Goal: Task Accomplishment & Management: Use online tool/utility

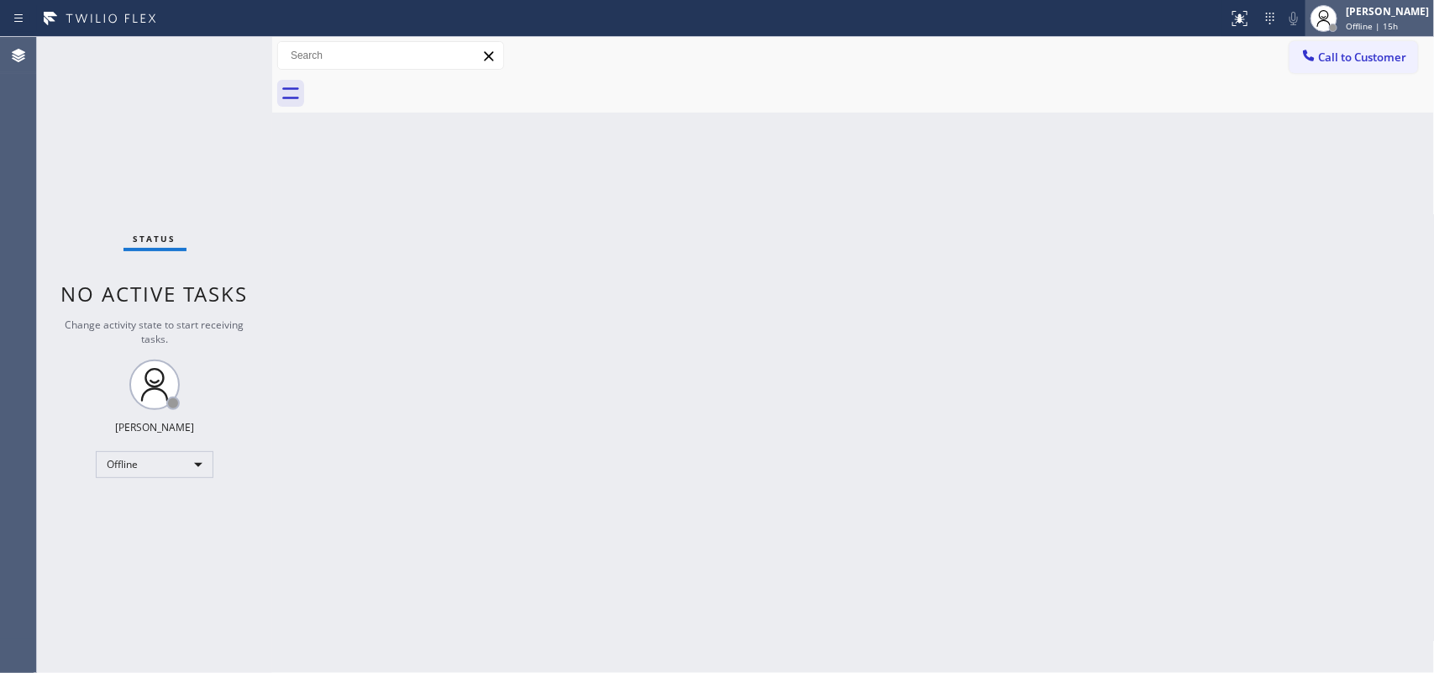
click at [1147, 26] on span "Offline | 15h" at bounding box center [1372, 26] width 52 height 12
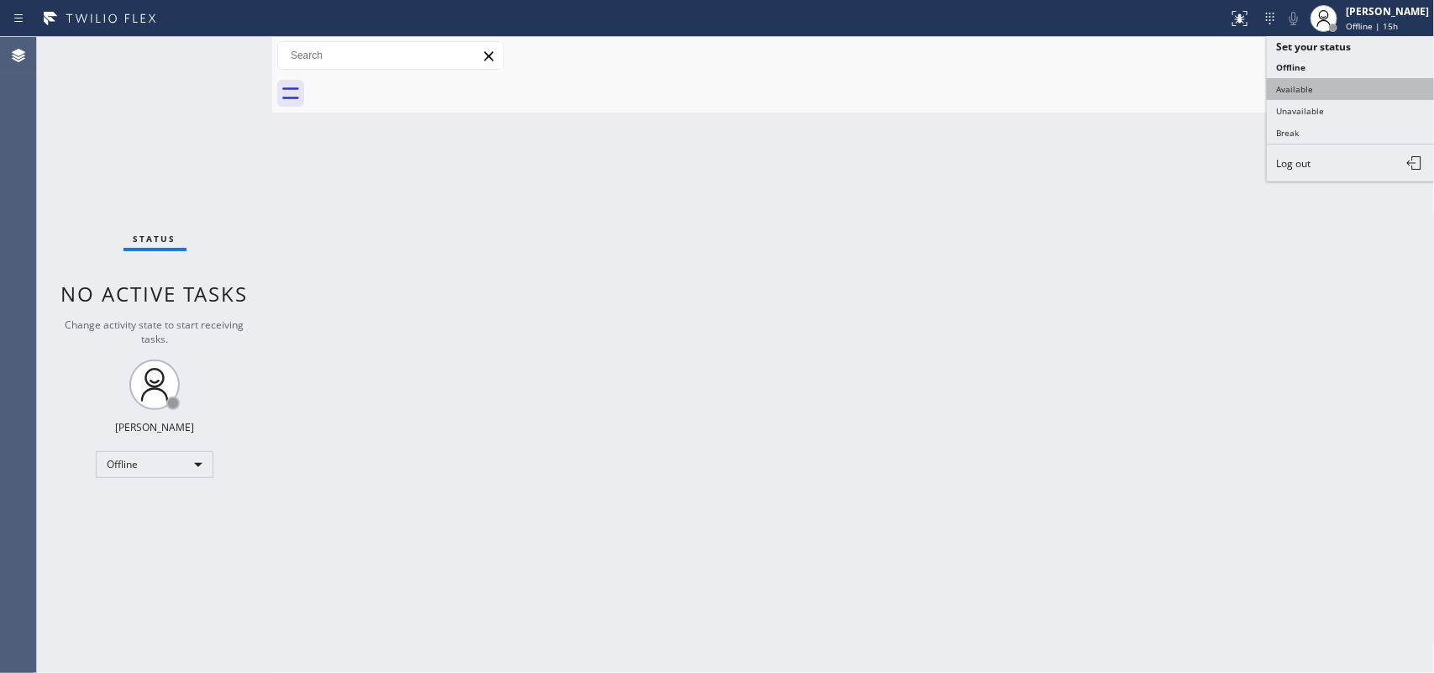
click at [1147, 90] on button "Available" at bounding box center [1351, 89] width 168 height 22
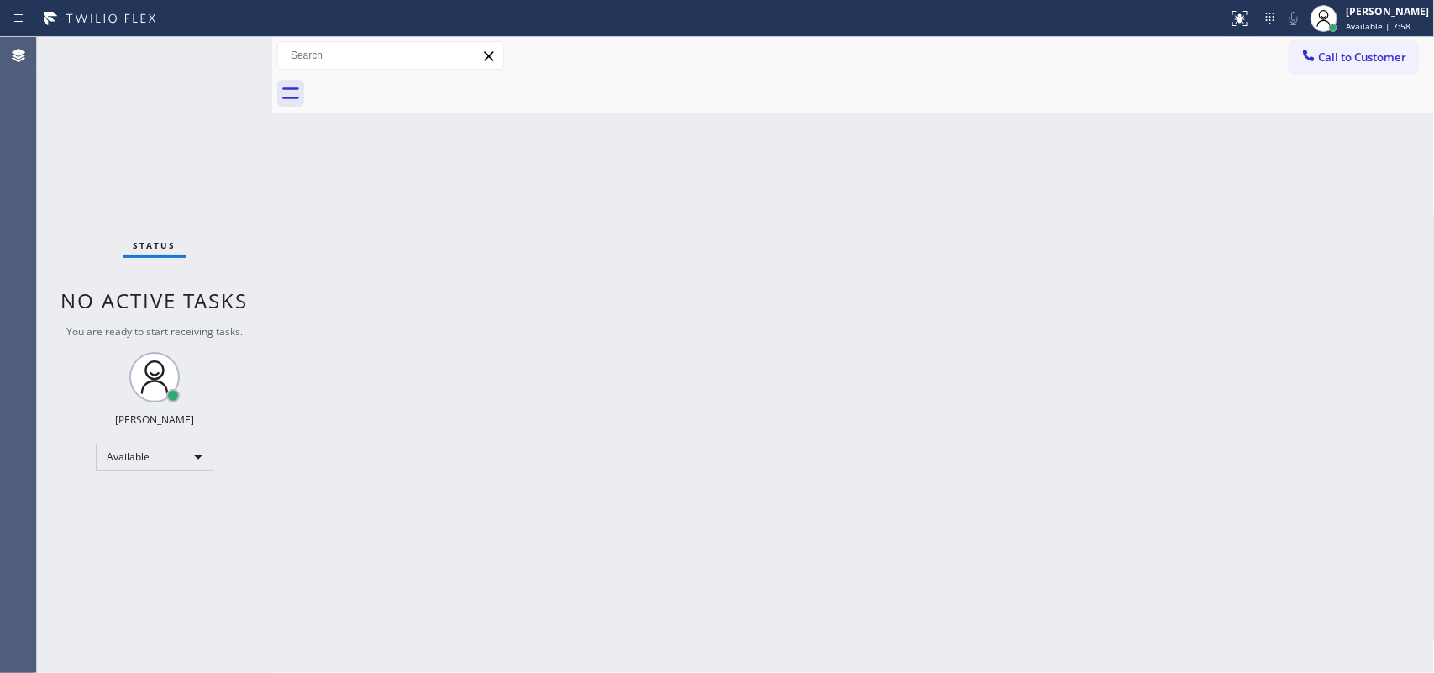
click at [944, 381] on div "Back to Dashboard Change Sender ID Customers Technicians Select a contact Outbo…" at bounding box center [853, 355] width 1163 height 636
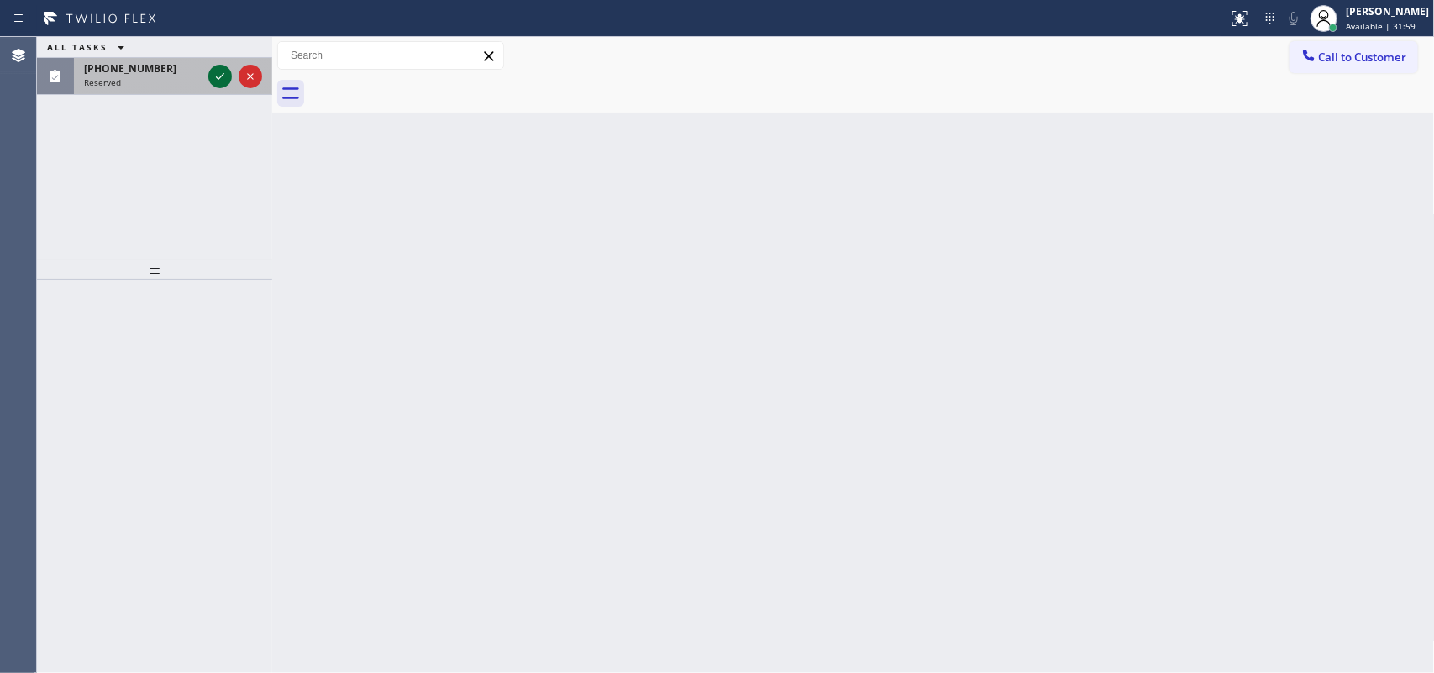
click at [219, 81] on icon at bounding box center [220, 76] width 20 height 20
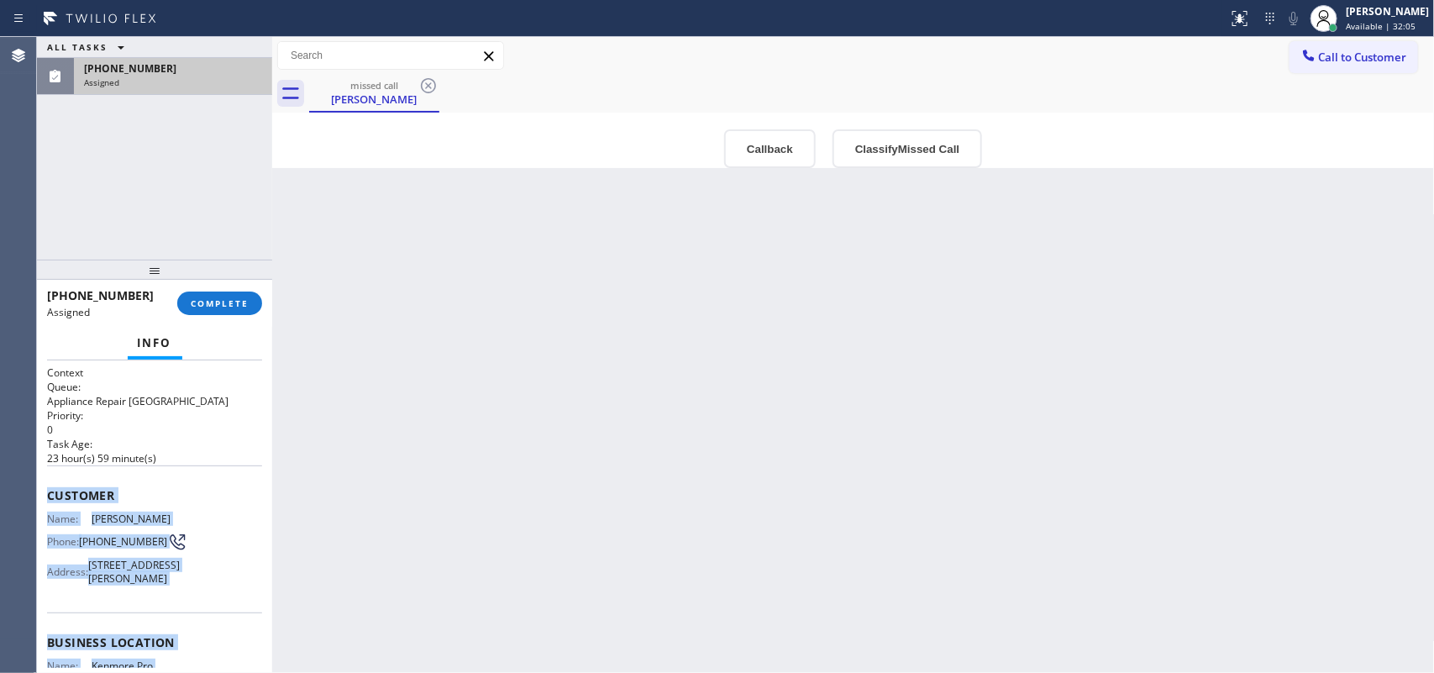
drag, startPoint x: 181, startPoint y: 552, endPoint x: 46, endPoint y: 492, distance: 147.1
click at [47, 492] on div "Context Queue: Appliance Repair High End Priority: 0 Task Age: [DEMOGRAPHIC_DAT…" at bounding box center [154, 616] width 215 height 502
copy div "Customer Name: [PERSON_NAME] Phone: [PHONE_NUMBER] Address: [STREET_ADDRESS][PE…"
click at [927, 166] on button "Classify Missed Call" at bounding box center [908, 148] width 150 height 39
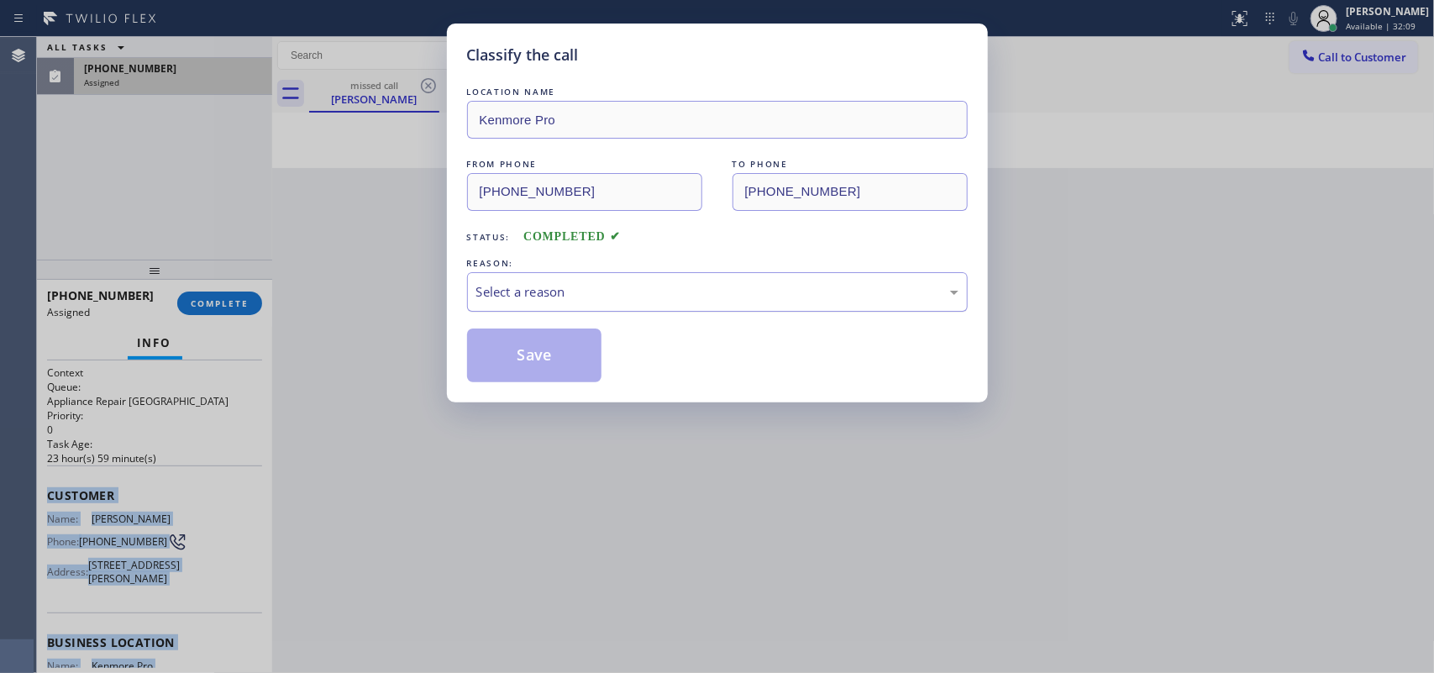
click at [868, 287] on div "Select a reason" at bounding box center [717, 291] width 482 height 19
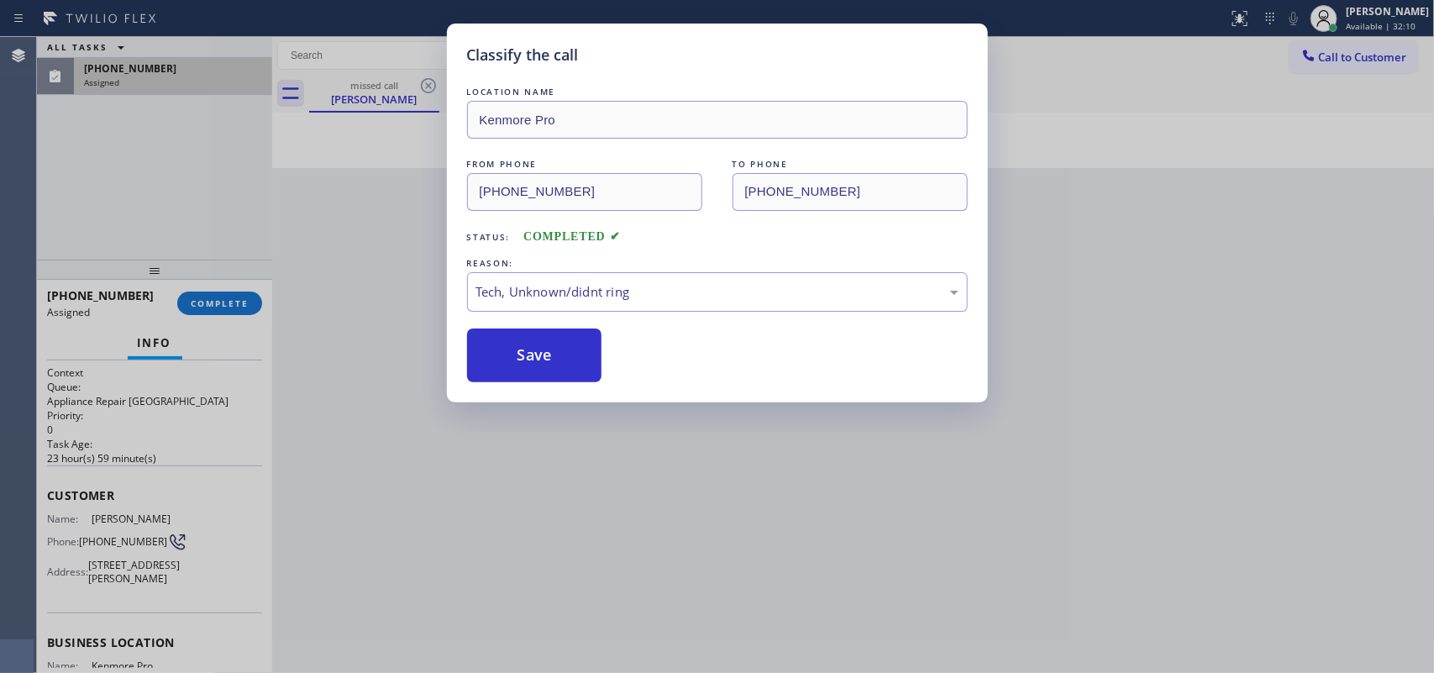
drag, startPoint x: 639, startPoint y: 413, endPoint x: 623, endPoint y: 404, distance: 17.3
click at [569, 341] on button "Save" at bounding box center [534, 356] width 135 height 54
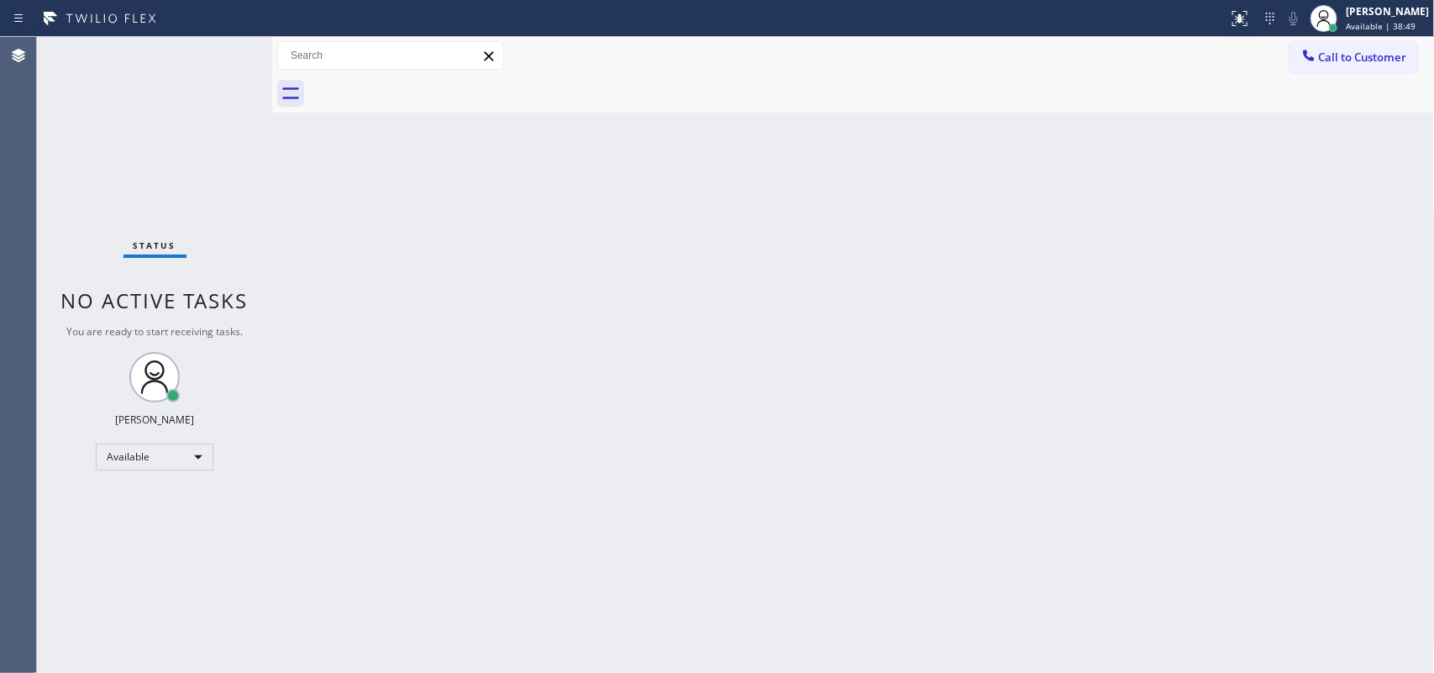
click at [497, 246] on div "Back to Dashboard Change Sender ID Customers Technicians Select a contact Outbo…" at bounding box center [853, 355] width 1163 height 636
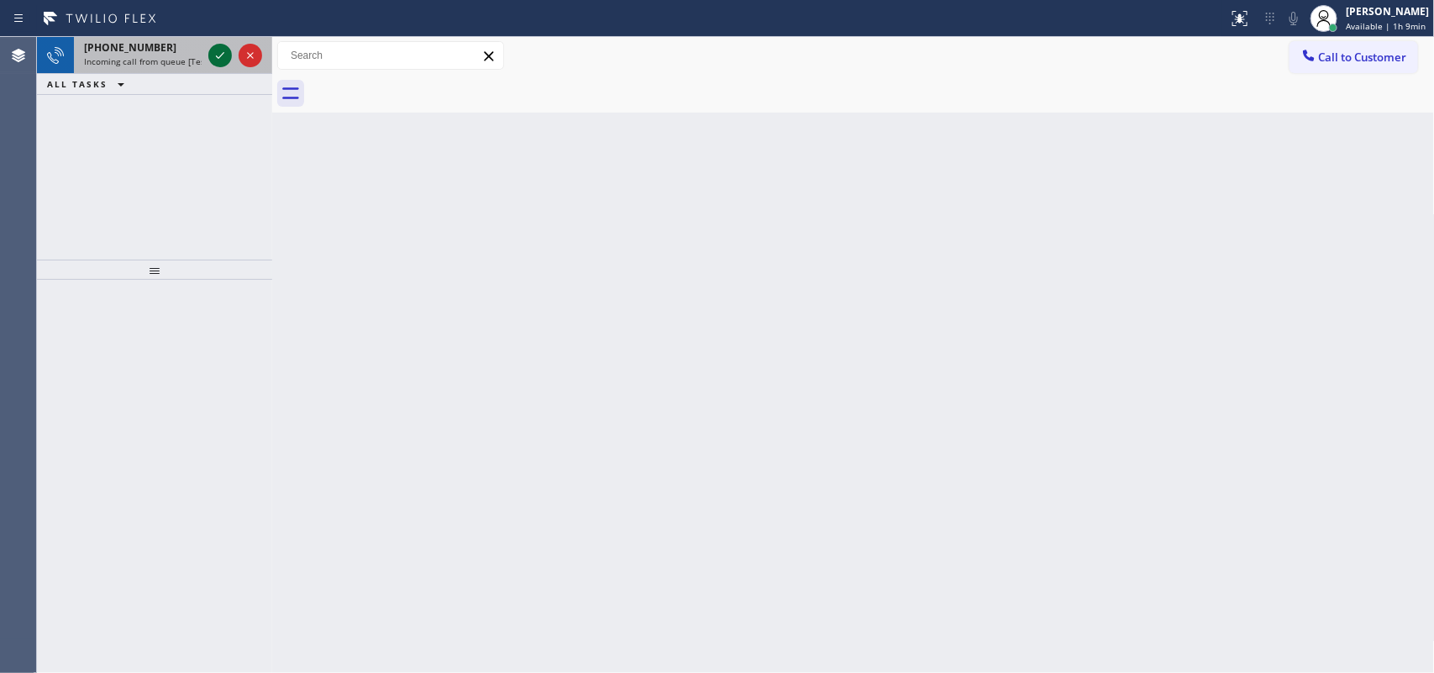
click at [225, 49] on icon at bounding box center [220, 55] width 20 height 20
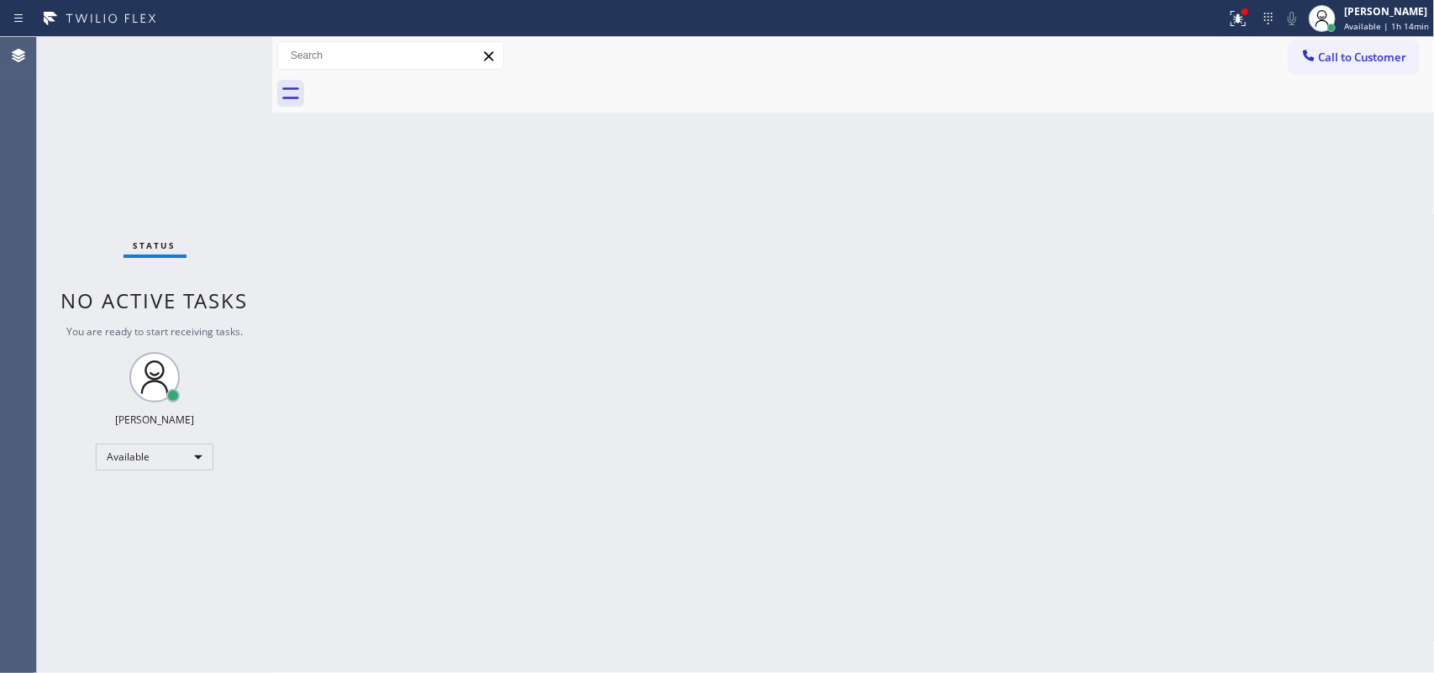
click at [454, 362] on div "Back to Dashboard Change Sender ID Customers Technicians Select a contact Outbo…" at bounding box center [853, 355] width 1163 height 636
click at [531, 413] on div "Back to Dashboard Change Sender ID Customers Technicians Select a contact Outbo…" at bounding box center [853, 355] width 1163 height 636
click at [118, 80] on div "Status No active tasks You are ready to start receiving tasks. [PERSON_NAME] Av…" at bounding box center [154, 355] width 235 height 636
click at [217, 52] on div "Status No active tasks You are ready to start receiving tasks. [PERSON_NAME] Av…" at bounding box center [154, 355] width 235 height 636
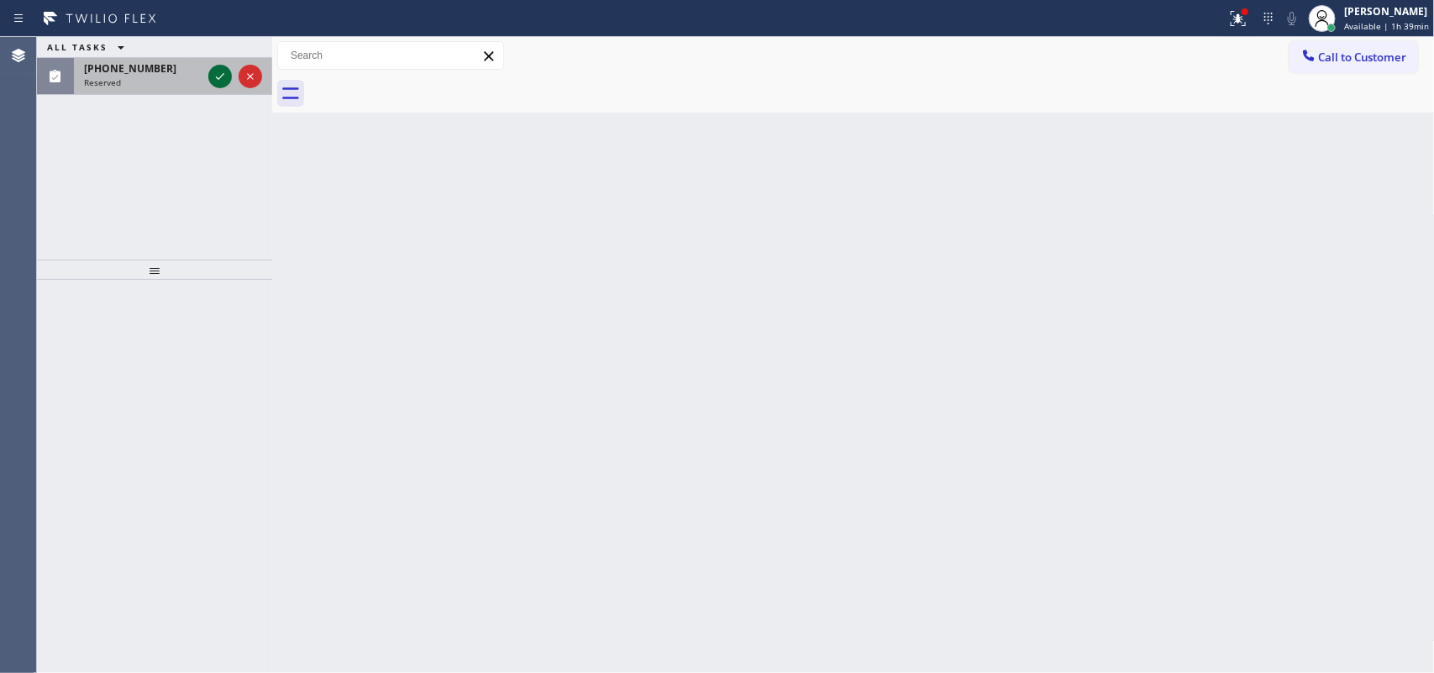
click at [229, 76] on icon at bounding box center [220, 76] width 20 height 20
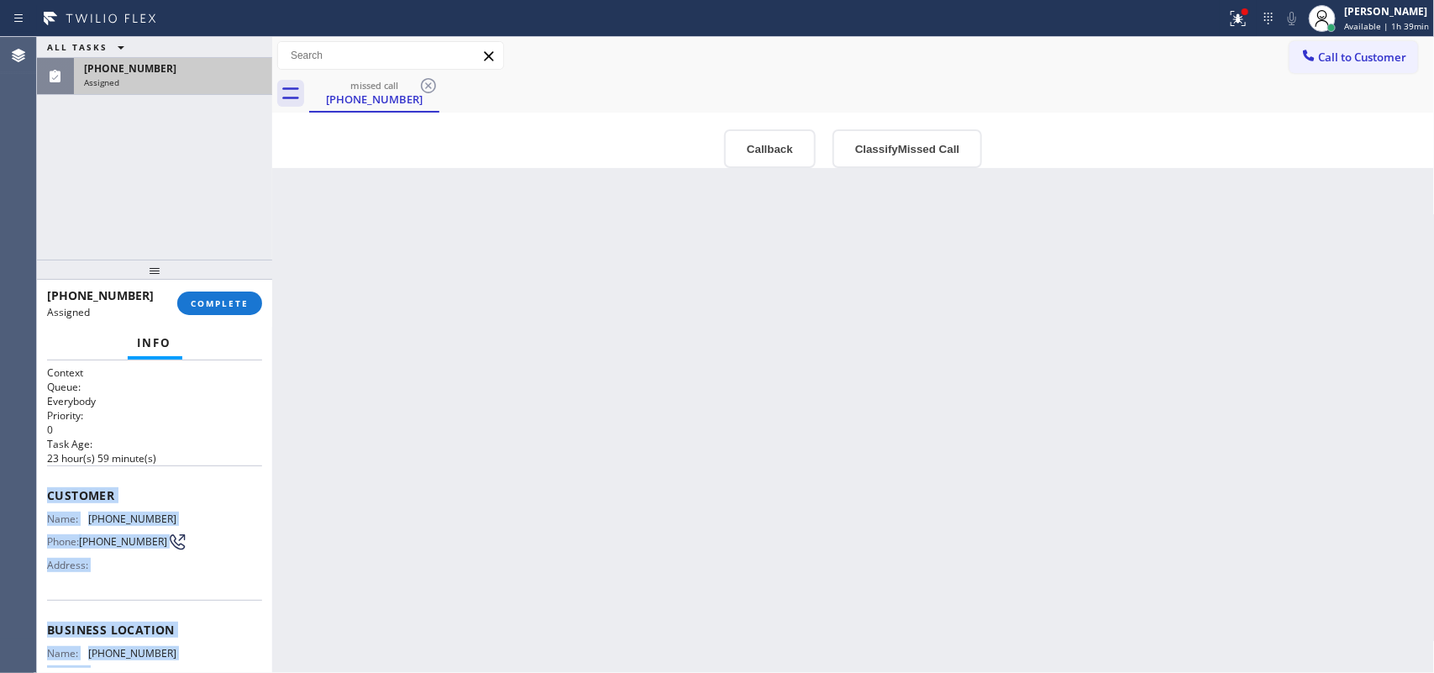
drag, startPoint x: 173, startPoint y: 518, endPoint x: 46, endPoint y: 490, distance: 129.9
click at [47, 490] on div "Context Queue: Everybody Priority: 0 Task Age: [DEMOGRAPHIC_DATA] hour(s) 59 mi…" at bounding box center [154, 609] width 215 height 489
copy div "Customer Name: [PHONE_NUMBER] Phone: [PHONE_NUMBER] Address: Business location …"
click at [899, 148] on button "Classify Missed Call" at bounding box center [908, 148] width 150 height 39
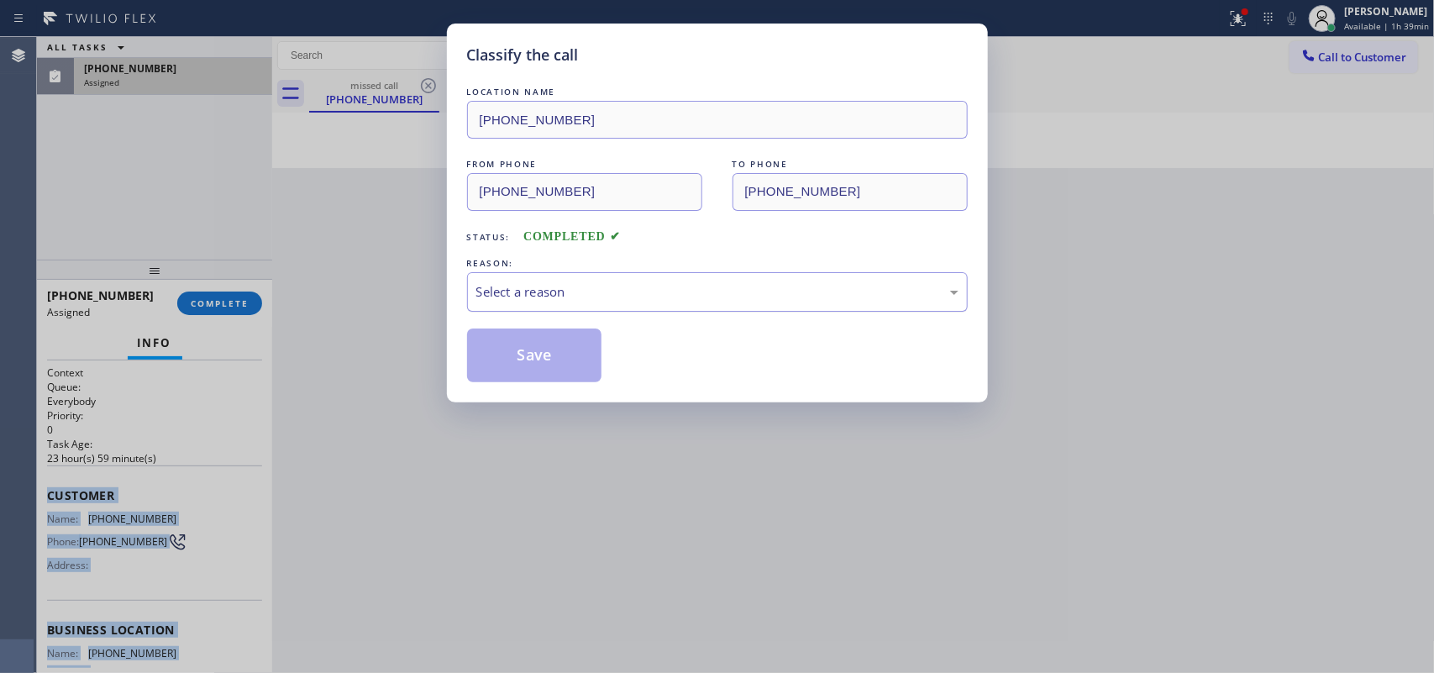
click at [805, 295] on div "Select a reason" at bounding box center [717, 291] width 482 height 19
click at [588, 283] on div "Select a reason" at bounding box center [717, 291] width 482 height 19
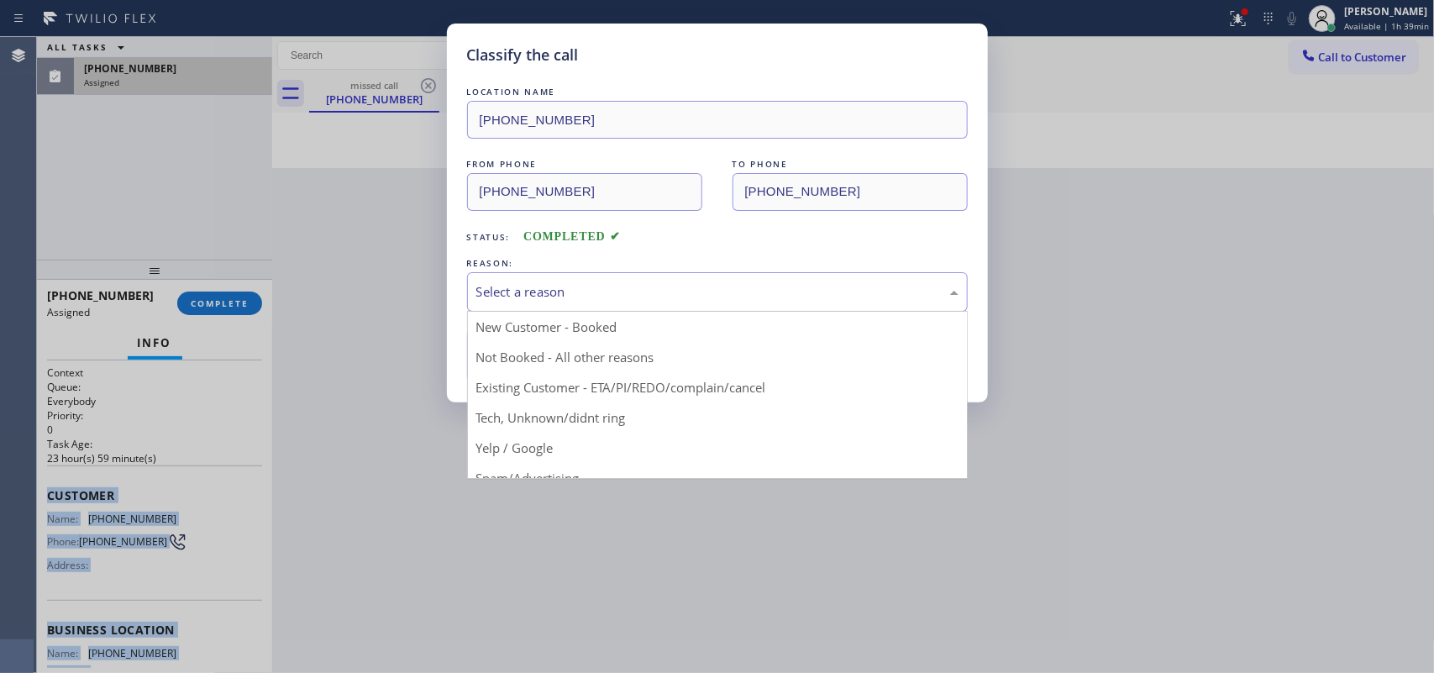
click at [568, 413] on div "Classify the call LOCATION NAME [PHONE_NUMBER] FROM PHONE [PHONE_NUMBER] TO PHO…" at bounding box center [717, 336] width 1434 height 673
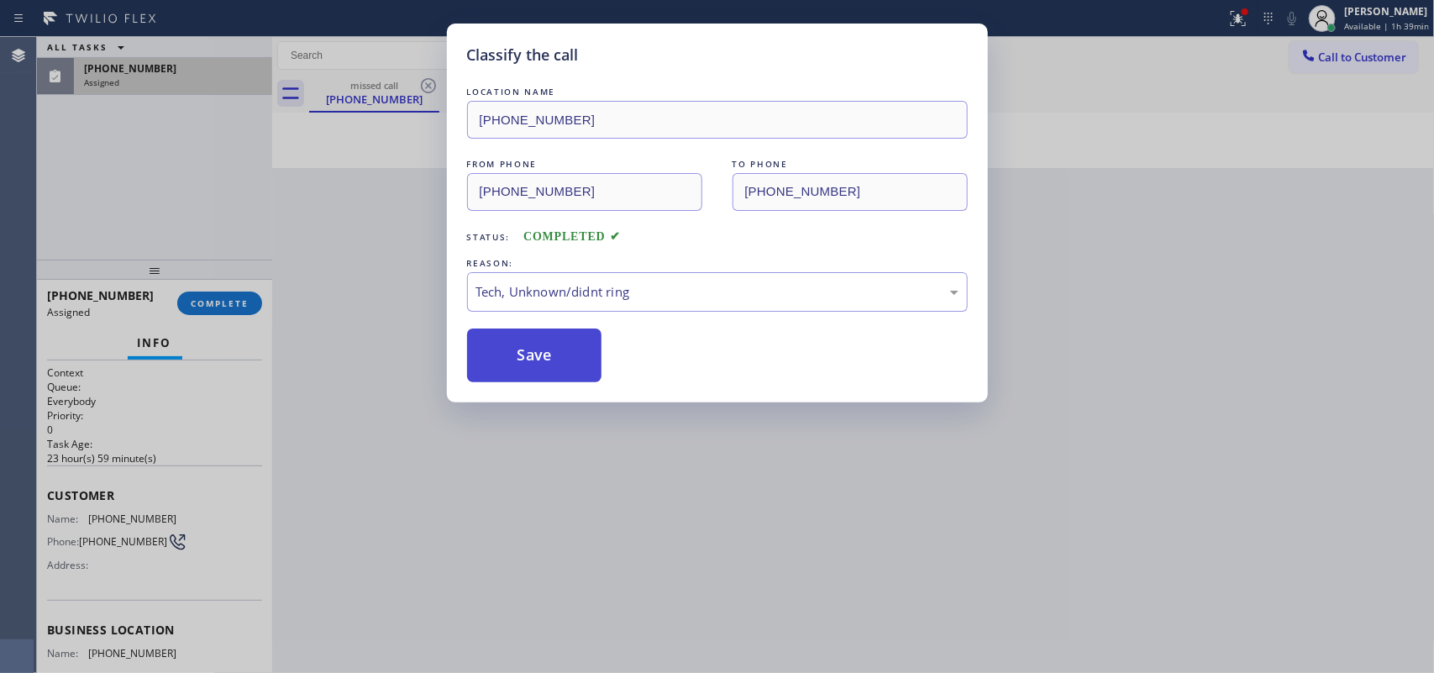
click at [530, 362] on button "Save" at bounding box center [534, 356] width 135 height 54
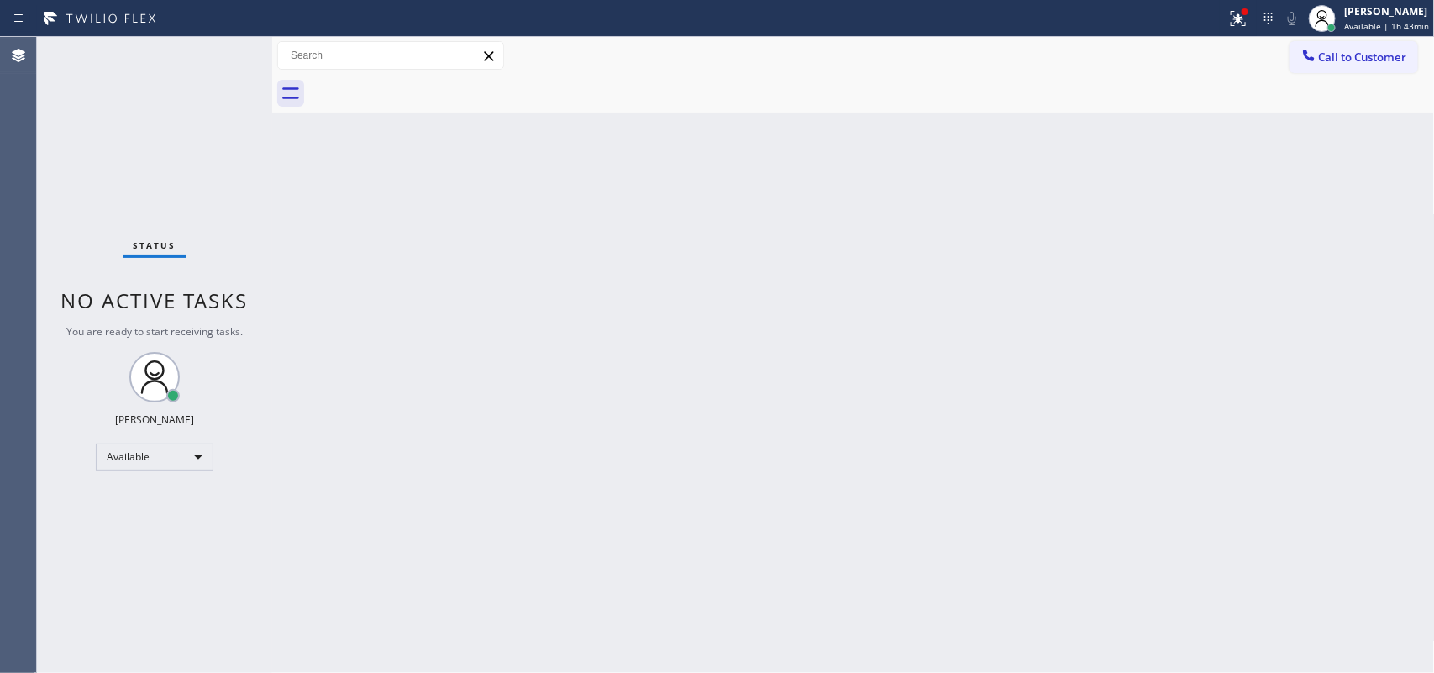
click at [187, 107] on div "Status No active tasks You are ready to start receiving tasks. [PERSON_NAME] Av…" at bounding box center [154, 355] width 235 height 636
click at [175, 84] on div "Status No active tasks You are ready to start receiving tasks. [PERSON_NAME] Av…" at bounding box center [154, 355] width 235 height 636
click at [106, 101] on div "Status No active tasks You are ready to start receiving tasks. [PERSON_NAME] Av…" at bounding box center [154, 355] width 235 height 636
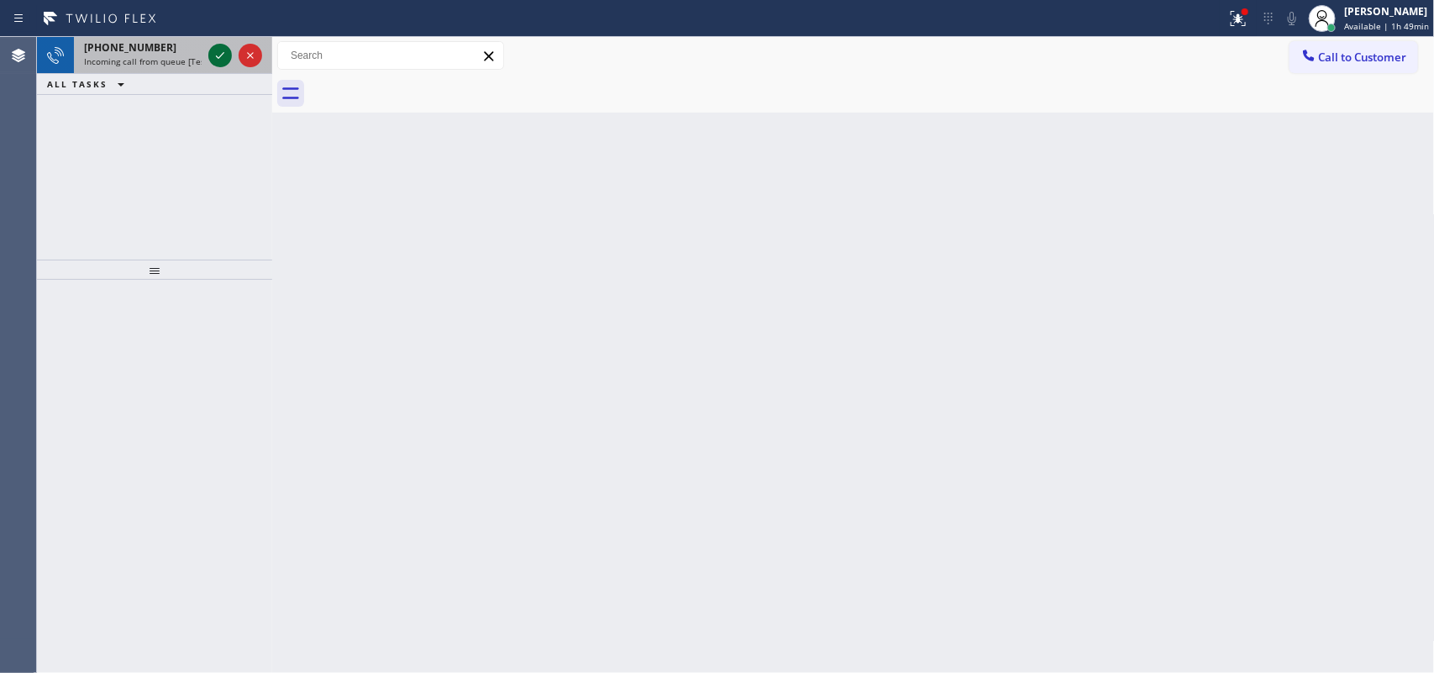
click at [211, 53] on icon at bounding box center [220, 55] width 20 height 20
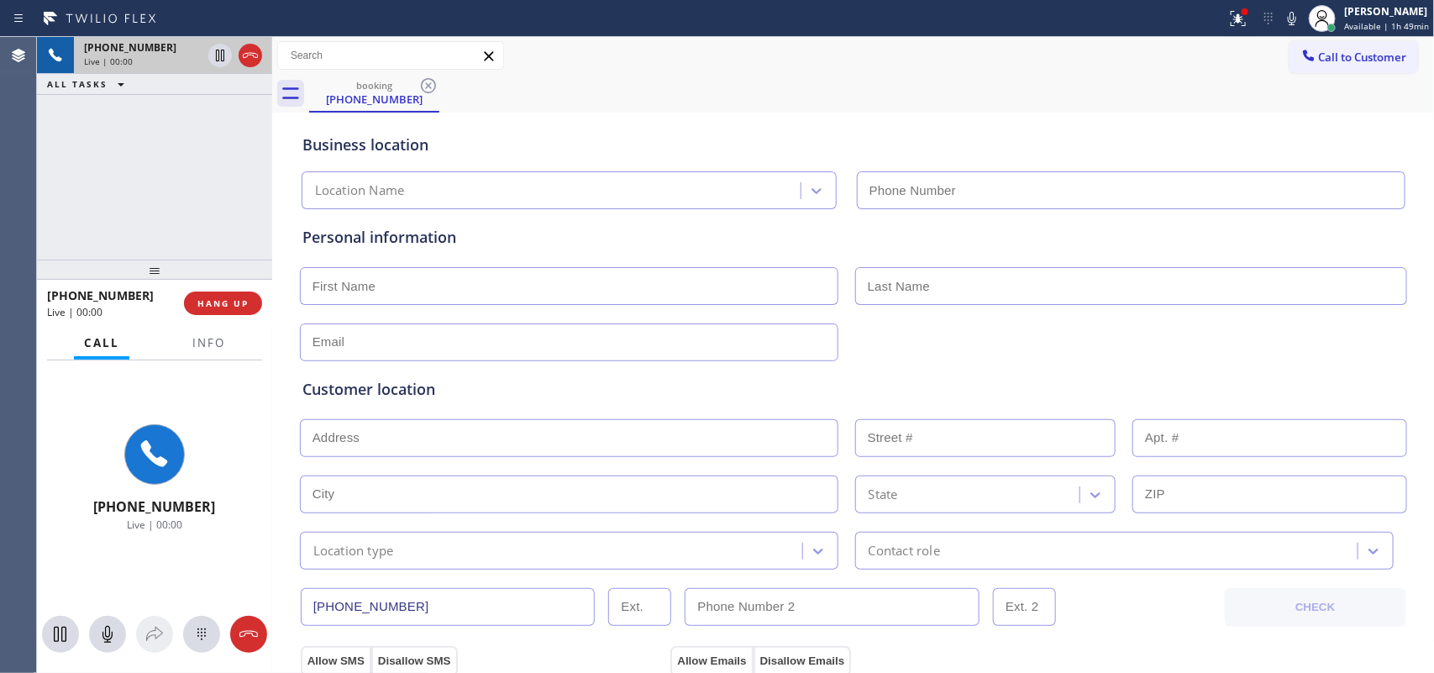
type input "[PHONE_NUMBER]"
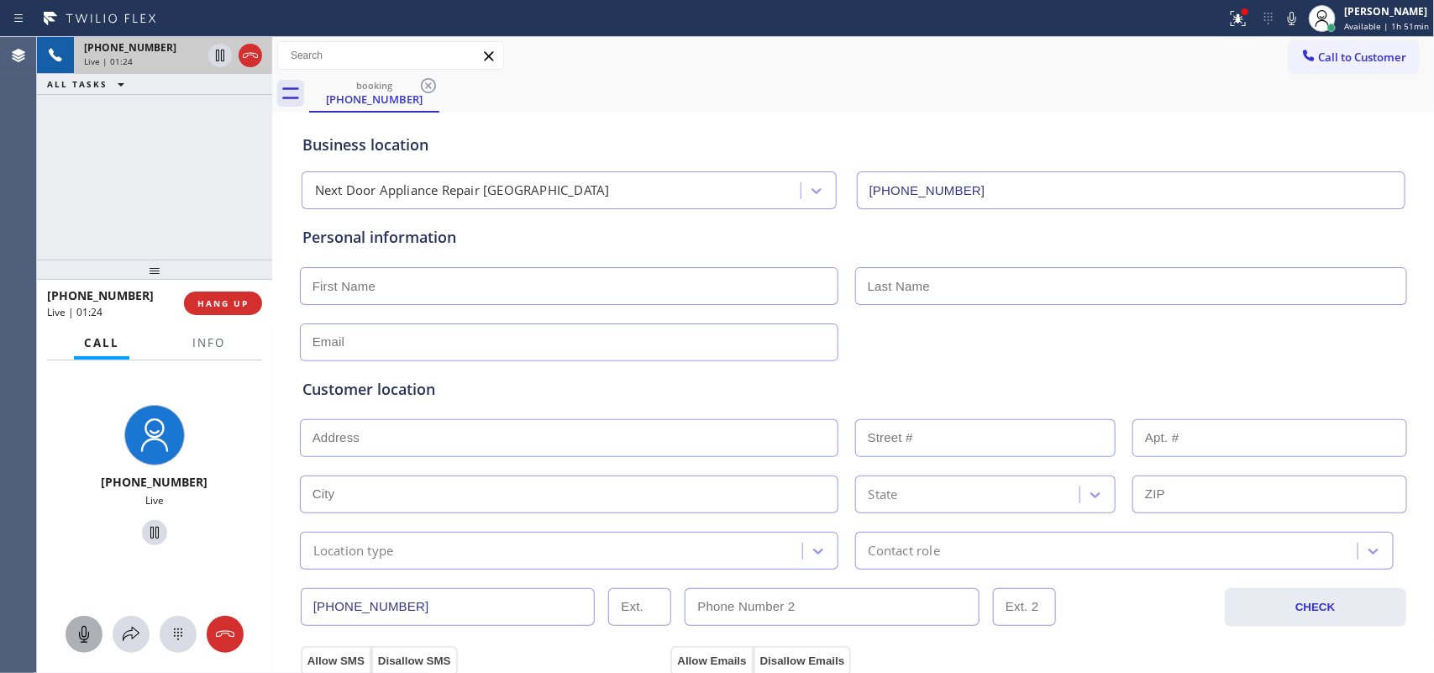
click at [85, 538] on icon at bounding box center [84, 634] width 20 height 20
click at [145, 530] on icon at bounding box center [155, 533] width 20 height 20
drag, startPoint x: 76, startPoint y: 632, endPoint x: 86, endPoint y: 618, distance: 17.0
click at [76, 538] on icon at bounding box center [84, 634] width 20 height 20
click at [149, 531] on icon at bounding box center [155, 533] width 12 height 12
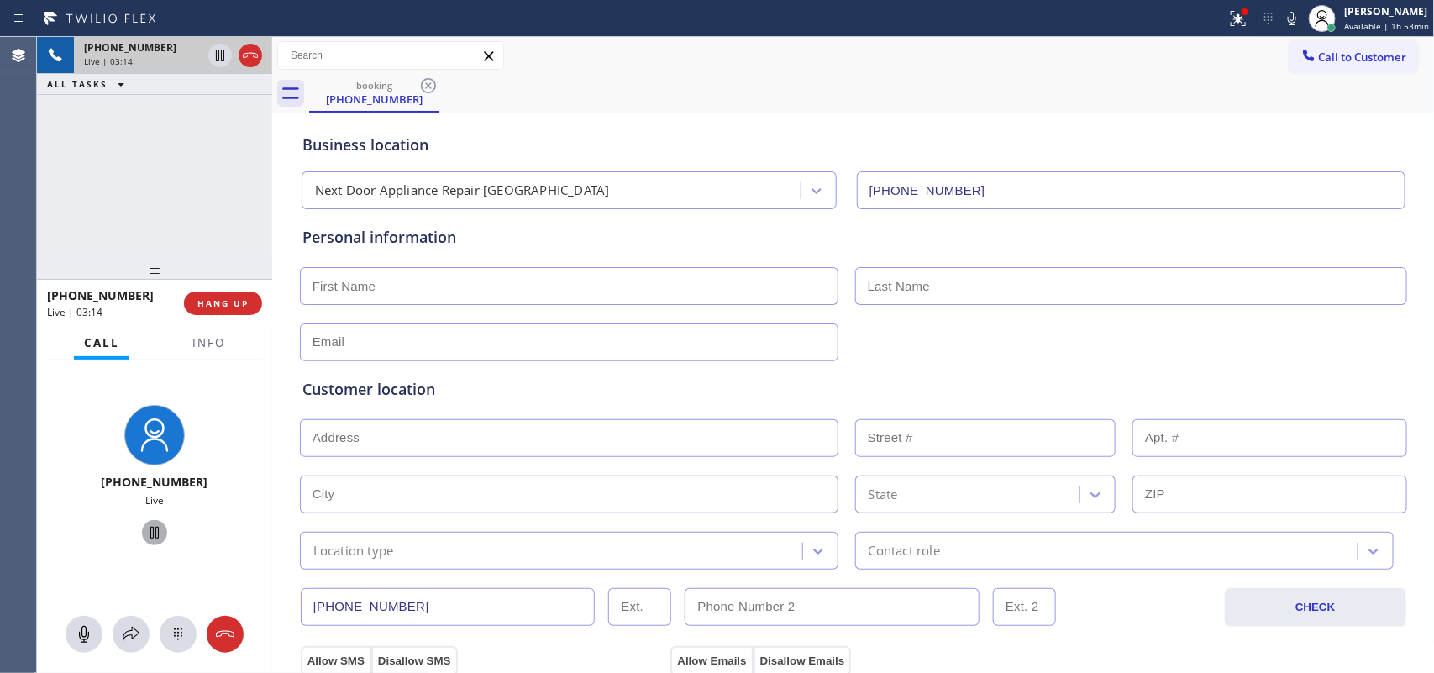
click at [450, 287] on input "text" at bounding box center [569, 286] width 539 height 38
click at [858, 118] on div "Business location Next Door Appliance Repair [GEOGRAPHIC_DATA] [PHONE_NUMBER]" at bounding box center [853, 163] width 1109 height 92
click at [602, 286] on input "text" at bounding box center [569, 286] width 539 height 38
click at [489, 448] on input "text" at bounding box center [569, 438] width 539 height 38
paste input "[STREET_ADDRESS][PERSON_NAME]"
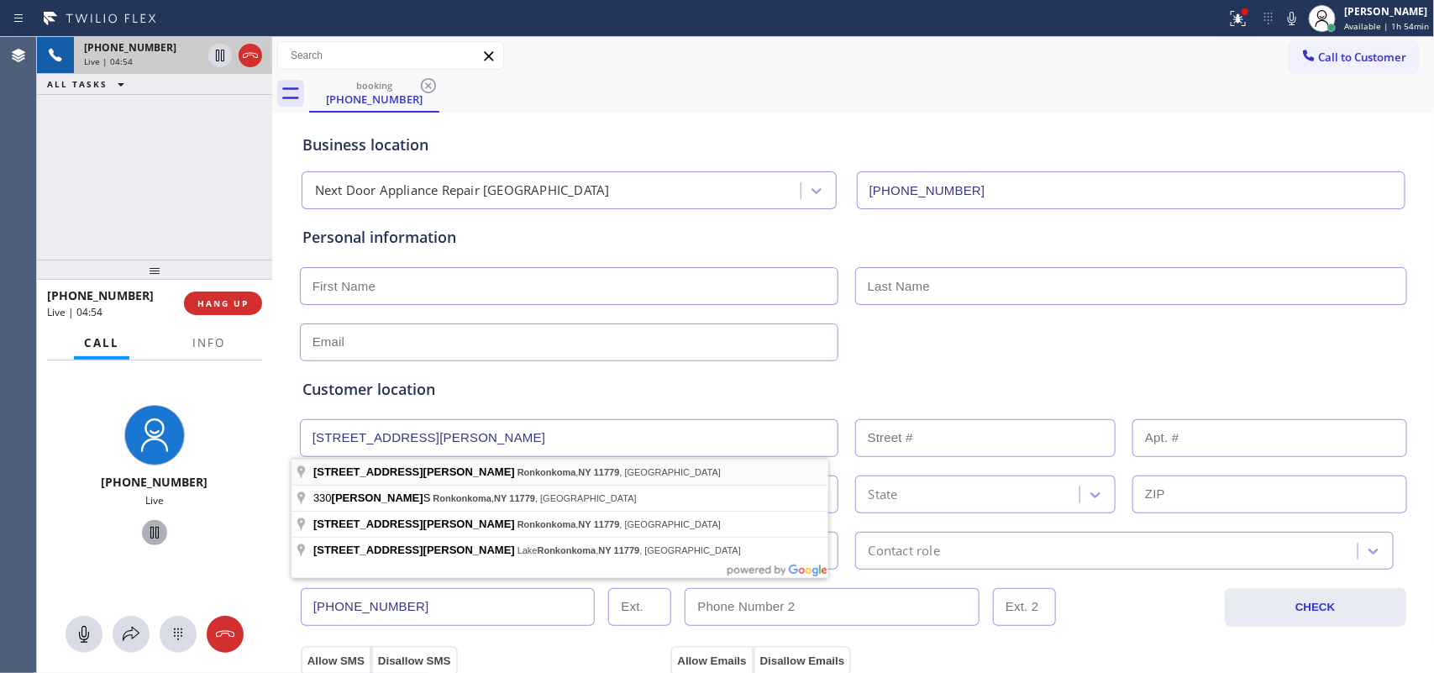
type input "[STREET_ADDRESS][PERSON_NAME]"
type input "330"
type input "Ronkonkoma"
type input "11779"
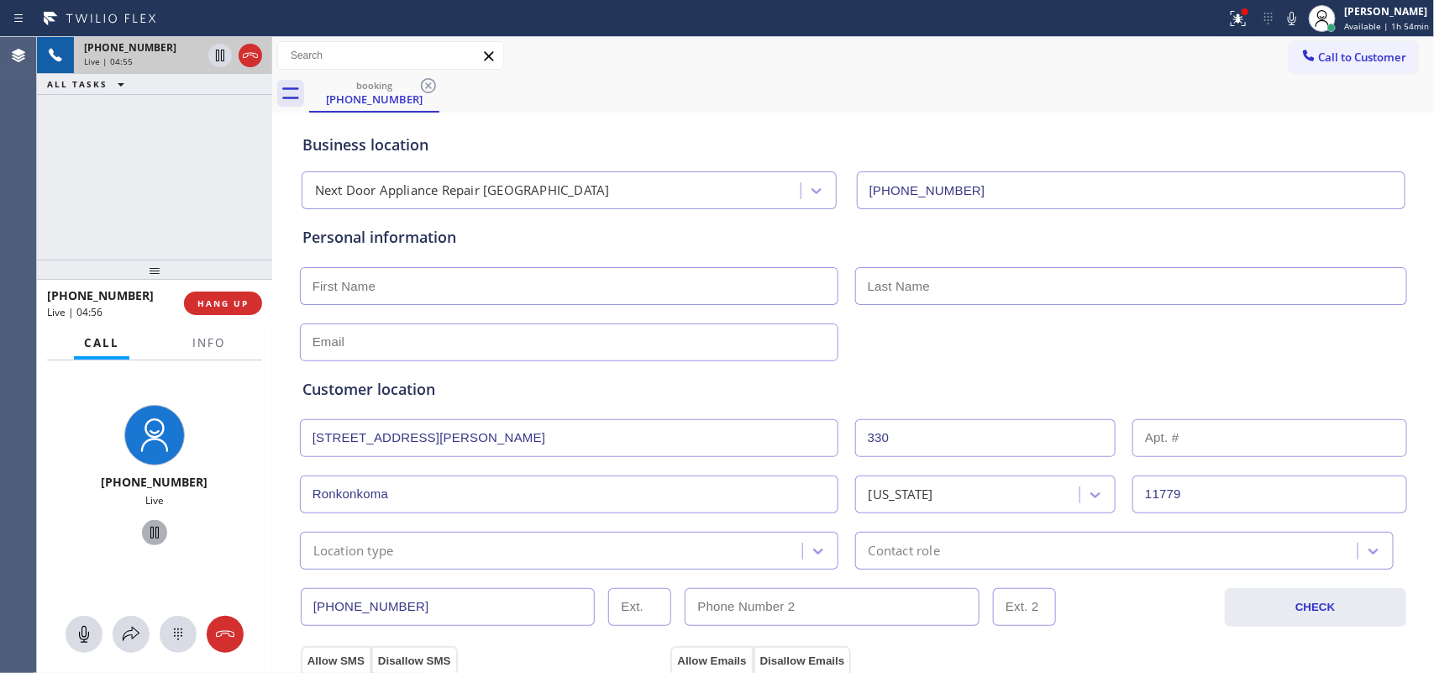
scroll to position [210, 0]
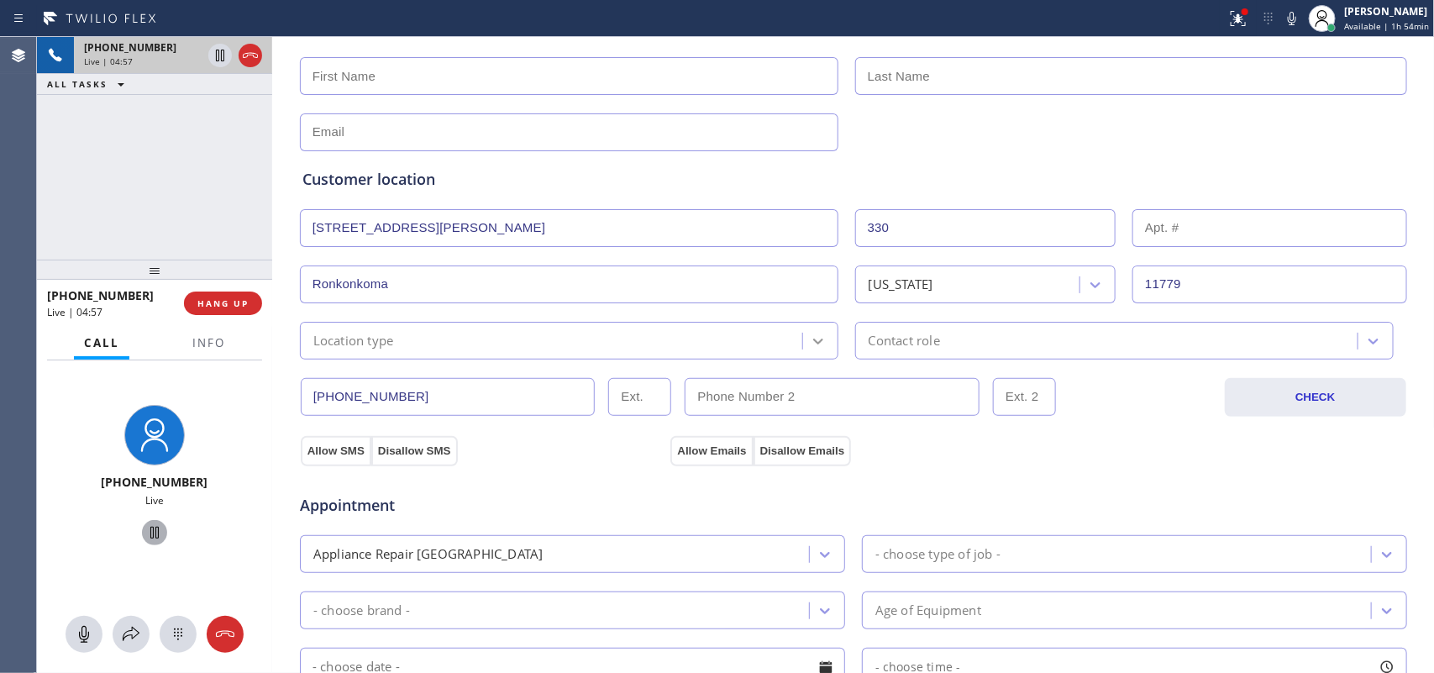
click at [803, 334] on div at bounding box center [818, 341] width 30 height 30
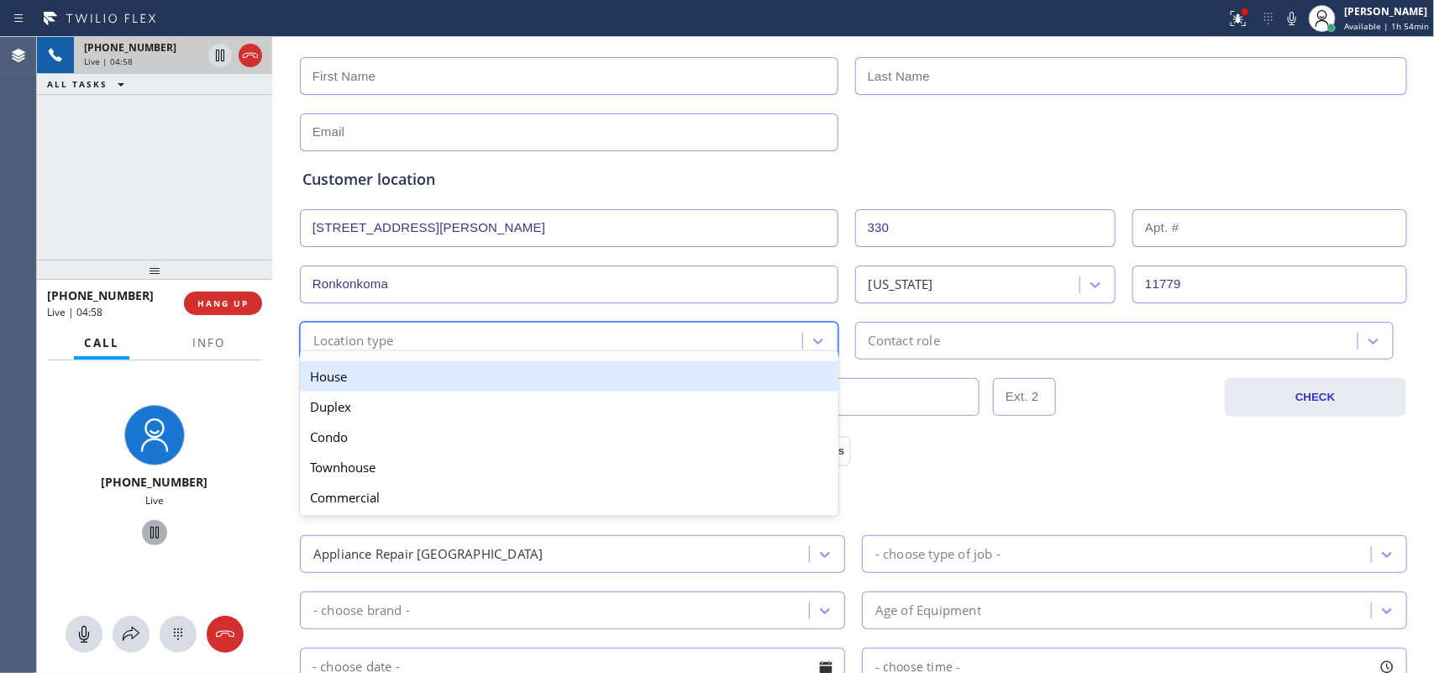
click at [696, 384] on div "House" at bounding box center [569, 376] width 539 height 30
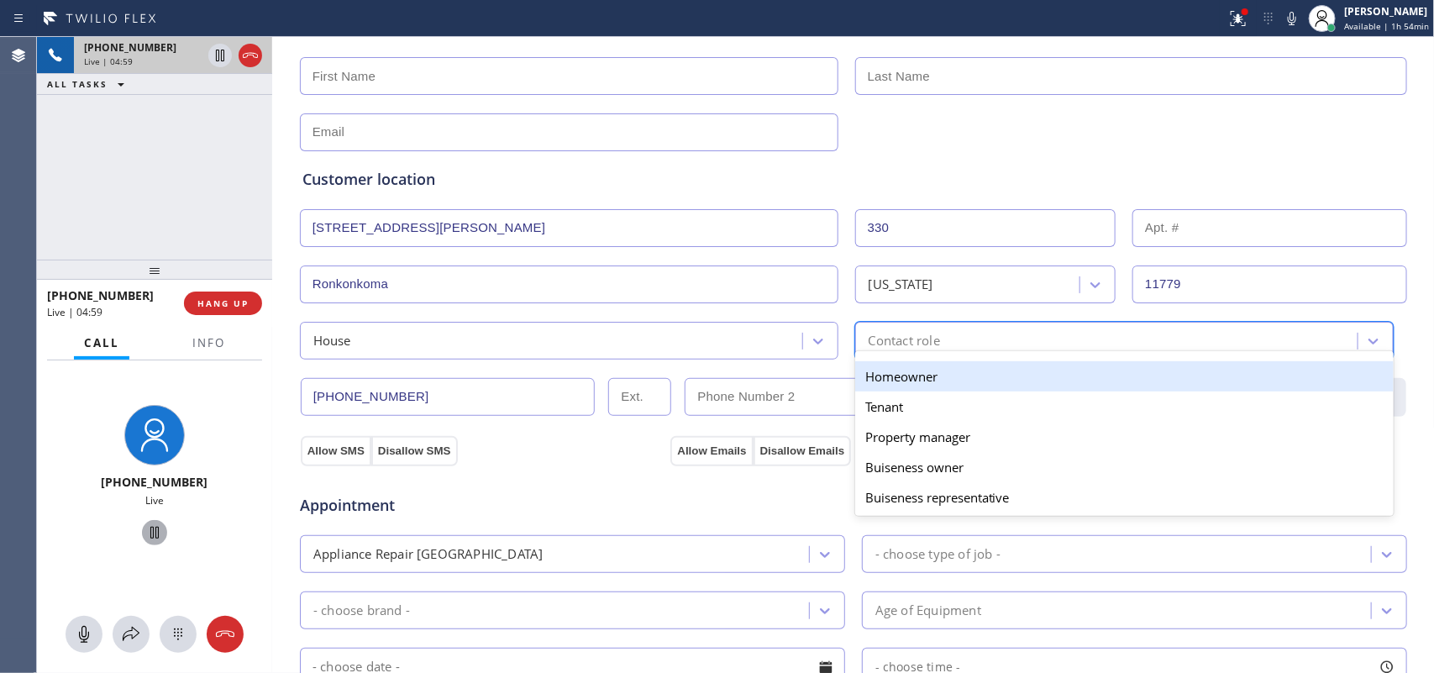
click at [970, 338] on div "Contact role" at bounding box center [1108, 340] width 497 height 29
click at [977, 376] on div "Homeowner" at bounding box center [1124, 376] width 539 height 30
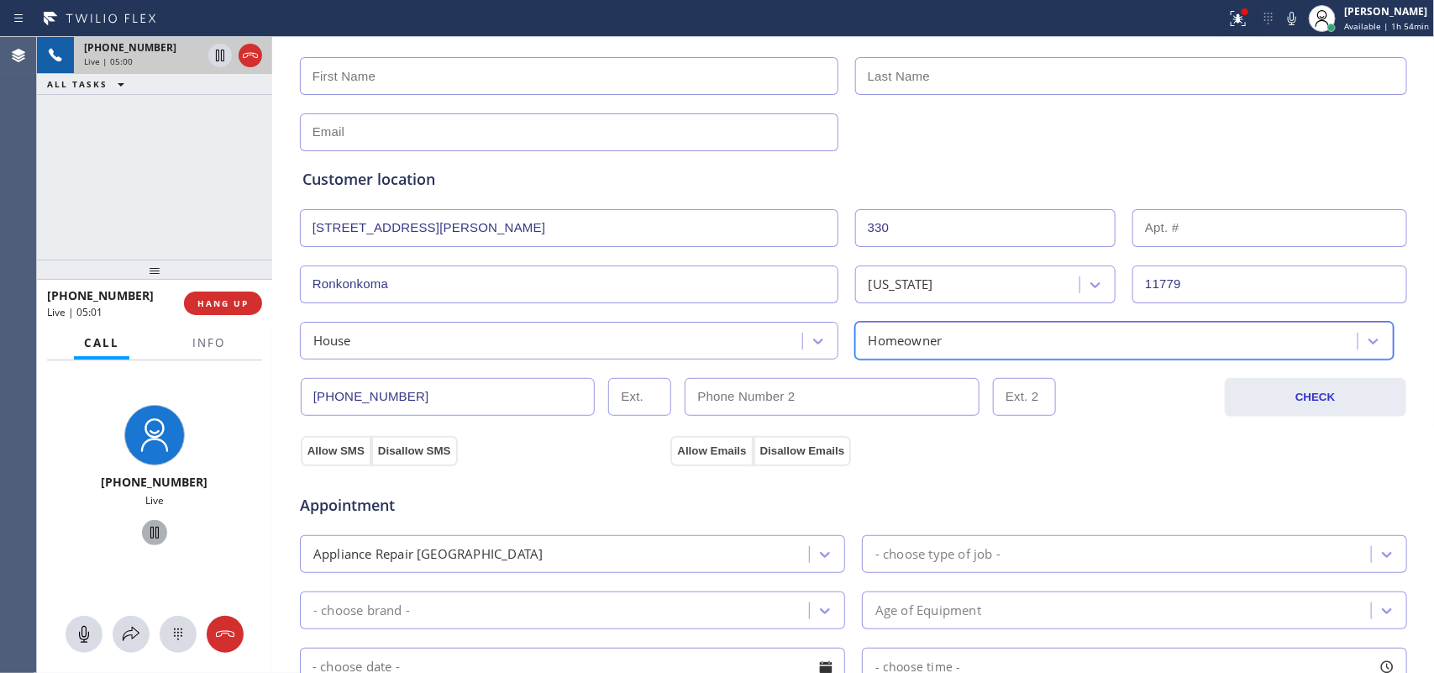
scroll to position [420, 0]
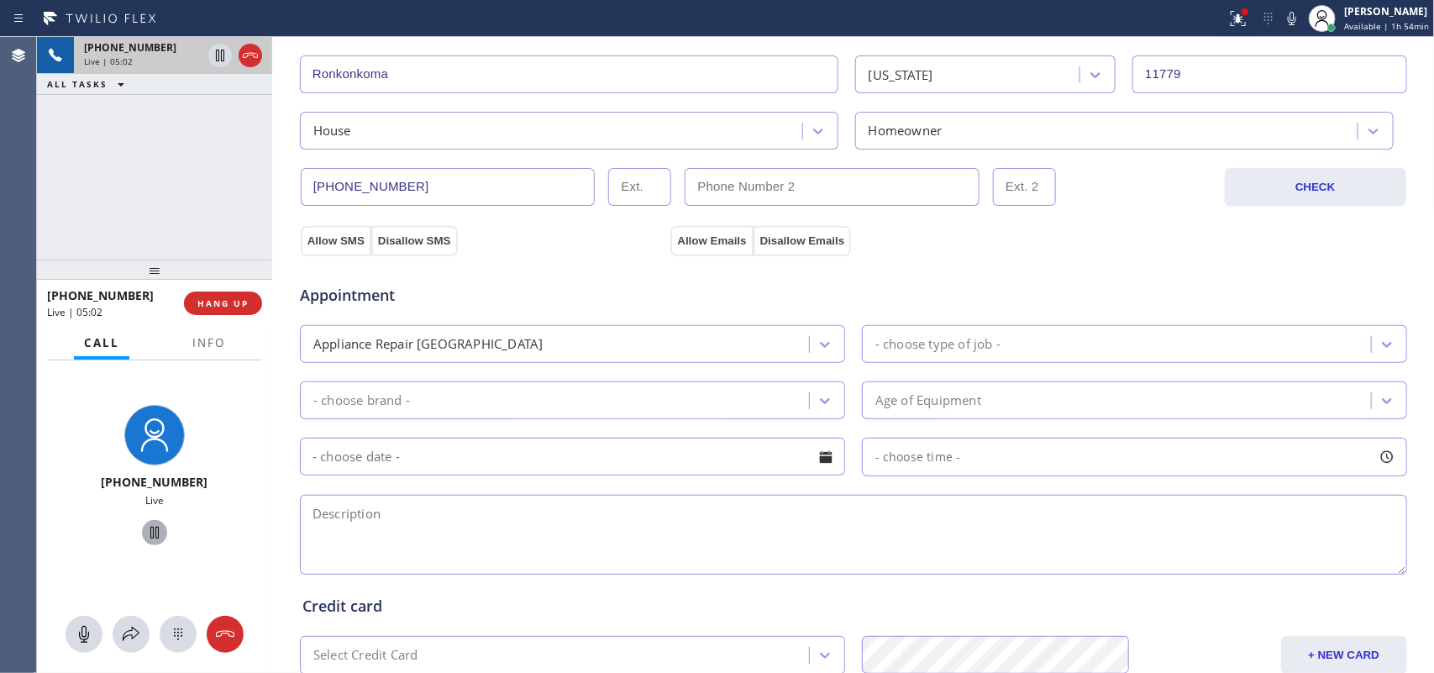
click at [334, 250] on div "Appointment Appliance Repair High End - choose type of job - - choose brand - A…" at bounding box center [853, 413] width 1109 height 329
click at [349, 240] on button "Allow SMS" at bounding box center [336, 241] width 71 height 30
click at [710, 241] on button "Allow Emails" at bounding box center [711, 241] width 82 height 30
click at [502, 242] on div "Allow SMS Disallow SMS" at bounding box center [483, 240] width 371 height 30
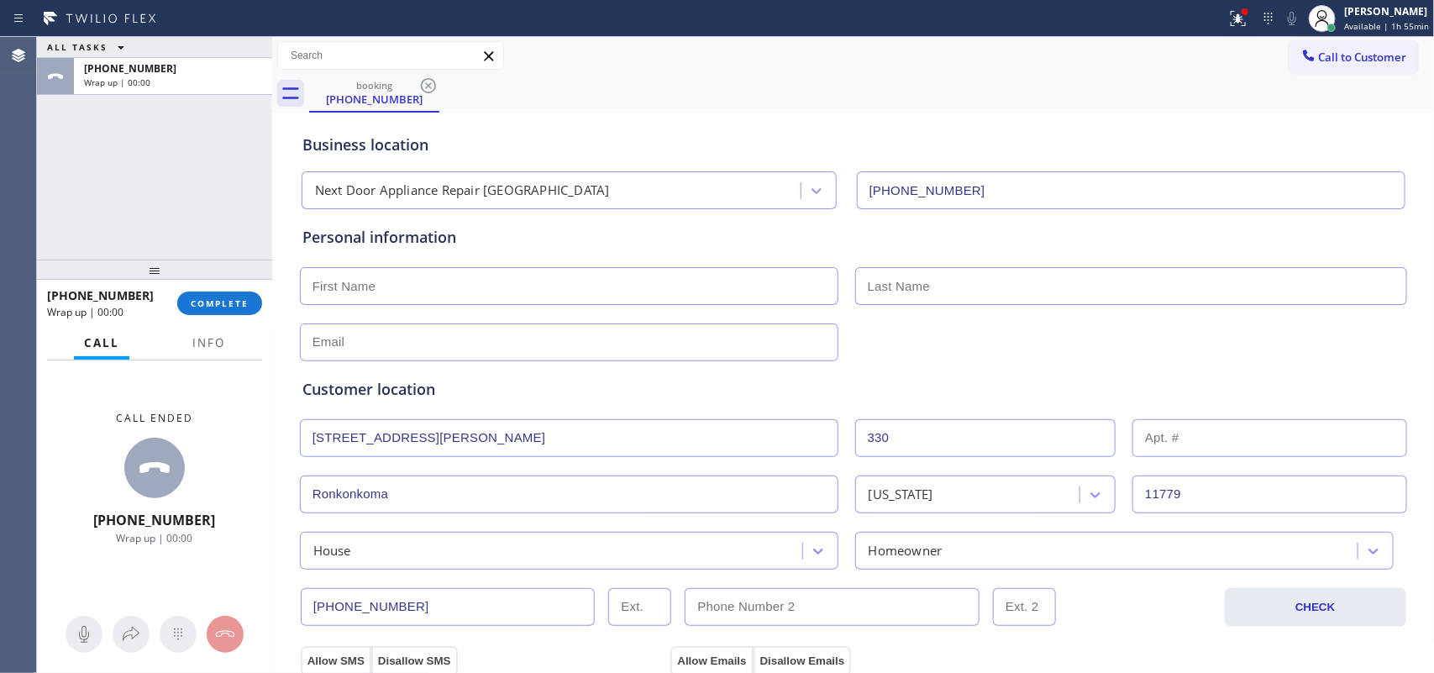
click at [592, 288] on input "text" at bounding box center [569, 286] width 539 height 38
click at [455, 286] on input "text" at bounding box center [569, 286] width 539 height 38
paste input "[PERSON_NAME]"
type input "[PERSON_NAME]"
click at [901, 294] on input "text" at bounding box center [1131, 286] width 552 height 38
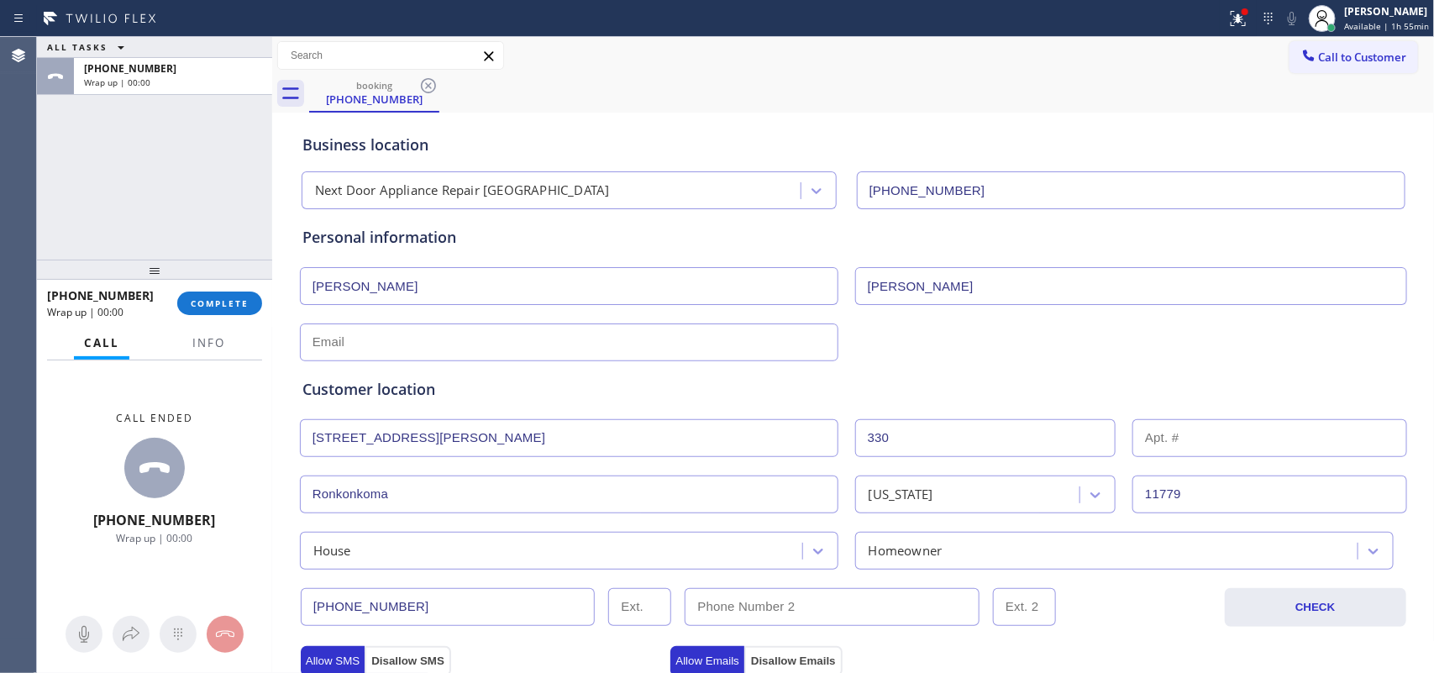
type input "[PERSON_NAME]"
click at [807, 338] on input "text" at bounding box center [569, 342] width 539 height 38
type input "[EMAIL_ADDRESS][DOMAIN_NAME]"
click at [968, 337] on div "[EMAIL_ADDRESS][DOMAIN_NAME]" at bounding box center [853, 340] width 1111 height 41
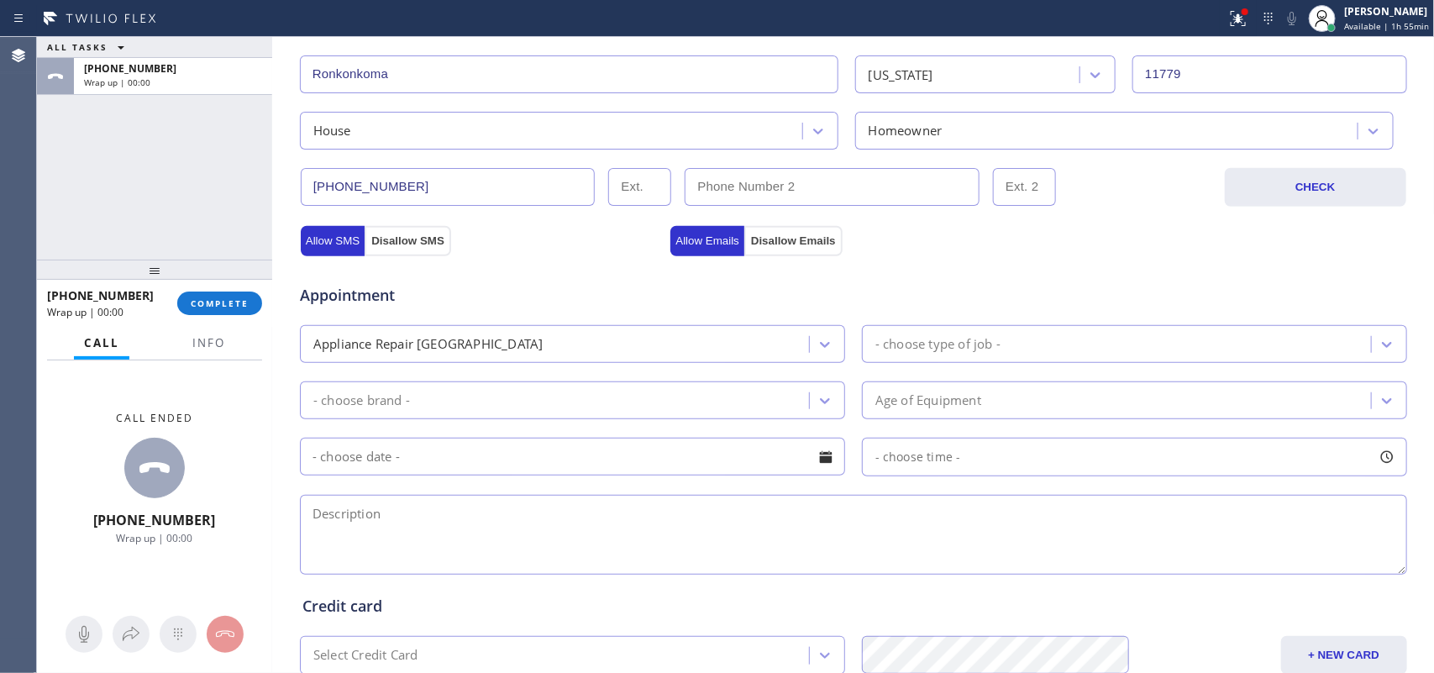
click at [794, 343] on div "Appliance Repair [GEOGRAPHIC_DATA]" at bounding box center [557, 343] width 504 height 29
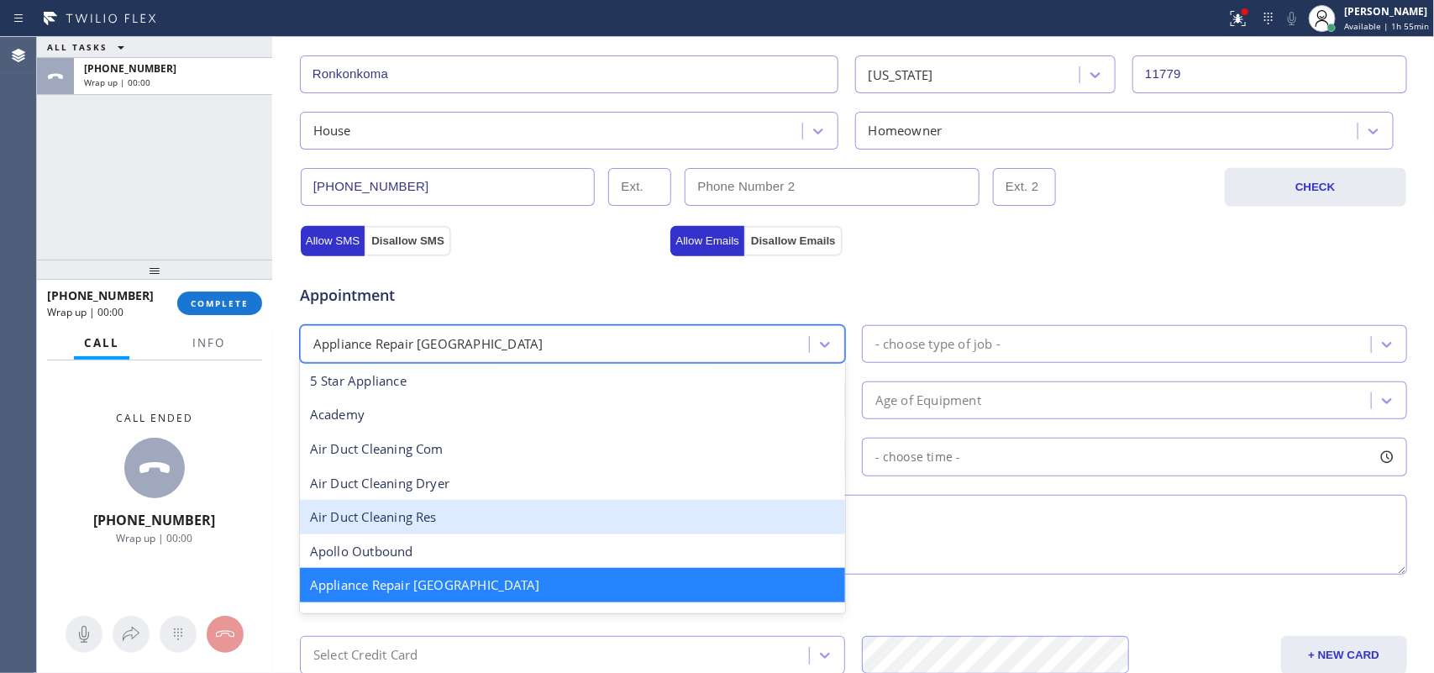
scroll to position [106, 0]
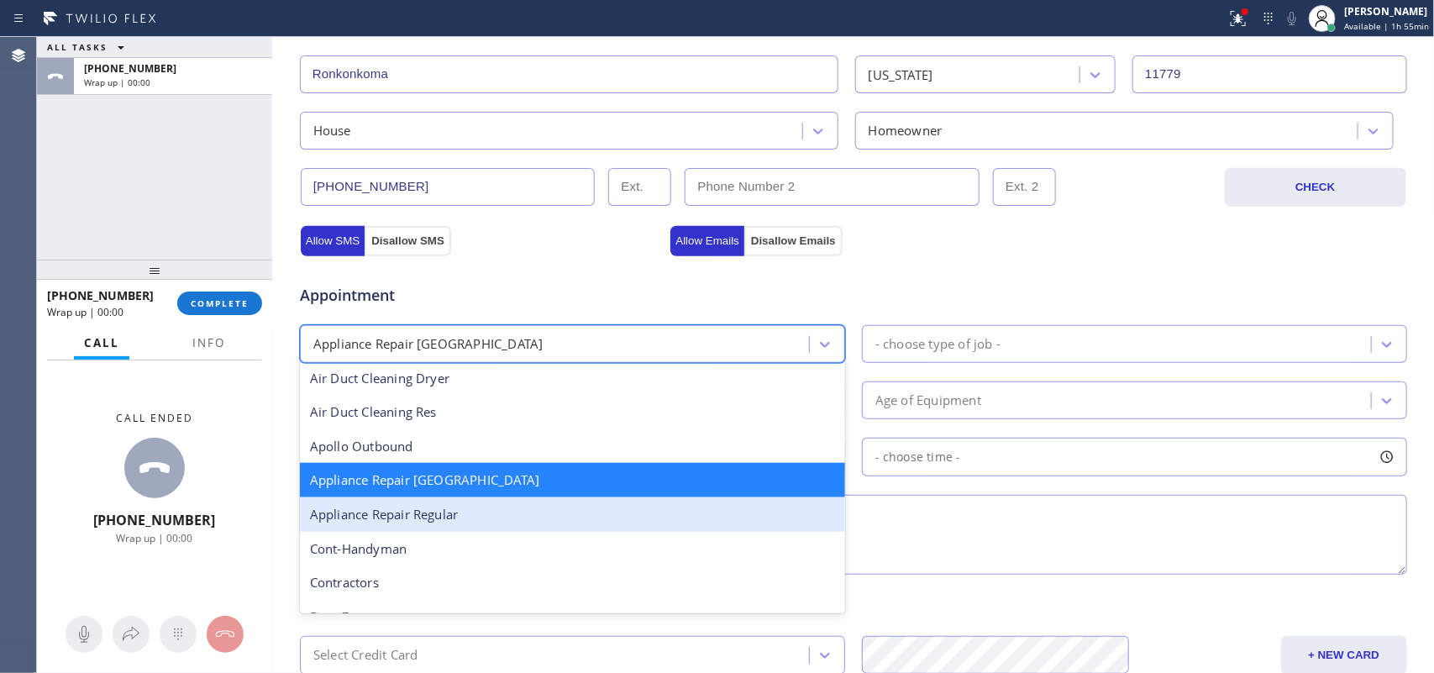
drag, startPoint x: 542, startPoint y: 518, endPoint x: 602, endPoint y: 492, distance: 65.4
click at [542, 519] on div "Appliance Repair Regular" at bounding box center [572, 514] width 545 height 34
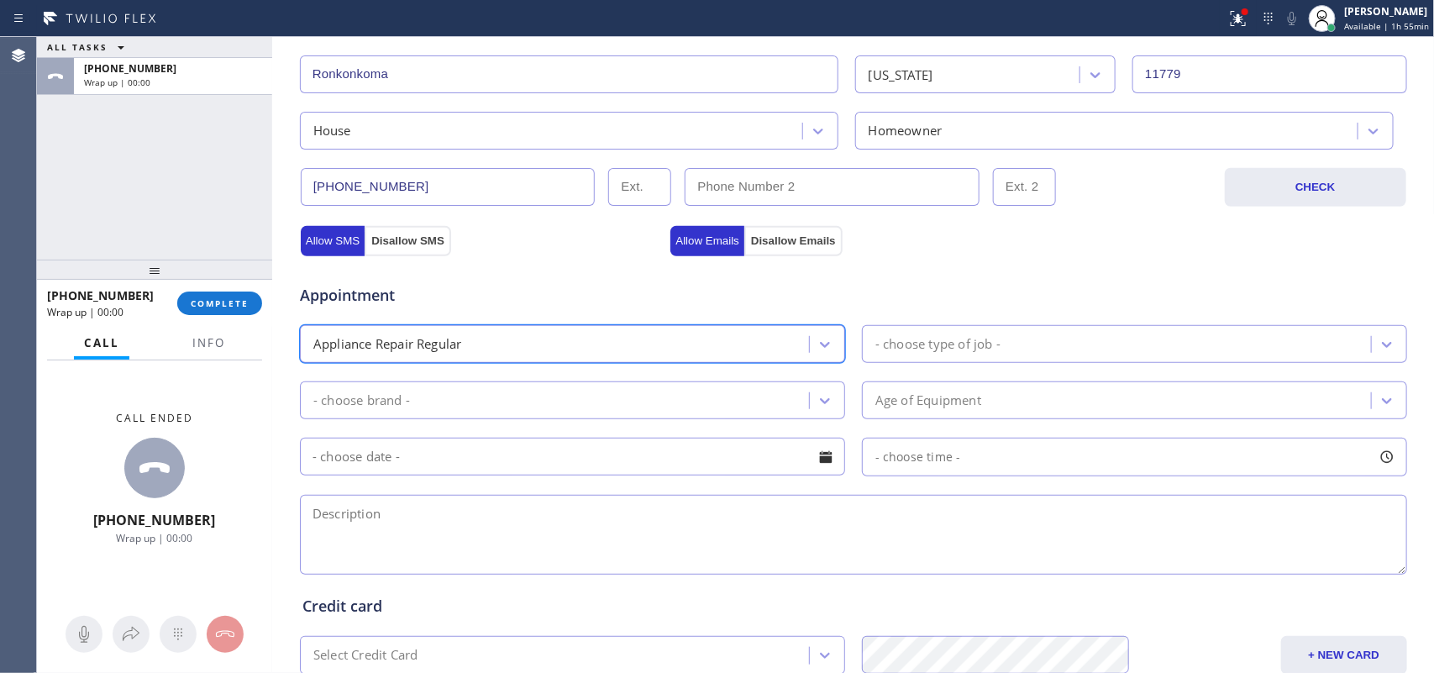
click at [1107, 345] on div "- choose type of job -" at bounding box center [1119, 343] width 504 height 29
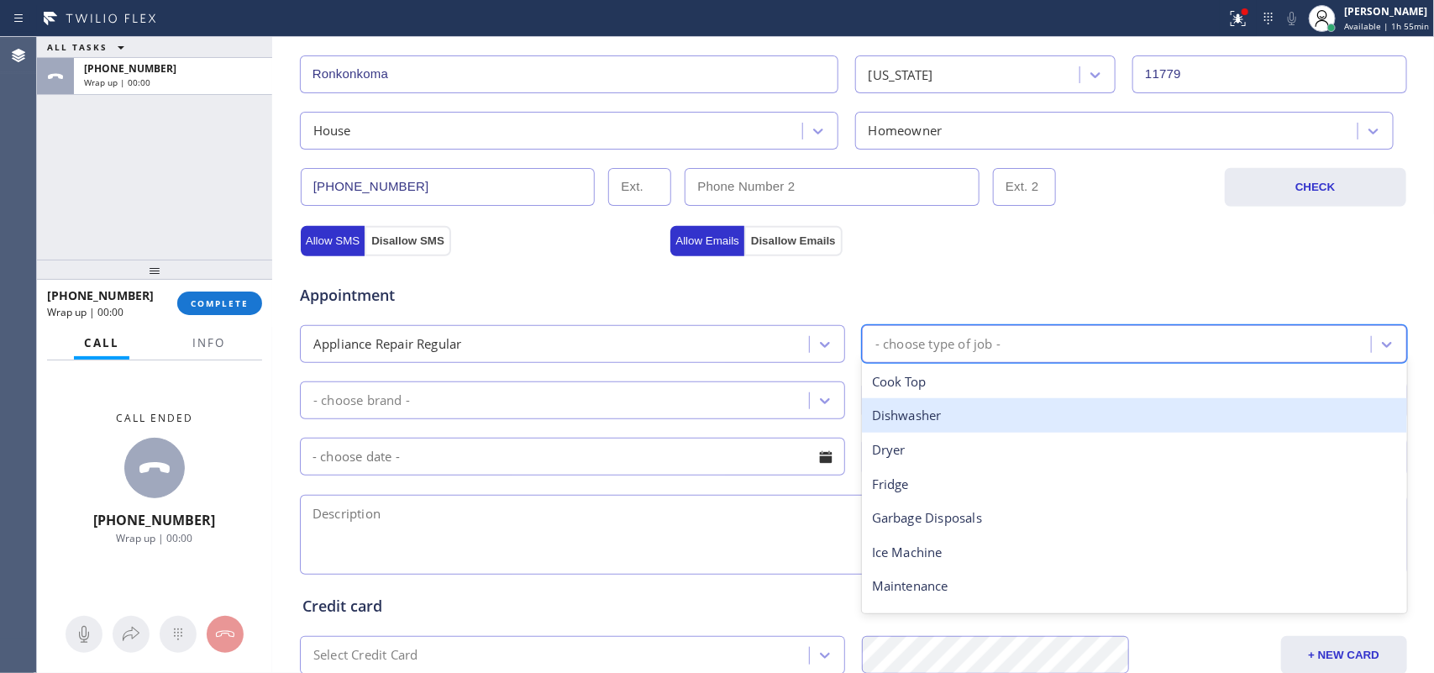
click at [973, 413] on div "Dishwasher" at bounding box center [1134, 415] width 545 height 34
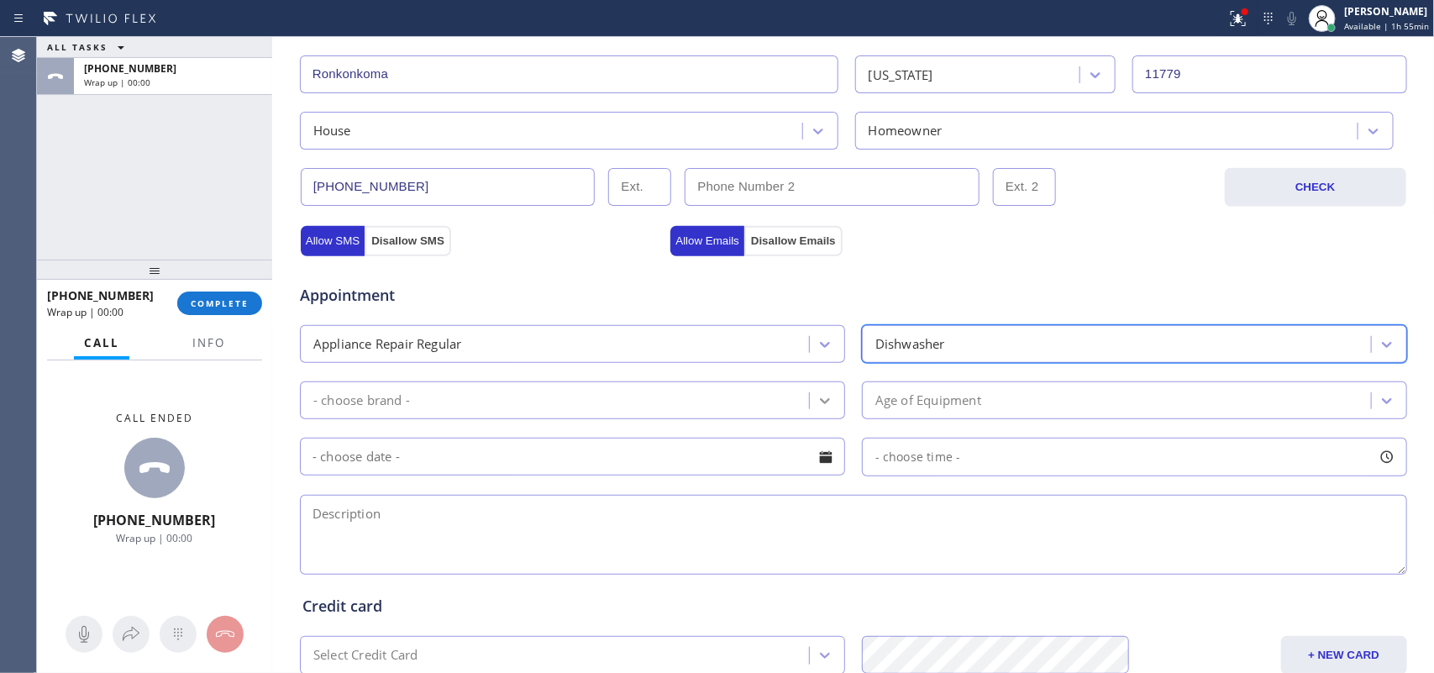
click at [818, 402] on icon at bounding box center [825, 400] width 17 height 17
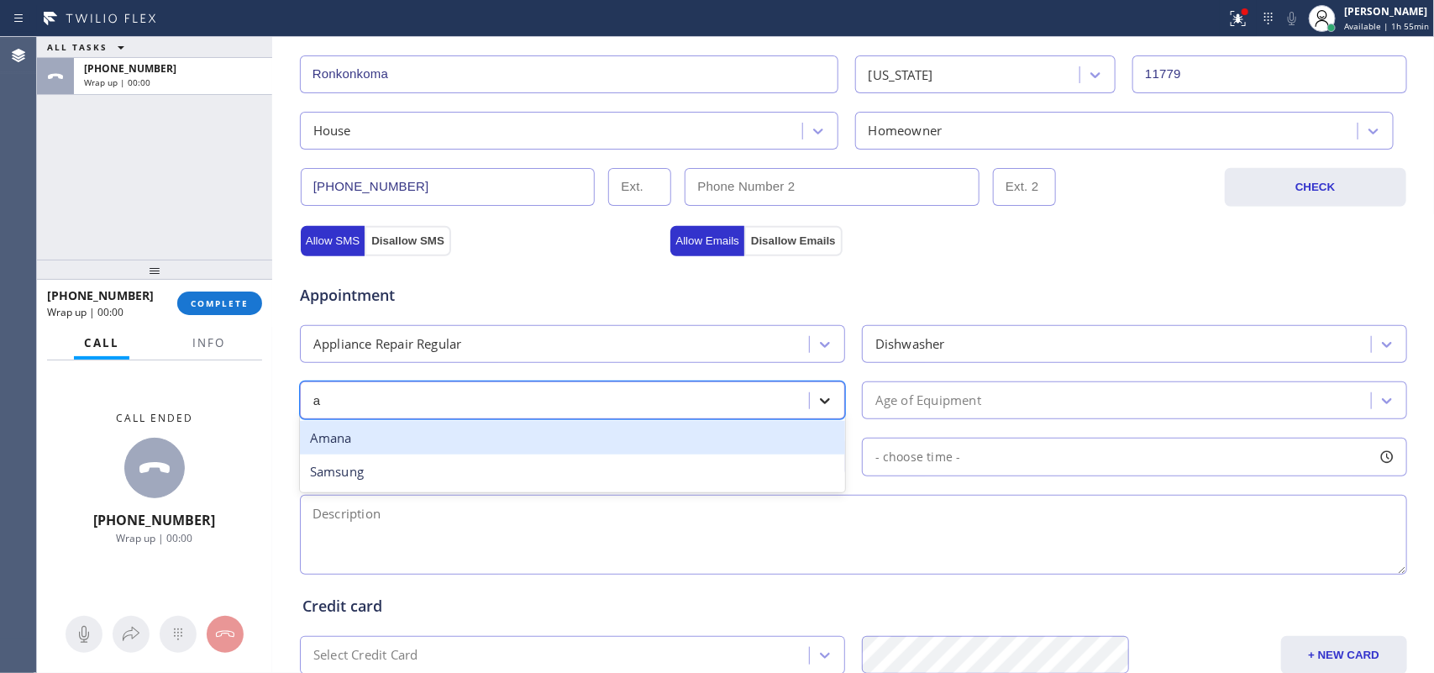
type input "am"
click at [733, 433] on div "Amana" at bounding box center [572, 438] width 545 height 34
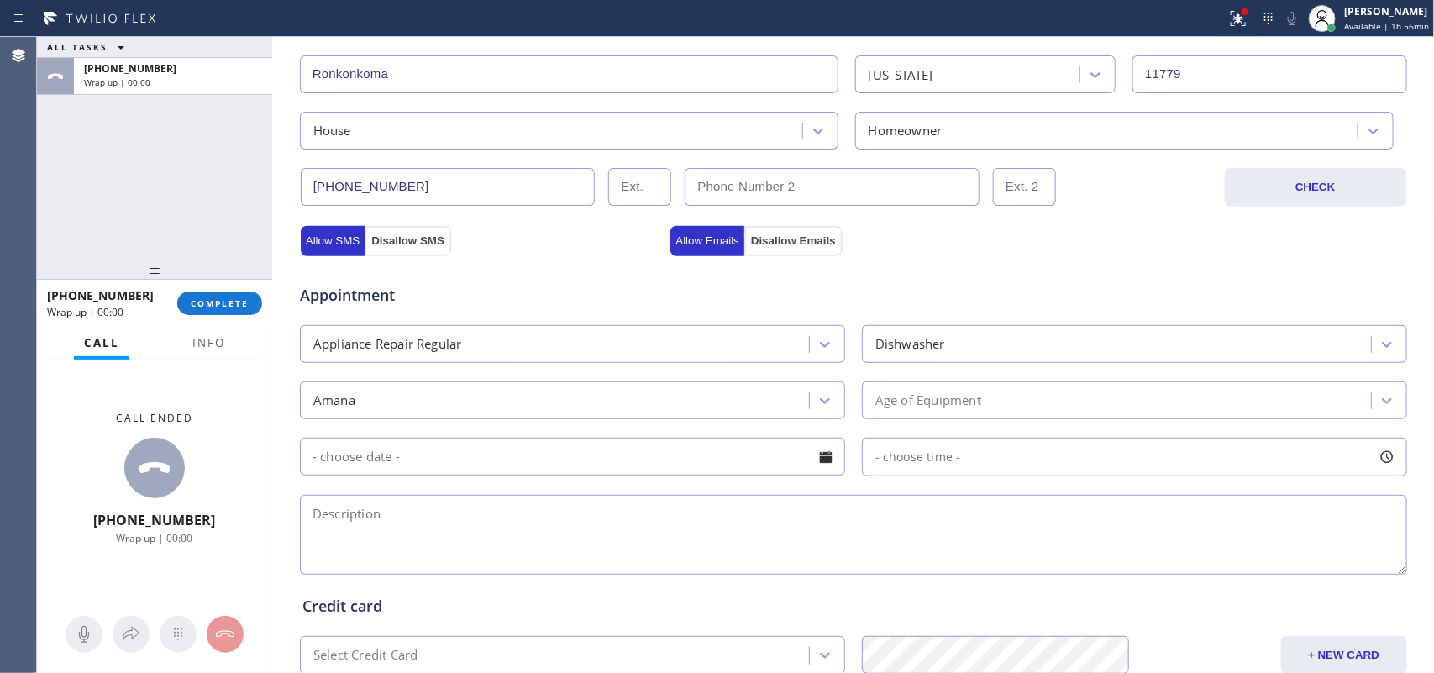
click at [1008, 381] on div "Amana Age of Equipment" at bounding box center [853, 398] width 1111 height 41
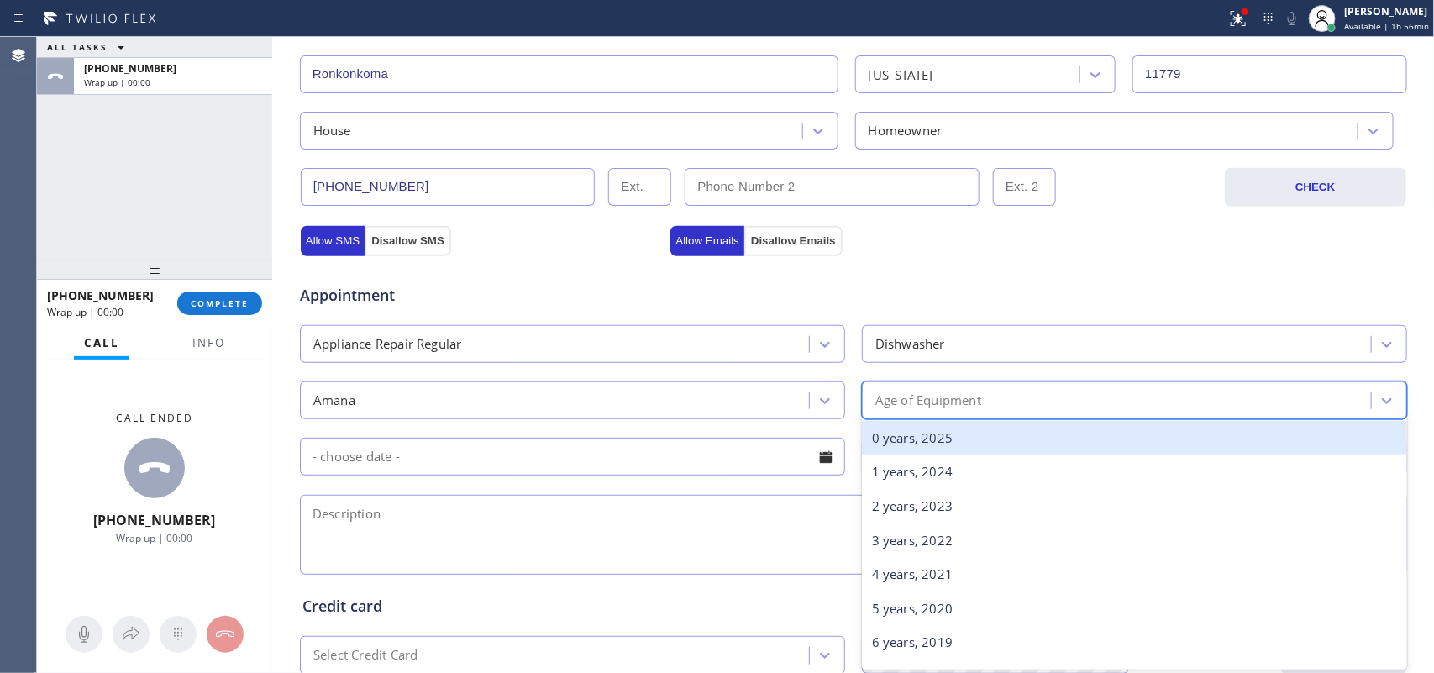
click at [1014, 402] on div "Age of Equipment" at bounding box center [1119, 400] width 504 height 29
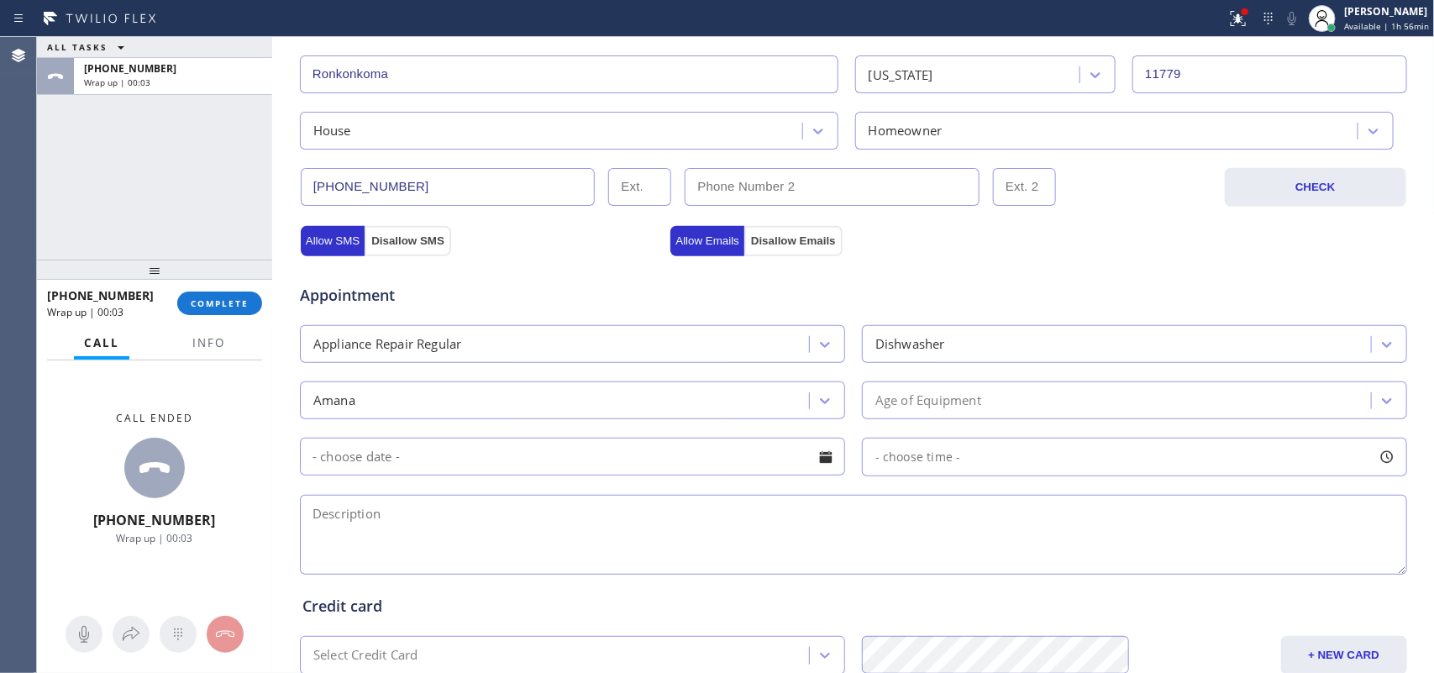
click at [979, 405] on div "Age of Equipment" at bounding box center [1119, 400] width 504 height 29
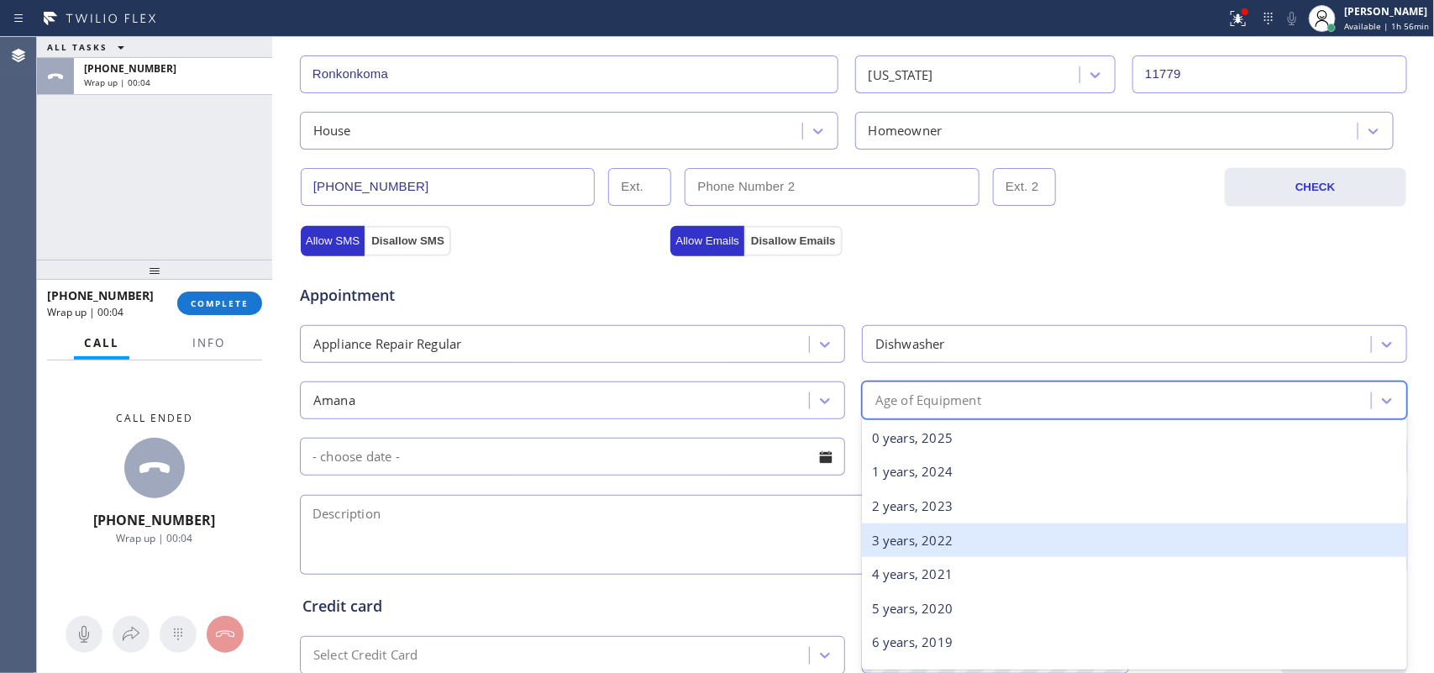
click at [947, 538] on div "3 years, 2022" at bounding box center [1134, 540] width 545 height 34
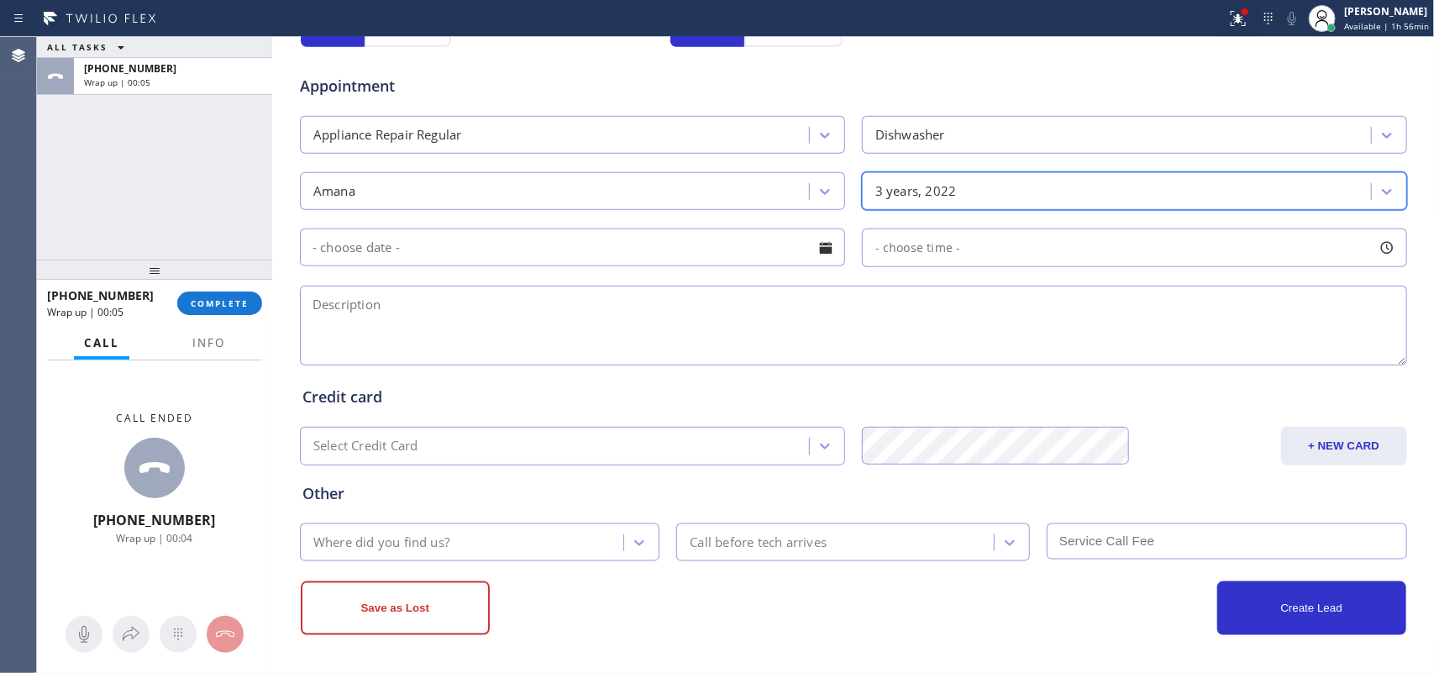
scroll to position [632, 0]
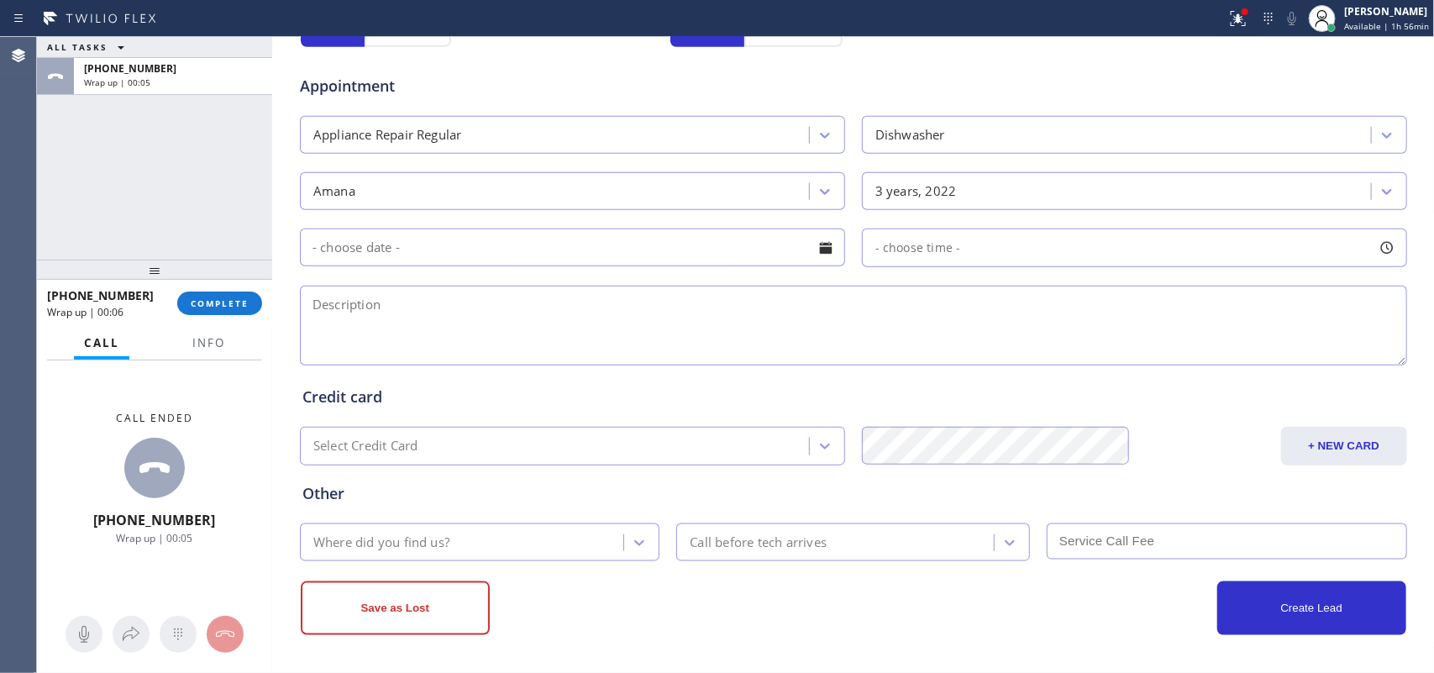
click at [819, 254] on div at bounding box center [826, 248] width 29 height 29
click at [1028, 296] on textarea at bounding box center [853, 326] width 1107 height 80
click at [435, 332] on textarea at bounding box center [853, 326] width 1107 height 80
paste textarea "Amana Dishwasher/ [DEMOGRAPHIC_DATA]/ does not get anything cleaned/[PERSON_NAM…"
type textarea "Amana Dishwasher/ [DEMOGRAPHIC_DATA]/ does not get anything cleaned/[PERSON_NAM…"
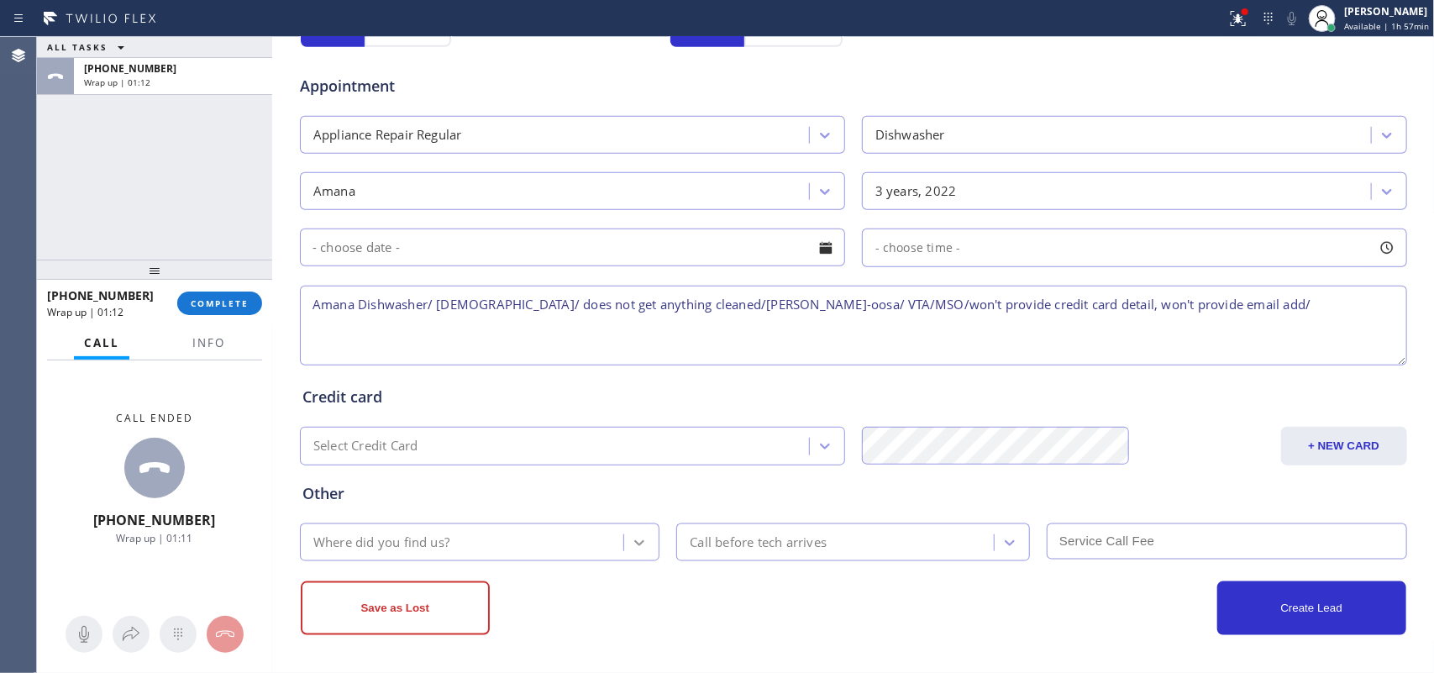
click at [639, 538] on icon at bounding box center [639, 542] width 17 height 17
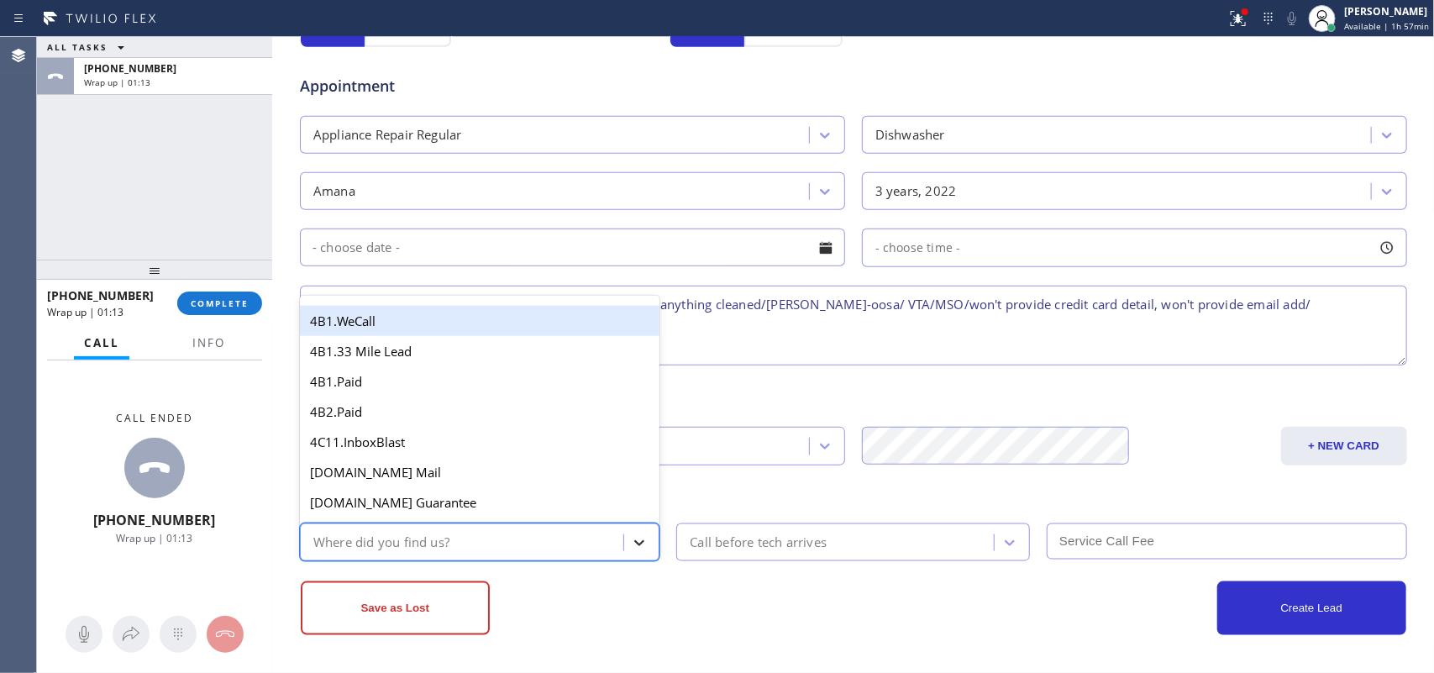
type input "g"
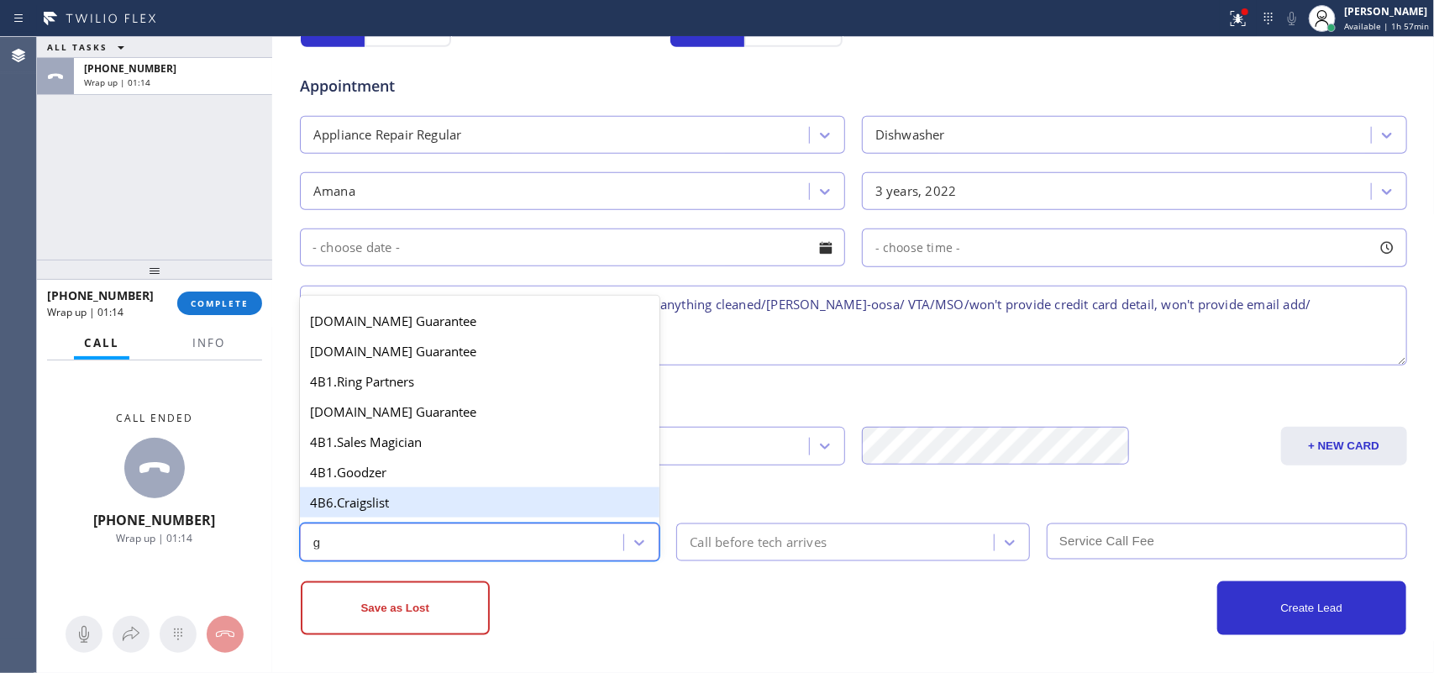
scroll to position [317, 0]
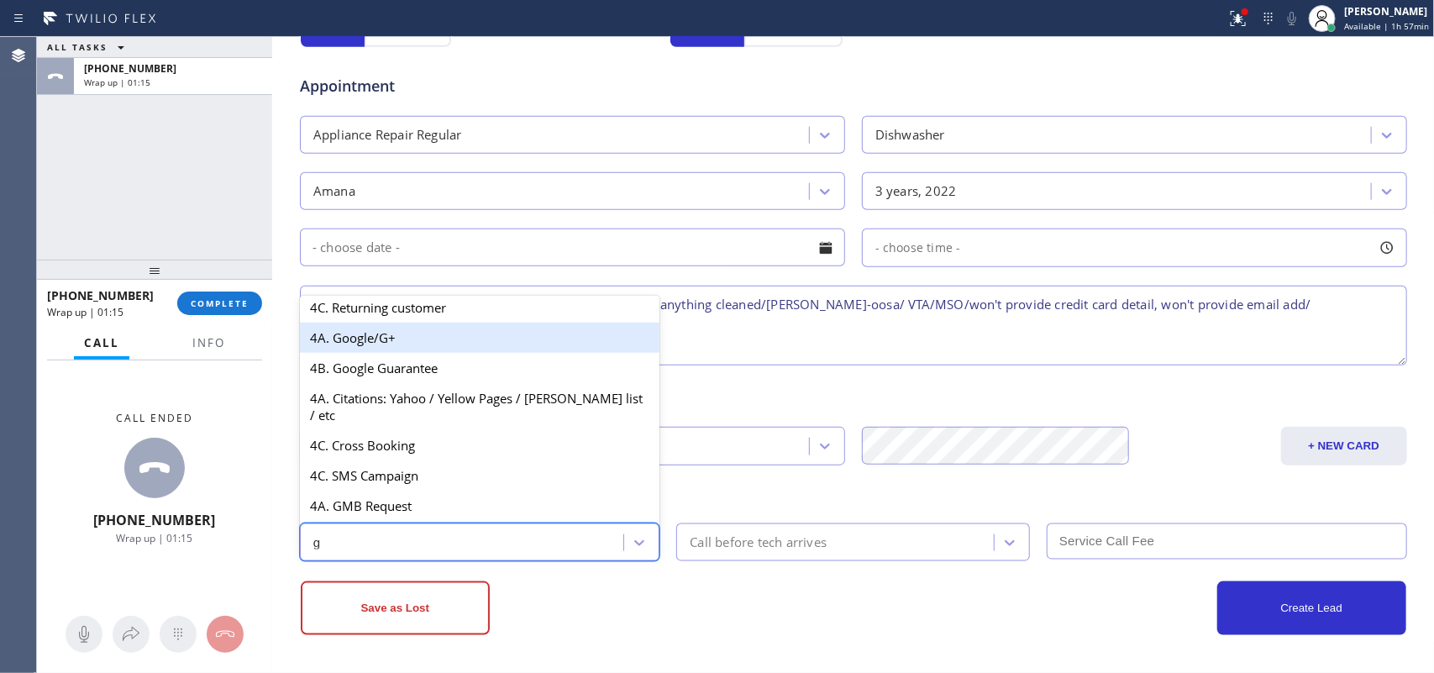
click at [397, 347] on div "4A. Google/G+" at bounding box center [480, 338] width 360 height 30
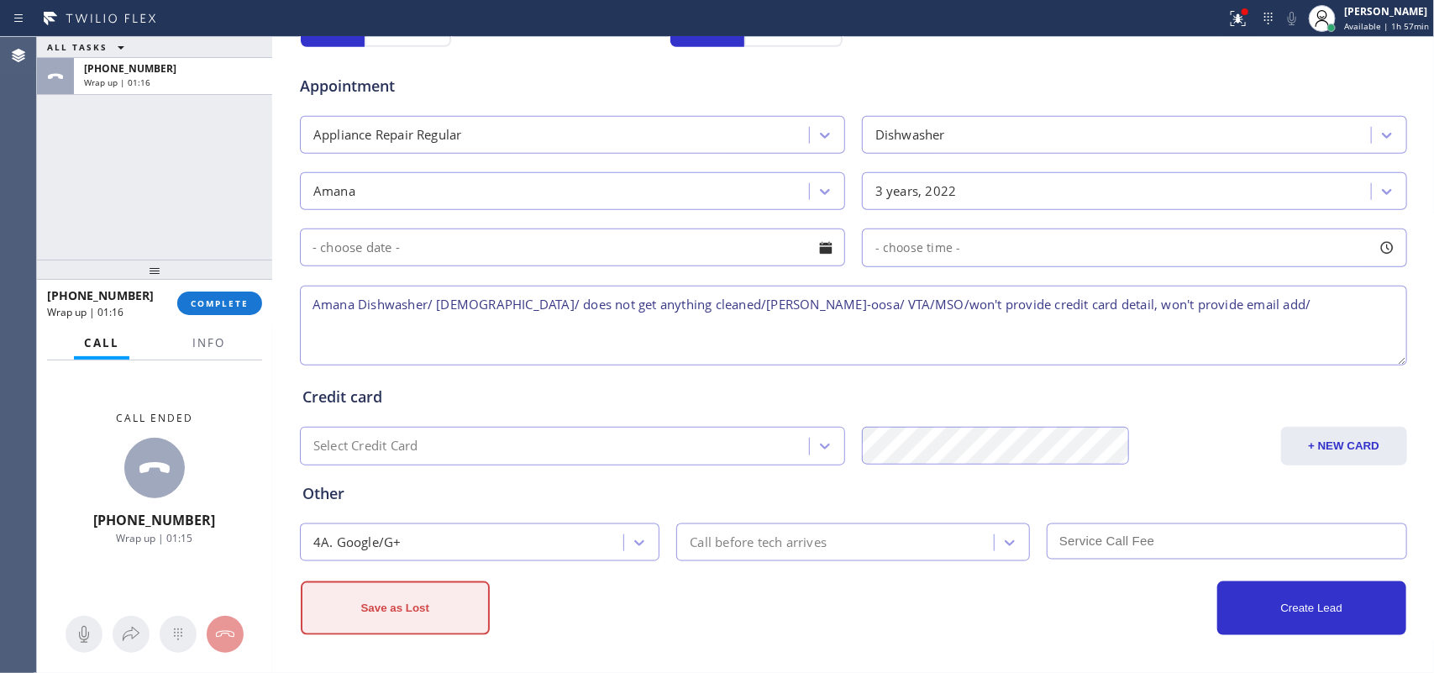
click at [418, 538] on button "Save as Lost" at bounding box center [395, 608] width 189 height 54
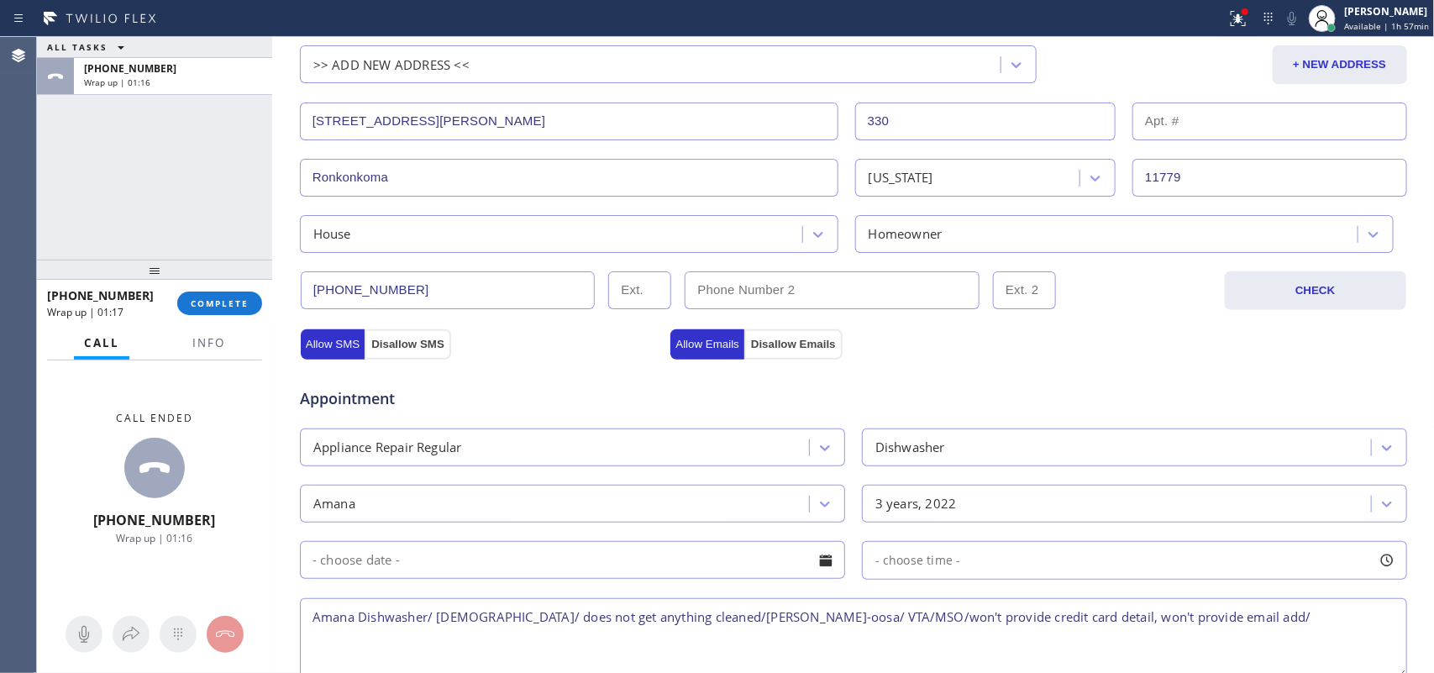
scroll to position [0, 0]
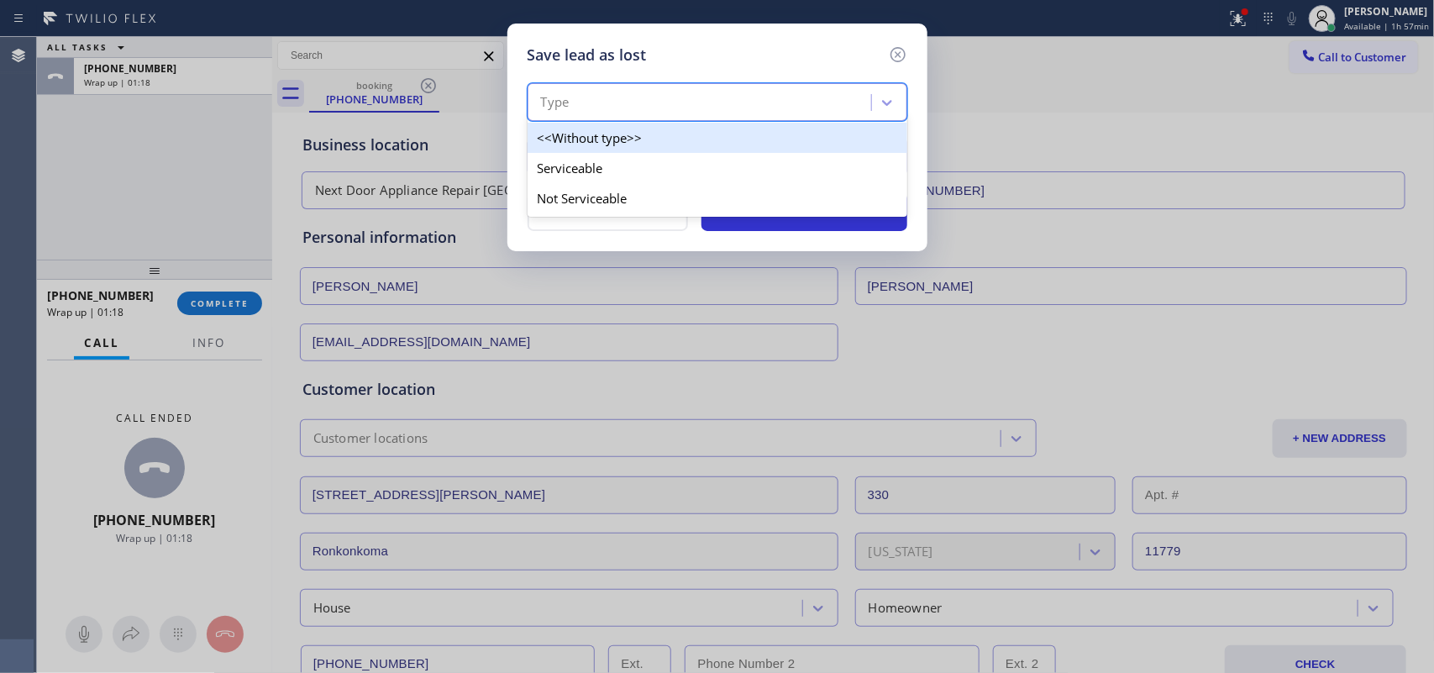
click at [803, 86] on div "Type" at bounding box center [718, 102] width 380 height 38
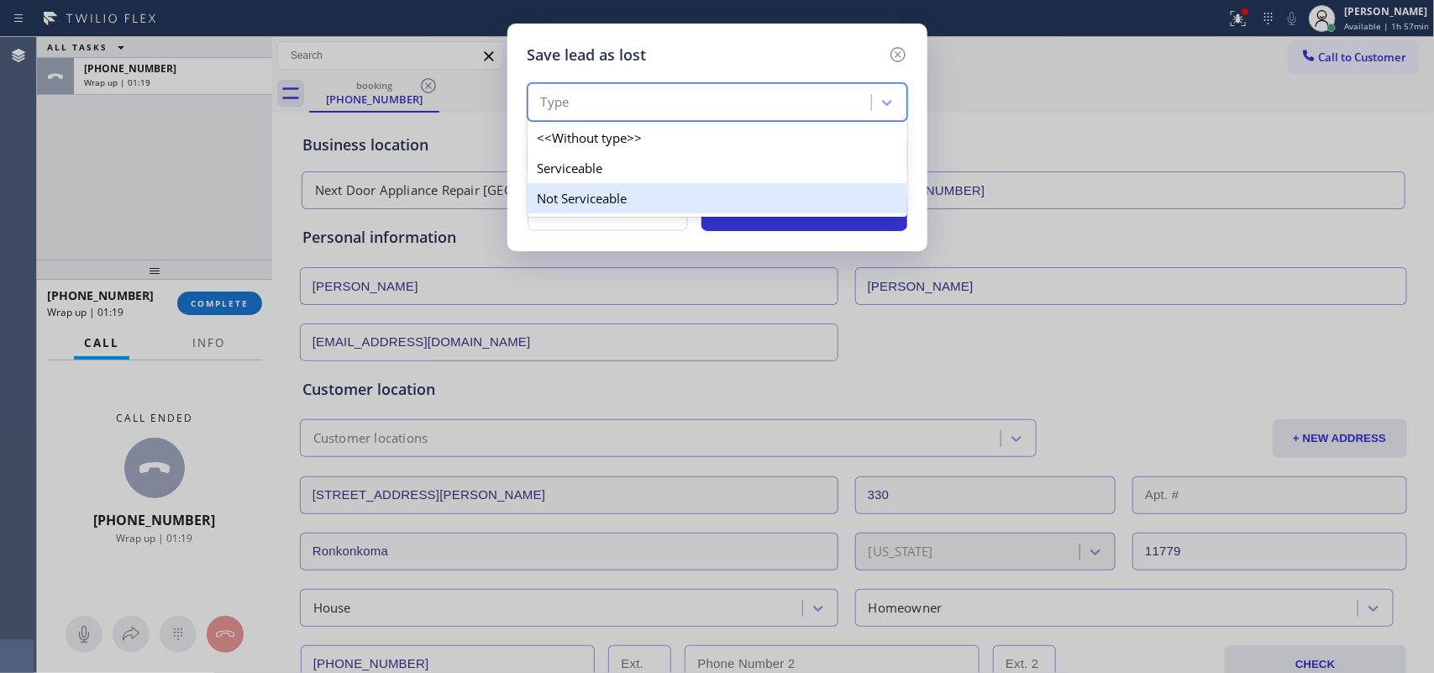
click at [723, 200] on div "Not Serviceable" at bounding box center [718, 198] width 380 height 30
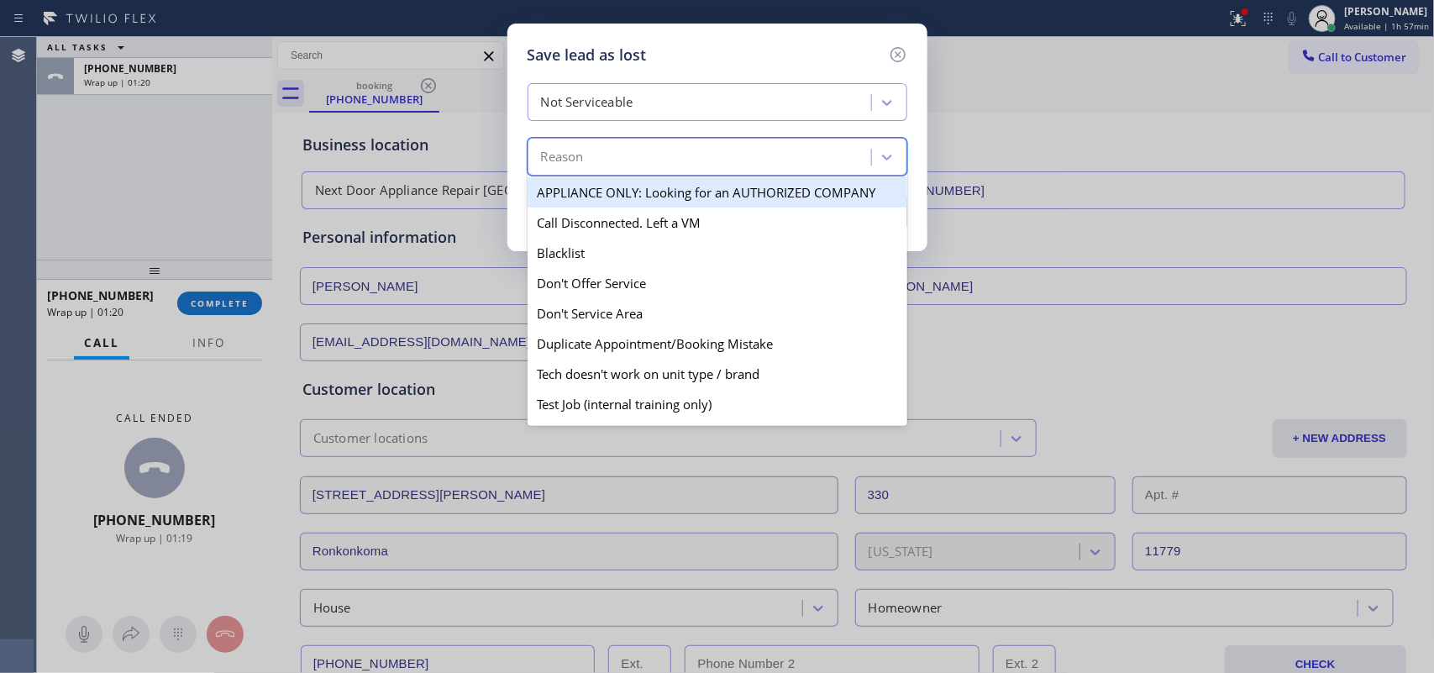
click at [723, 160] on div "Reason" at bounding box center [702, 157] width 339 height 29
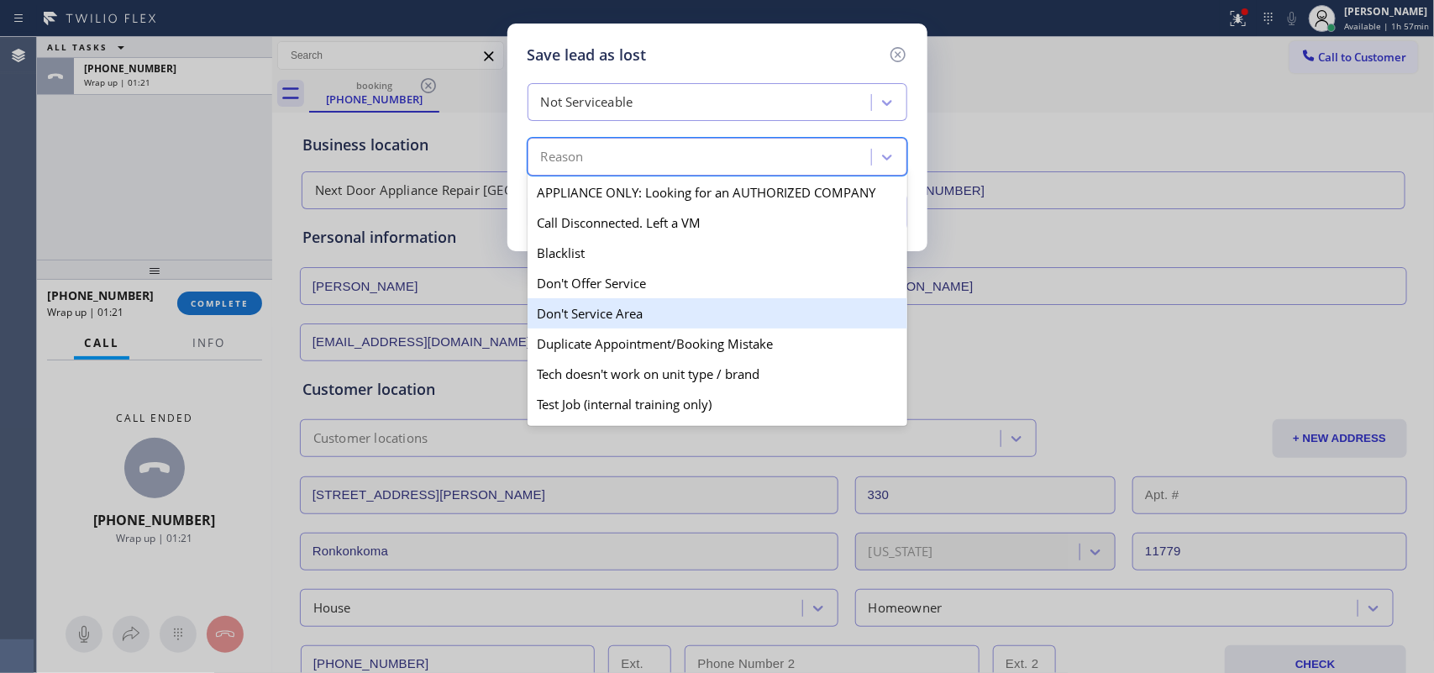
click at [678, 323] on div "Don't Service Area" at bounding box center [718, 313] width 380 height 30
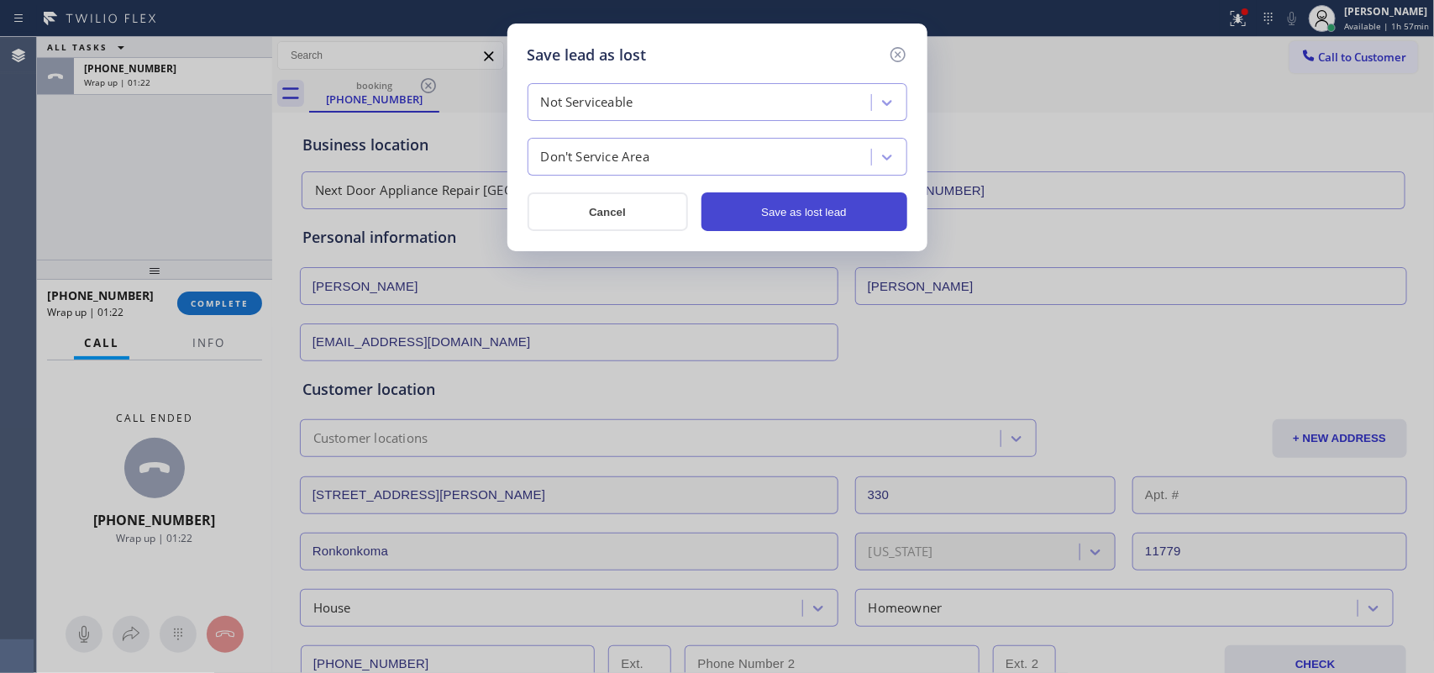
click at [765, 207] on button "Save as lost lead" at bounding box center [805, 211] width 206 height 39
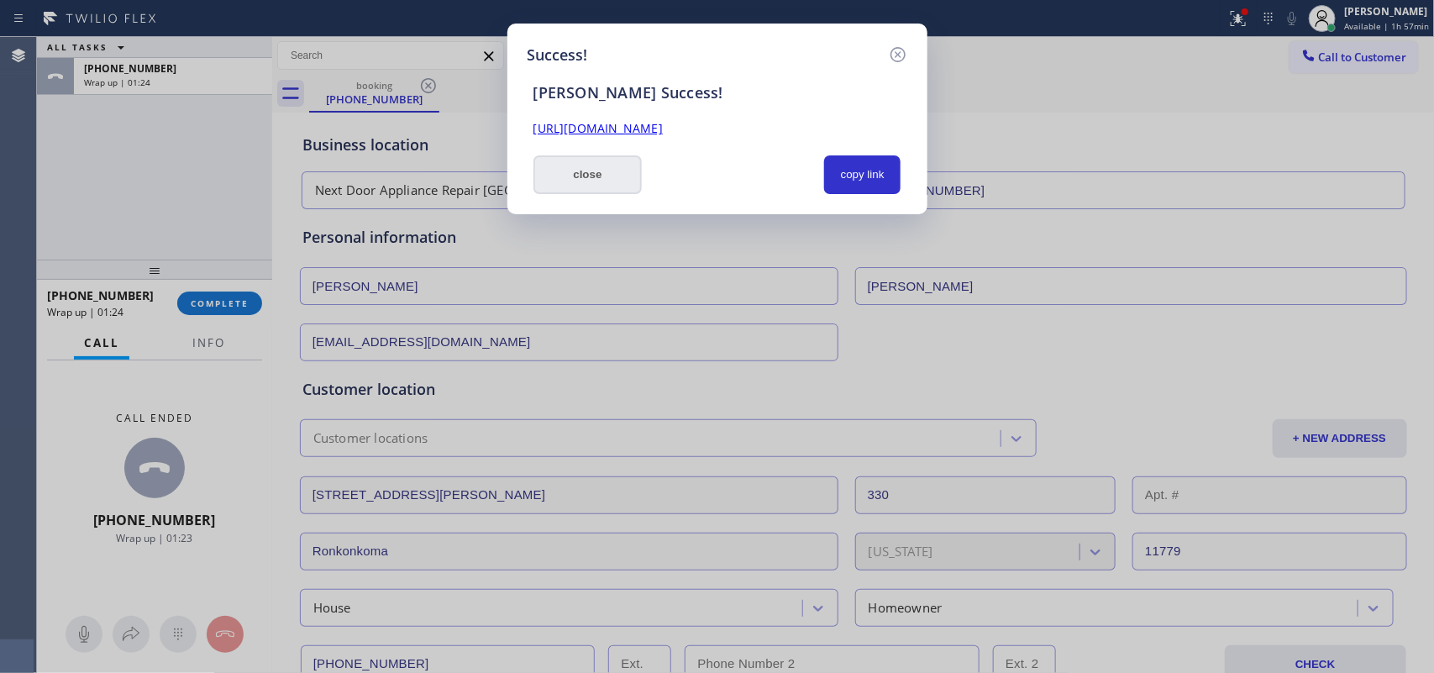
click at [603, 171] on button "close" at bounding box center [588, 174] width 109 height 39
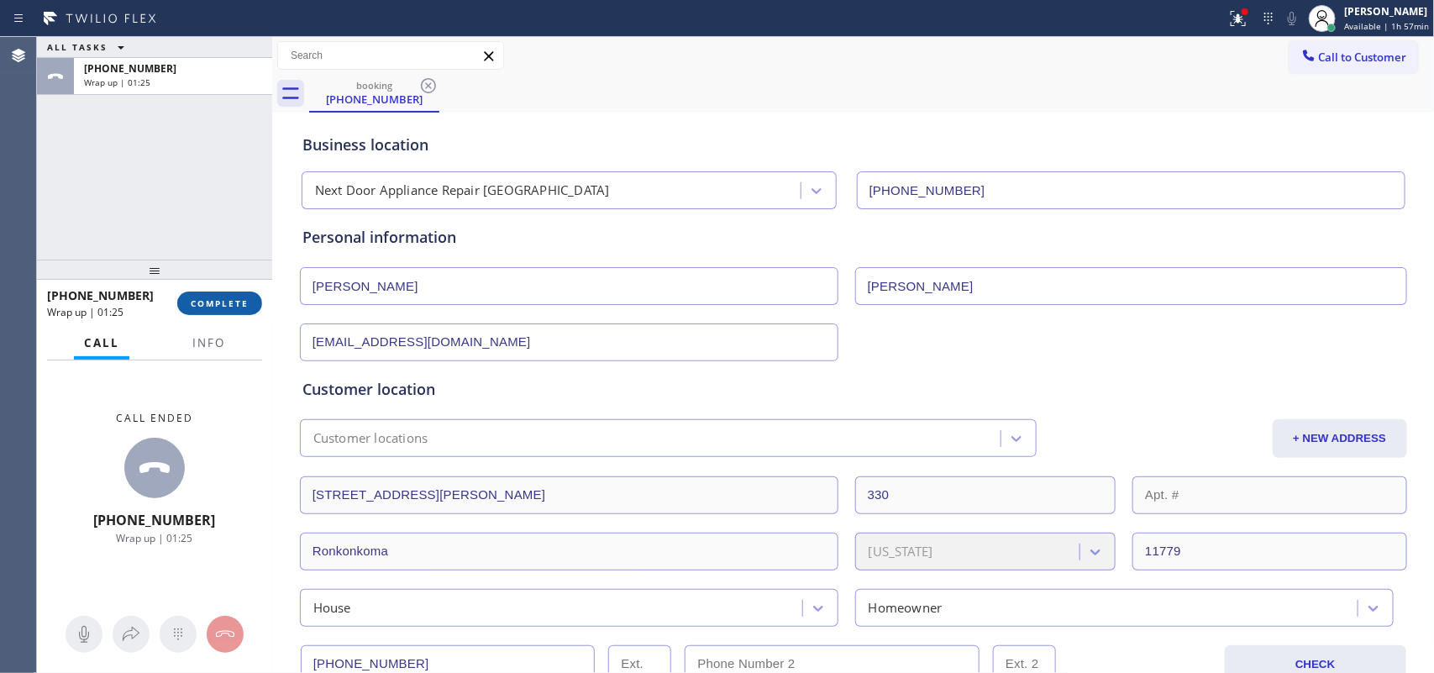
click at [202, 297] on span "COMPLETE" at bounding box center [220, 303] width 58 height 12
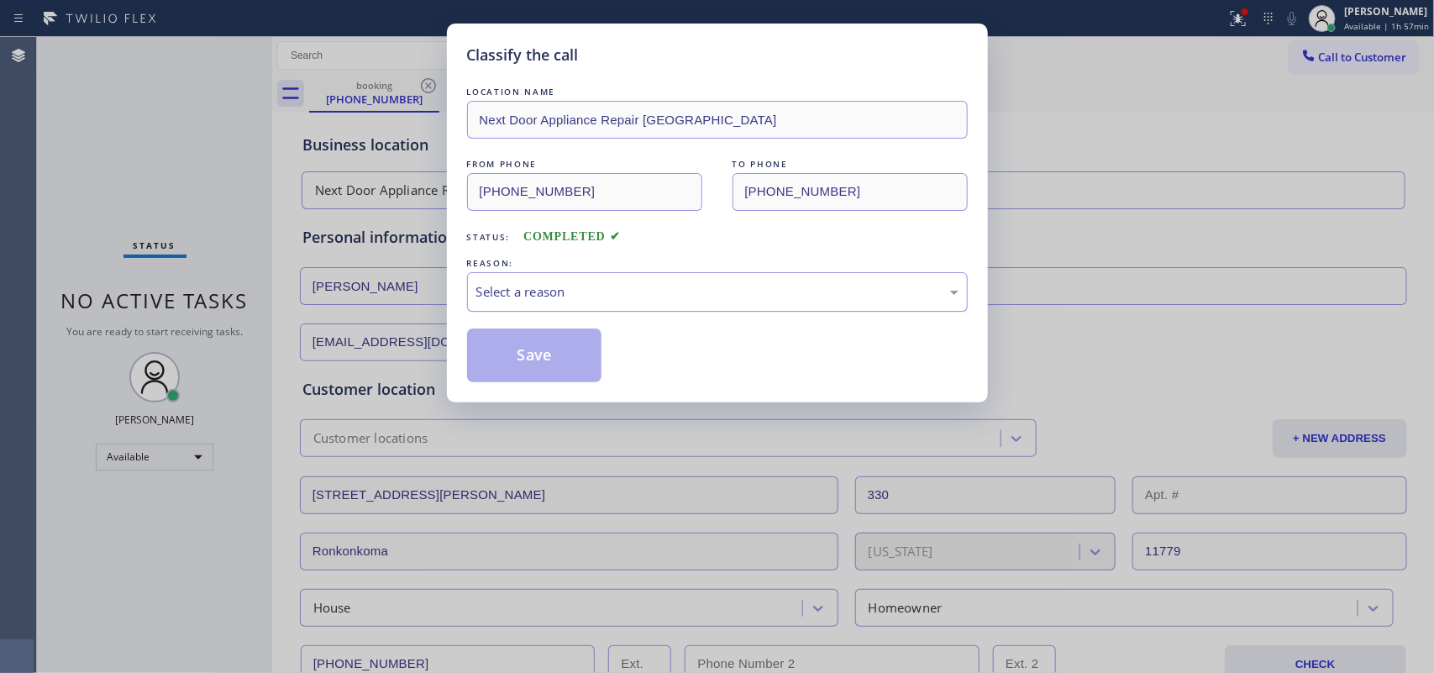
click at [557, 280] on div "Select a reason" at bounding box center [717, 291] width 501 height 39
click at [529, 341] on button "Save" at bounding box center [534, 356] width 135 height 54
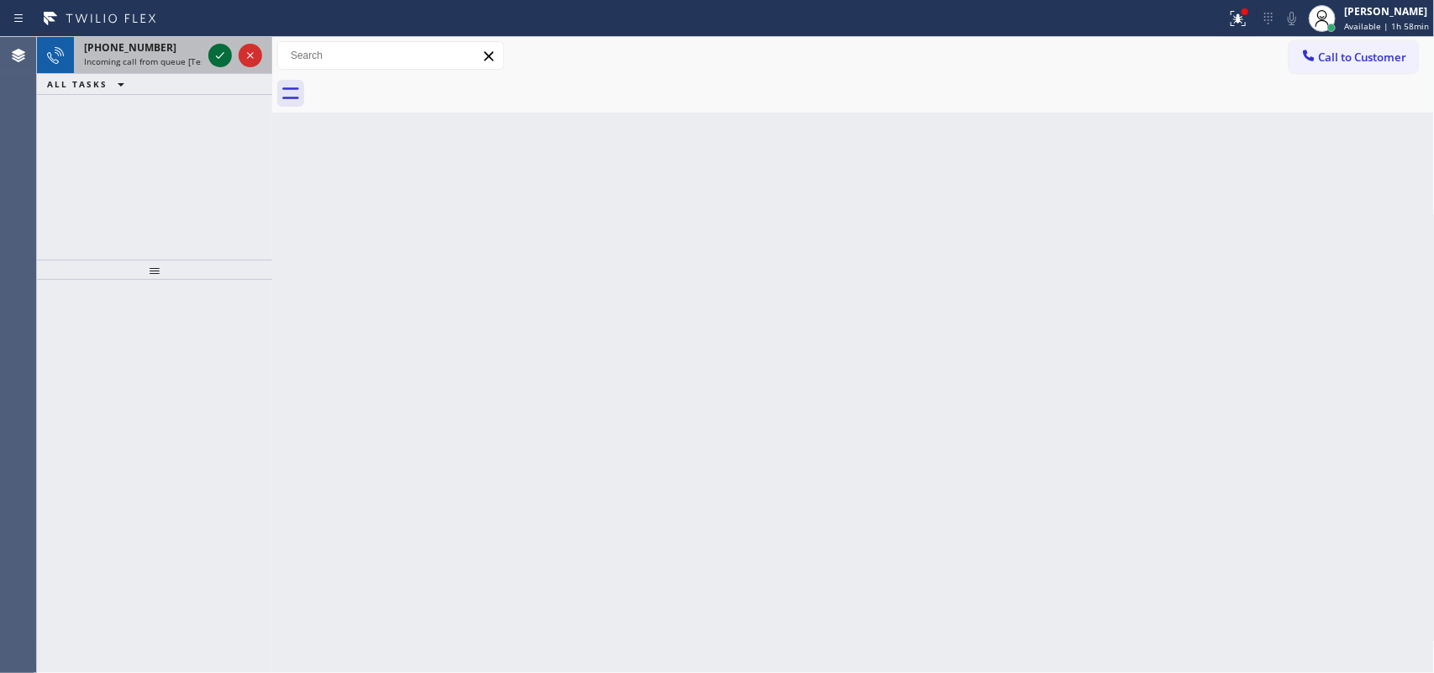
click at [223, 51] on icon at bounding box center [220, 55] width 20 height 20
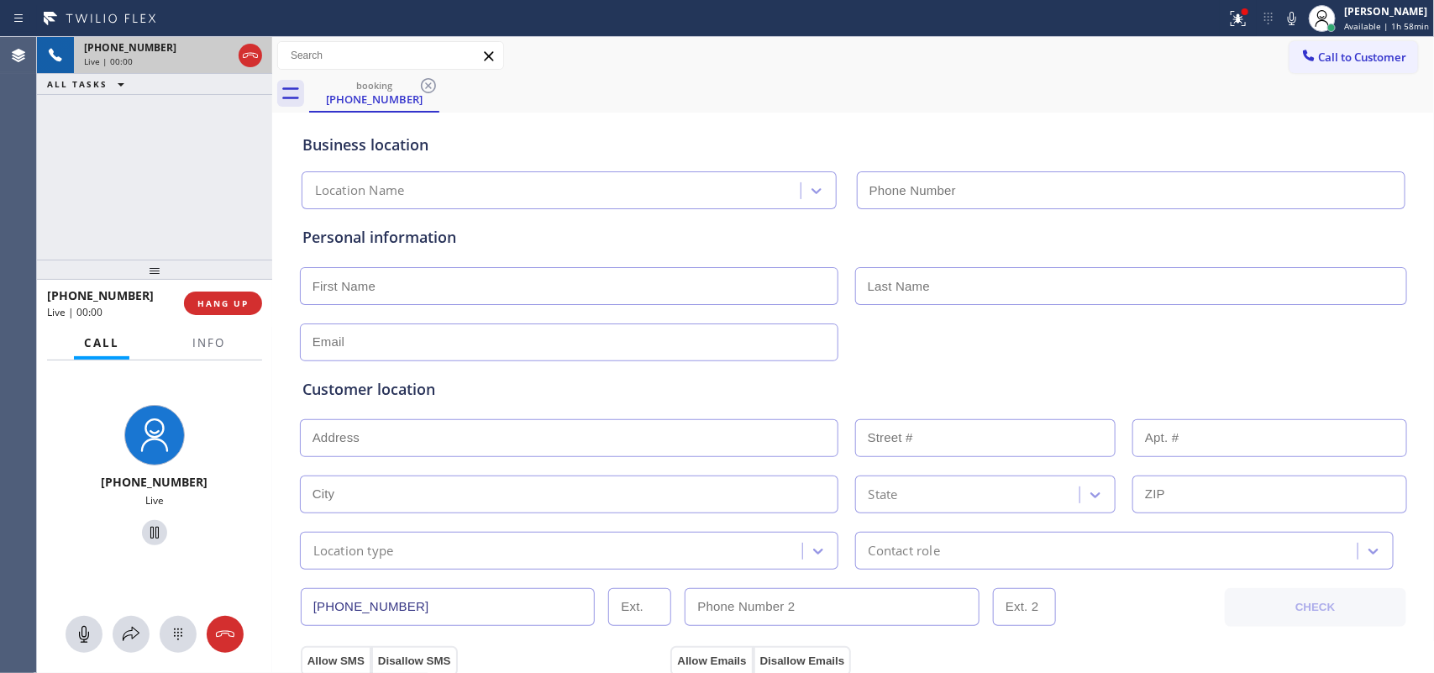
type input "[PHONE_NUMBER]"
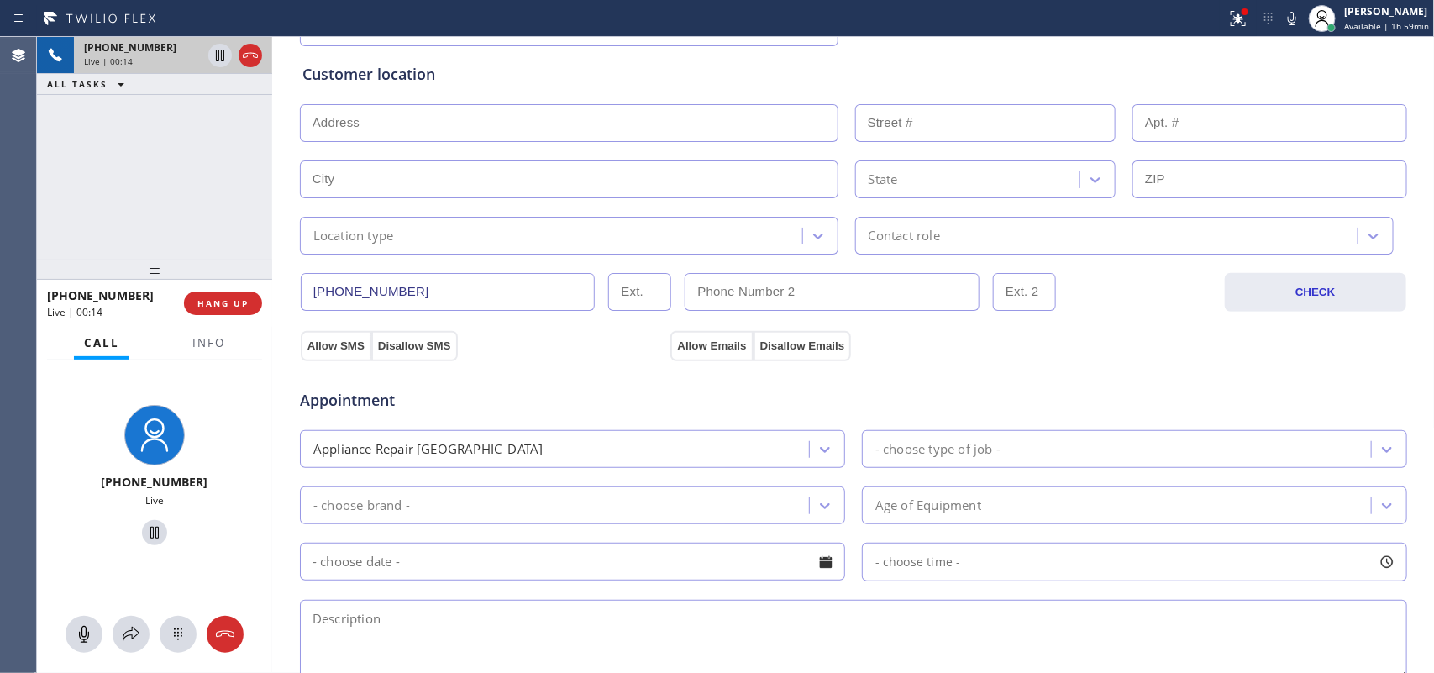
click at [506, 445] on div "Appliance Repair [GEOGRAPHIC_DATA]" at bounding box center [557, 448] width 504 height 29
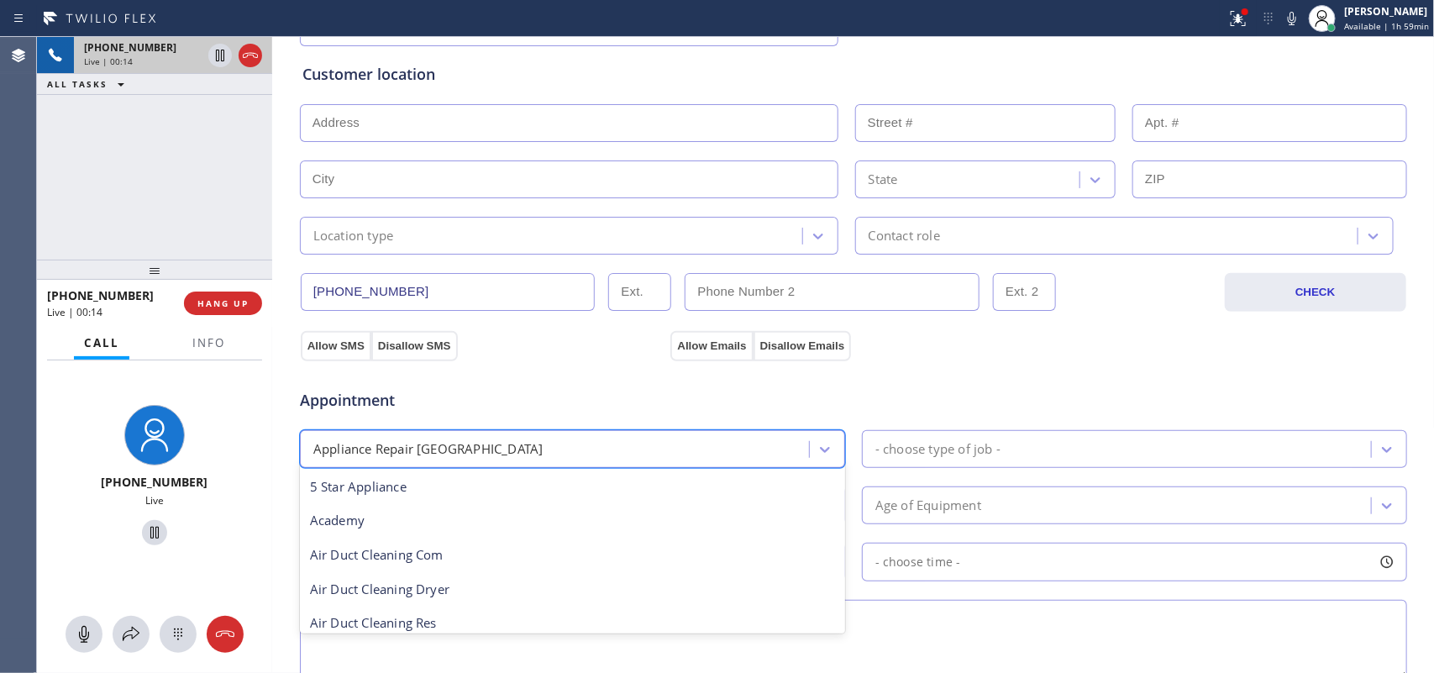
scroll to position [1, 0]
click at [1026, 378] on div "Appointment" at bounding box center [853, 390] width 1111 height 43
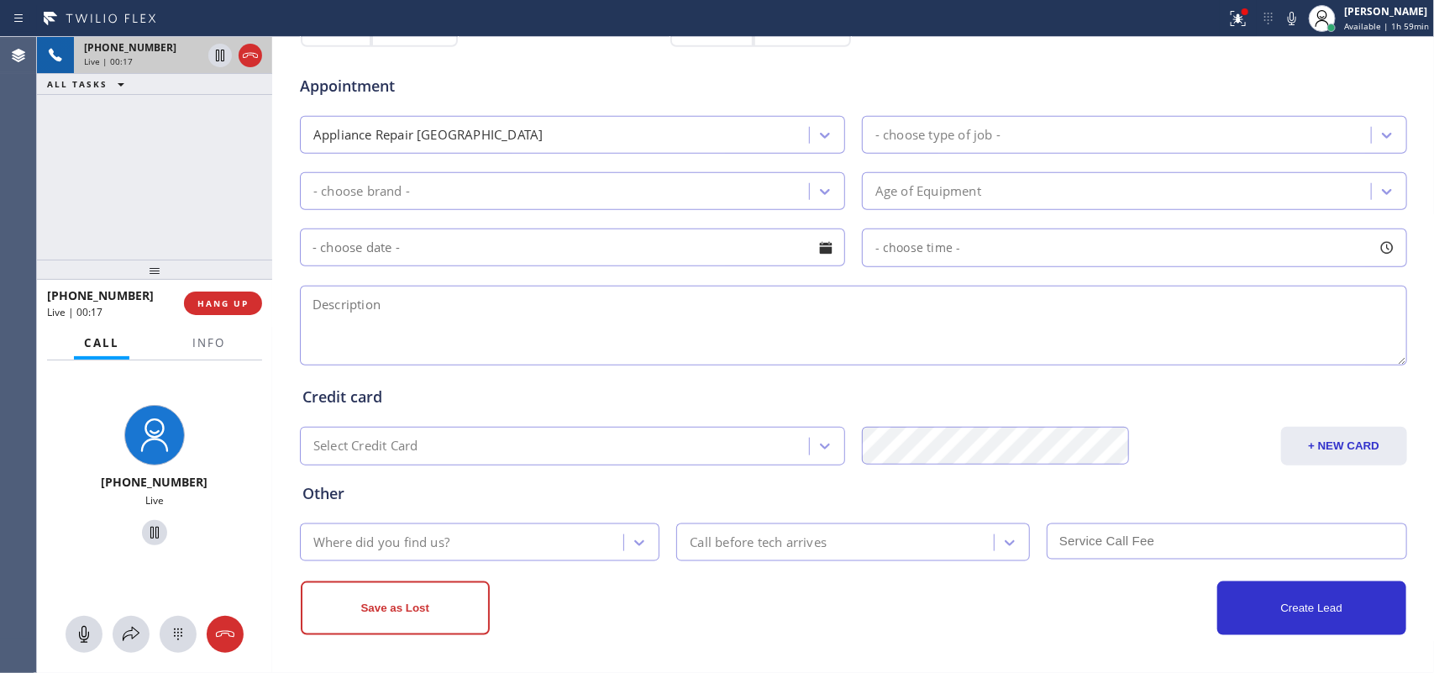
scroll to position [212, 0]
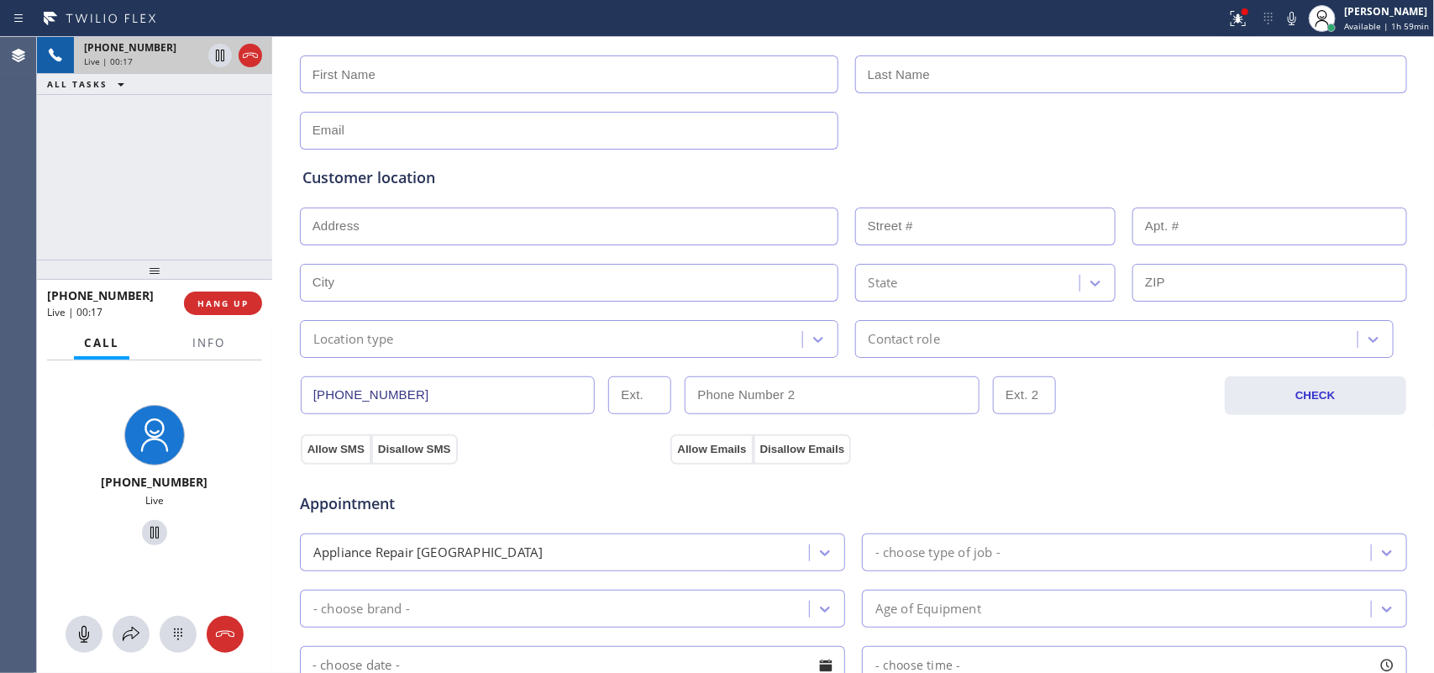
click at [622, 229] on input "text" at bounding box center [569, 227] width 539 height 38
paste input "[STREET_ADDRESS],"
type input "[STREET_ADDRESS]"
type input "5521"
type input "[GEOGRAPHIC_DATA]"
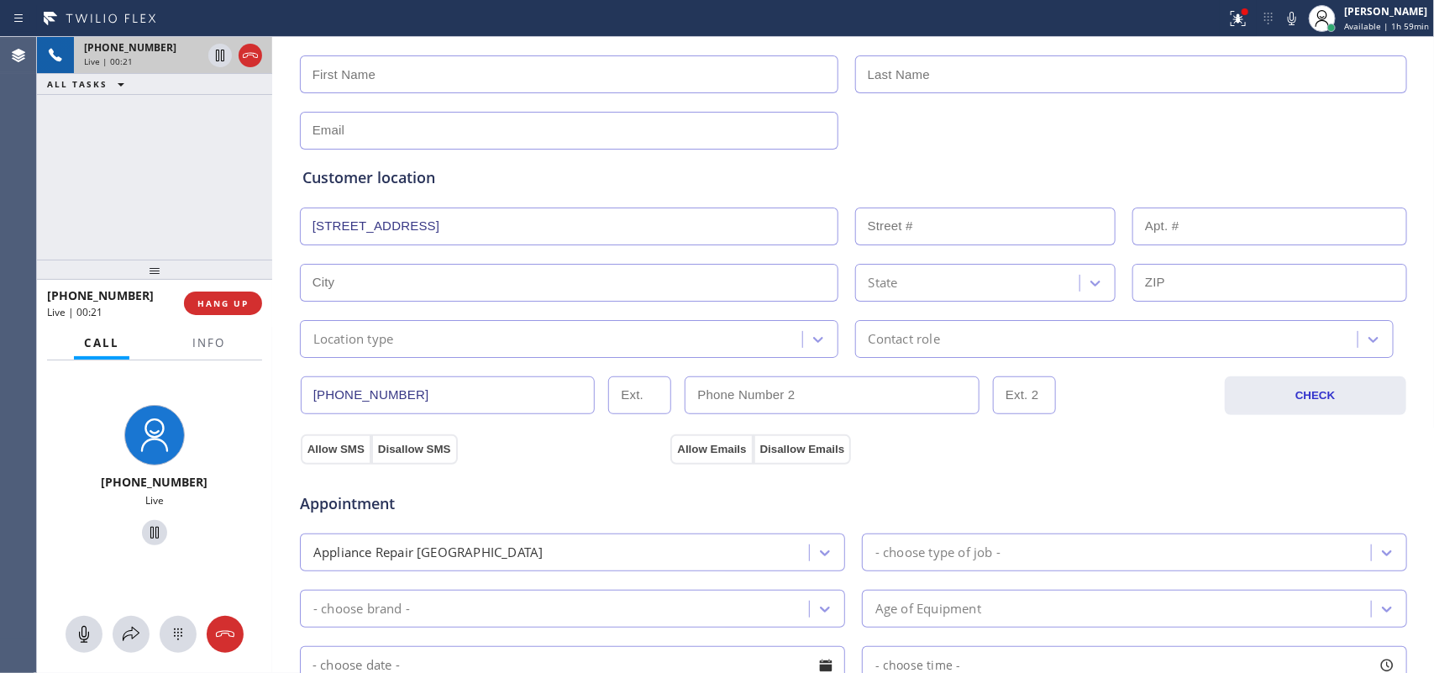
type input "94618"
click at [634, 76] on input "text" at bounding box center [569, 74] width 539 height 38
type input "[PERSON_NAME]"
click at [577, 131] on input "text" at bounding box center [569, 131] width 539 height 38
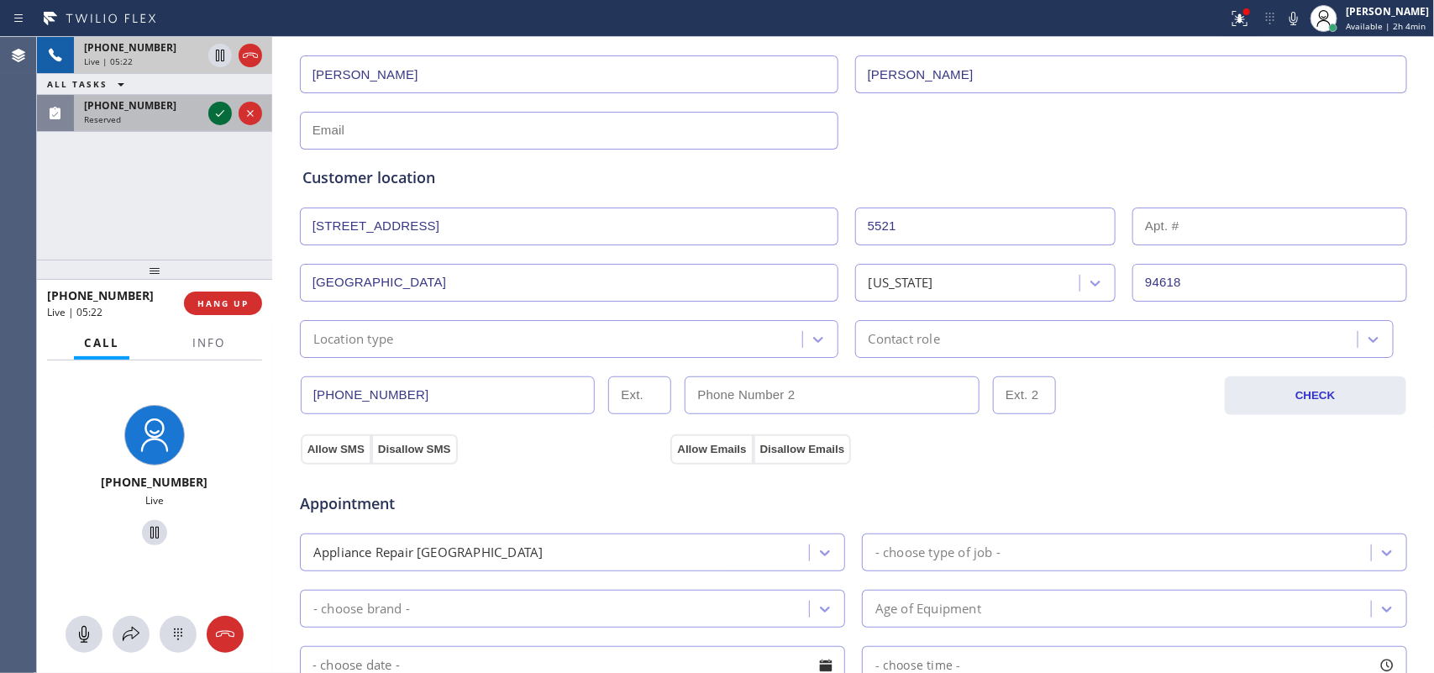
click at [219, 111] on icon at bounding box center [220, 113] width 20 height 20
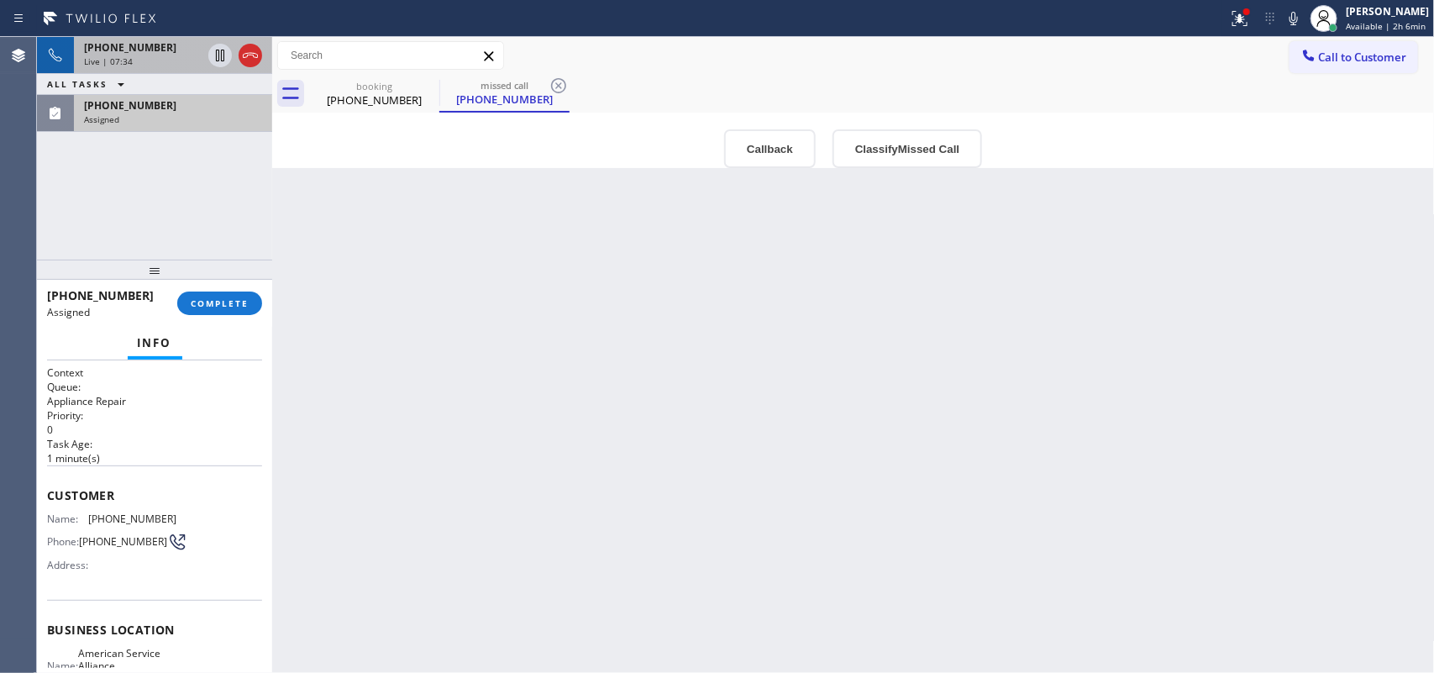
click at [164, 63] on div "Live | 07:34" at bounding box center [143, 61] width 118 height 12
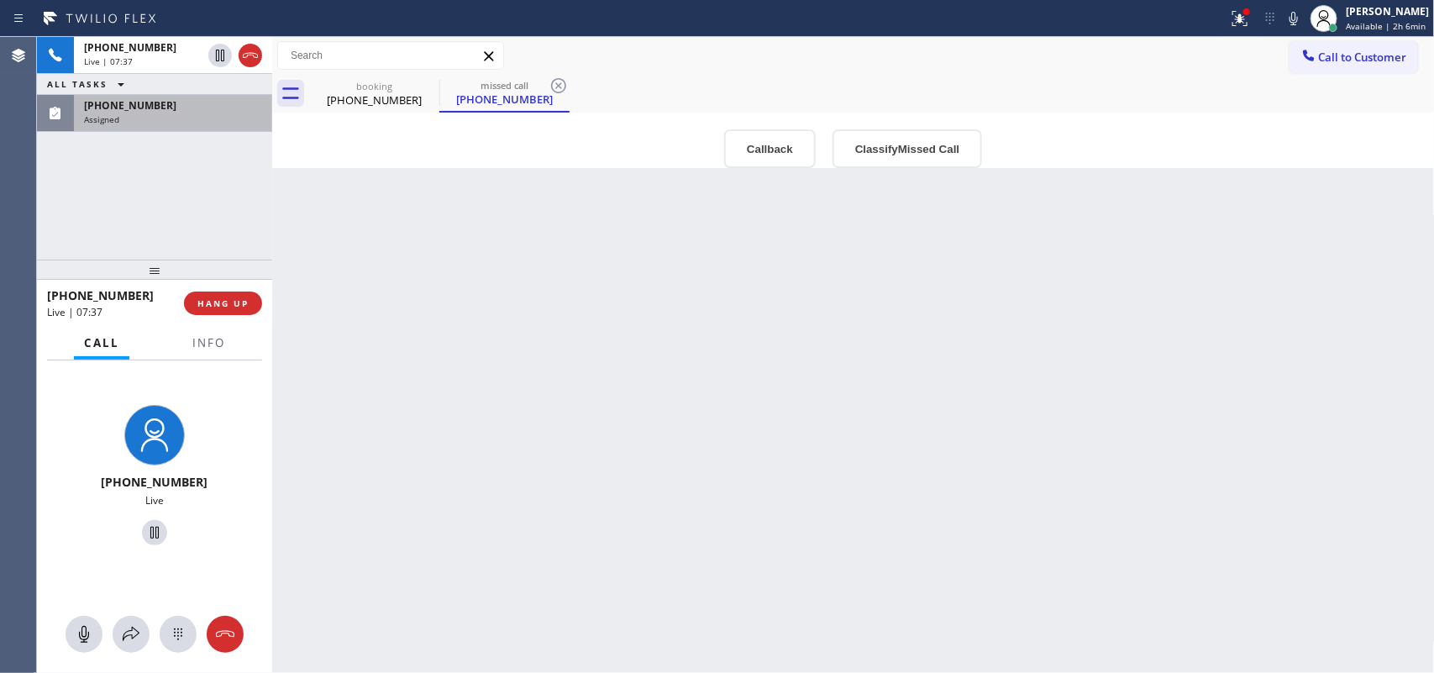
click at [185, 127] on div "[PHONE_NUMBER] Assigned" at bounding box center [170, 113] width 192 height 37
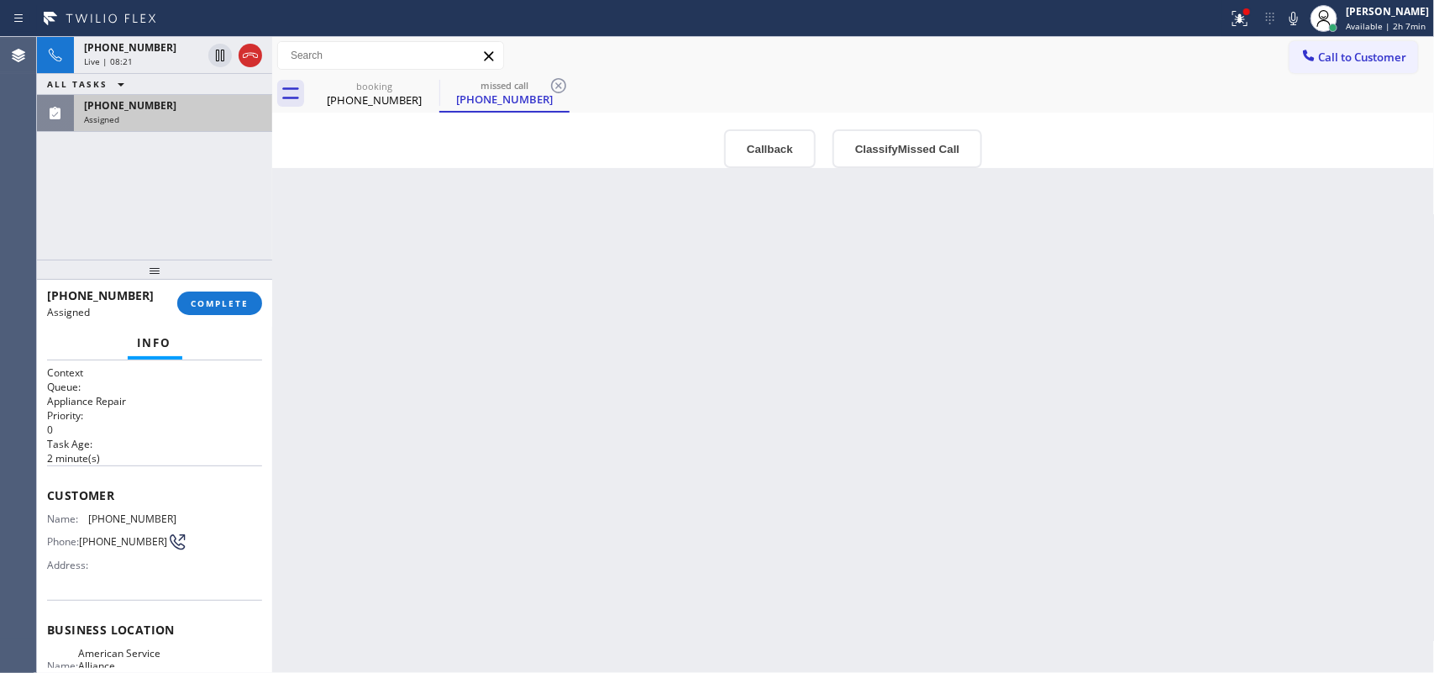
click at [172, 110] on div "[PHONE_NUMBER]" at bounding box center [173, 105] width 178 height 14
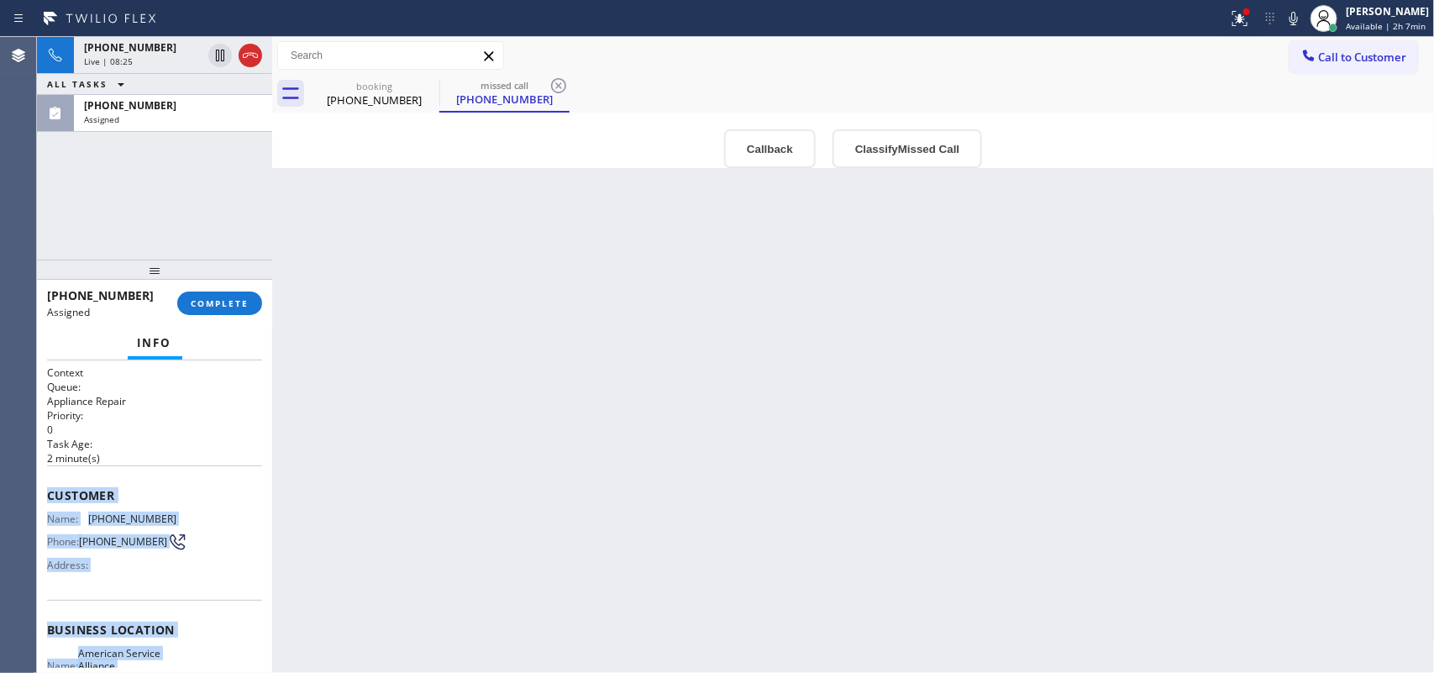
drag, startPoint x: 166, startPoint y: 508, endPoint x: 46, endPoint y: 484, distance: 121.8
click at [47, 484] on div "Context Queue: Appliance Repair Priority: 0 Task Age: [DEMOGRAPHIC_DATA] minute…" at bounding box center [154, 622] width 215 height 515
copy div "Customer Name: [PHONE_NUMBER] Phone: [PHONE_NUMBER] Address: Business location …"
click at [217, 303] on span "COMPLETE" at bounding box center [220, 303] width 58 height 12
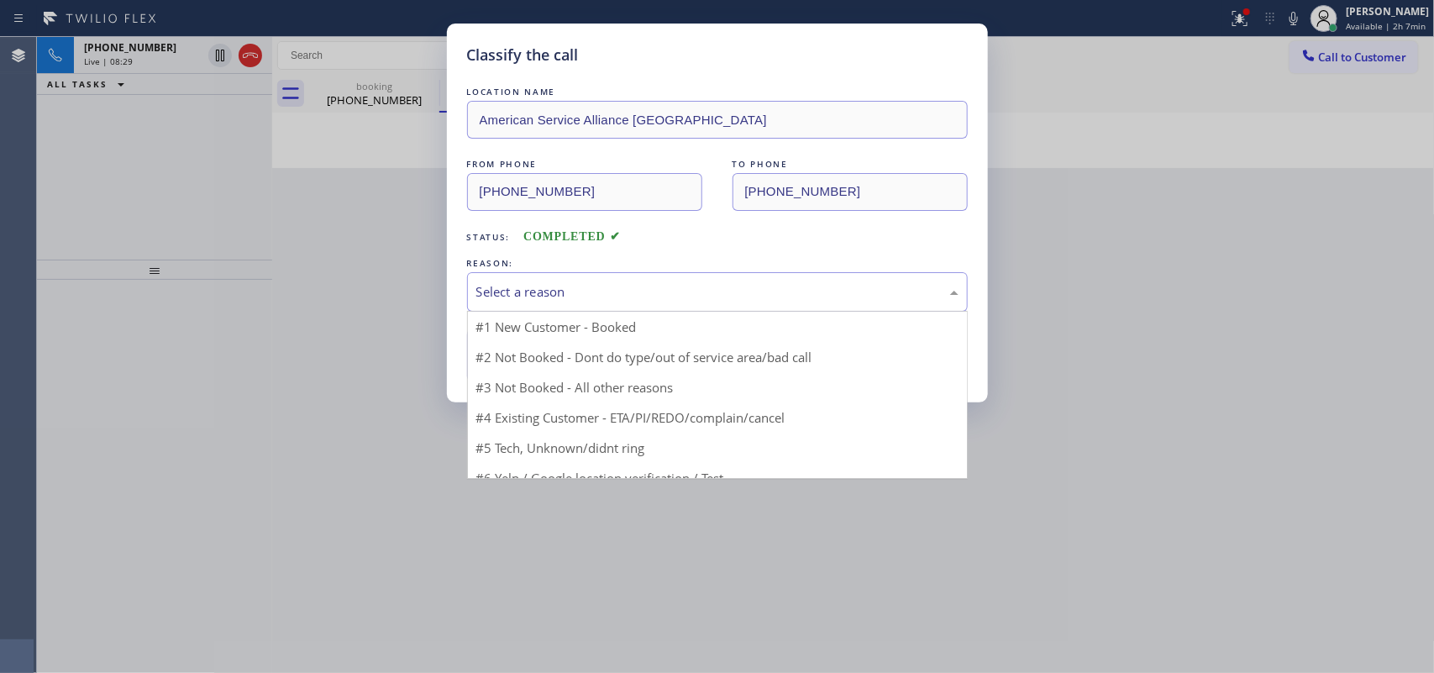
click at [534, 295] on div "Select a reason" at bounding box center [717, 291] width 482 height 19
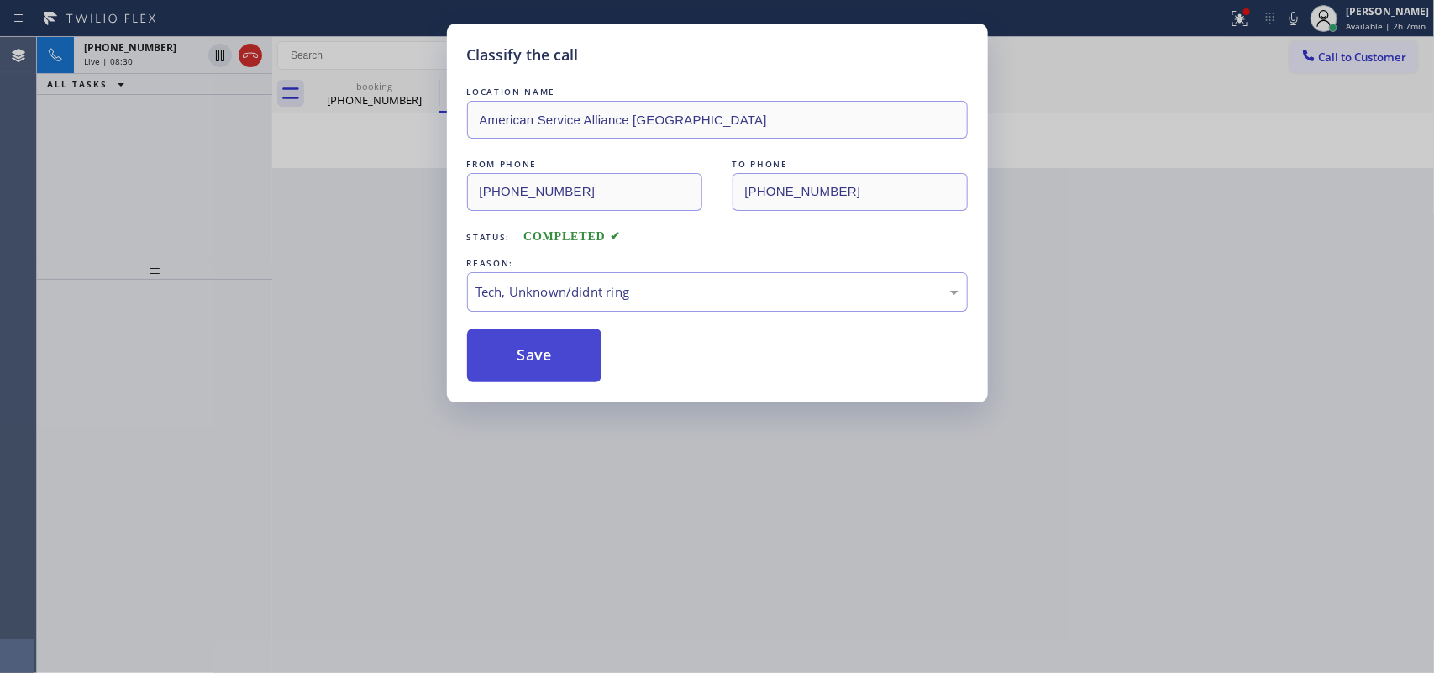
click at [538, 361] on button "Save" at bounding box center [534, 356] width 135 height 54
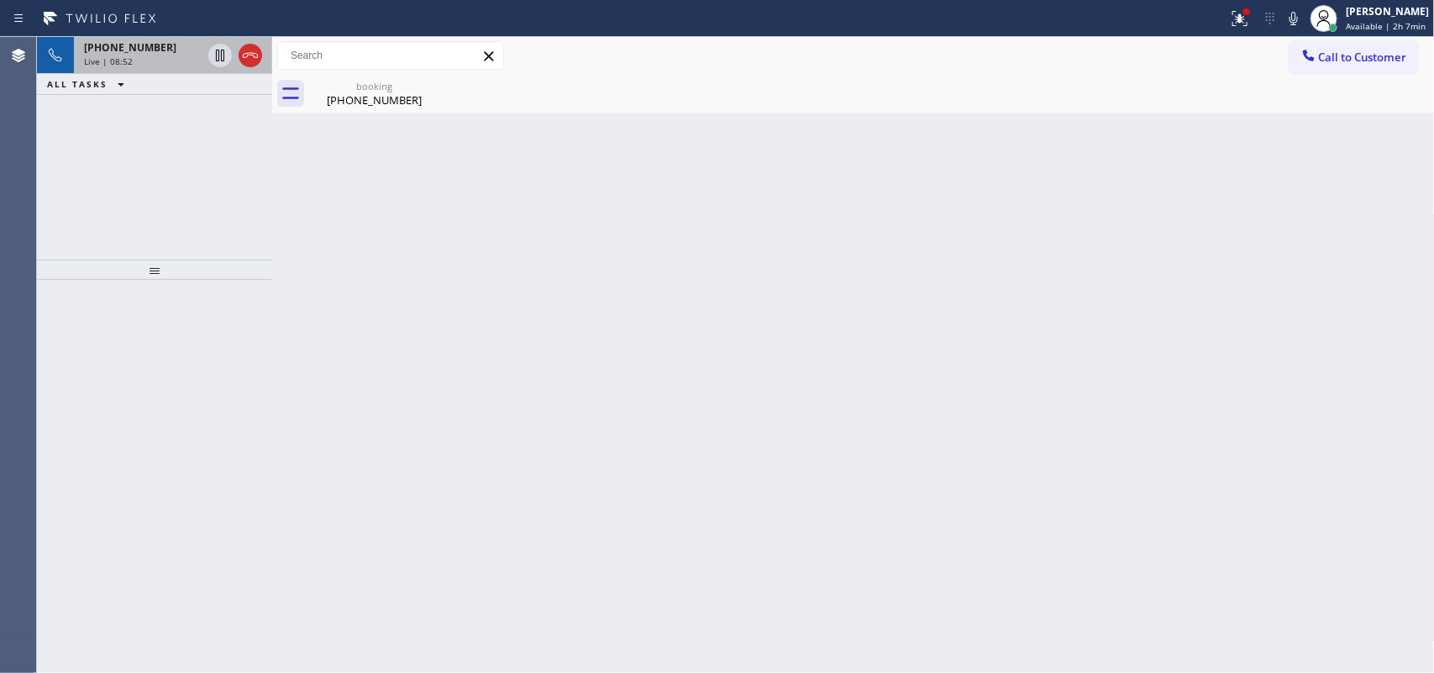
click at [153, 61] on div "Live | 08:52" at bounding box center [143, 61] width 118 height 12
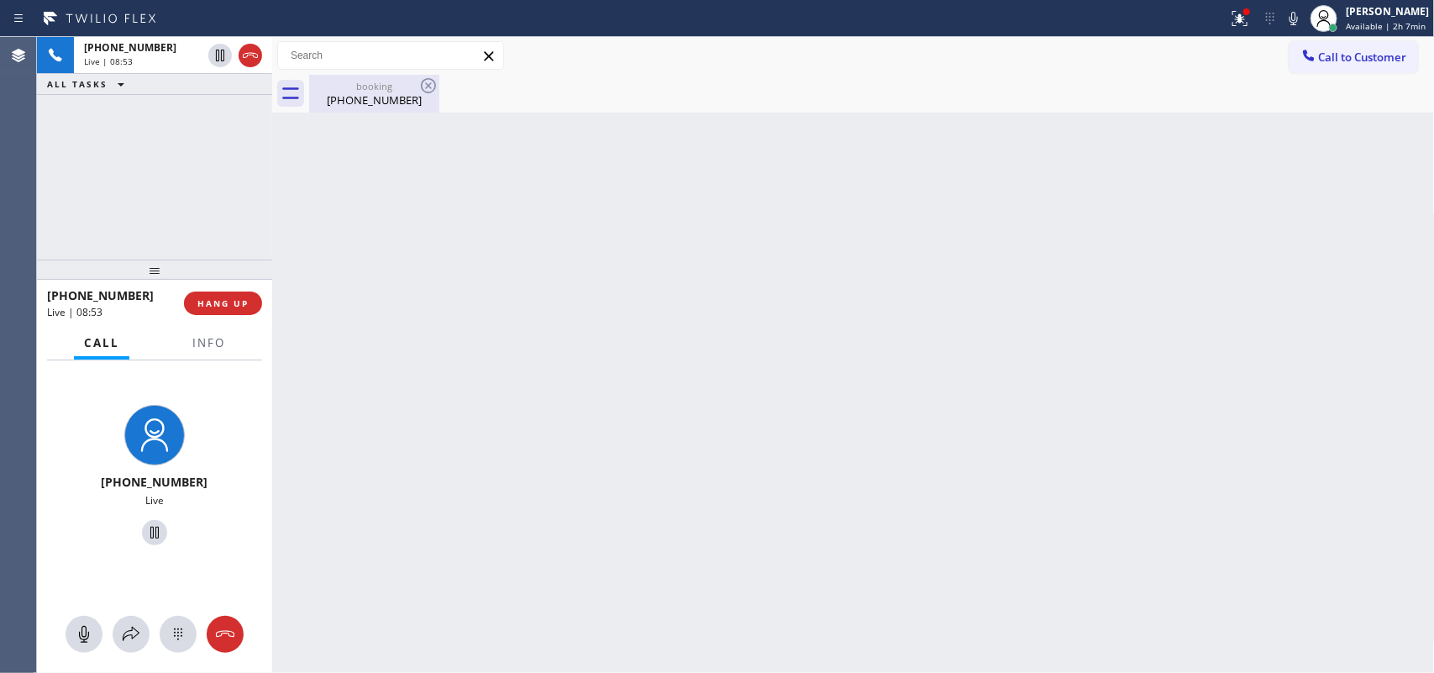
click at [372, 103] on div "[PHONE_NUMBER]" at bounding box center [374, 99] width 127 height 15
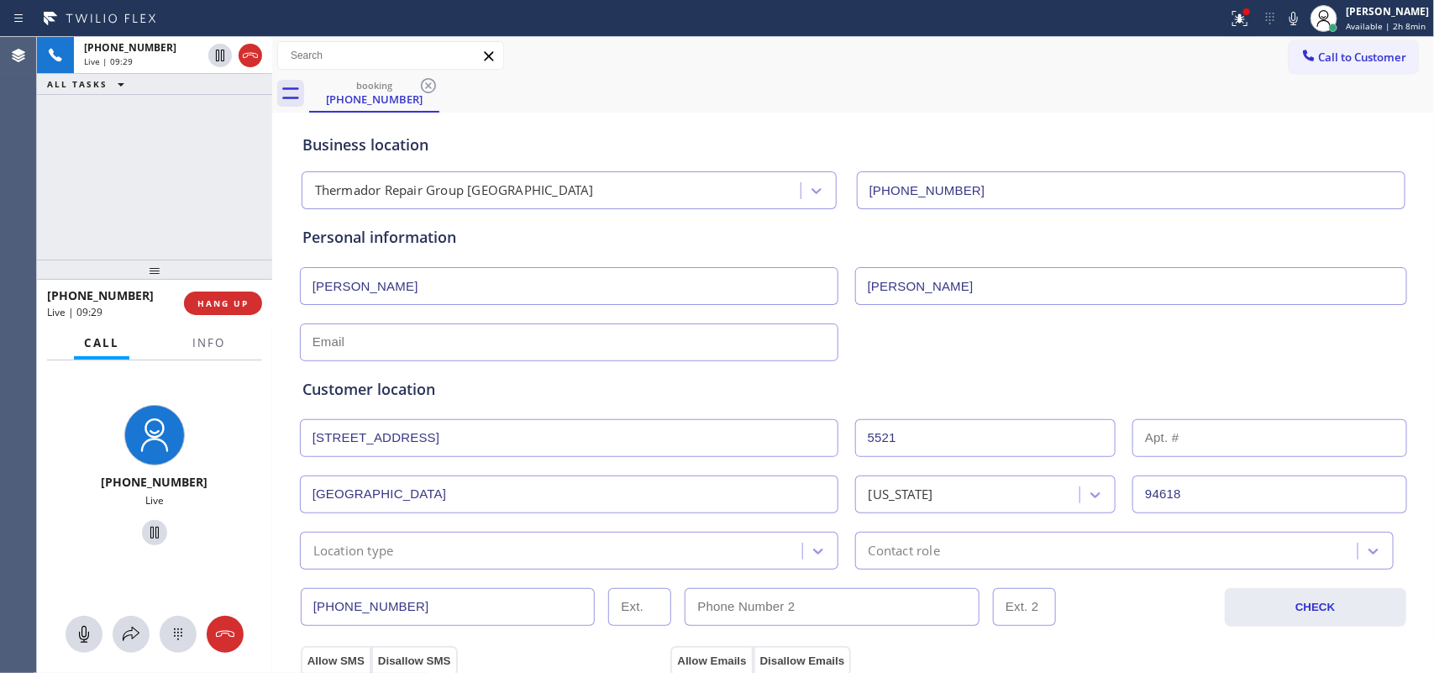
click at [498, 155] on div "Business location" at bounding box center [853, 145] width 1102 height 23
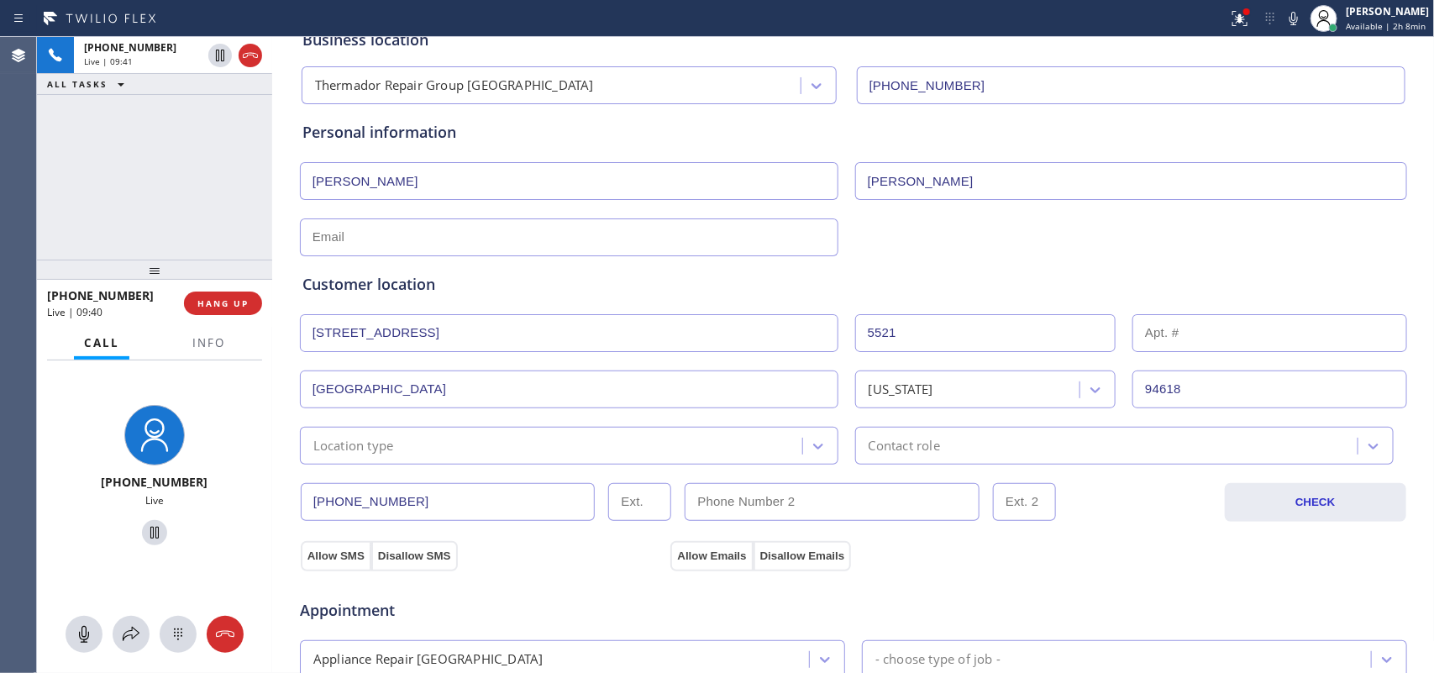
scroll to position [315, 0]
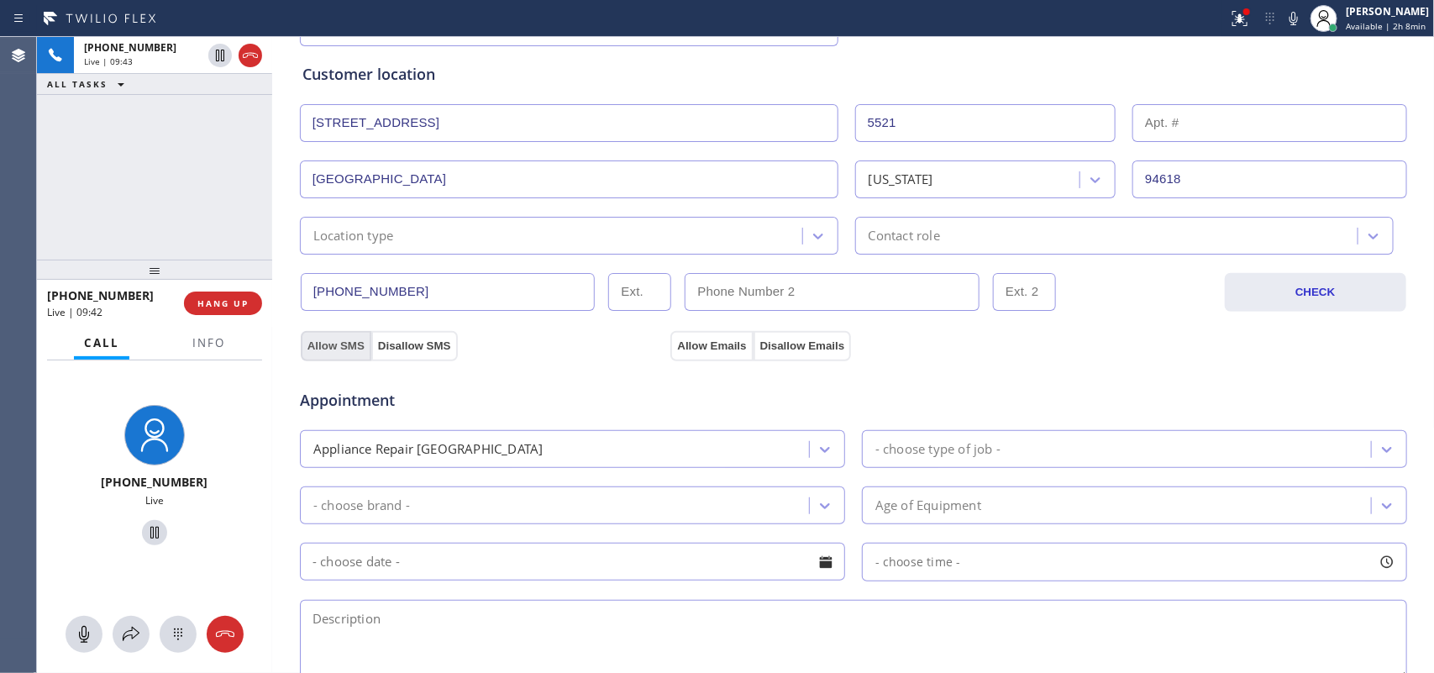
click at [337, 336] on button "Allow SMS" at bounding box center [336, 346] width 71 height 30
click at [697, 349] on button "Allow Emails" at bounding box center [711, 346] width 82 height 30
click at [340, 350] on button "Allow SMS" at bounding box center [336, 346] width 71 height 30
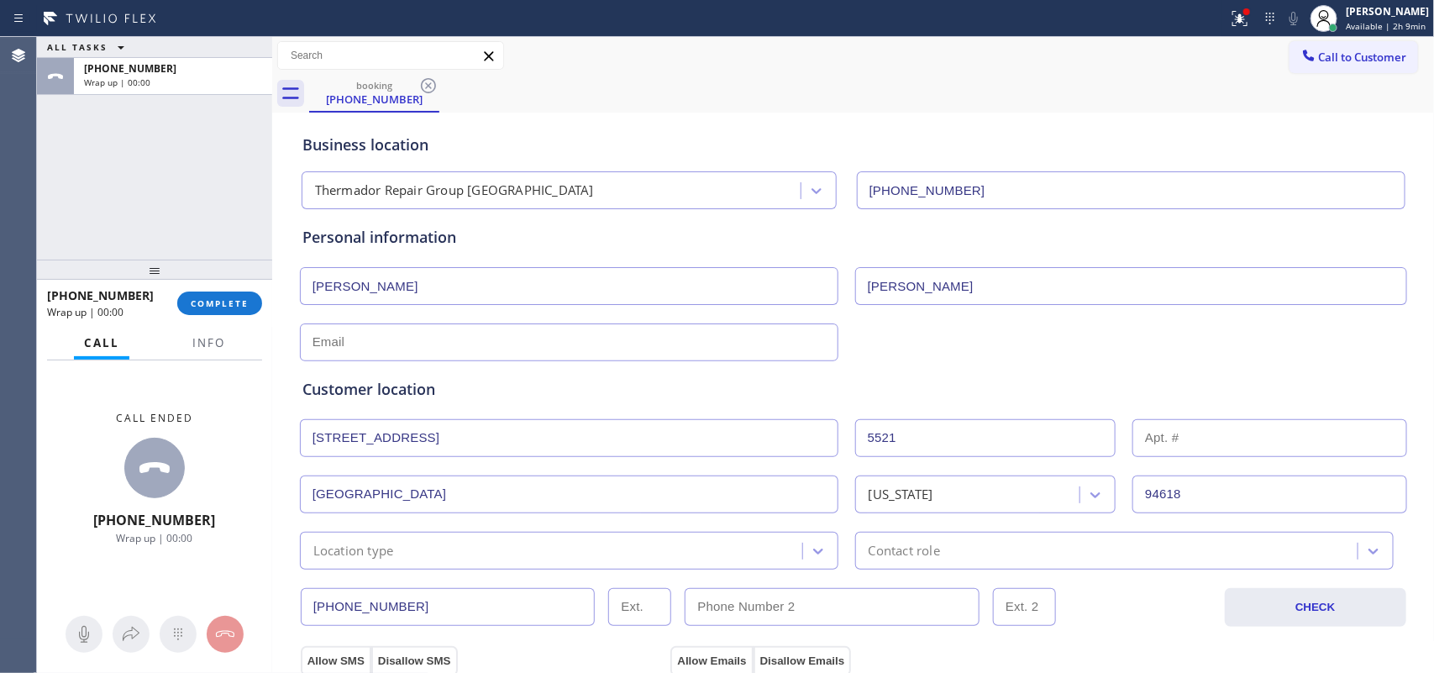
click at [567, 93] on div "booking [PHONE_NUMBER]" at bounding box center [872, 94] width 1126 height 38
click at [513, 350] on input "text" at bounding box center [569, 342] width 539 height 38
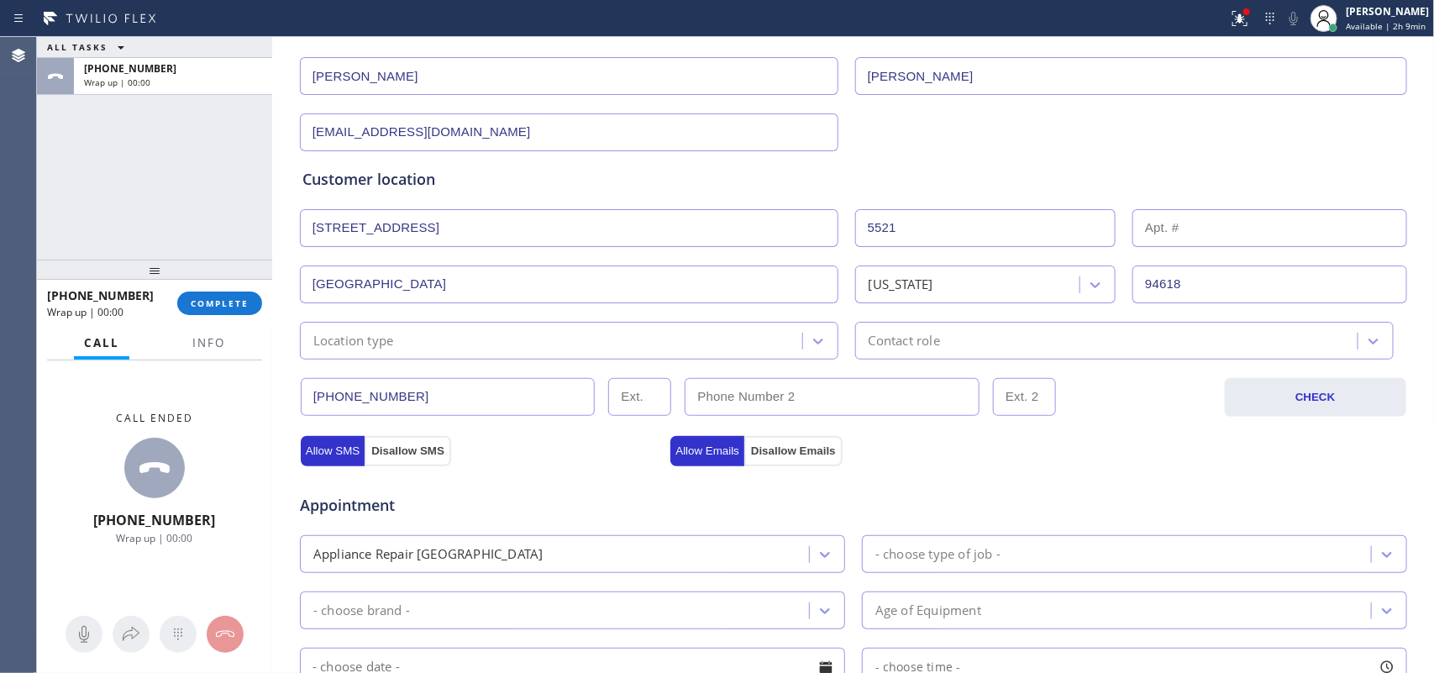
type input "[EMAIL_ADDRESS][DOMAIN_NAME]"
click at [681, 333] on div "Location type" at bounding box center [553, 340] width 497 height 29
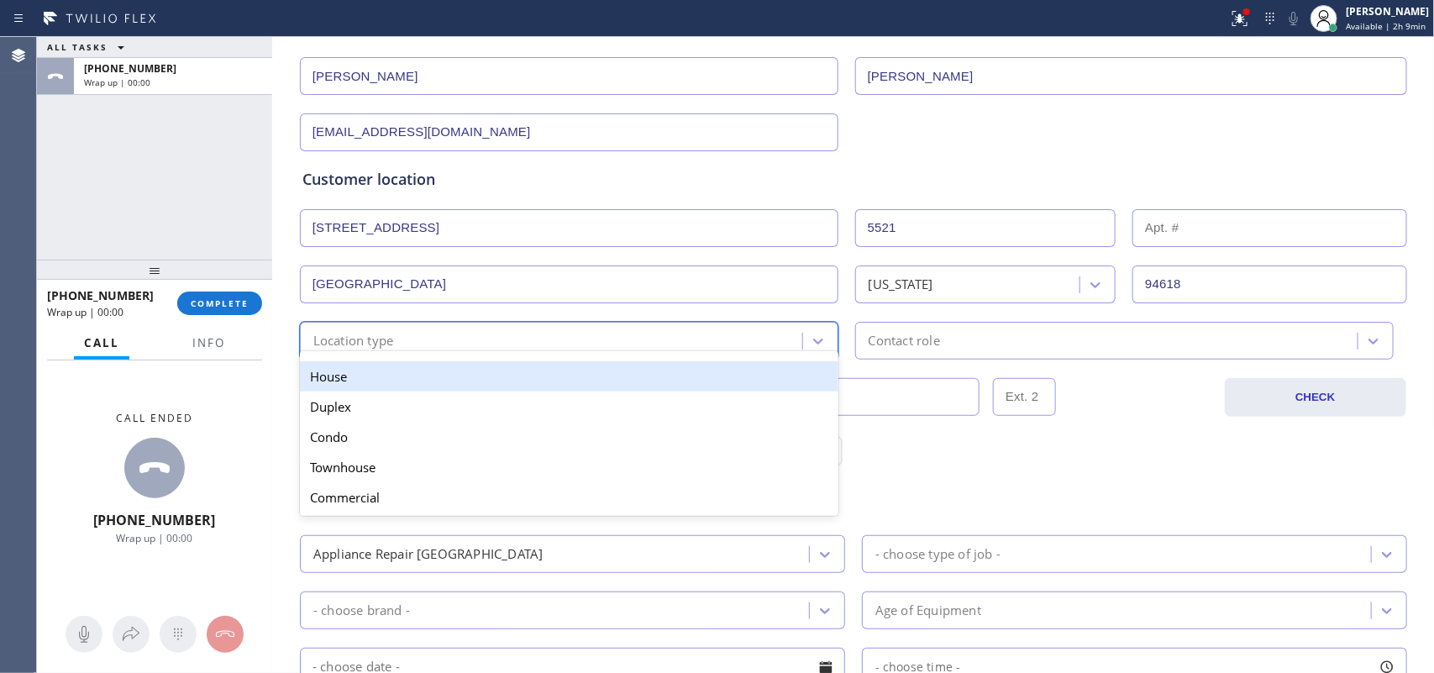
click at [668, 376] on div "House" at bounding box center [569, 376] width 539 height 30
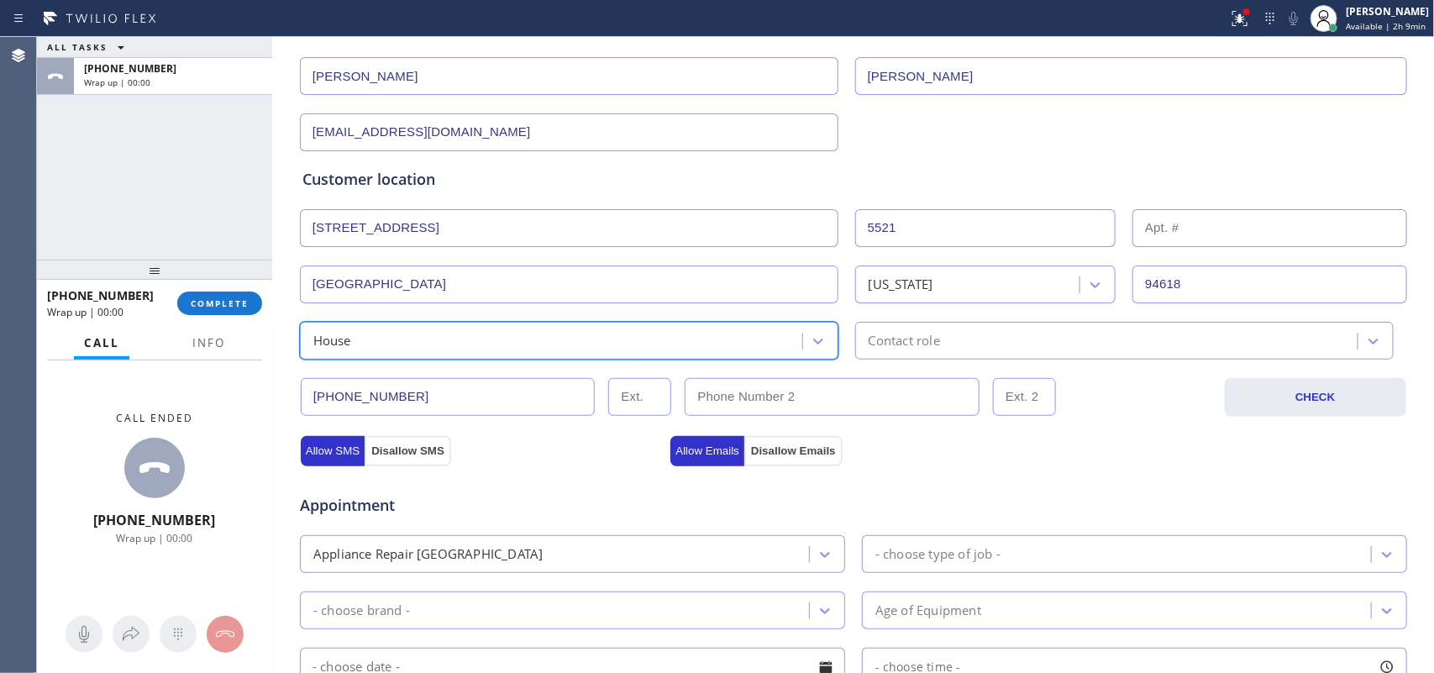
click at [885, 337] on div "Contact role" at bounding box center [904, 340] width 71 height 19
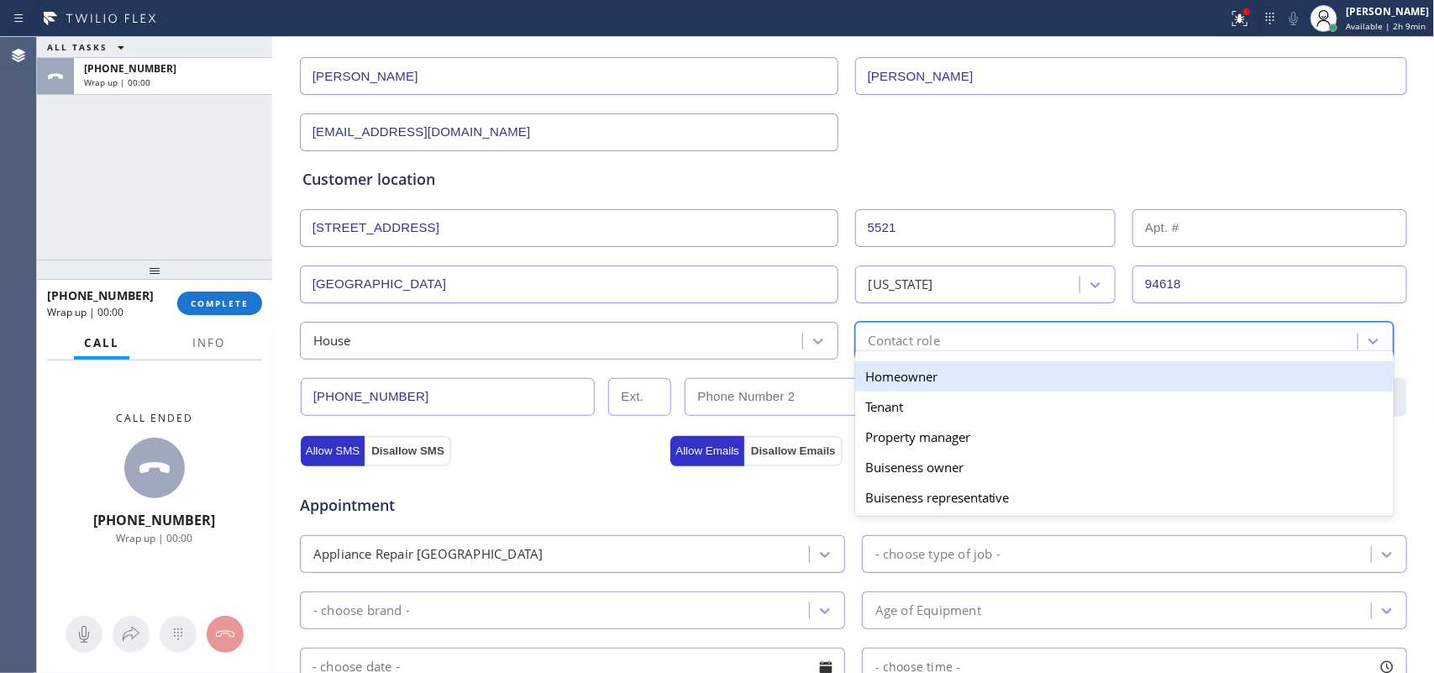
click at [896, 371] on div "Homeowner" at bounding box center [1124, 376] width 539 height 30
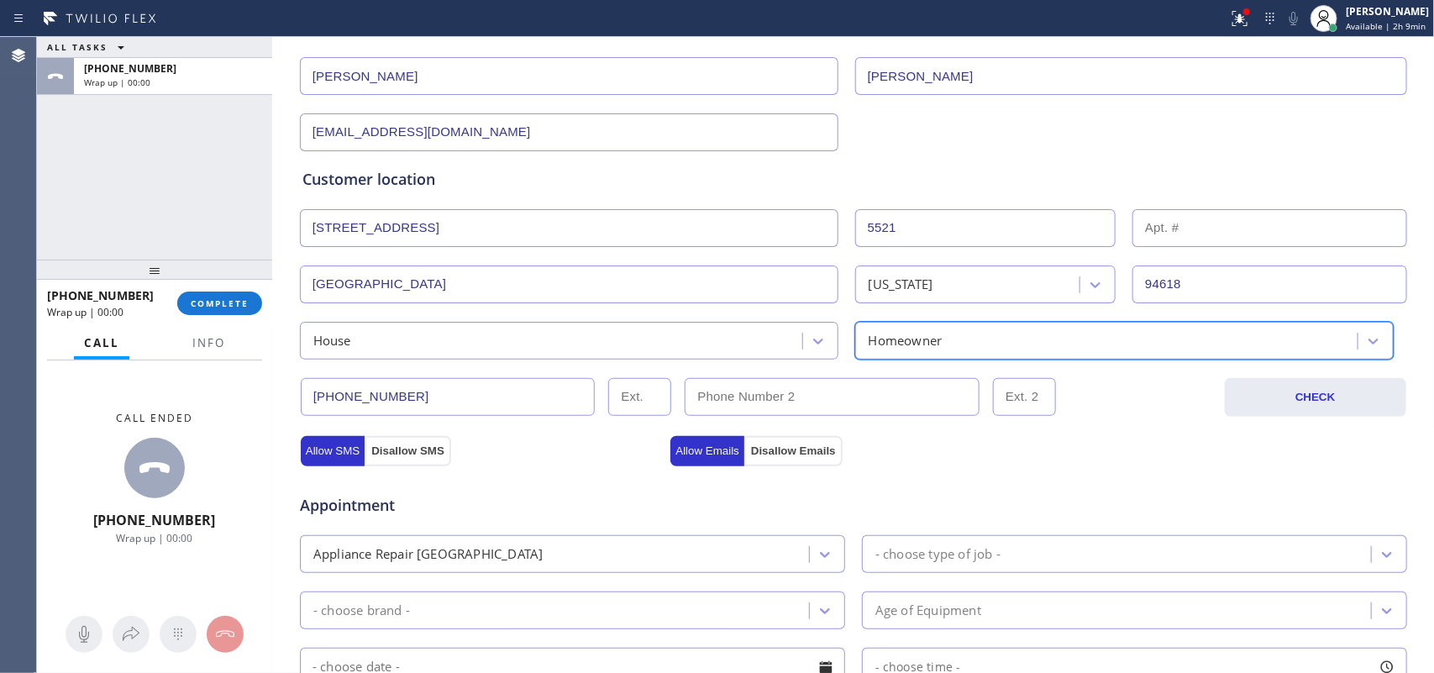
scroll to position [525, 0]
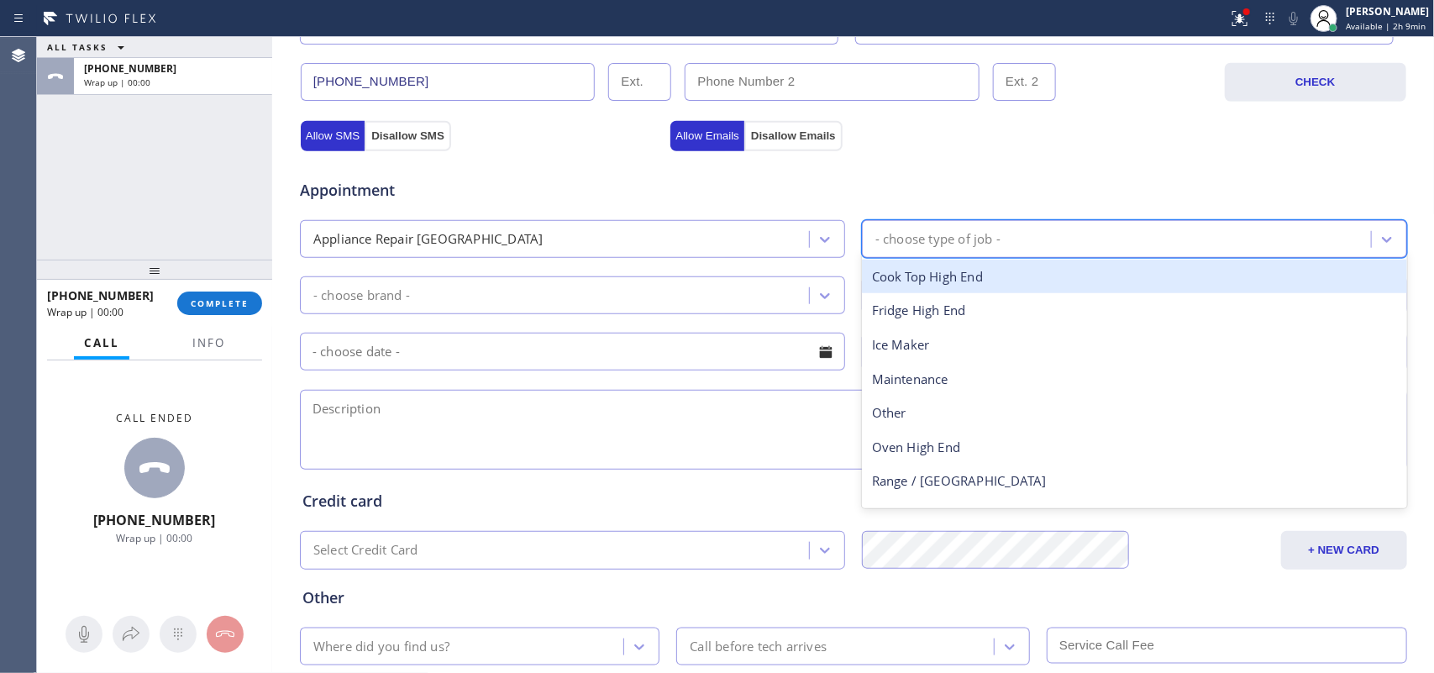
click at [928, 244] on div "- choose type of job -" at bounding box center [937, 238] width 125 height 19
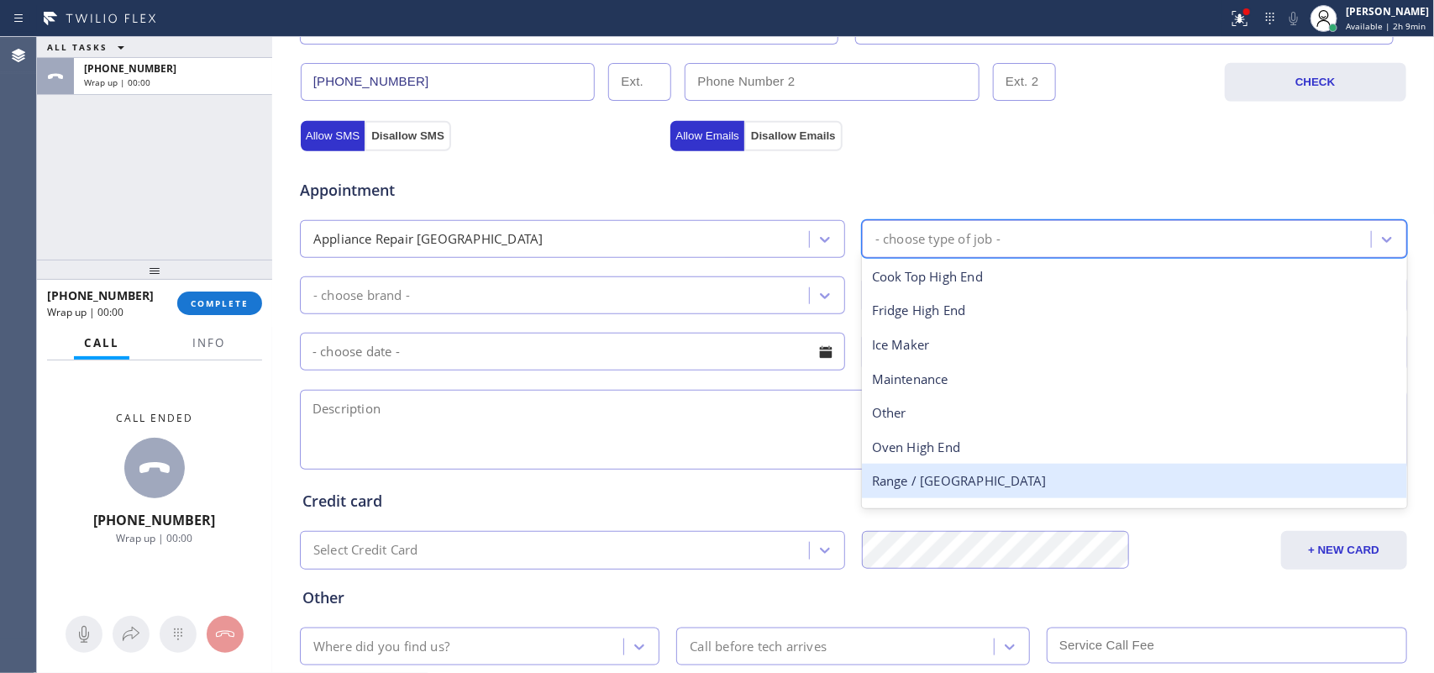
click at [956, 476] on div "Range / [GEOGRAPHIC_DATA]" at bounding box center [1134, 481] width 545 height 34
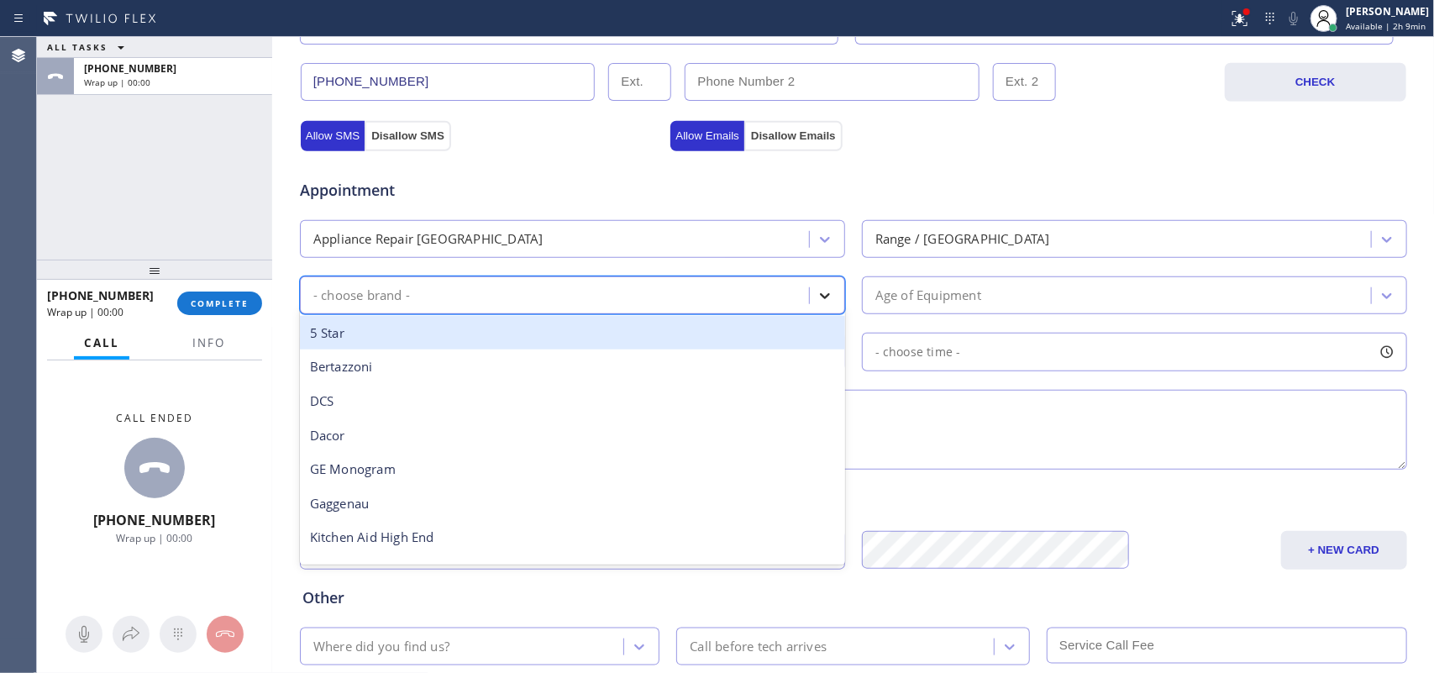
click at [817, 292] on icon at bounding box center [825, 295] width 17 height 17
type input "th"
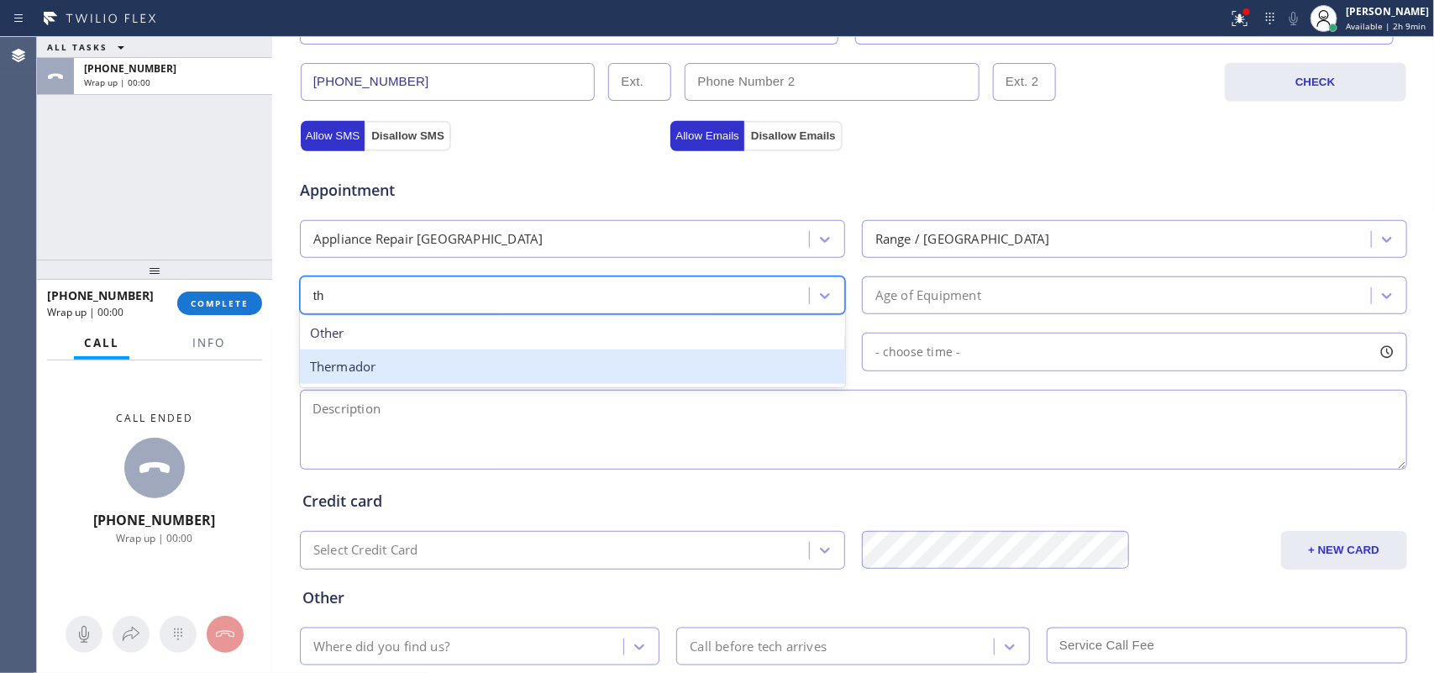
click at [571, 371] on div "Thermador" at bounding box center [572, 367] width 545 height 34
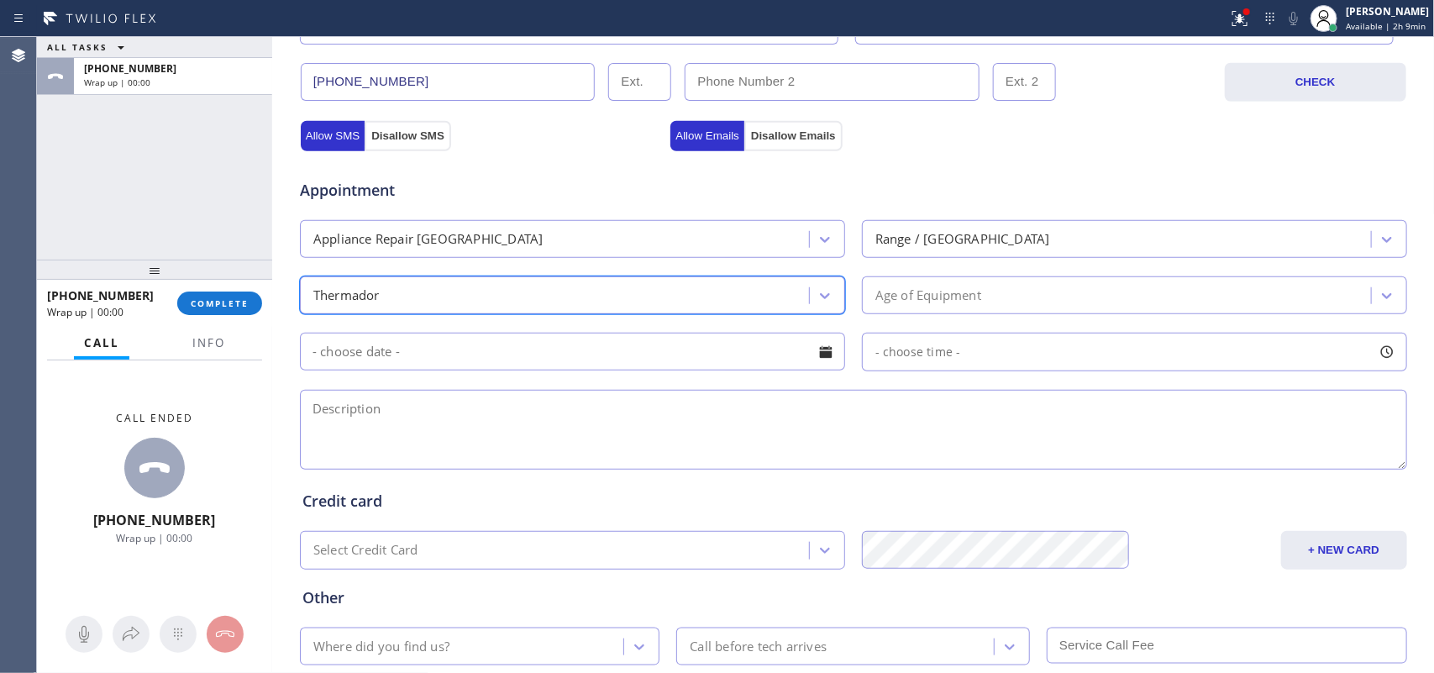
click at [979, 302] on div "Age of Equipment" at bounding box center [1119, 295] width 504 height 29
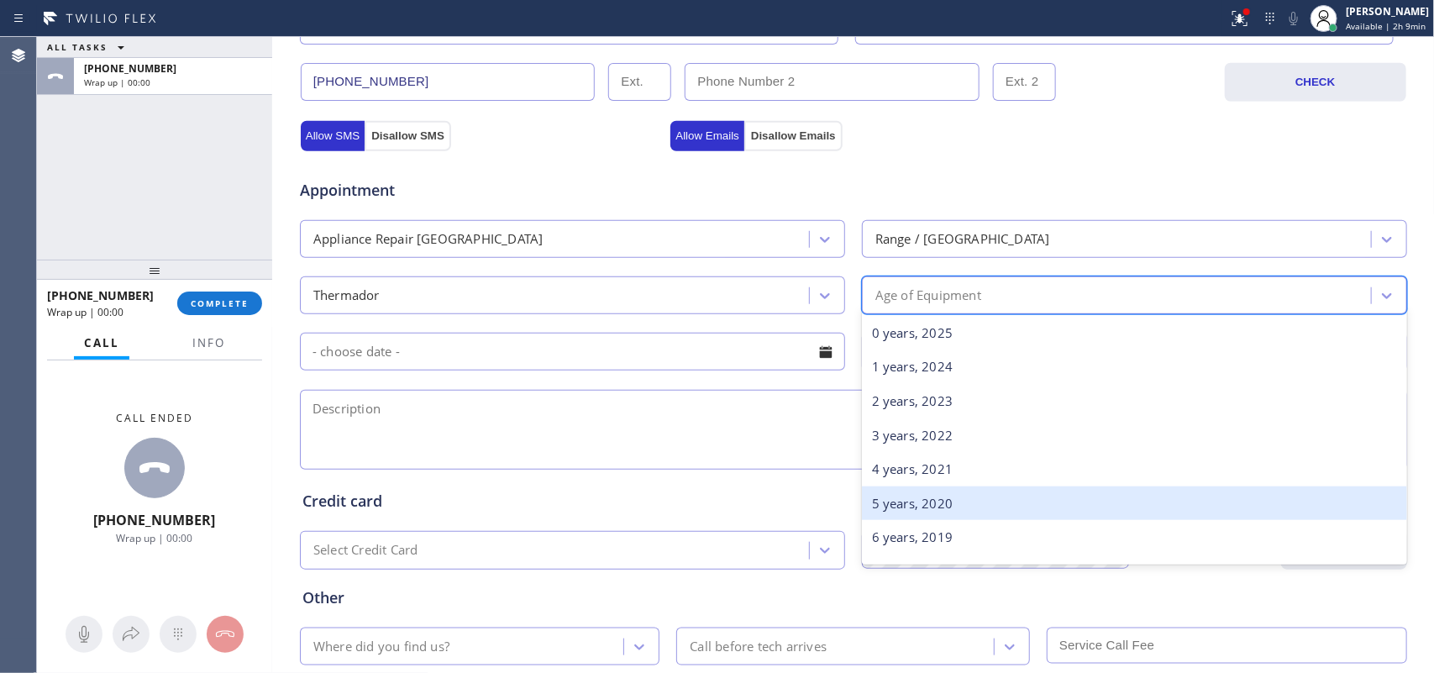
click at [935, 504] on div "5 years, 2020" at bounding box center [1134, 503] width 545 height 34
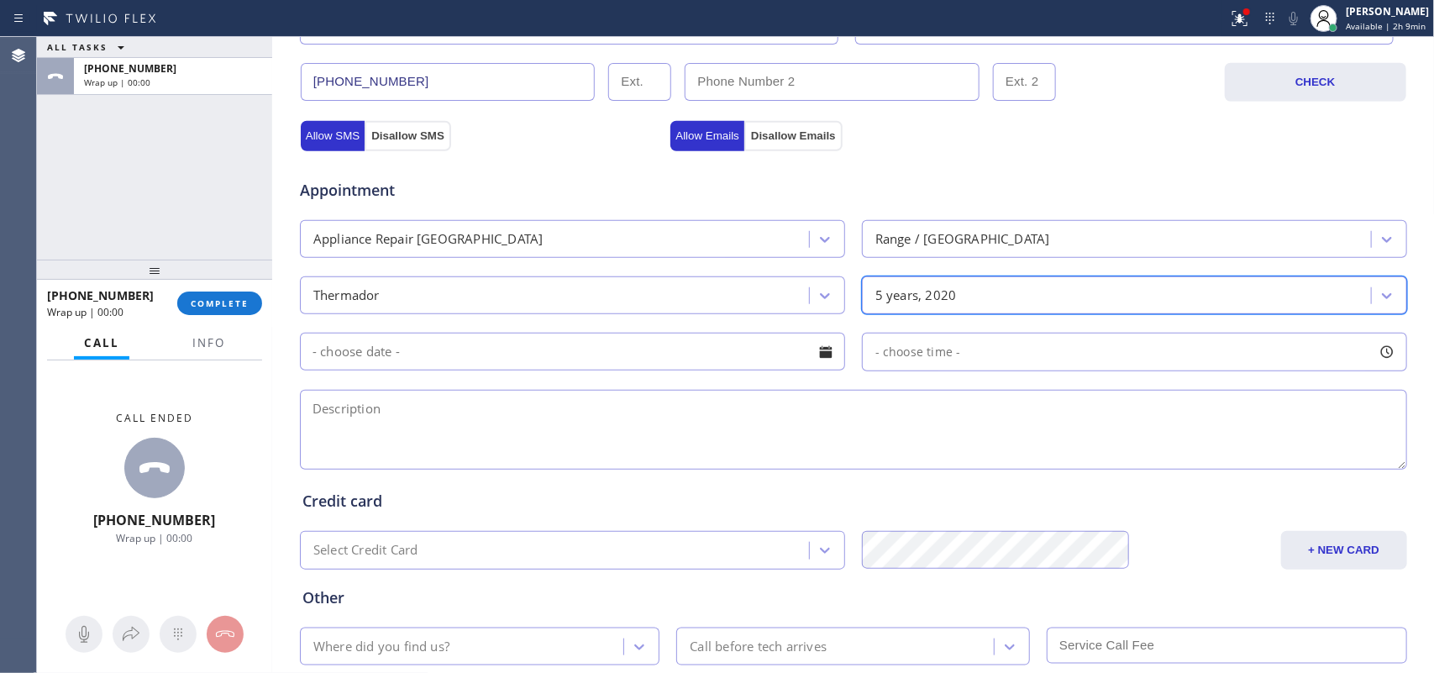
click at [812, 353] on div at bounding box center [826, 352] width 29 height 29
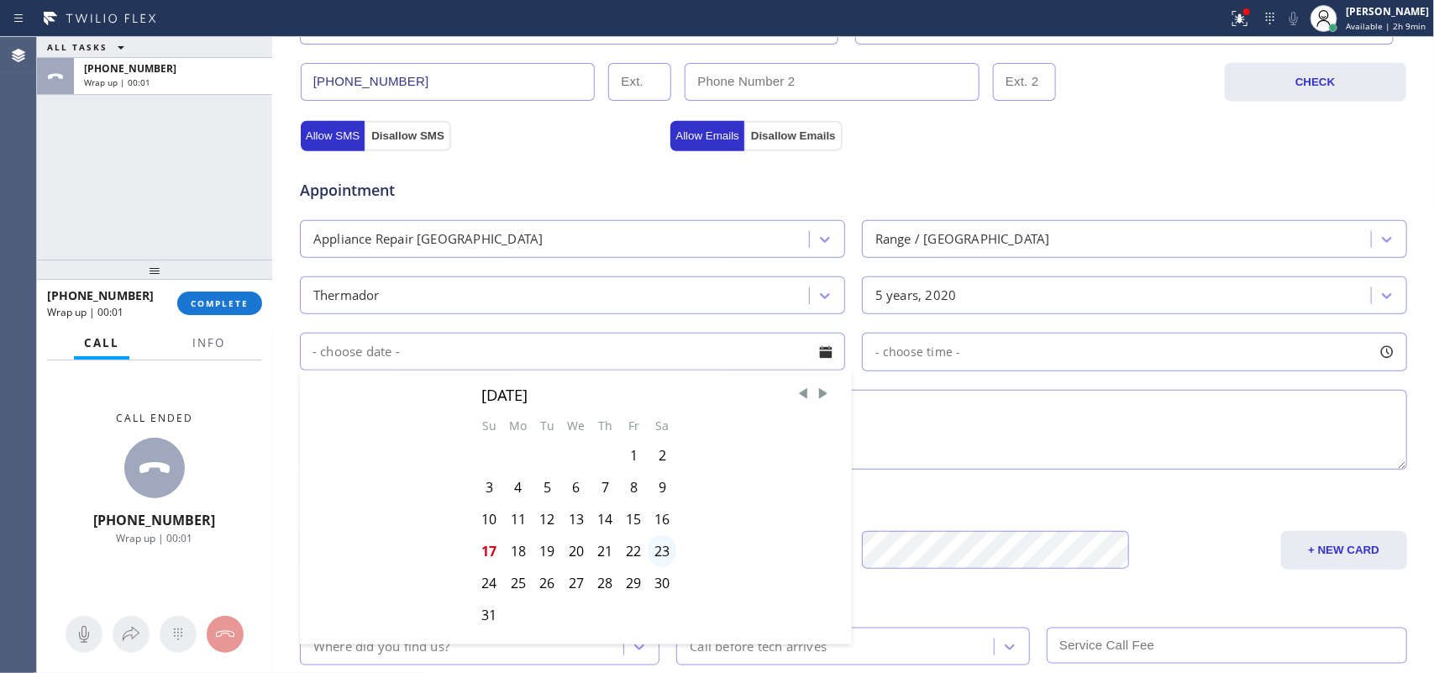
click at [653, 538] on div "23" at bounding box center [662, 551] width 29 height 32
type input "[DATE]"
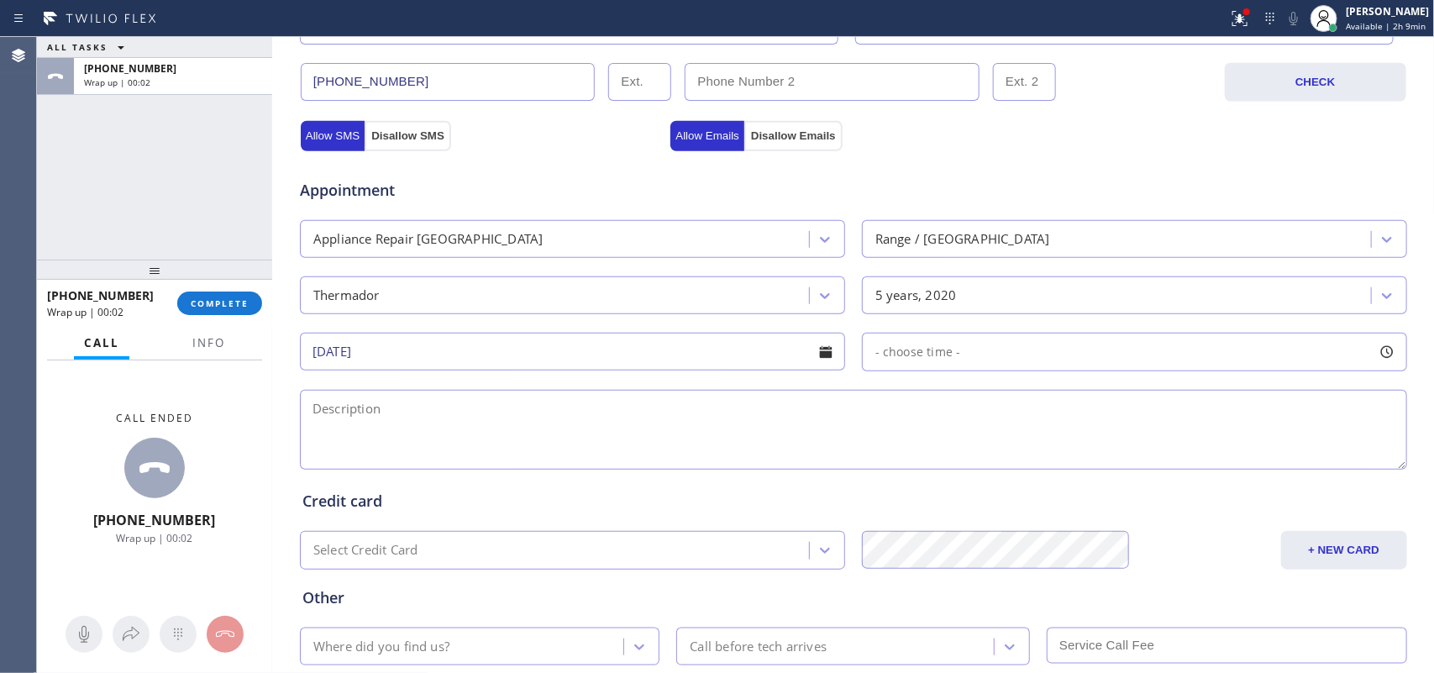
click at [1147, 357] on div at bounding box center [1387, 352] width 29 height 29
drag, startPoint x: 963, startPoint y: 452, endPoint x: 952, endPoint y: 455, distance: 11.4
click at [1000, 455] on div "FROM TILL 8:00 AM 8:00 AM" at bounding box center [1122, 431] width 520 height 121
drag, startPoint x: 867, startPoint y: 452, endPoint x: 1028, endPoint y: 459, distance: 160.6
click at [1029, 459] on div at bounding box center [1039, 454] width 20 height 35
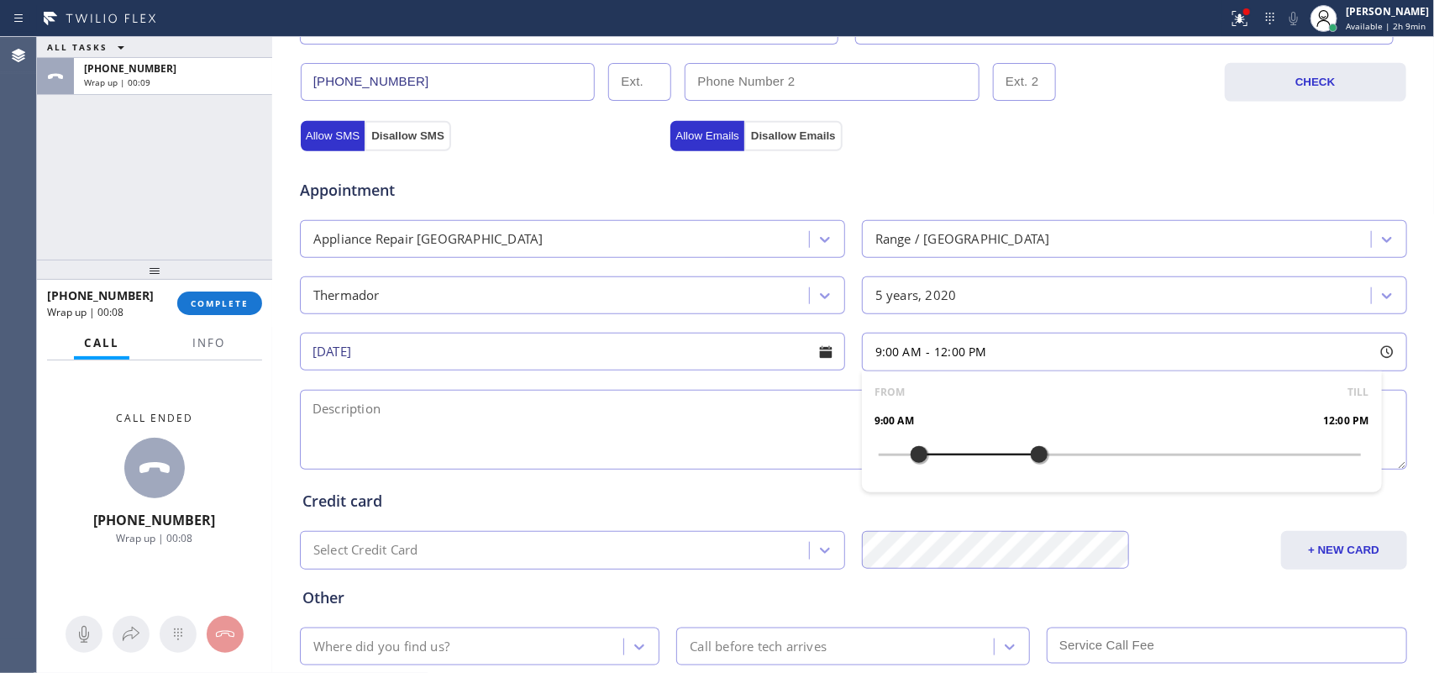
drag, startPoint x: 875, startPoint y: 455, endPoint x: 918, endPoint y: 459, distance: 43.8
click at [918, 459] on div at bounding box center [919, 454] width 20 height 35
click at [697, 431] on textarea at bounding box center [853, 430] width 1107 height 80
type textarea "3"
click at [90, 185] on div "ALL TASKS ALL TASKS ACTIVE TASKS TASKS IN WRAP UP [PHONE_NUMBER] Wrap up | 02:23" at bounding box center [154, 148] width 235 height 223
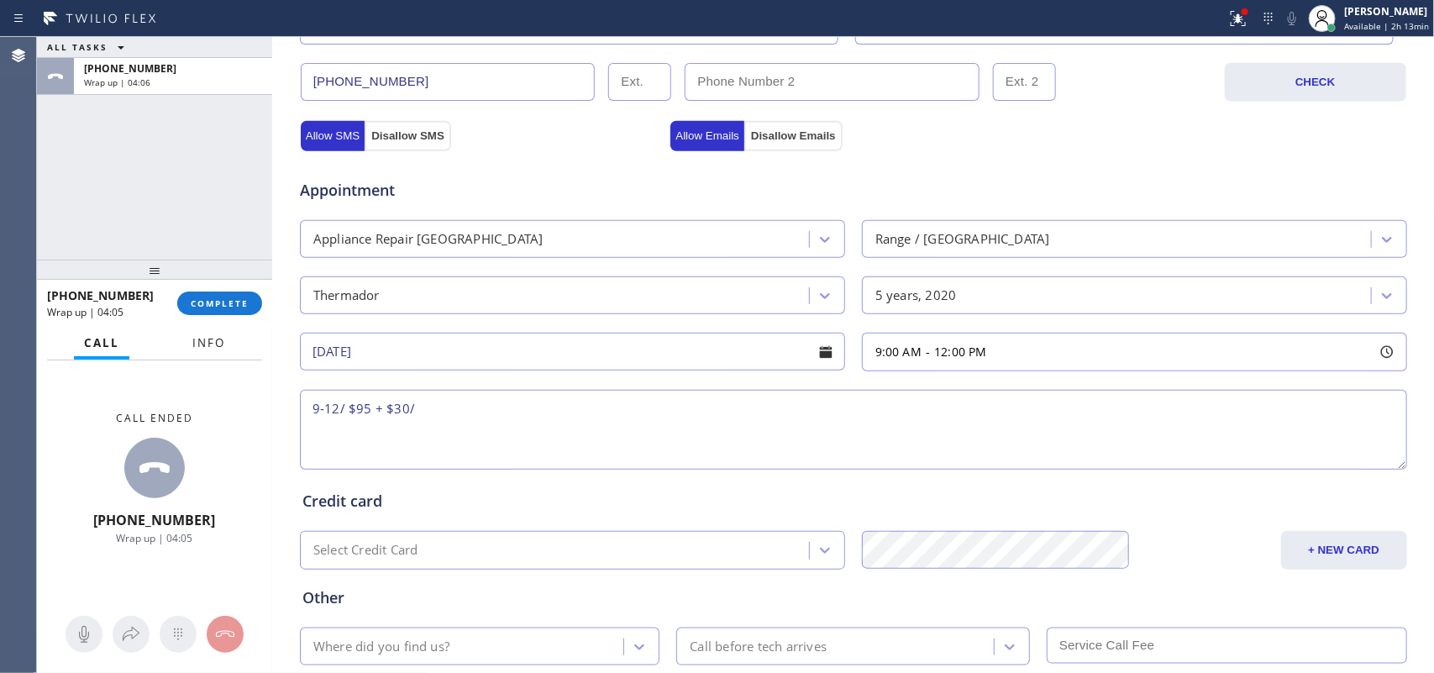
click at [215, 339] on span "Info" at bounding box center [208, 342] width 33 height 15
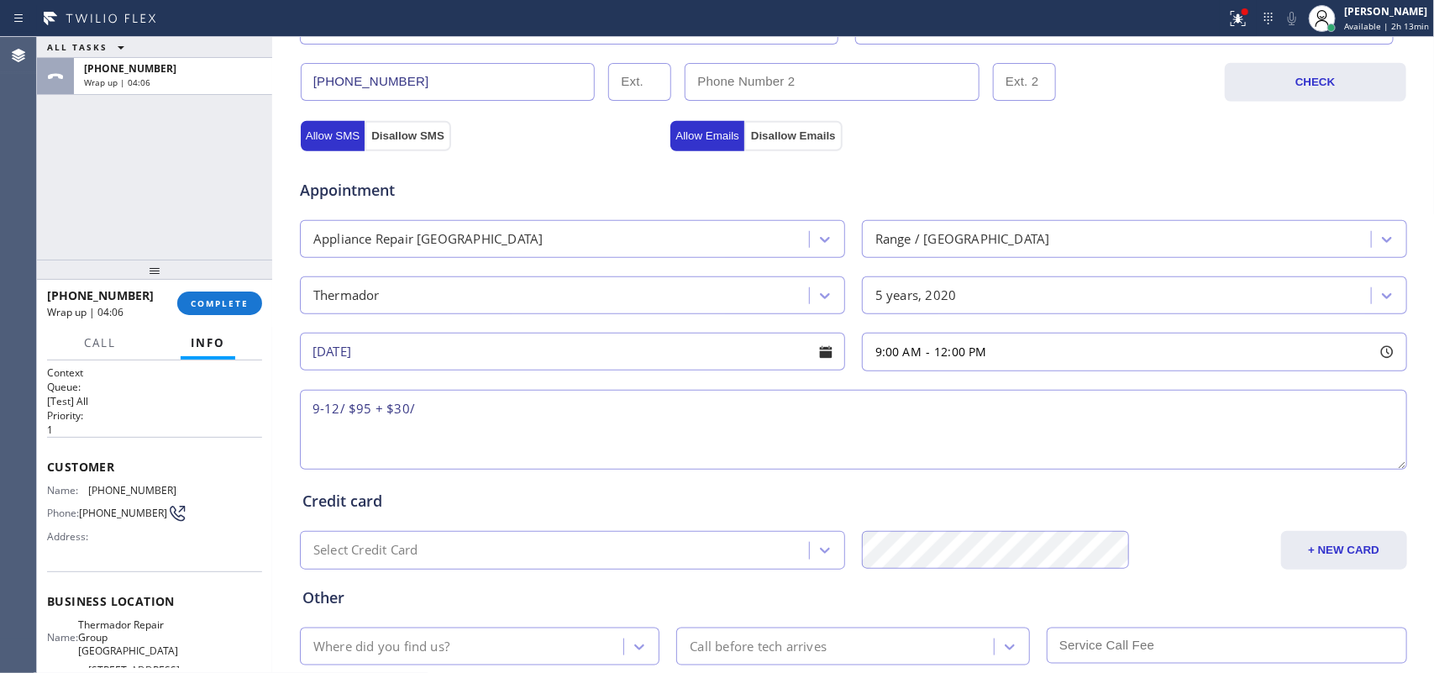
scroll to position [186, 0]
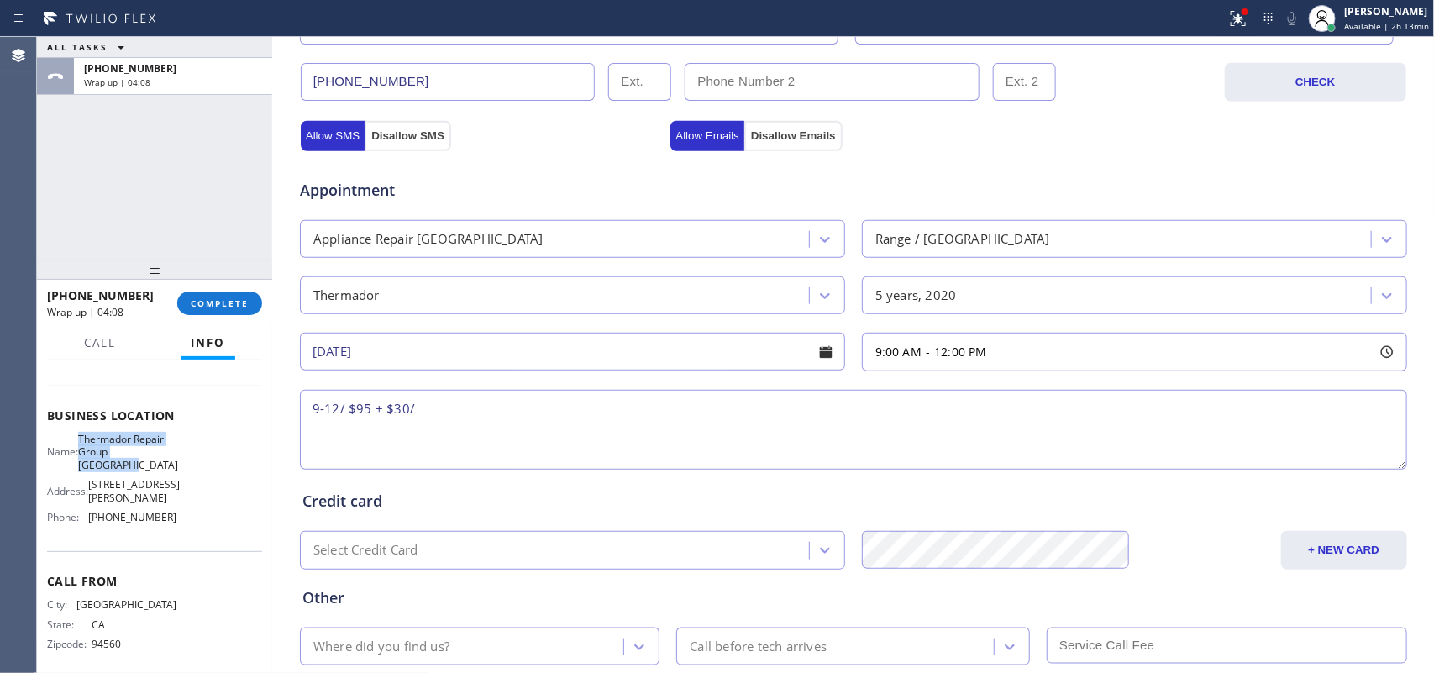
drag, startPoint x: 148, startPoint y: 465, endPoint x: 89, endPoint y: 442, distance: 63.0
click at [89, 442] on span "Thermador Repair Group [GEOGRAPHIC_DATA]" at bounding box center [128, 452] width 100 height 39
copy span "Thermador Repair Group [GEOGRAPHIC_DATA]"
click at [496, 424] on textarea "9-12/ $95 + $30/" at bounding box center [853, 430] width 1107 height 80
paste textarea "house-ho/Thermador Gas Stove/ [DEMOGRAPHIC_DATA]/The control unit, I think, is …"
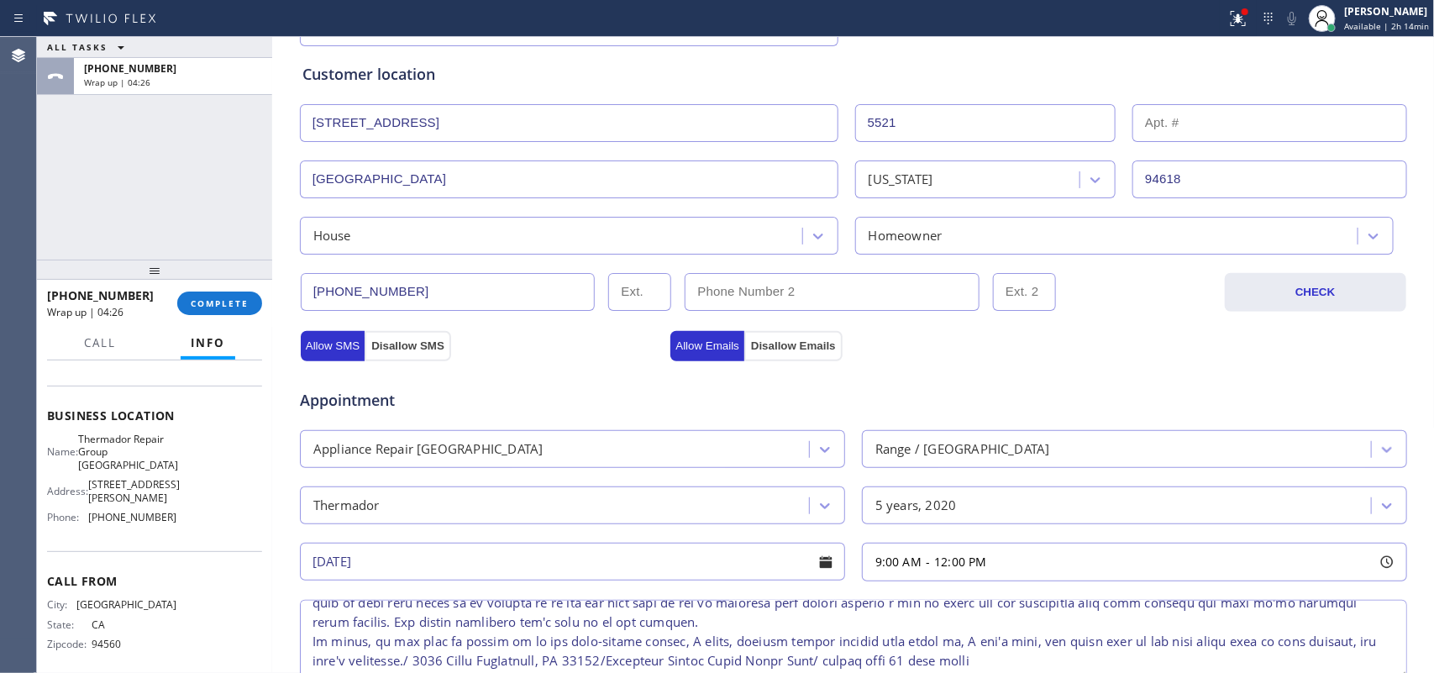
scroll to position [630, 0]
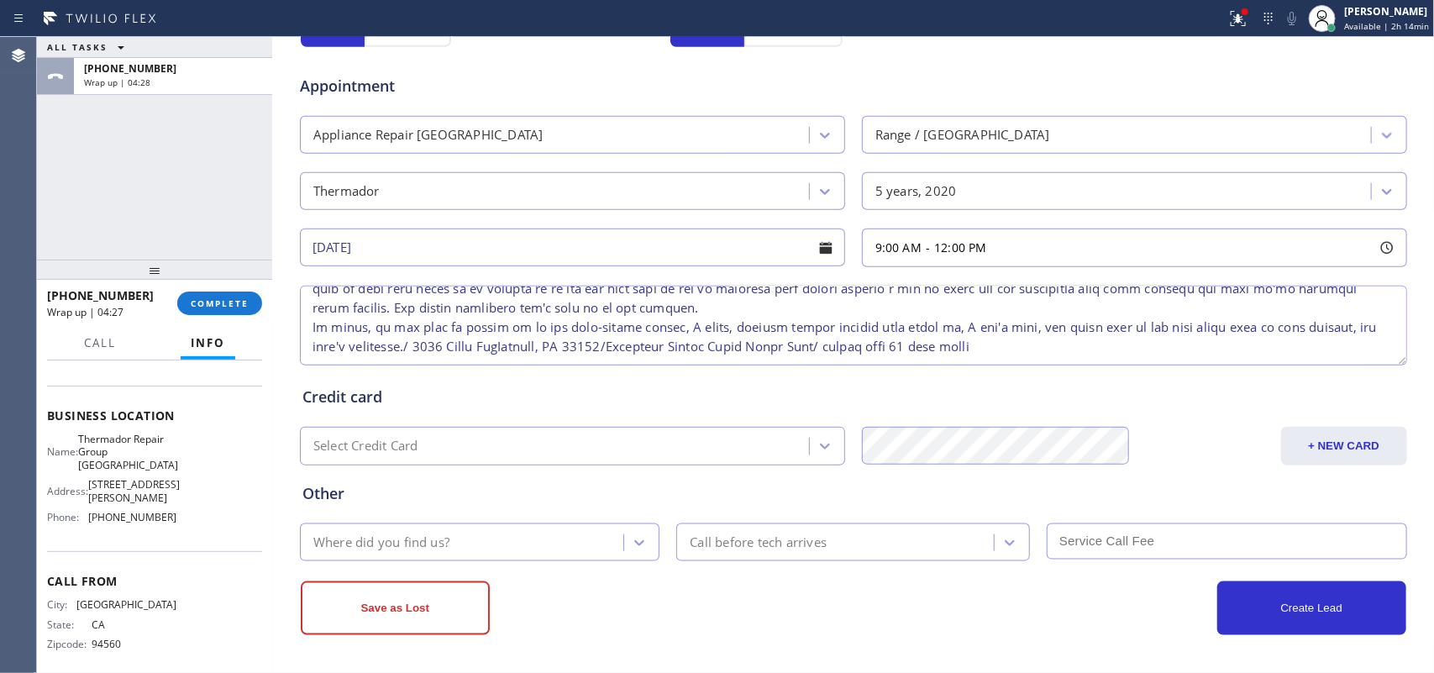
click at [652, 302] on textarea at bounding box center [853, 326] width 1107 height 80
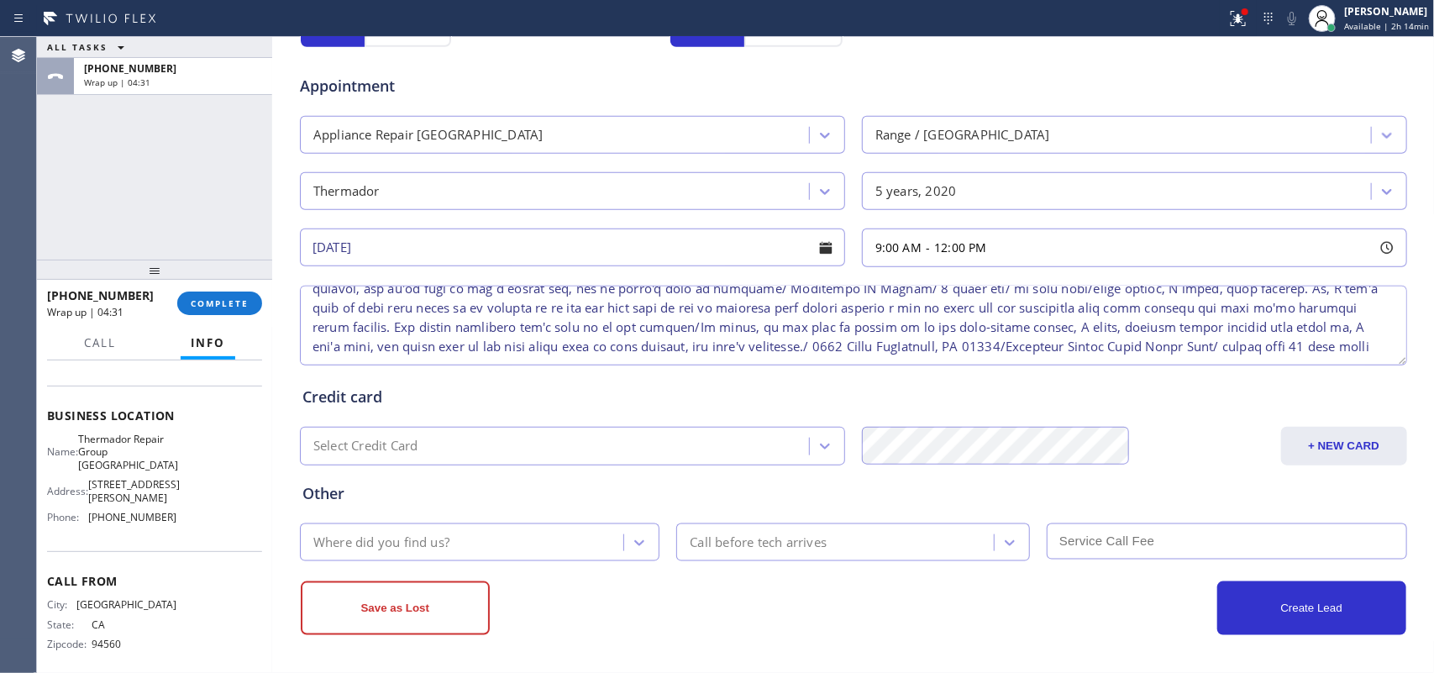
scroll to position [84, 0]
click at [773, 332] on textarea at bounding box center [853, 326] width 1107 height 80
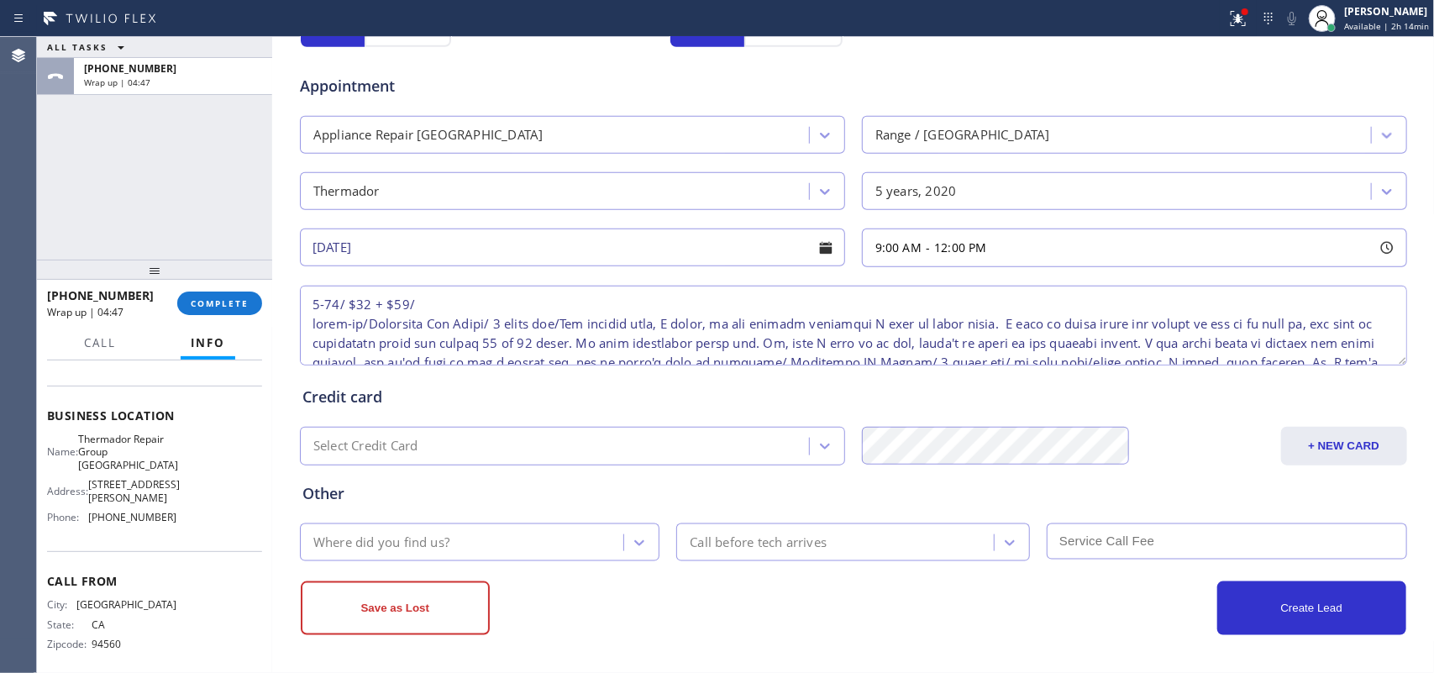
click at [564, 311] on textarea at bounding box center [853, 326] width 1107 height 80
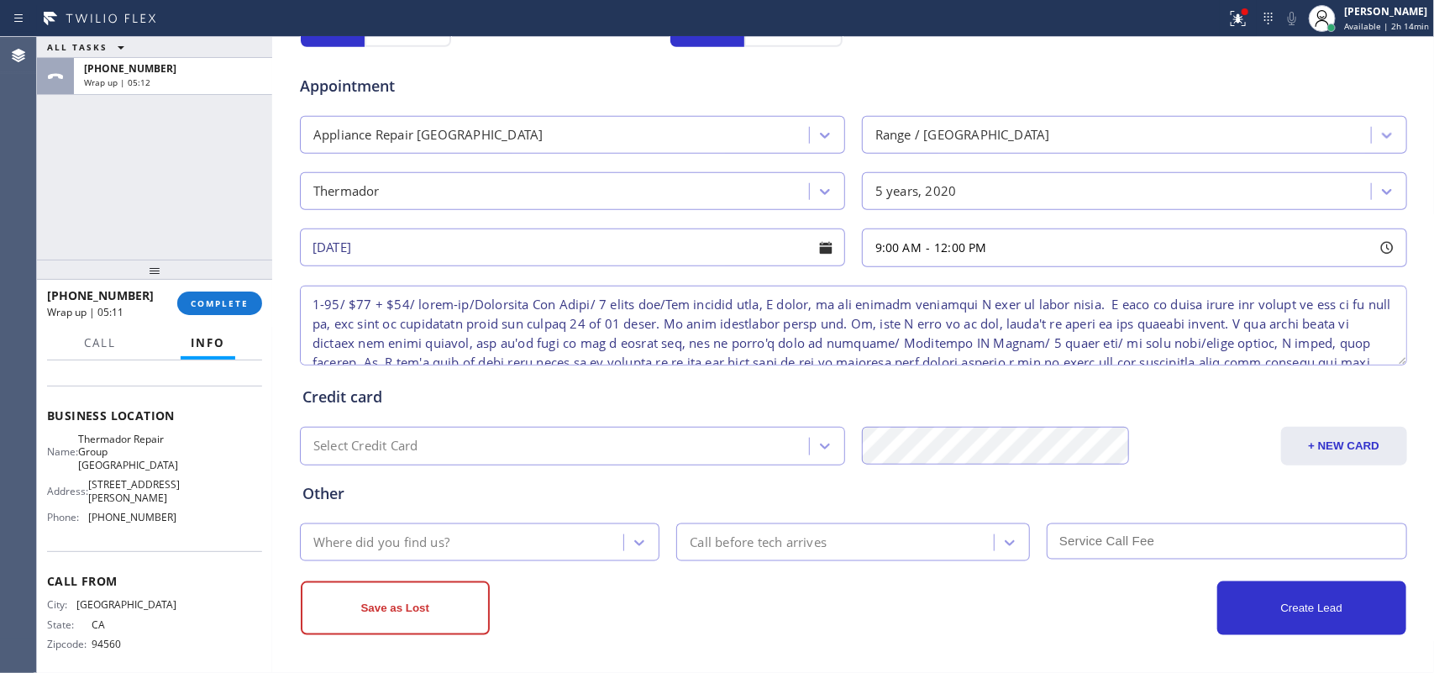
type textarea "9-12/ $95 + $30/ house-ho/Thermador Gas Stove/ [DEMOGRAPHIC_DATA]/The control u…"
click at [1147, 535] on input "text" at bounding box center [1227, 541] width 360 height 36
type input "125"
click at [948, 538] on div "Call before tech arrives" at bounding box center [837, 542] width 313 height 29
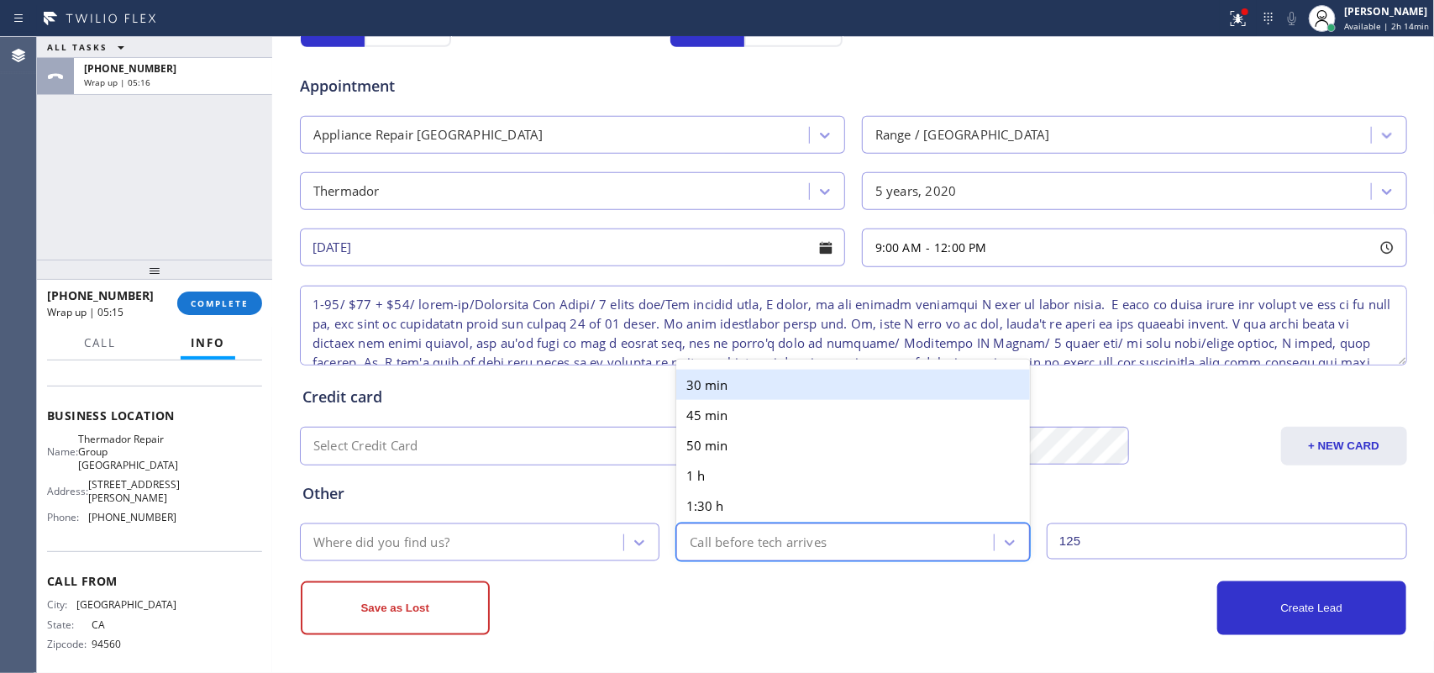
click at [790, 371] on div "30 min" at bounding box center [853, 385] width 354 height 30
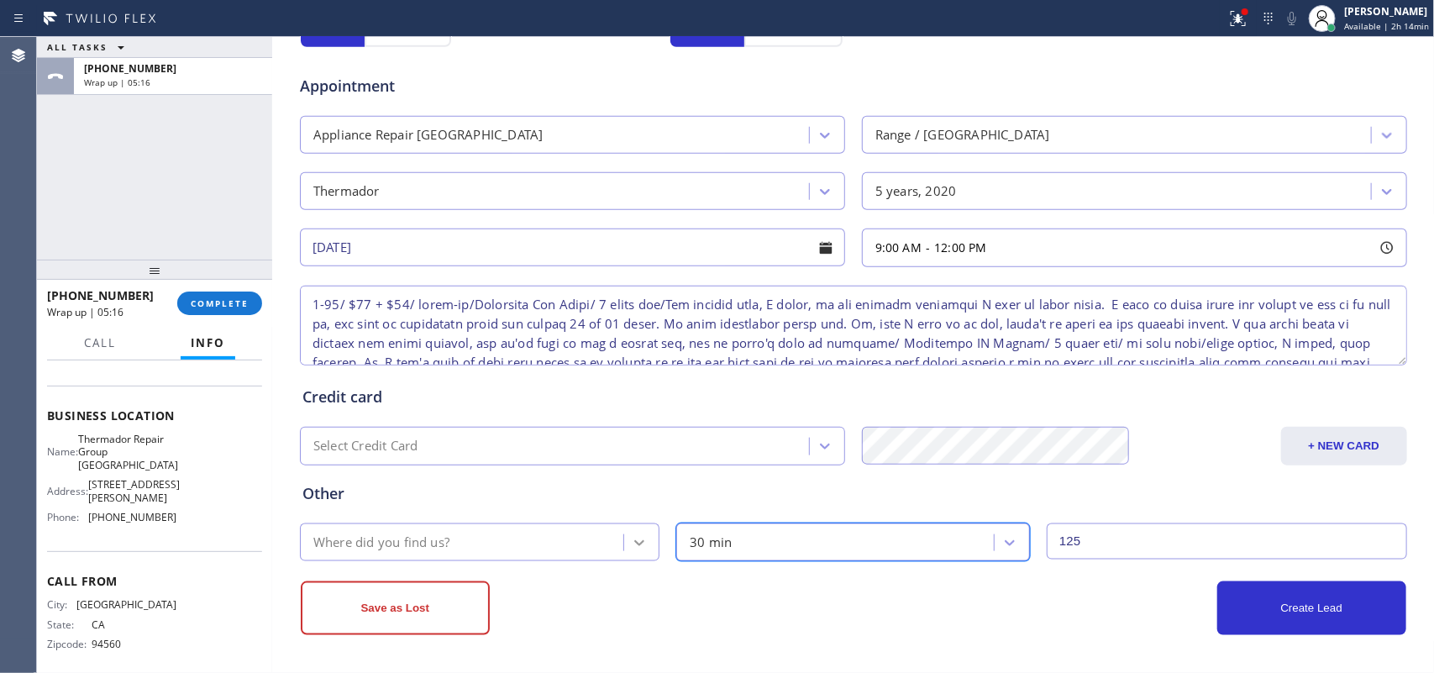
click at [631, 538] on icon at bounding box center [639, 542] width 17 height 17
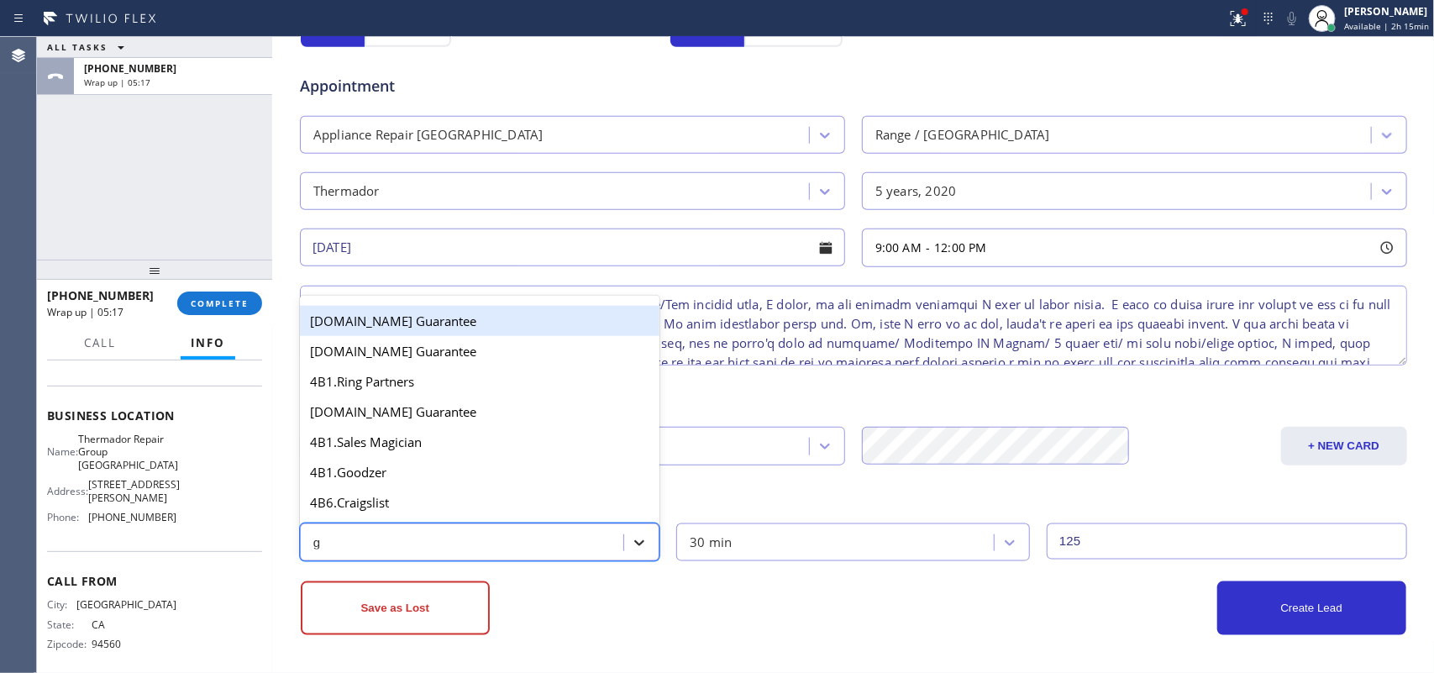
type input "go"
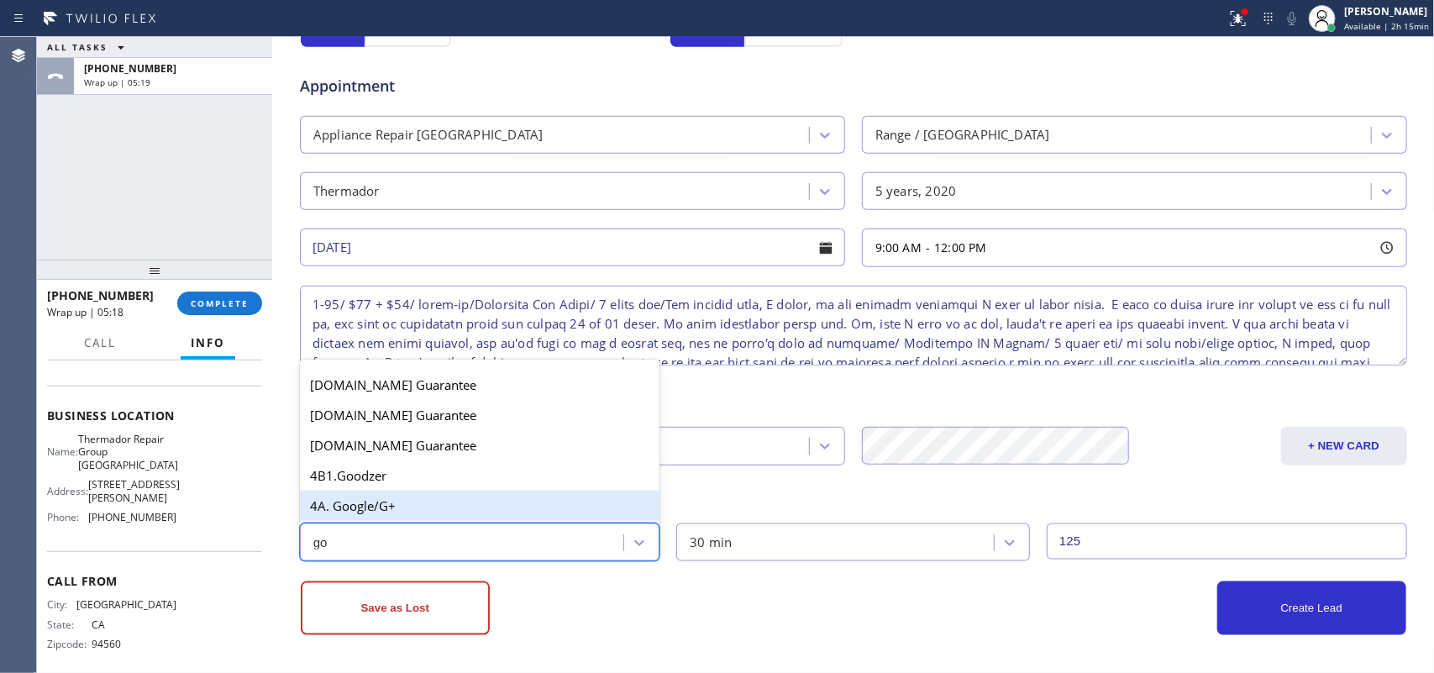
click at [561, 502] on div "4A. Google/G+" at bounding box center [480, 506] width 360 height 30
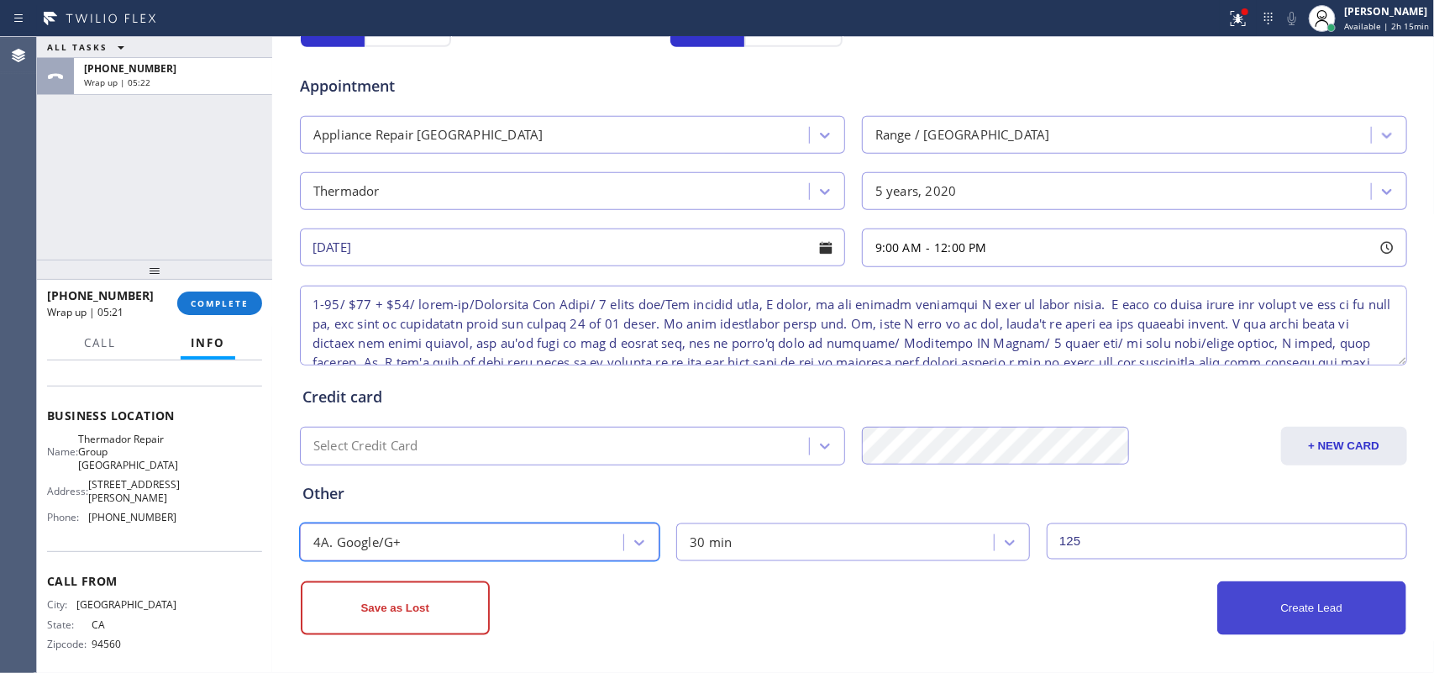
click at [1147, 538] on button "Create Lead" at bounding box center [1311, 608] width 189 height 54
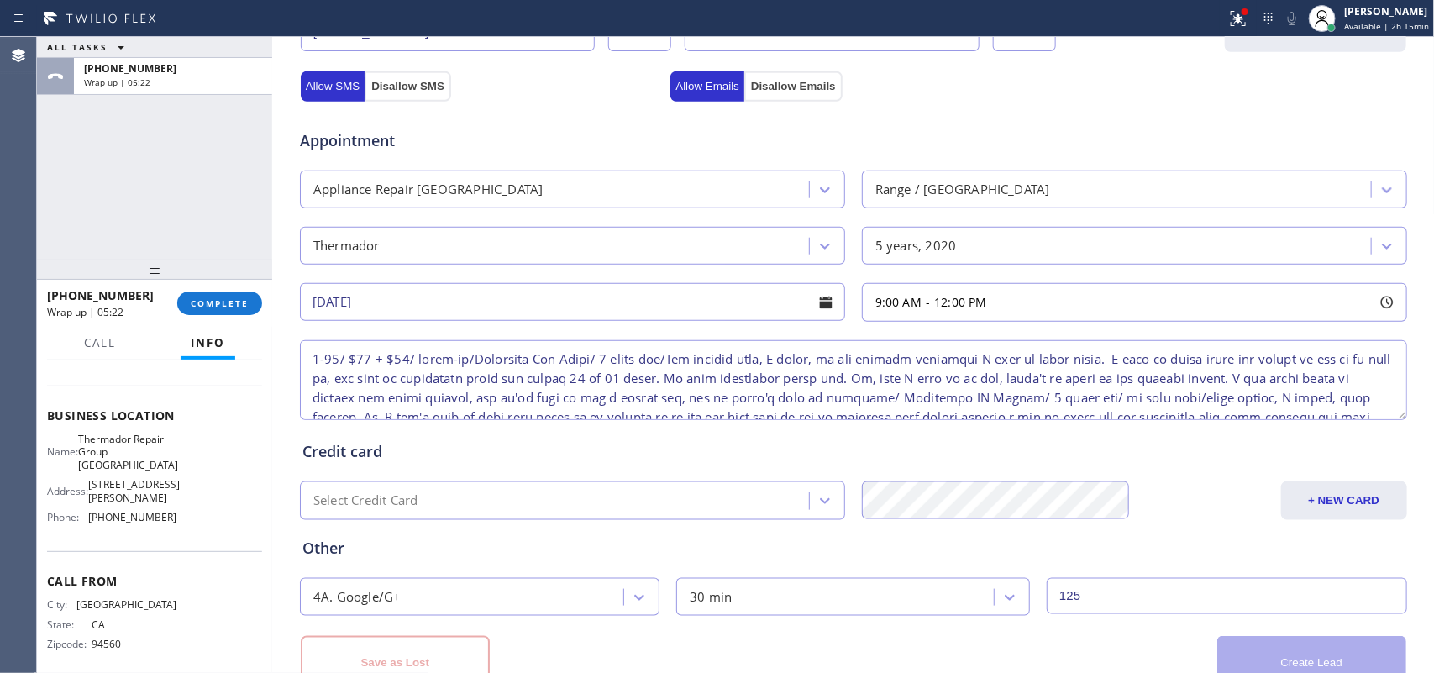
scroll to position [689, 0]
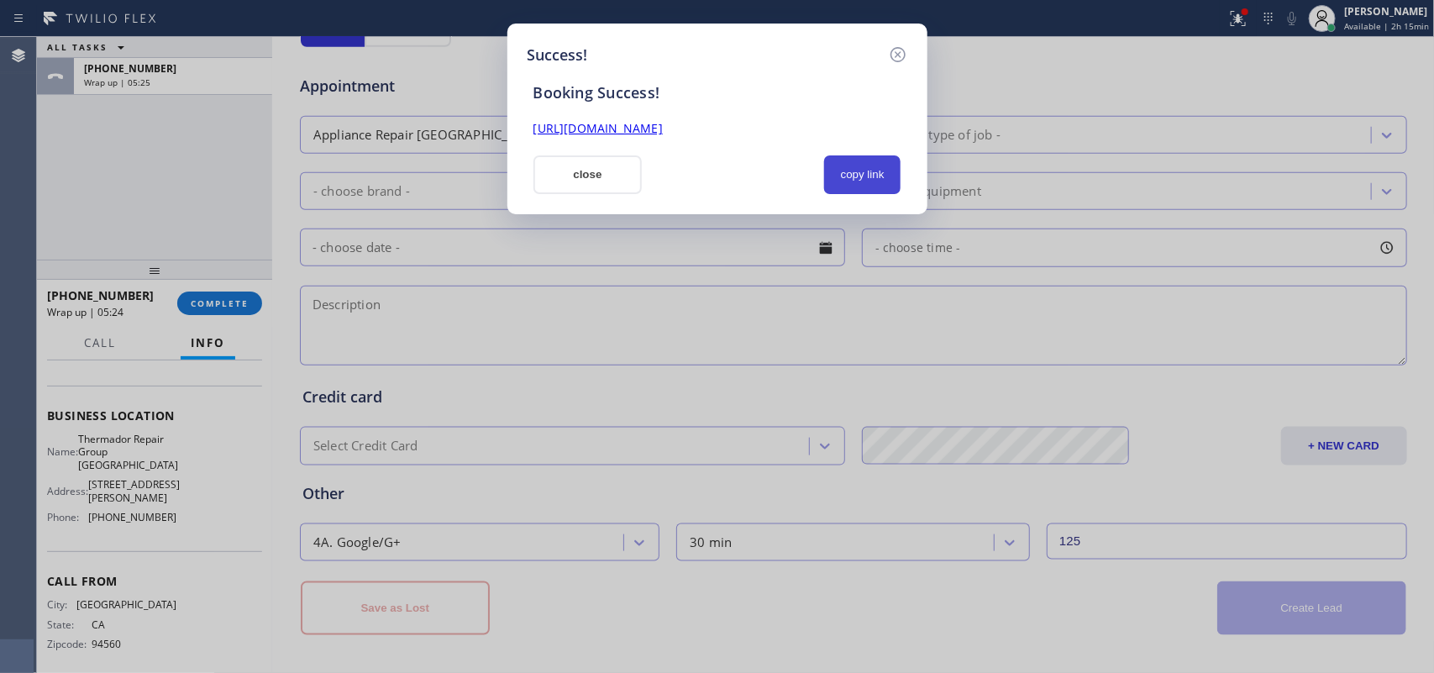
click at [875, 181] on button "copy link" at bounding box center [862, 174] width 77 height 39
click at [663, 124] on link "[URL][DOMAIN_NAME]" at bounding box center [598, 128] width 129 height 16
click at [601, 169] on button "close" at bounding box center [588, 174] width 109 height 39
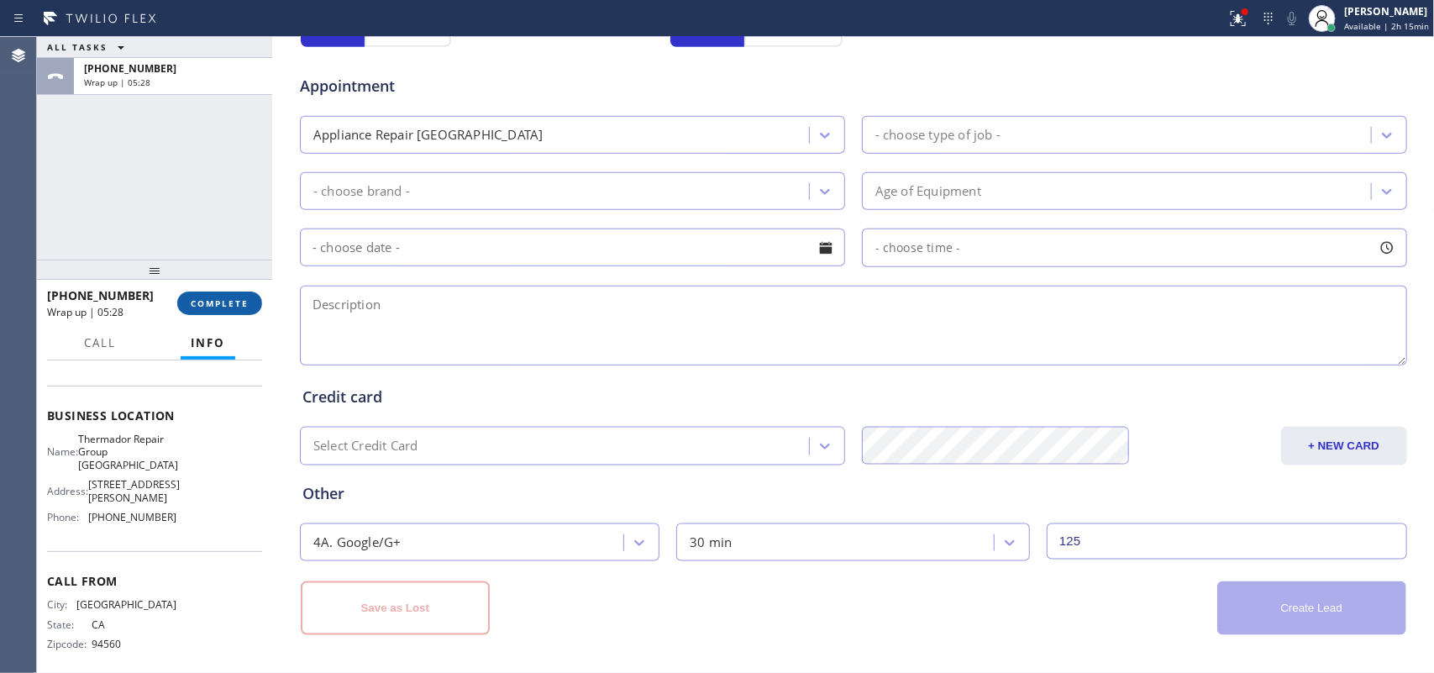
click at [244, 297] on span "COMPLETE" at bounding box center [220, 303] width 58 height 12
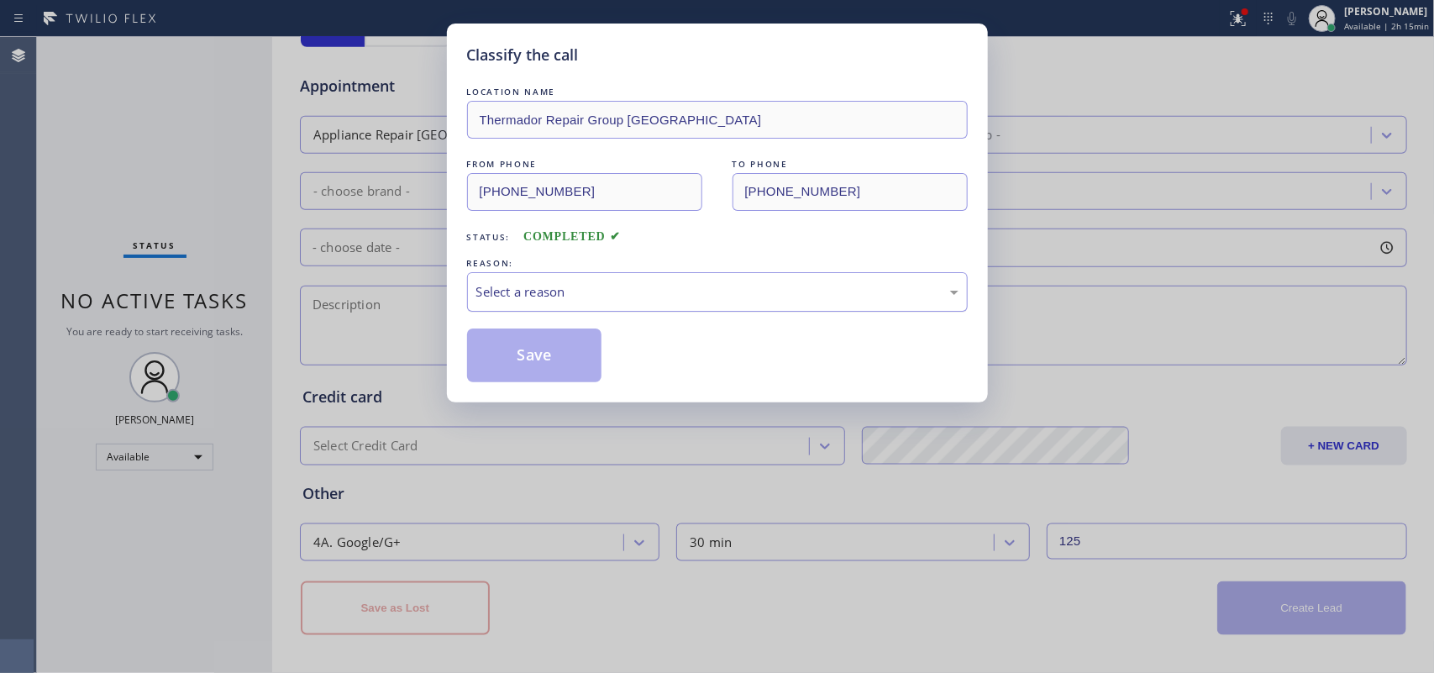
click at [569, 296] on div "Select a reason" at bounding box center [717, 291] width 482 height 19
click at [531, 343] on button "Save" at bounding box center [534, 356] width 135 height 54
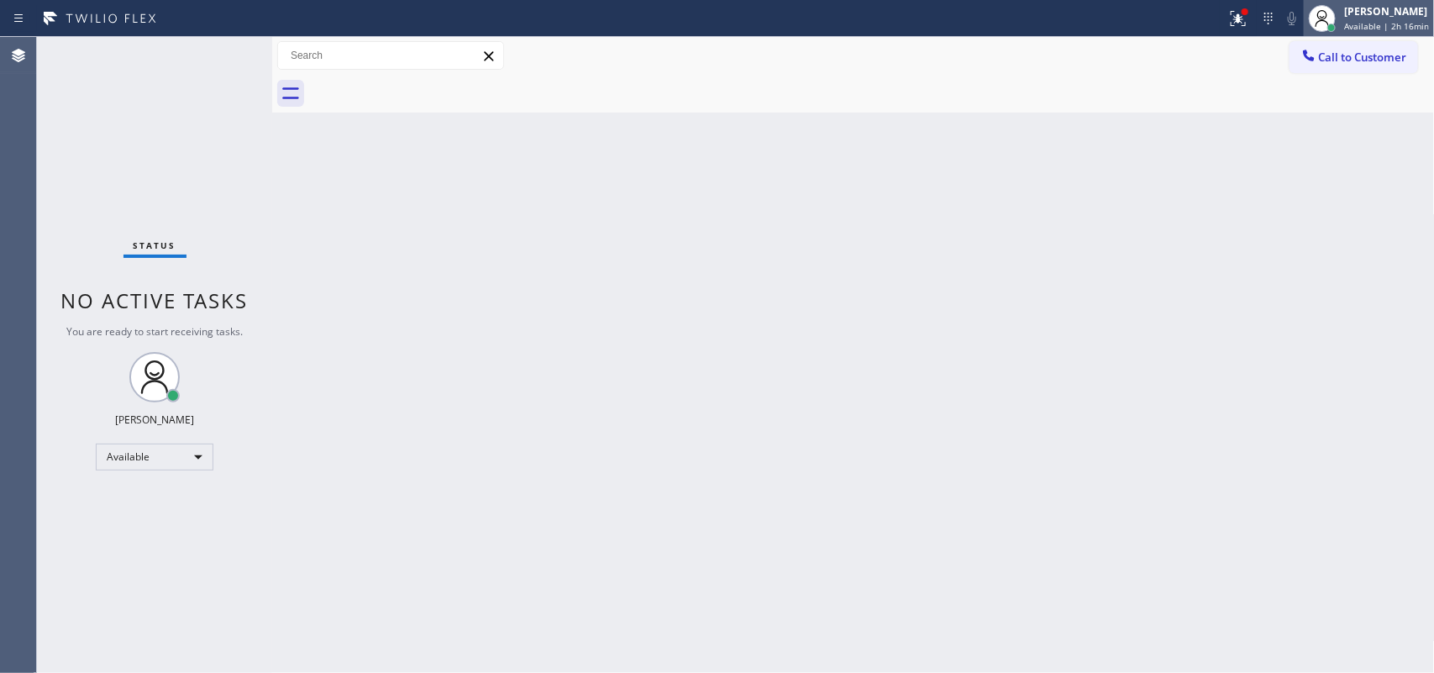
click at [1147, 26] on span "Available | 2h 16min" at bounding box center [1386, 26] width 85 height 12
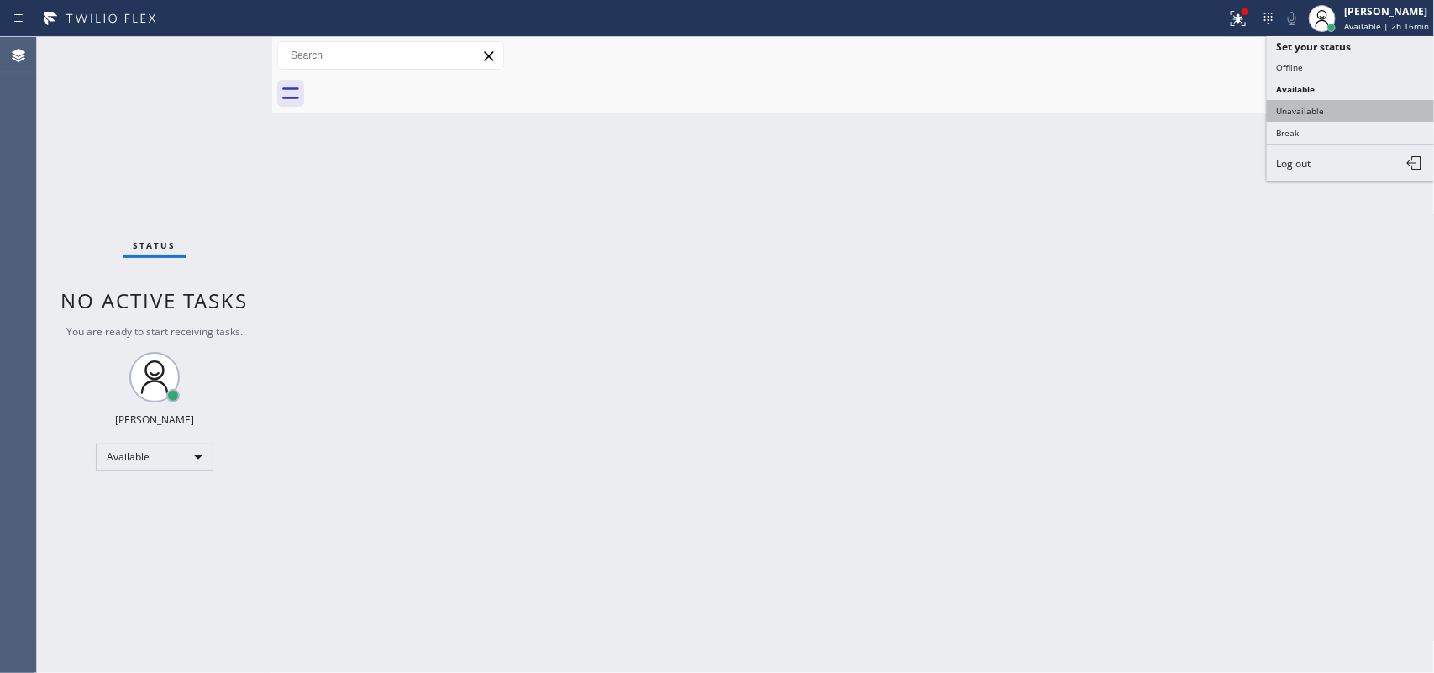
click at [1147, 103] on button "Unavailable" at bounding box center [1351, 111] width 168 height 22
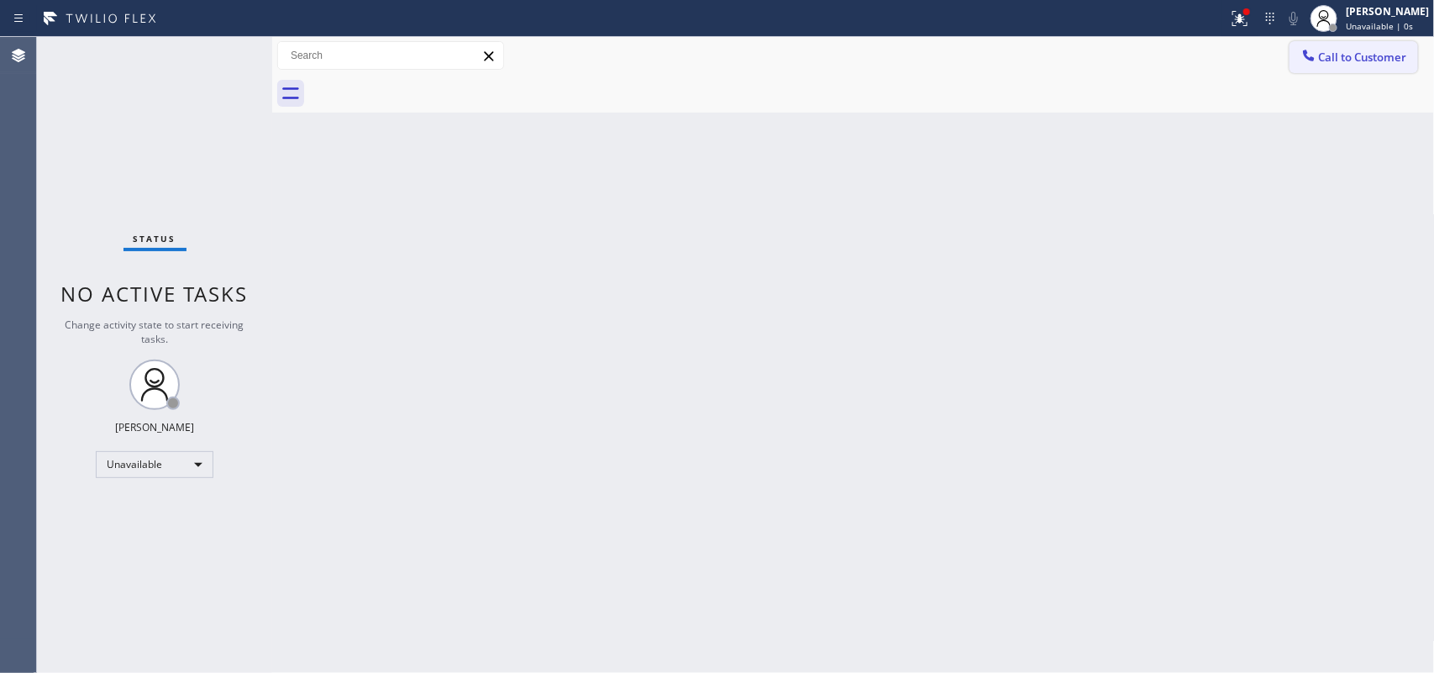
click at [1147, 67] on button "Call to Customer" at bounding box center [1354, 57] width 129 height 32
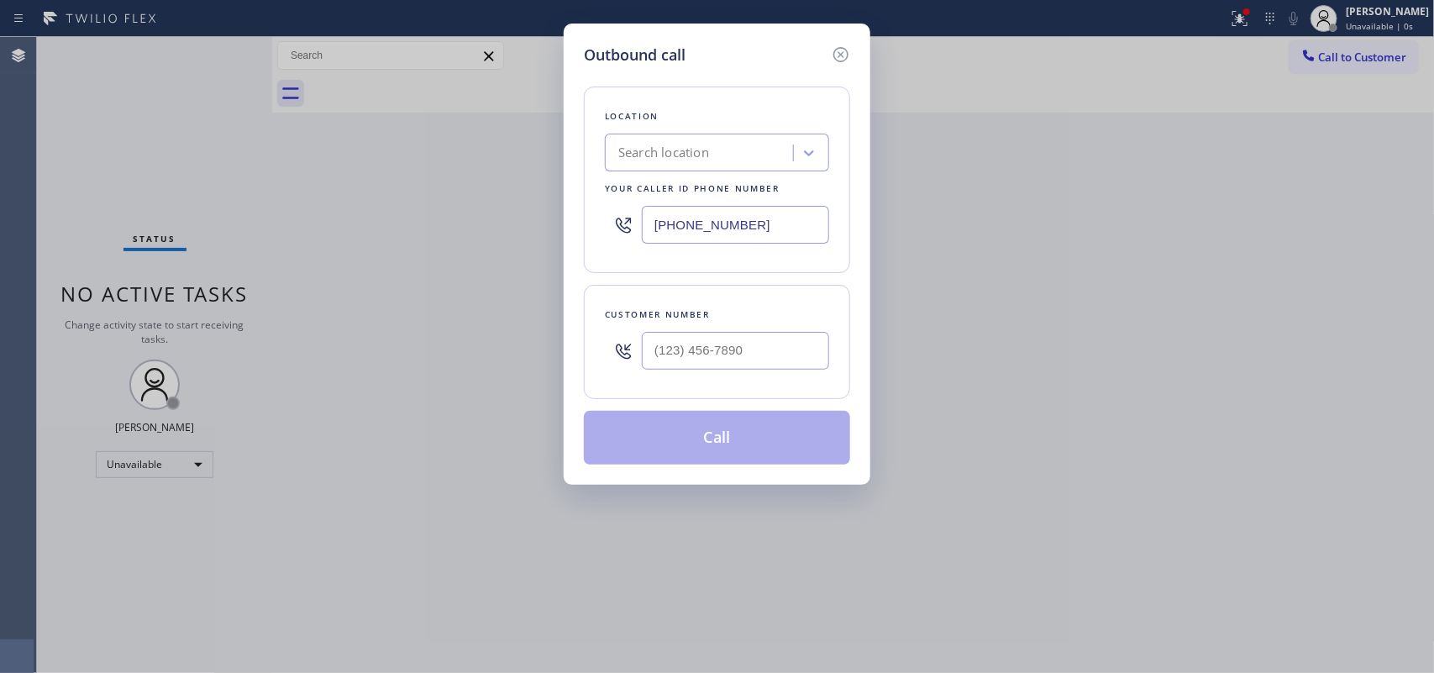
click at [791, 221] on input "[PHONE_NUMBER]" at bounding box center [735, 225] width 187 height 38
paste input "650) 243-0322"
type input "[PHONE_NUMBER]"
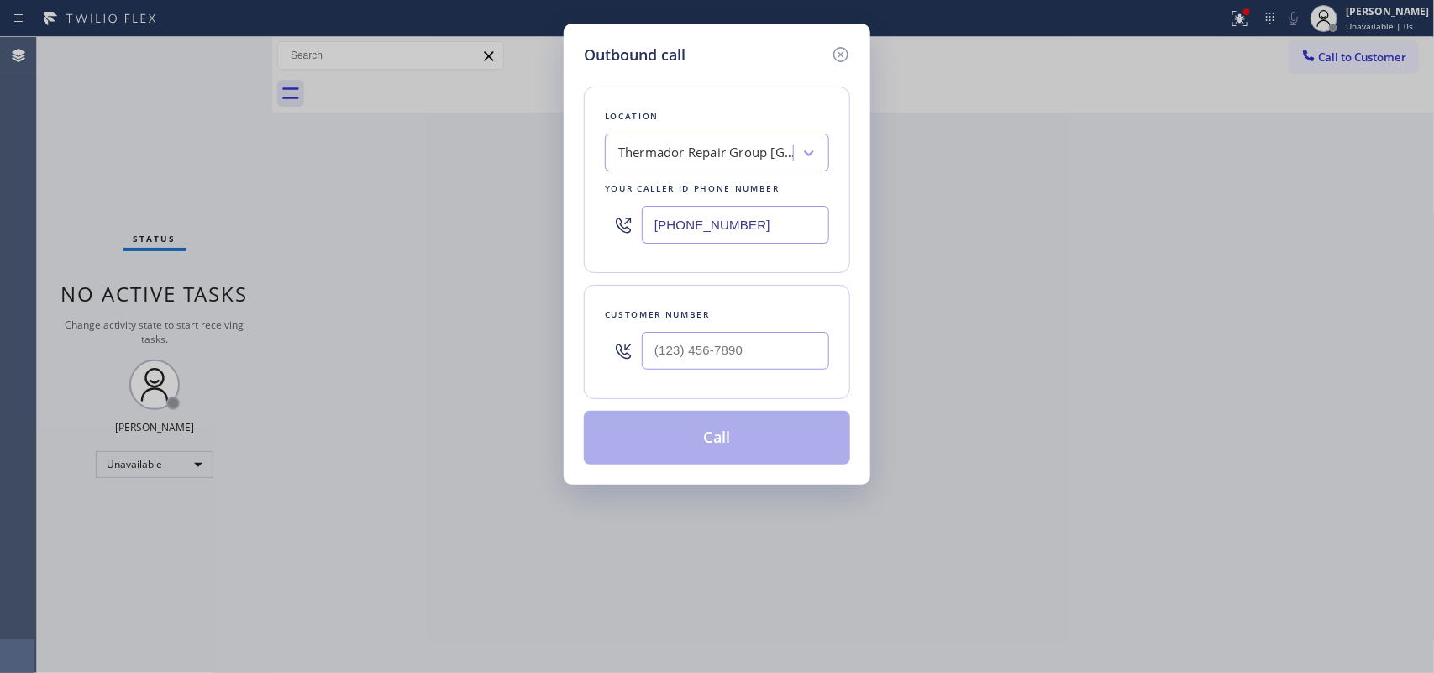
click at [81, 122] on div "Outbound call Location Thermador Repair Group [GEOGRAPHIC_DATA] Your caller id …" at bounding box center [717, 336] width 1434 height 673
click at [790, 357] on input "(___) ___-____" at bounding box center [735, 351] width 187 height 38
paste input "510) 543-5503"
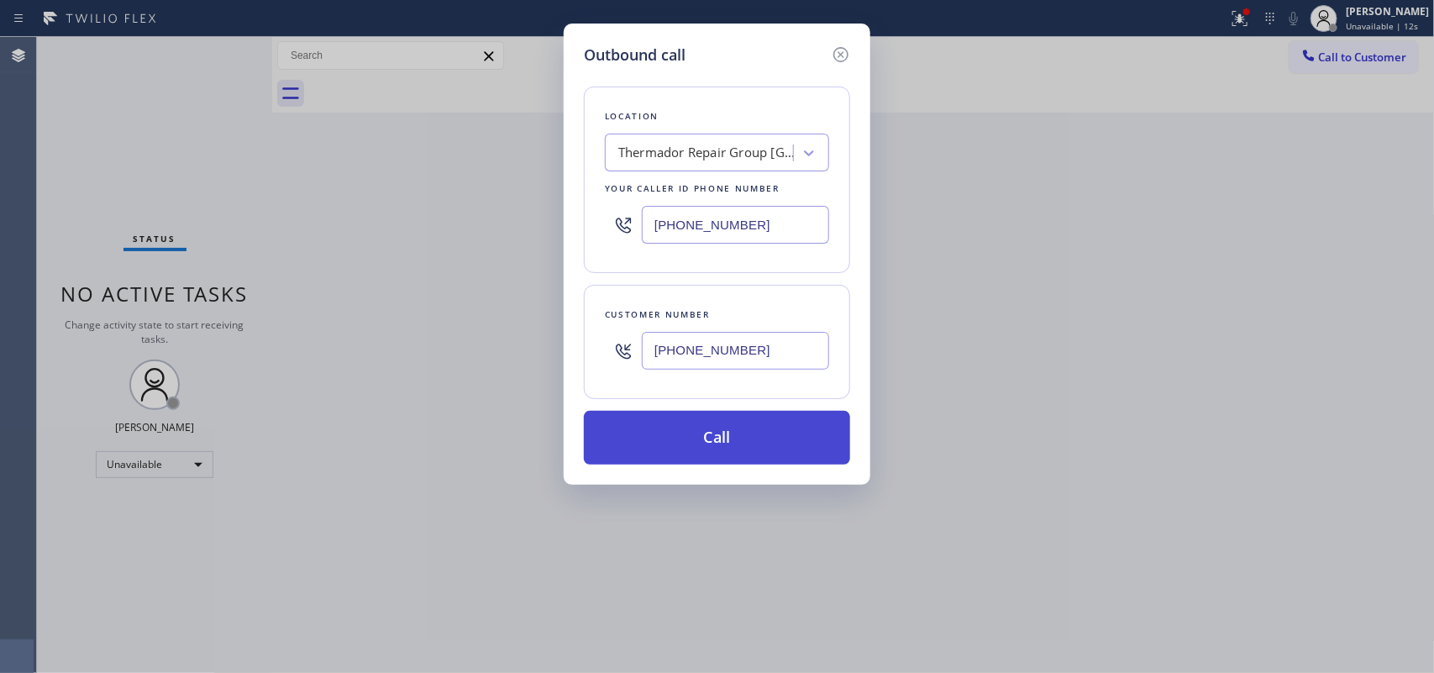
type input "[PHONE_NUMBER]"
click at [796, 434] on button "Call" at bounding box center [717, 438] width 266 height 54
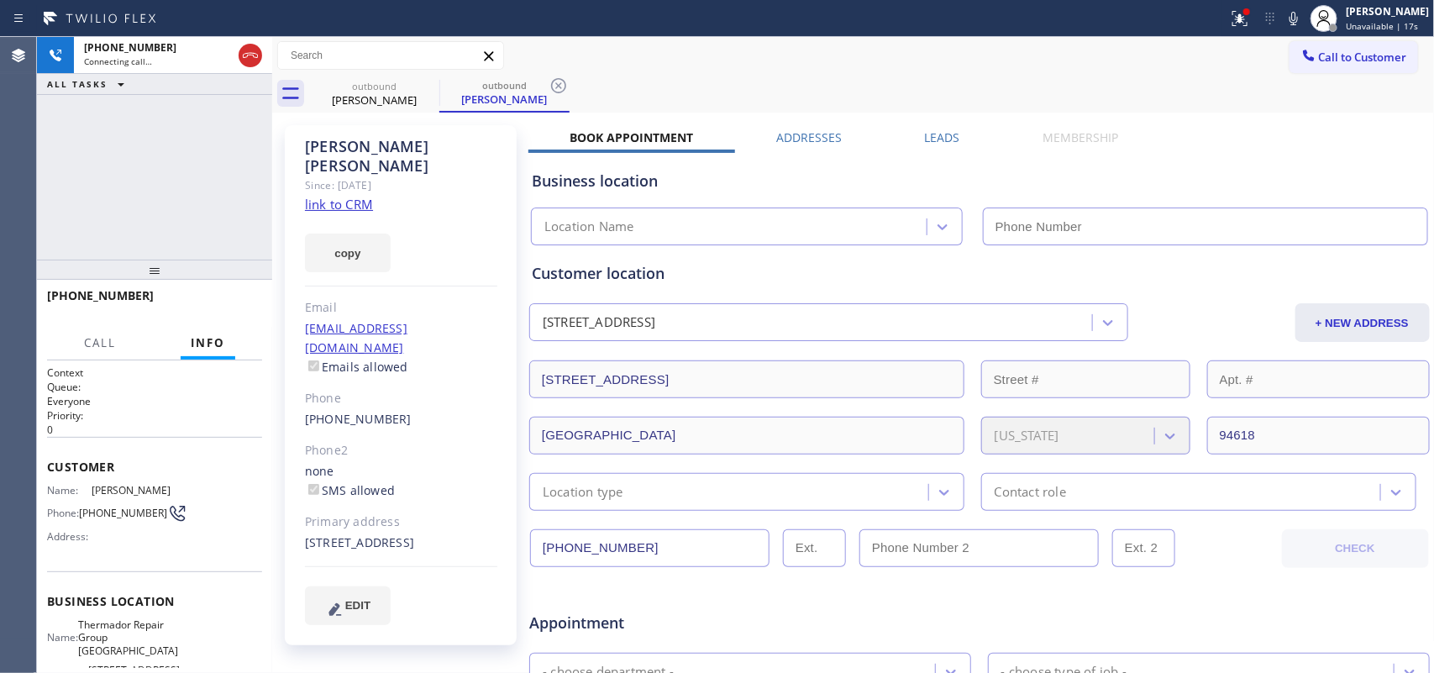
type input "[PHONE_NUMBER]"
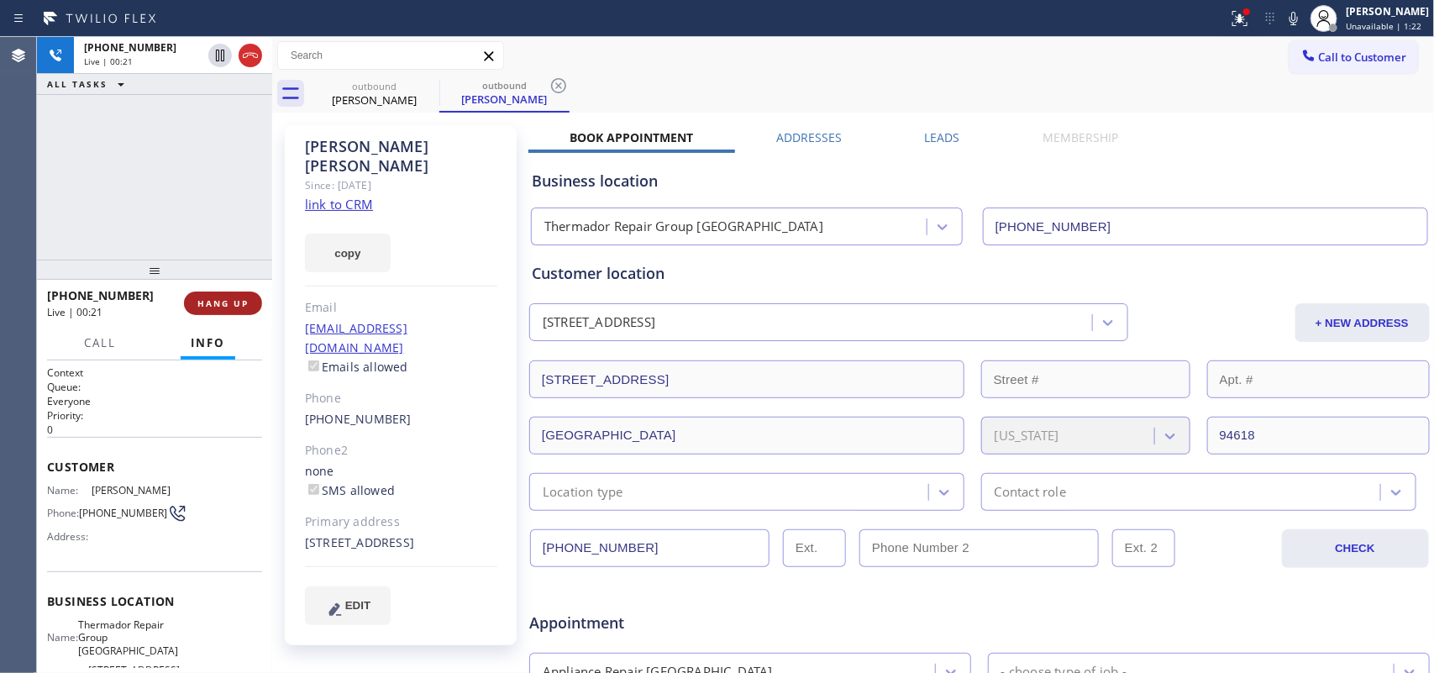
click at [238, 302] on span "HANG UP" at bounding box center [222, 303] width 51 height 12
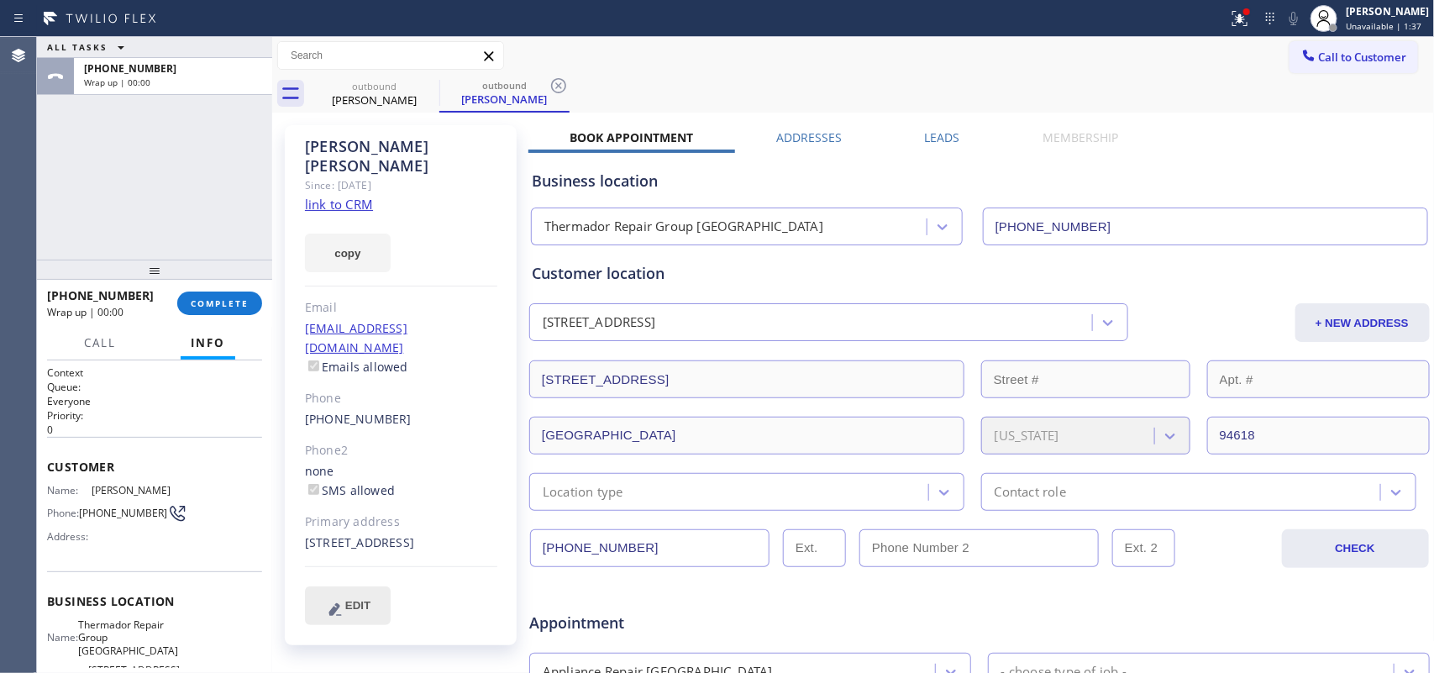
click at [347, 538] on span "EDIT" at bounding box center [357, 605] width 25 height 13
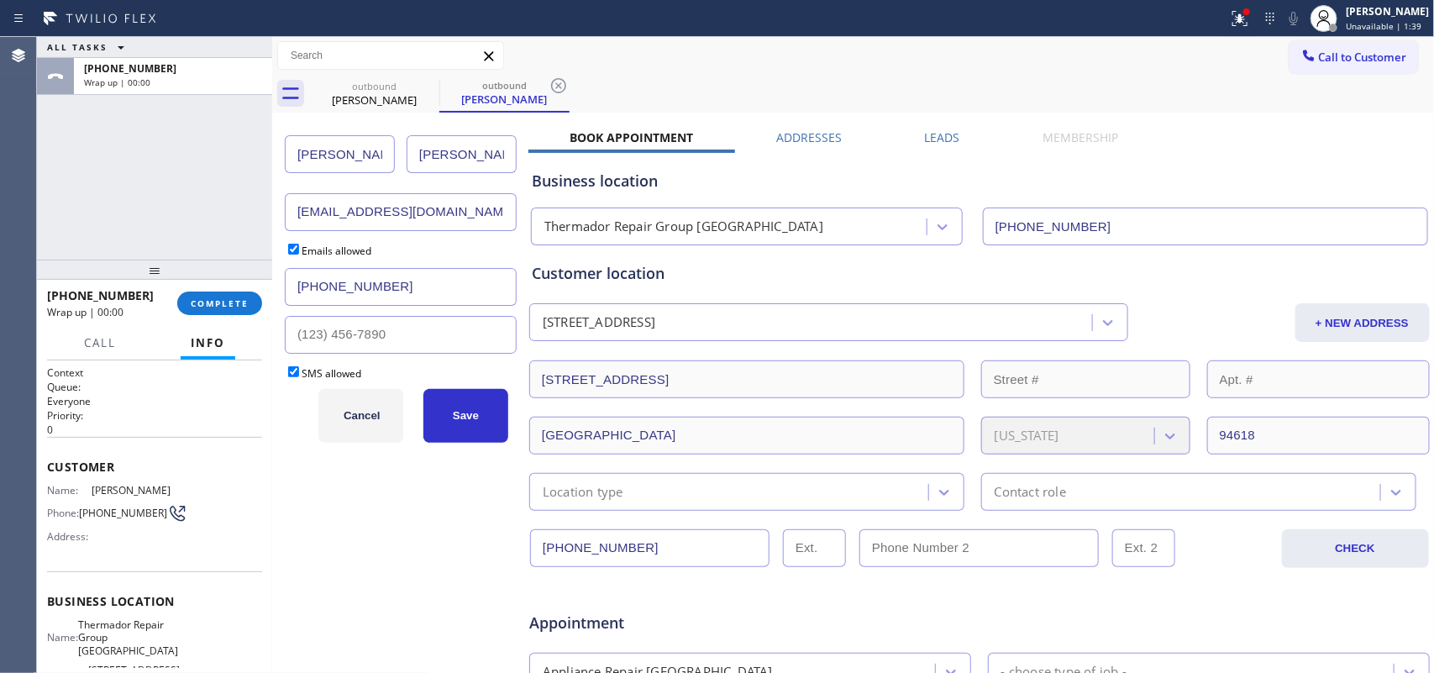
click at [412, 199] on input "[EMAIL_ADDRESS][DOMAIN_NAME]" at bounding box center [401, 212] width 232 height 38
paste input "scottc@nxrev"
type input "[EMAIL_ADDRESS][DOMAIN_NAME]"
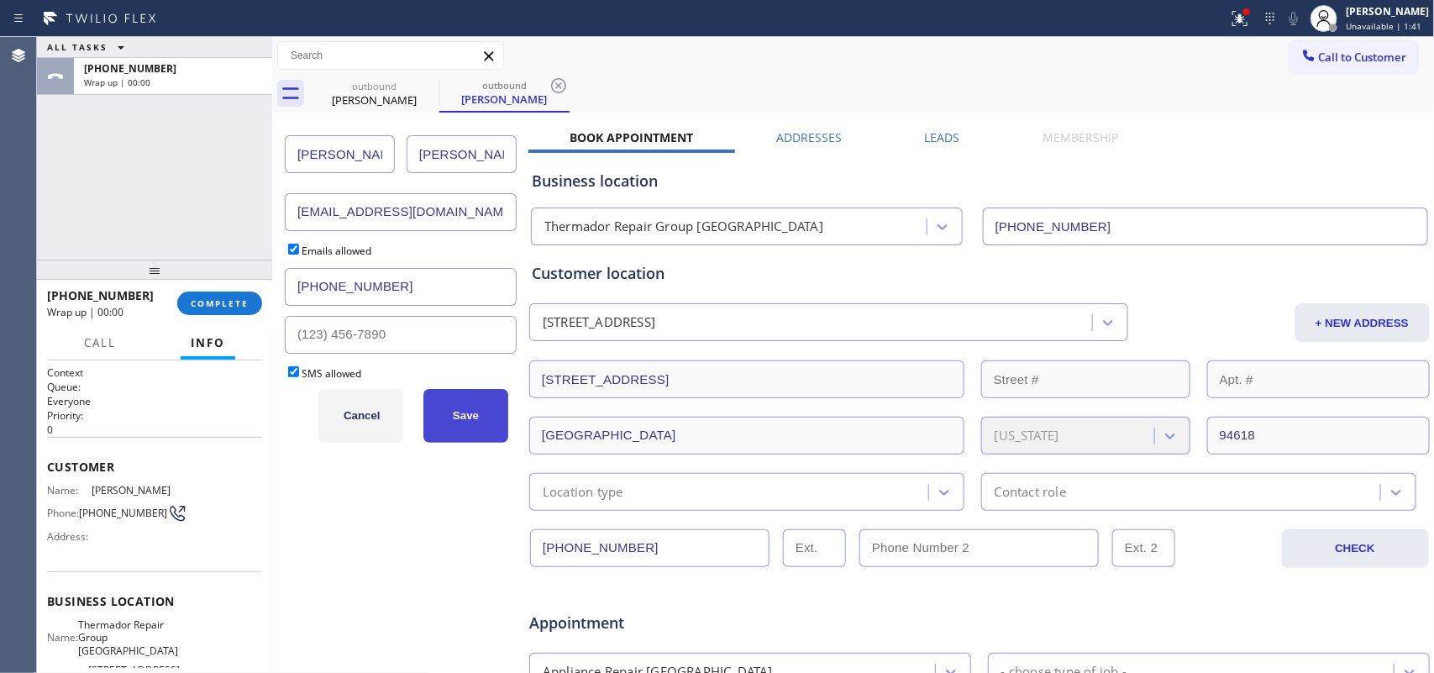
click at [471, 420] on span "Save" at bounding box center [466, 415] width 26 height 13
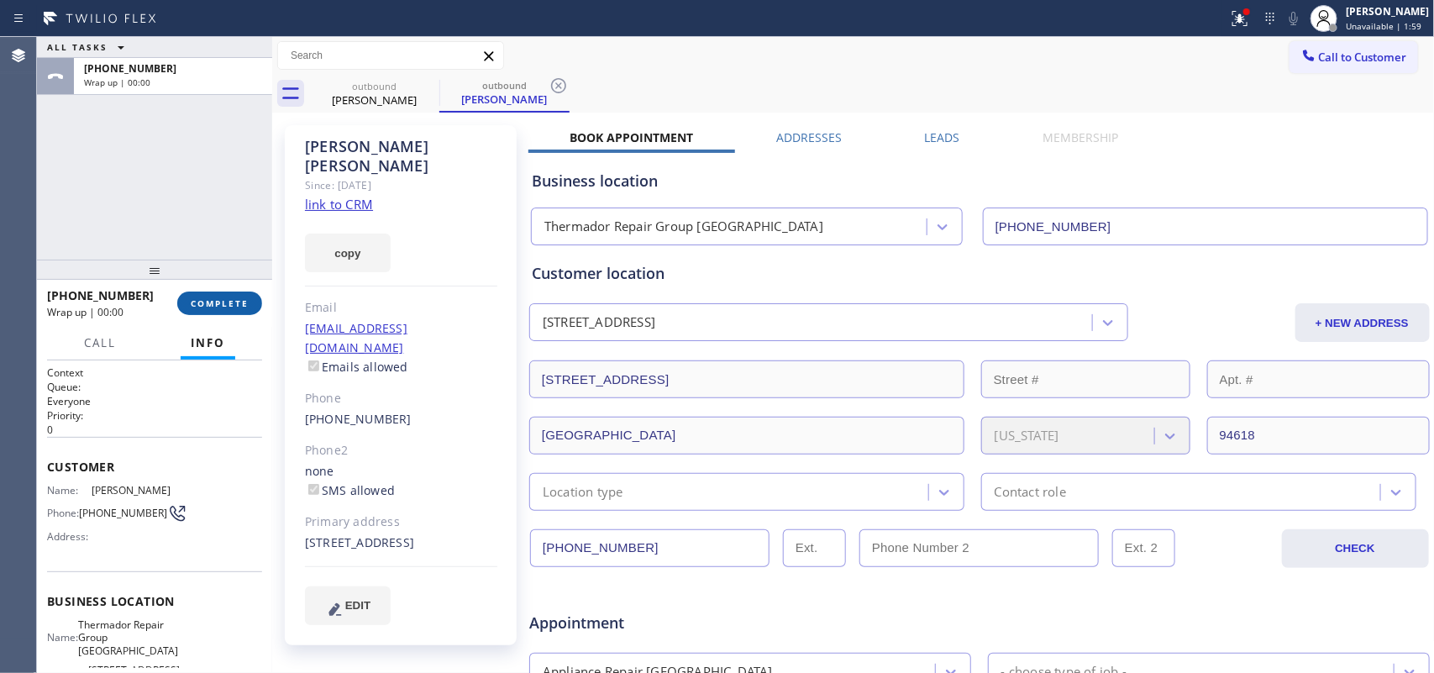
click at [229, 309] on button "COMPLETE" at bounding box center [219, 304] width 85 height 24
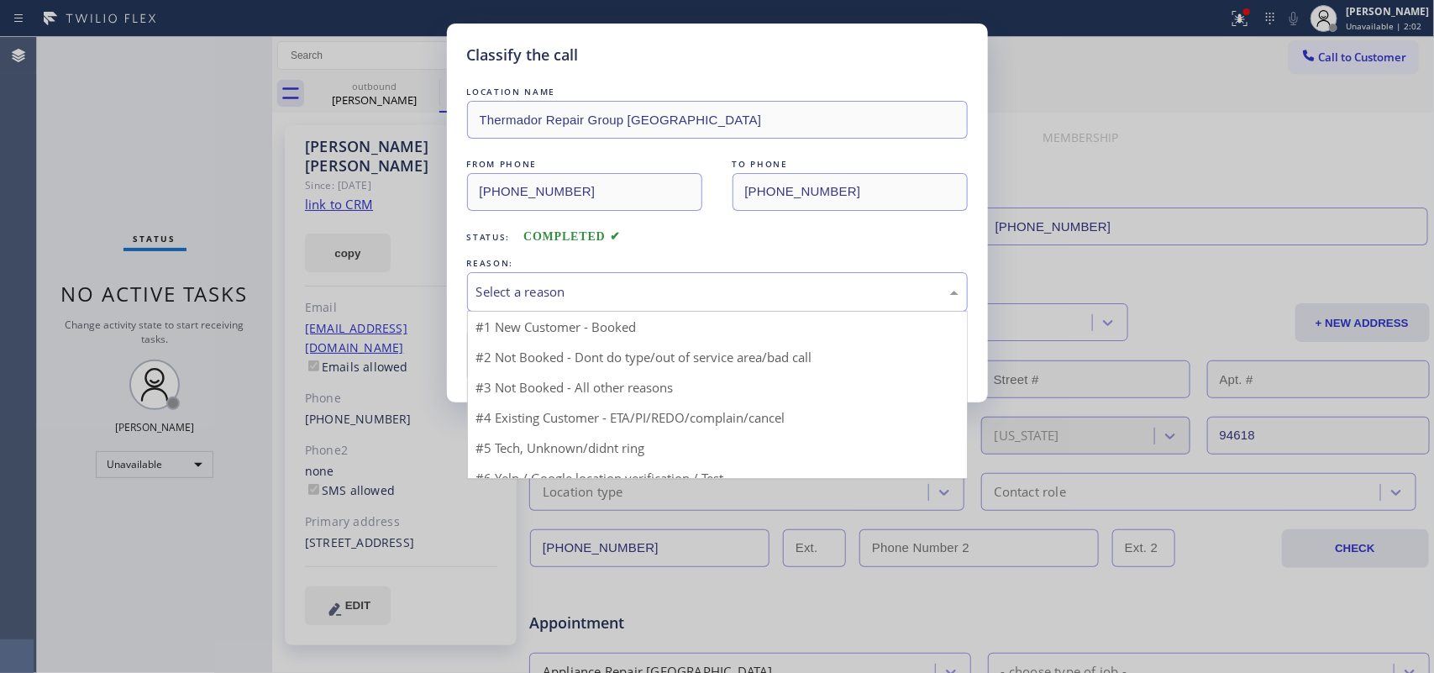
click at [643, 287] on div "Select a reason" at bounding box center [717, 291] width 482 height 19
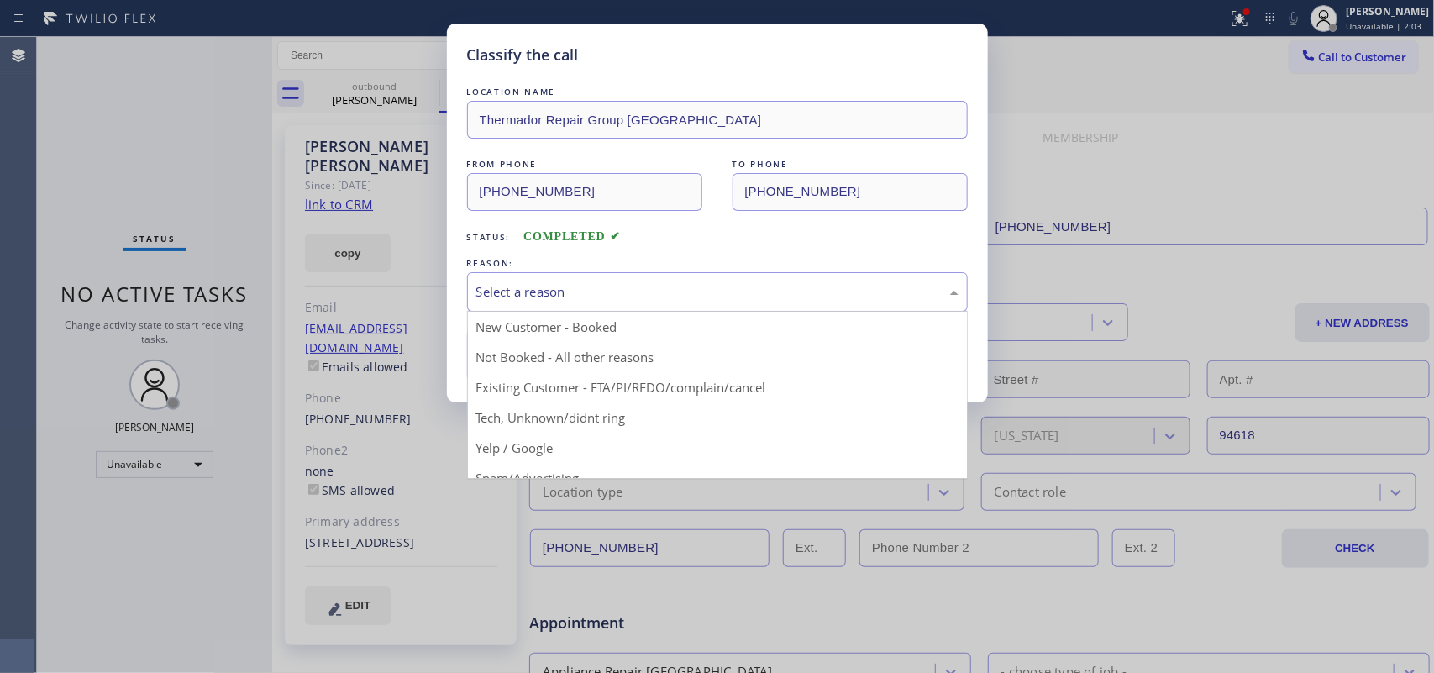
drag, startPoint x: 631, startPoint y: 388, endPoint x: 614, endPoint y: 374, distance: 22.1
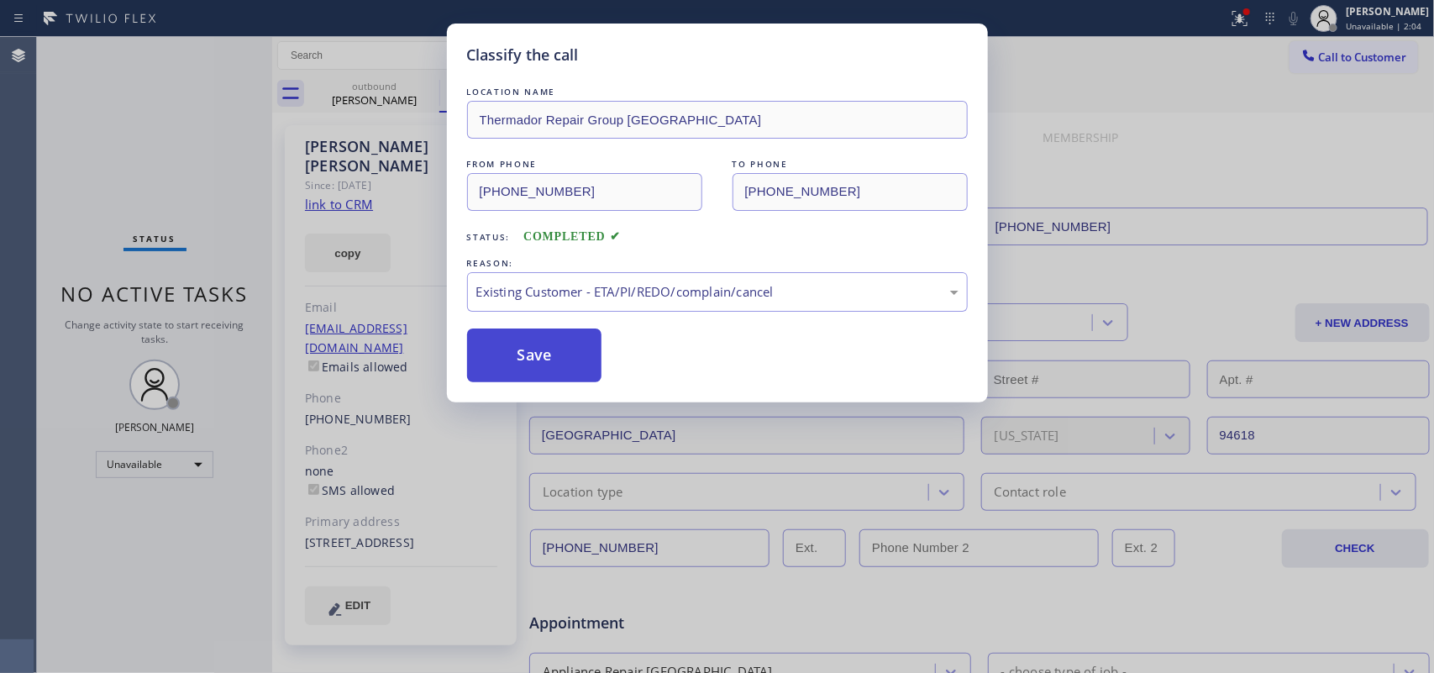
click at [592, 361] on button "Save" at bounding box center [534, 356] width 135 height 54
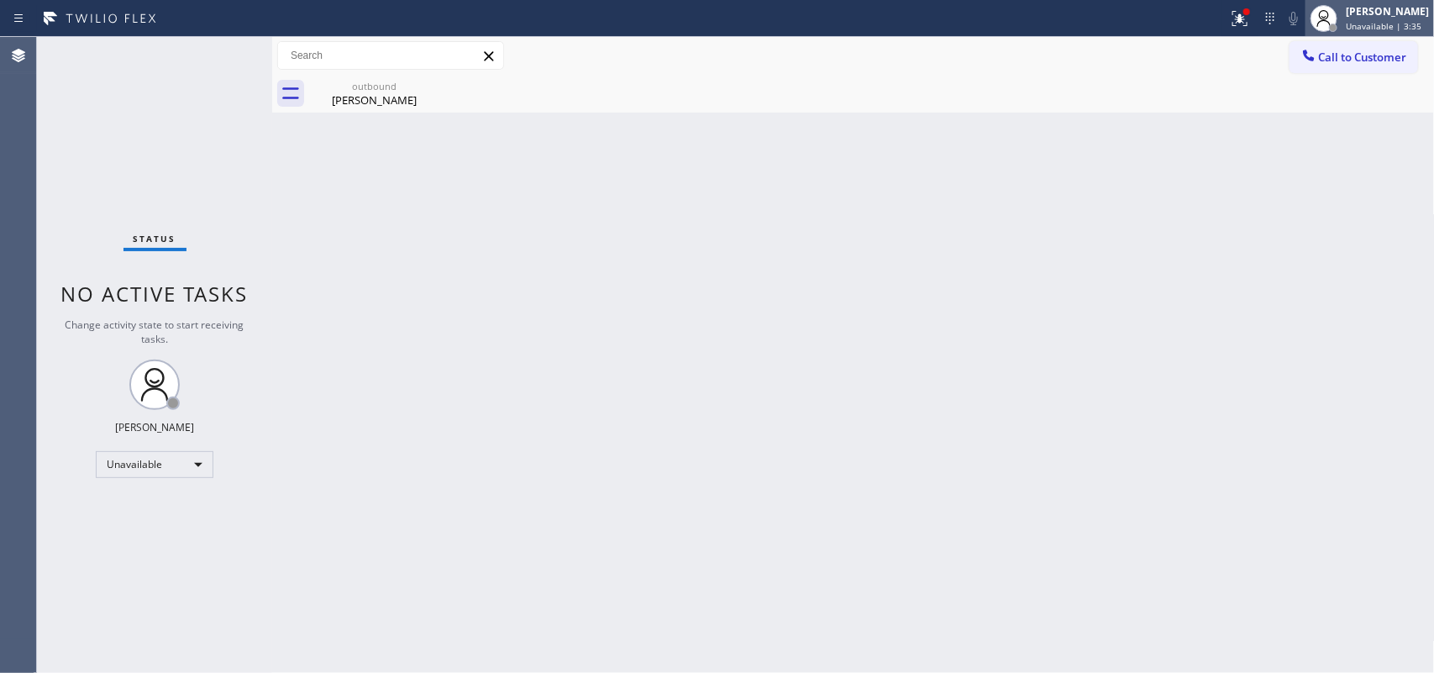
click at [1147, 8] on div "[PERSON_NAME]" at bounding box center [1387, 11] width 83 height 14
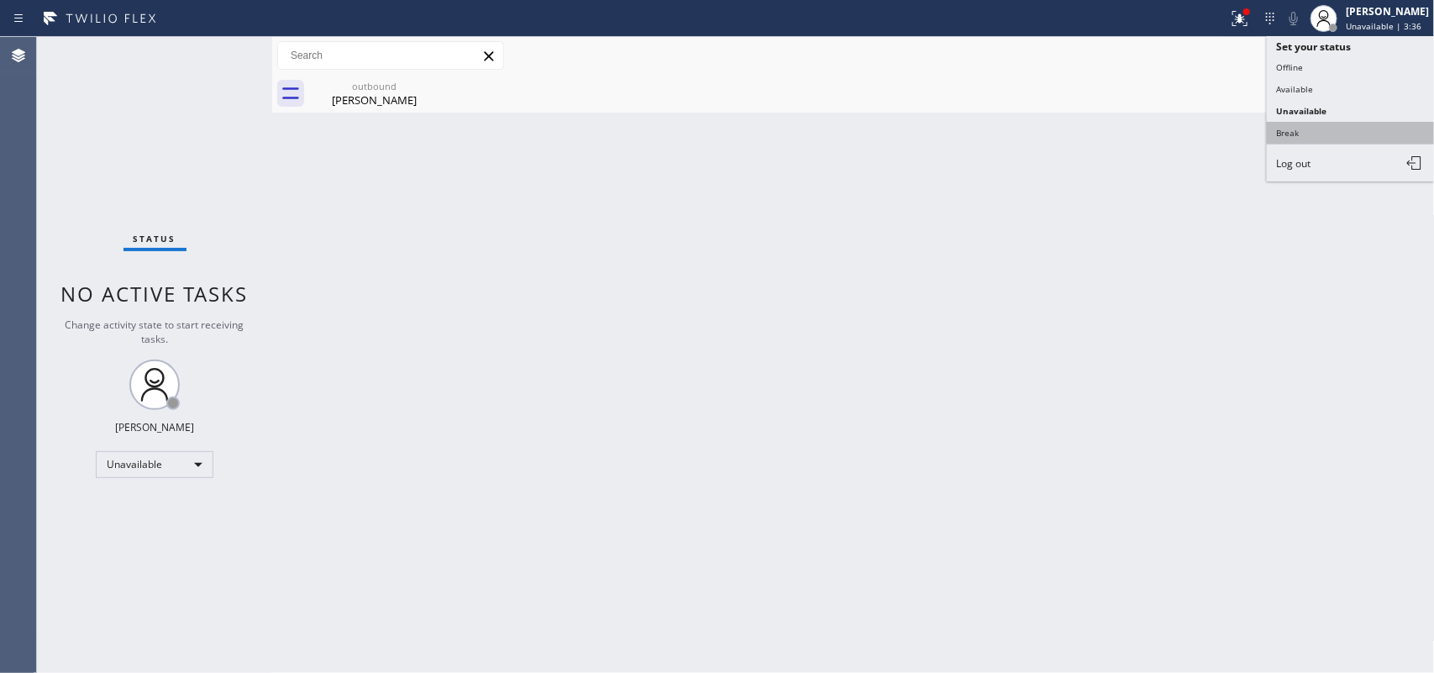
click at [1147, 133] on button "Break" at bounding box center [1351, 133] width 168 height 22
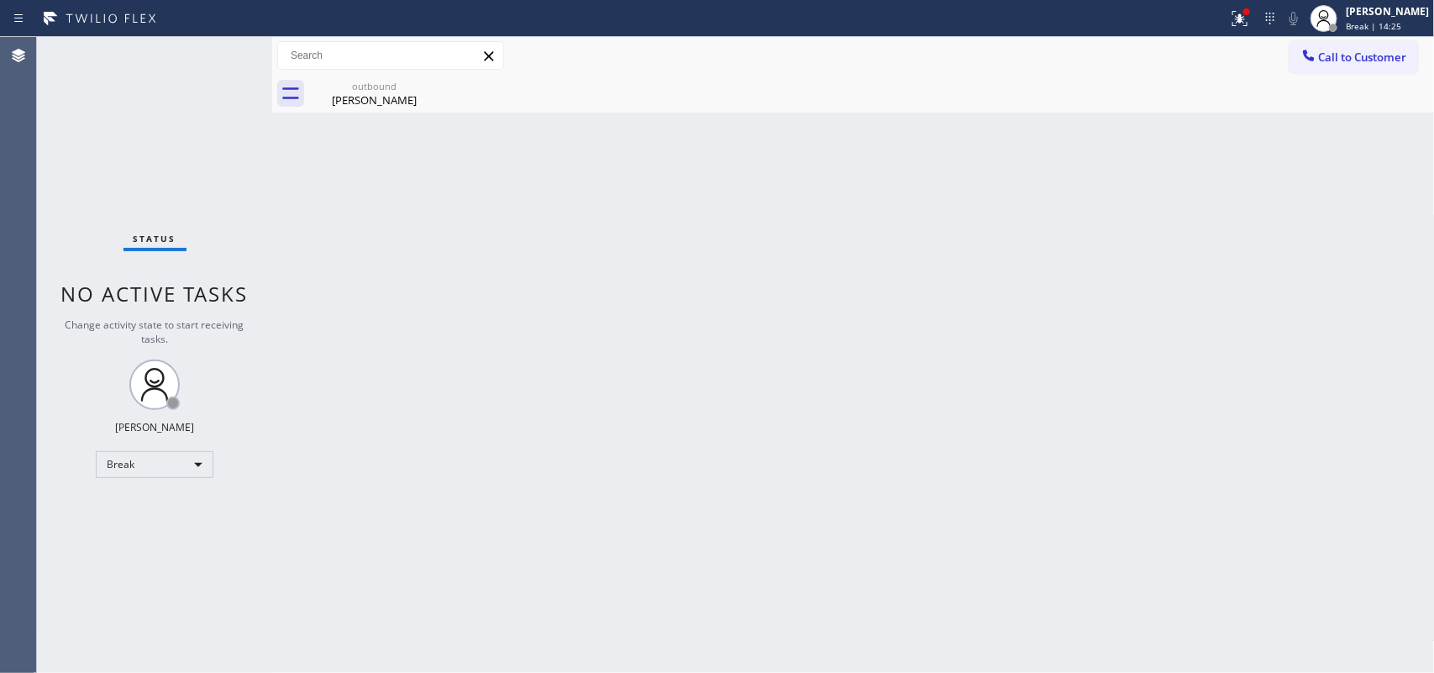
click at [1147, 37] on div "Call to Customer Outbound call Location Thermador Repair Group [GEOGRAPHIC_DATA…" at bounding box center [853, 56] width 1163 height 38
click at [1147, 13] on div "[PERSON_NAME]" at bounding box center [1387, 11] width 83 height 14
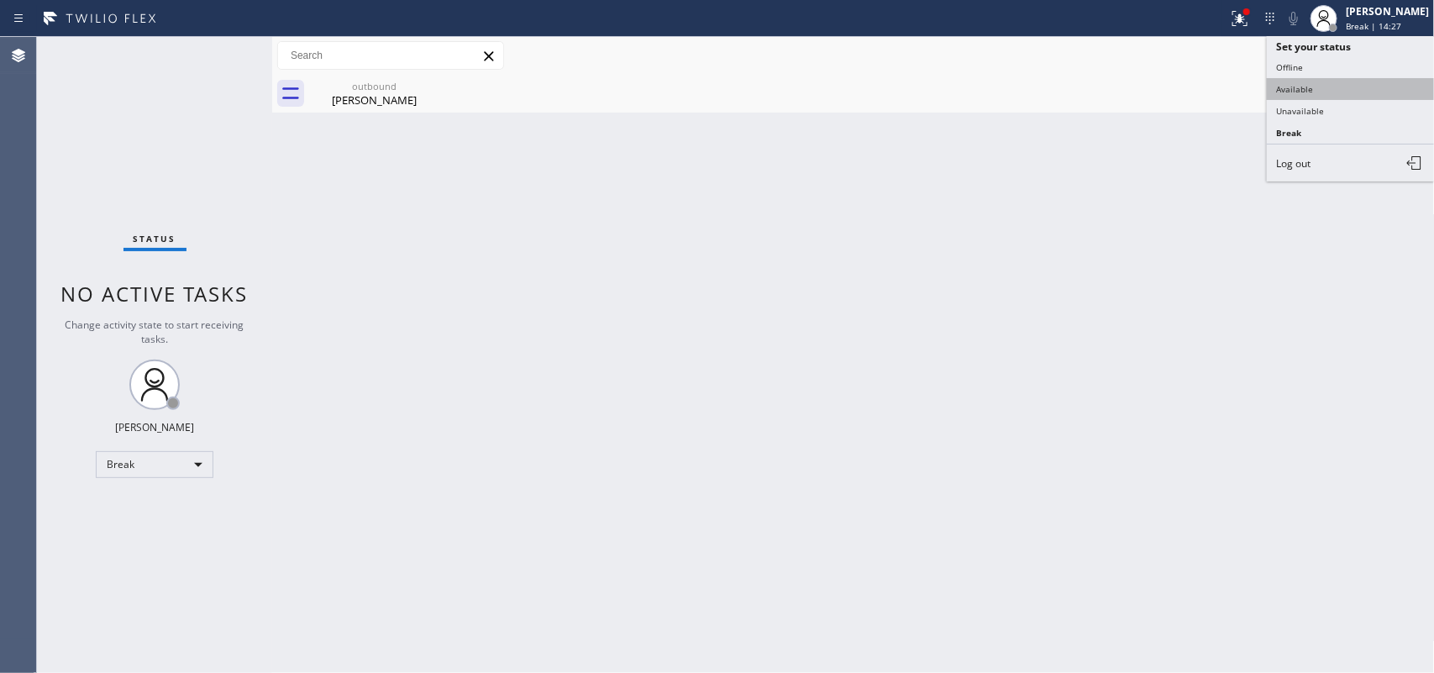
click at [1147, 94] on button "Available" at bounding box center [1351, 89] width 168 height 22
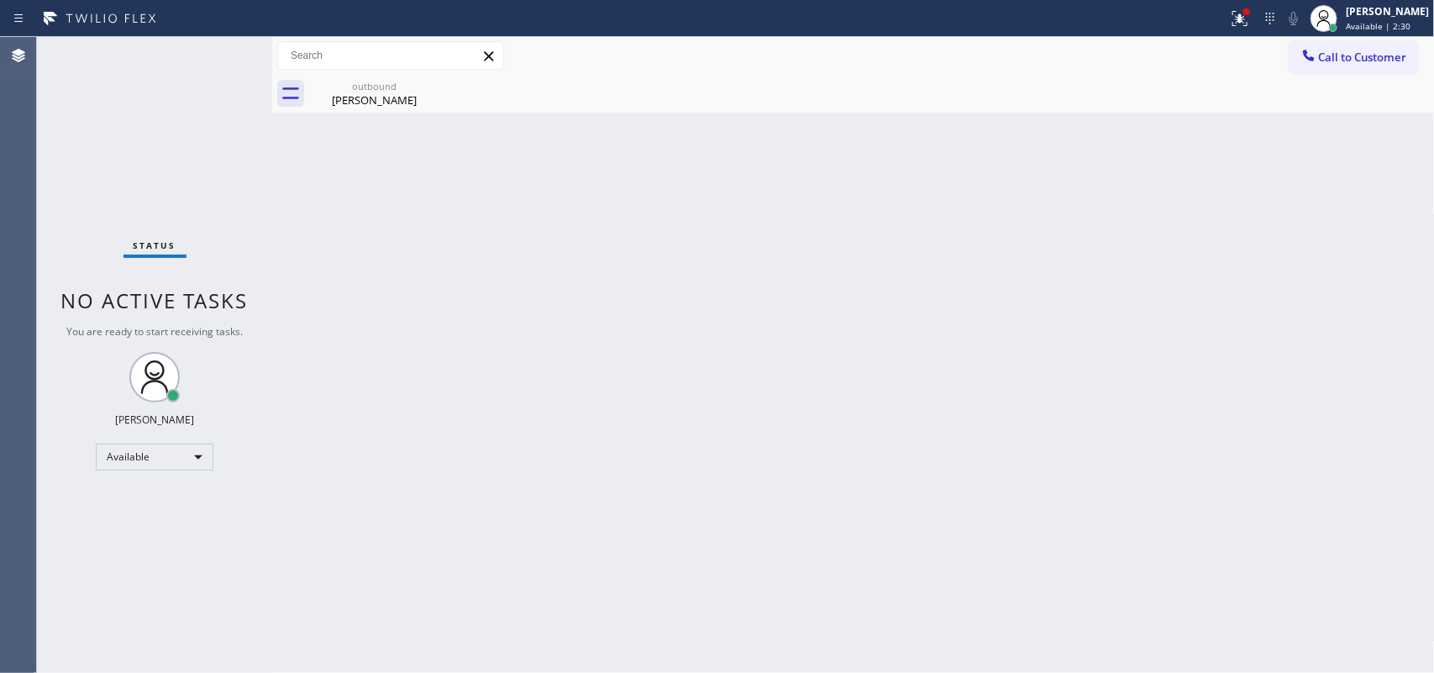
click at [220, 49] on div "Status No active tasks You are ready to start receiving tasks. [PERSON_NAME] Av…" at bounding box center [154, 355] width 235 height 636
click at [223, 55] on div "Status No active tasks You are ready to start receiving tasks. [PERSON_NAME] Av…" at bounding box center [154, 355] width 235 height 636
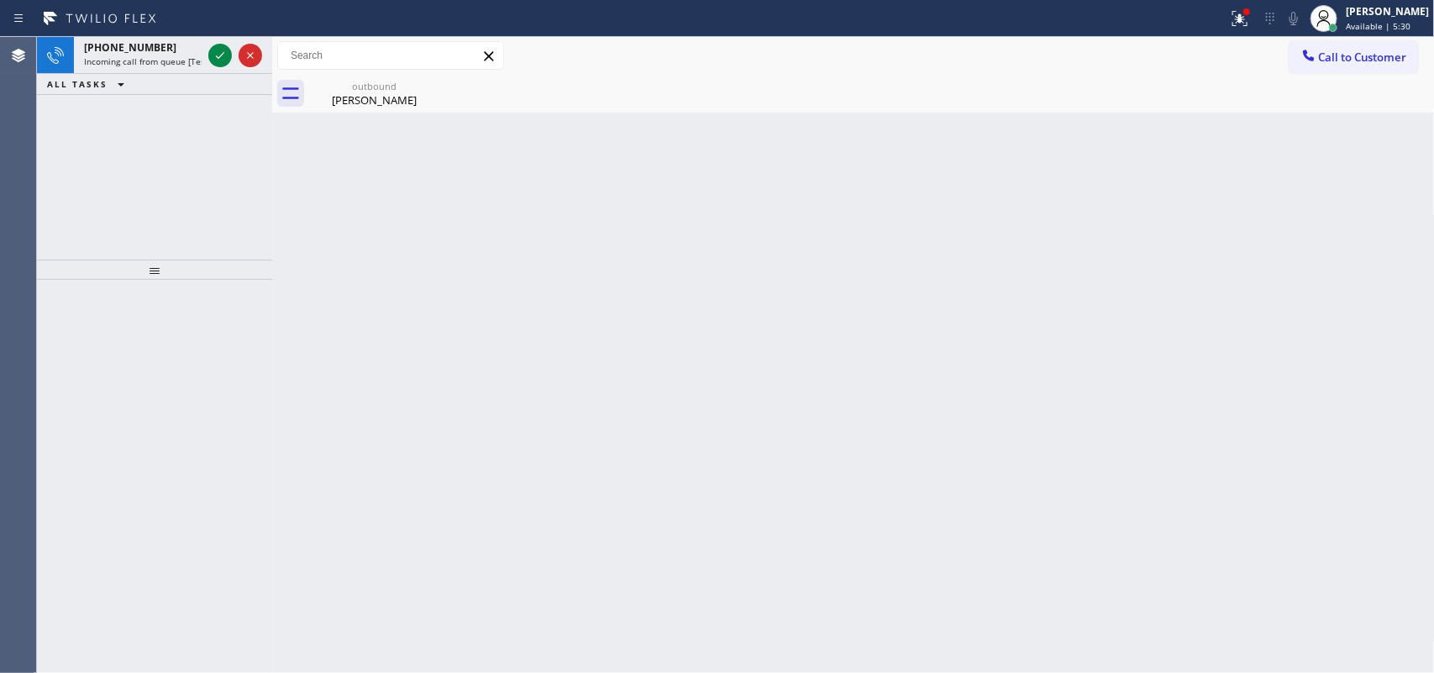
click at [211, 50] on icon at bounding box center [220, 55] width 20 height 20
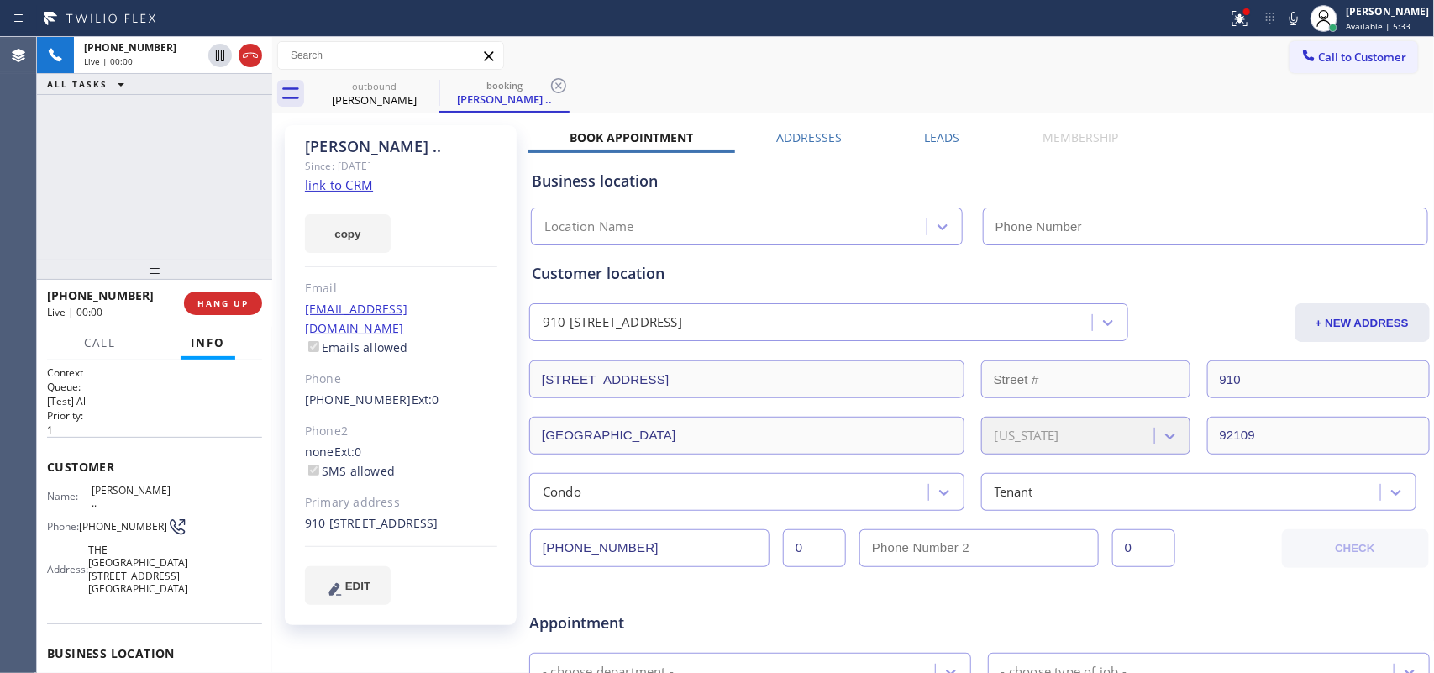
type input "[PHONE_NUMBER]"
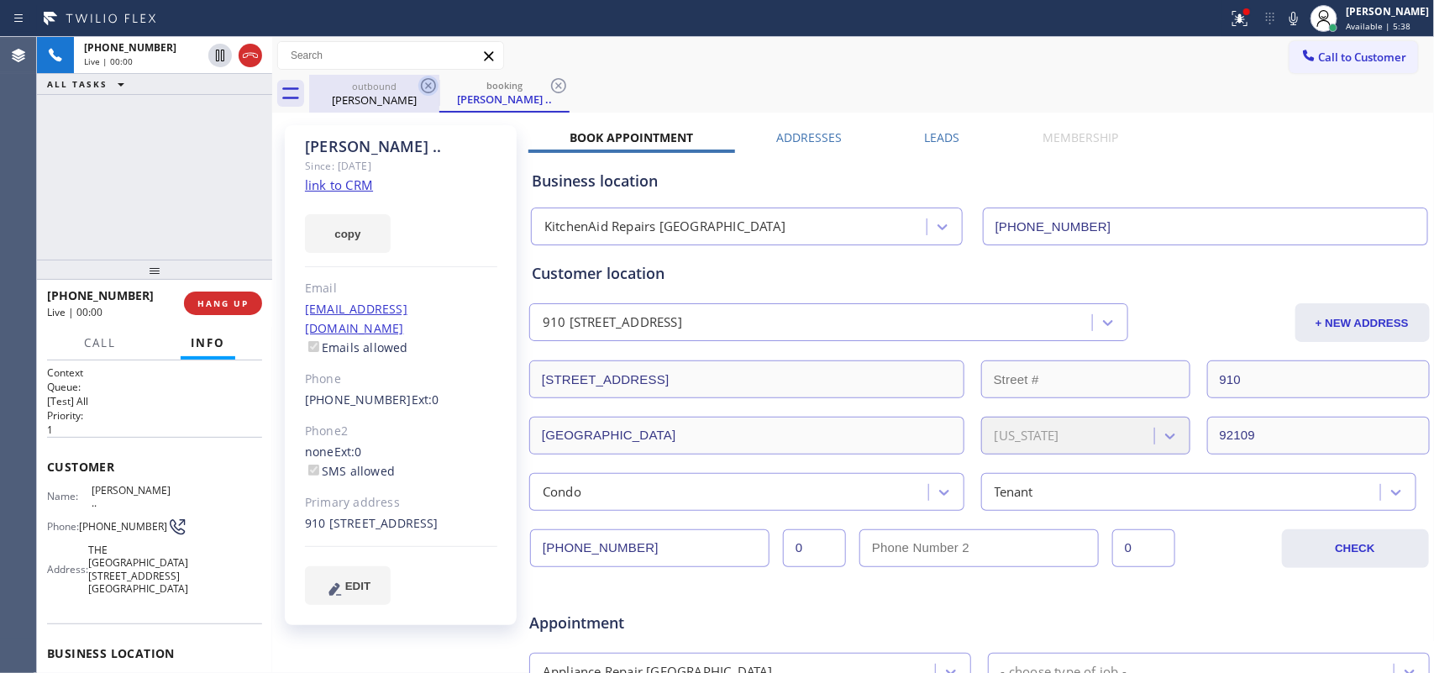
click at [427, 84] on icon at bounding box center [428, 85] width 15 height 15
click at [426, 84] on icon at bounding box center [428, 85] width 15 height 15
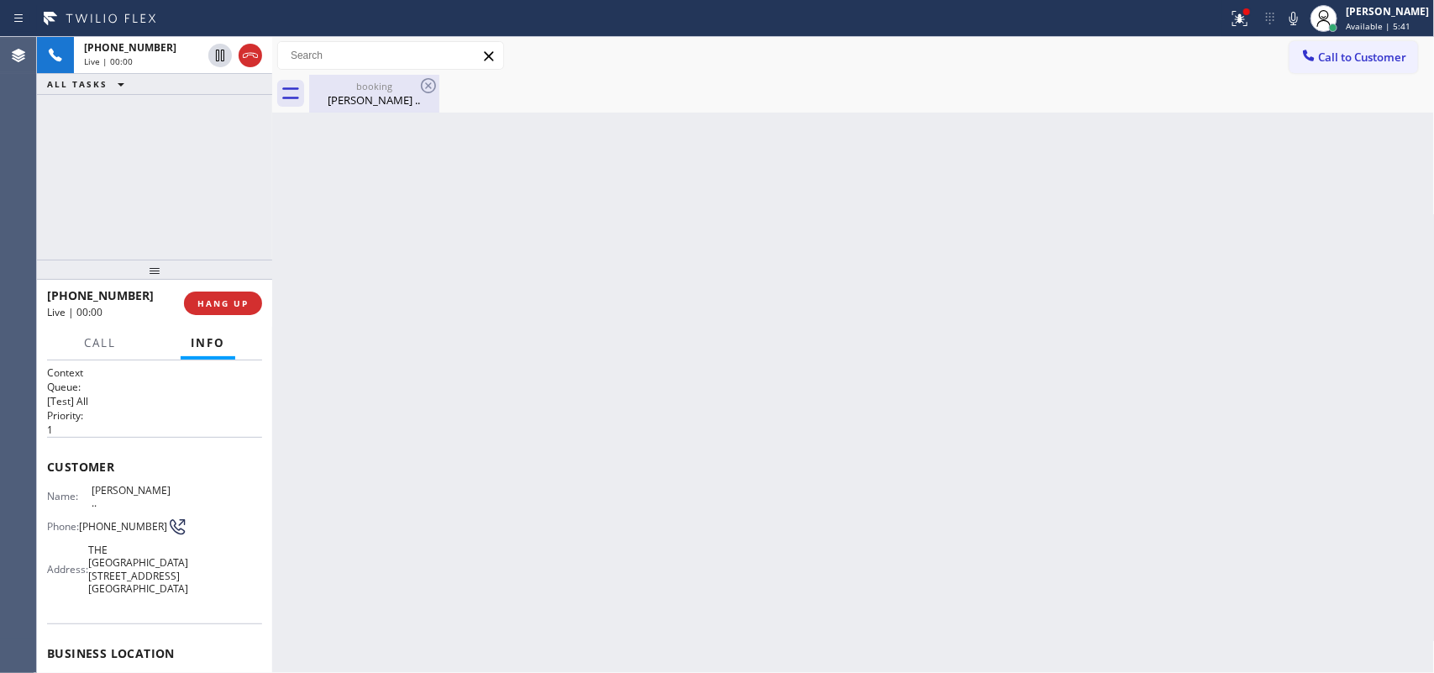
click at [355, 90] on div "booking" at bounding box center [374, 86] width 127 height 13
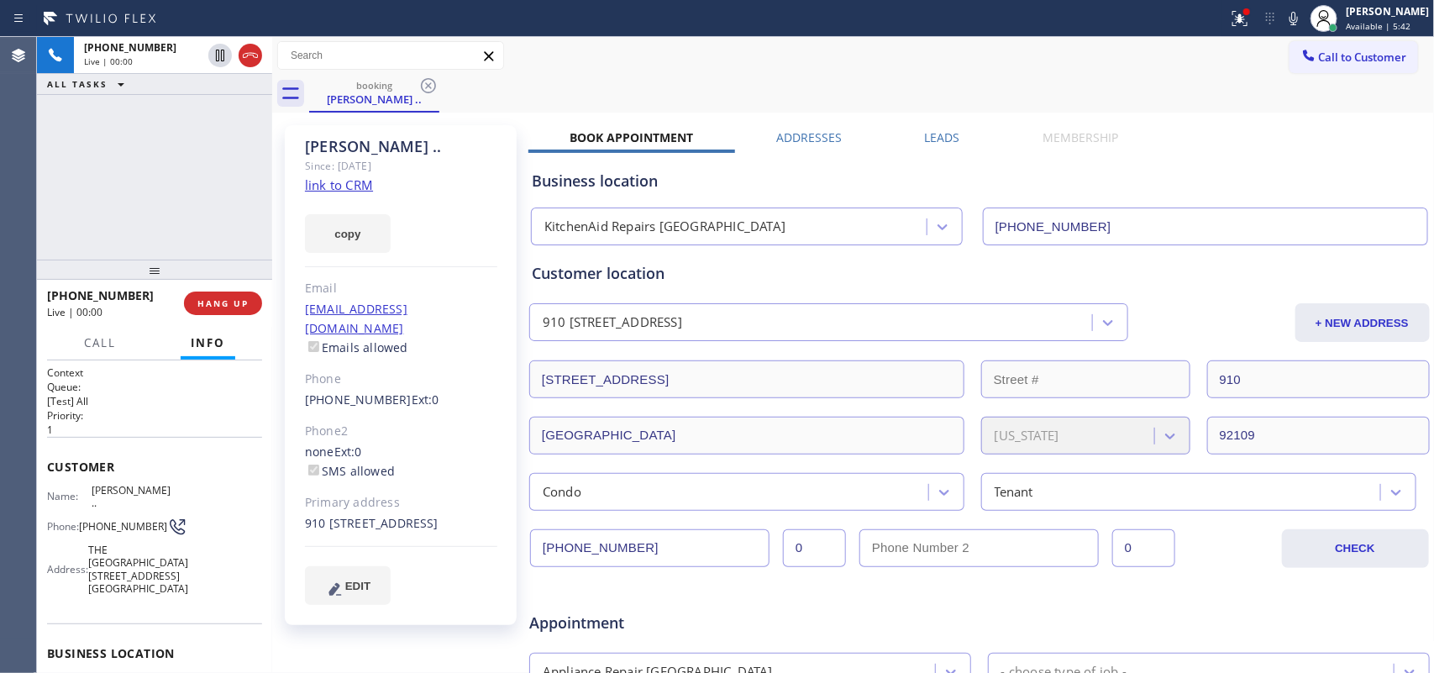
click at [350, 189] on link "link to CRM" at bounding box center [339, 184] width 68 height 17
click at [86, 344] on span "Call" at bounding box center [100, 342] width 32 height 15
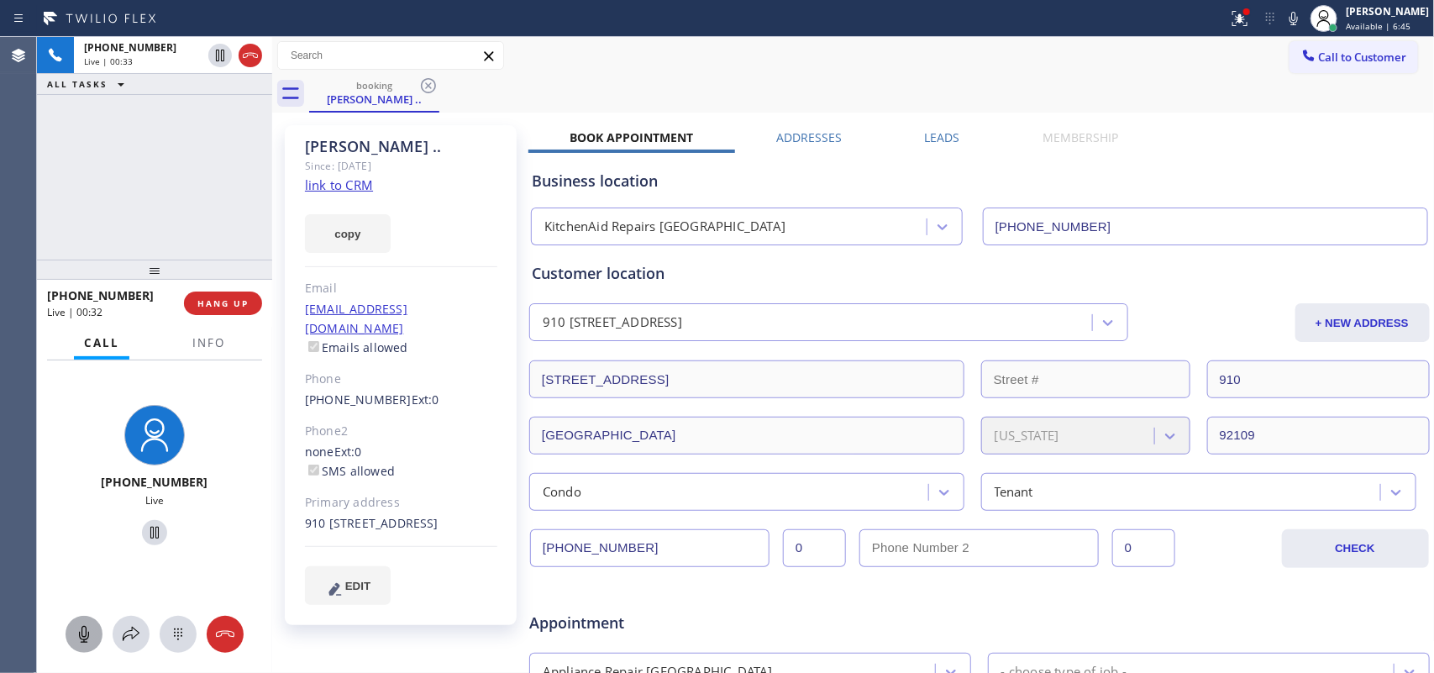
click at [90, 538] on icon at bounding box center [84, 634] width 20 height 20
click at [145, 535] on icon at bounding box center [155, 533] width 20 height 20
click at [368, 538] on span "EDIT" at bounding box center [357, 586] width 25 height 13
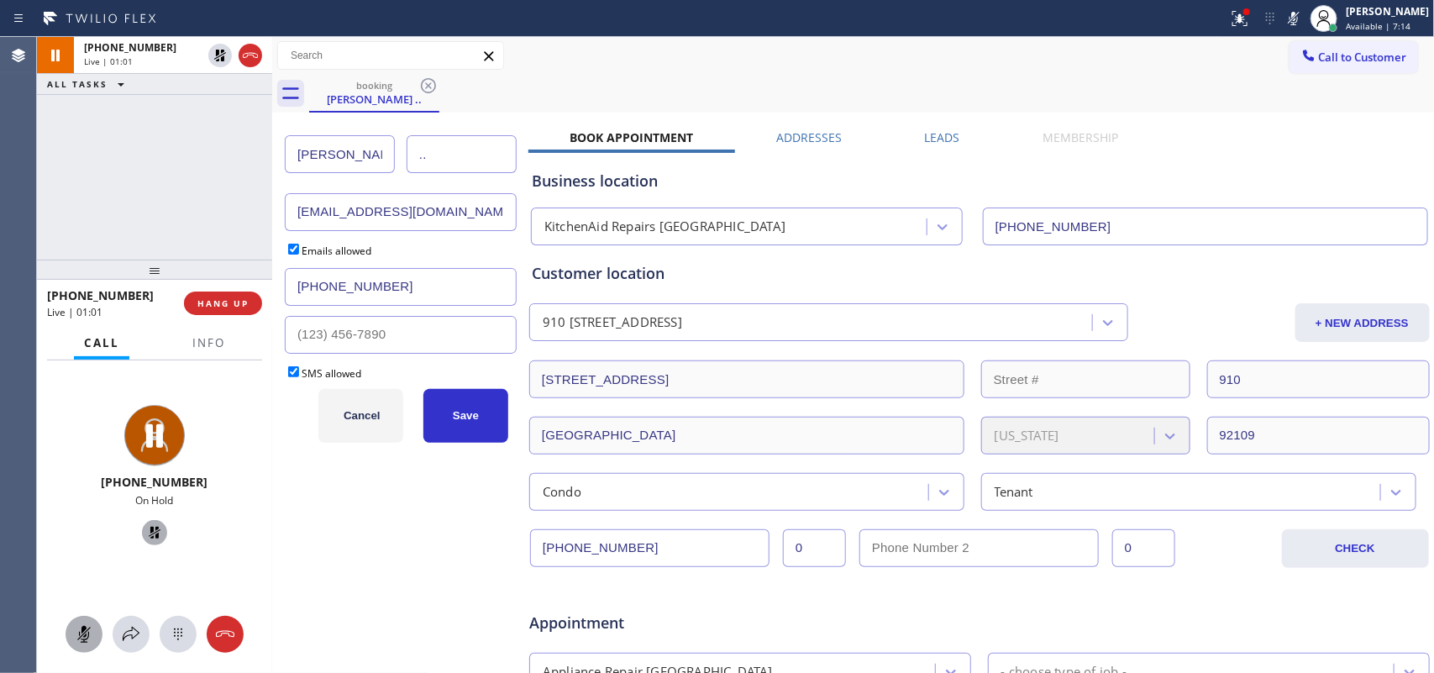
drag, startPoint x: 439, startPoint y: 157, endPoint x: 399, endPoint y: 157, distance: 40.3
click at [399, 157] on div "[PERSON_NAME] .." at bounding box center [401, 154] width 232 height 58
type input "Bionbo"
click at [460, 407] on button "Save" at bounding box center [465, 416] width 85 height 54
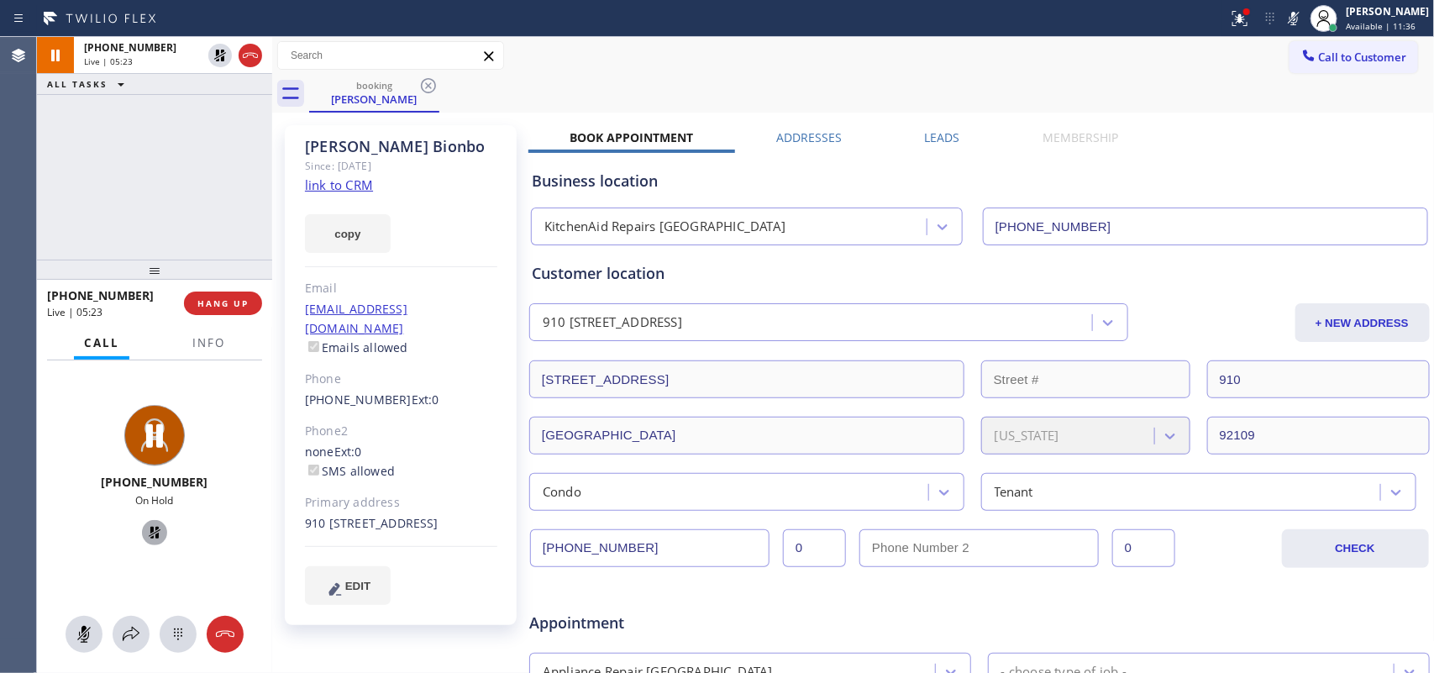
drag, startPoint x: 82, startPoint y: 639, endPoint x: 118, endPoint y: 598, distance: 54.2
click at [81, 538] on icon at bounding box center [84, 634] width 10 height 17
click at [150, 538] on icon at bounding box center [155, 533] width 12 height 12
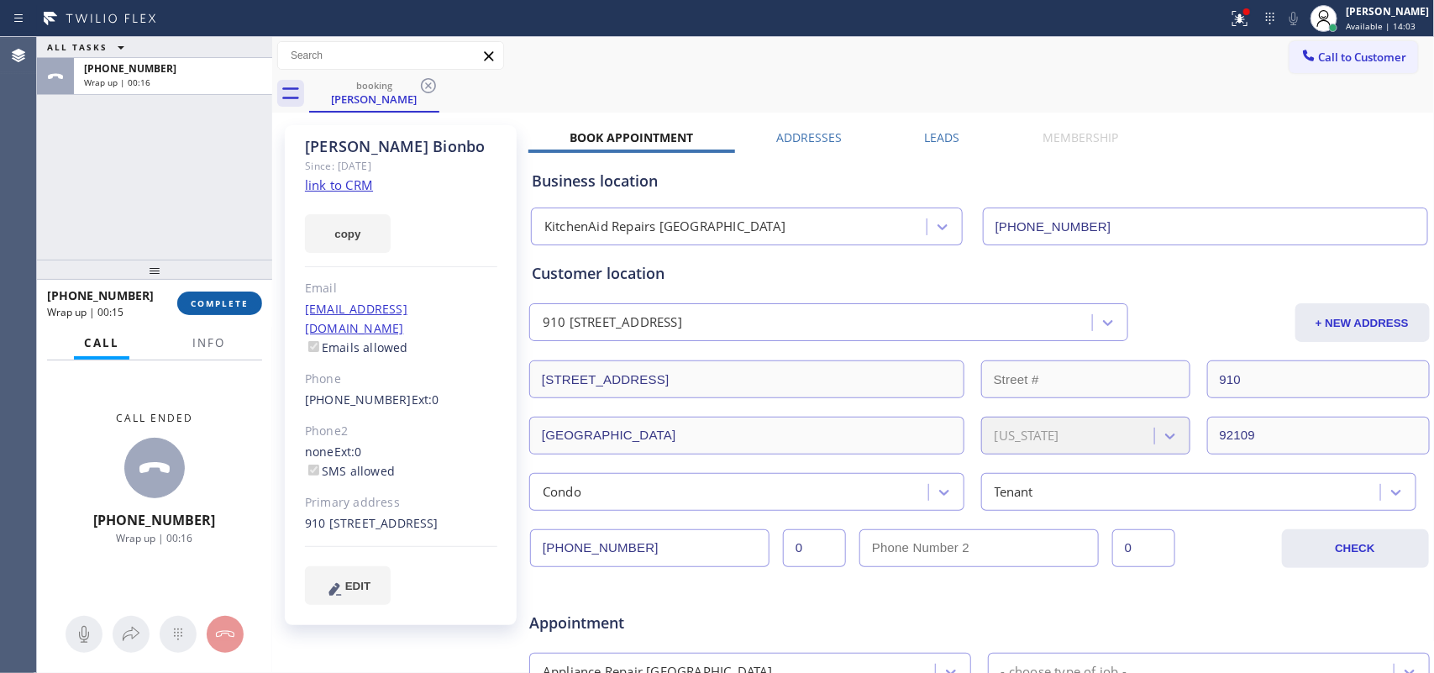
click at [234, 305] on span "COMPLETE" at bounding box center [220, 303] width 58 height 12
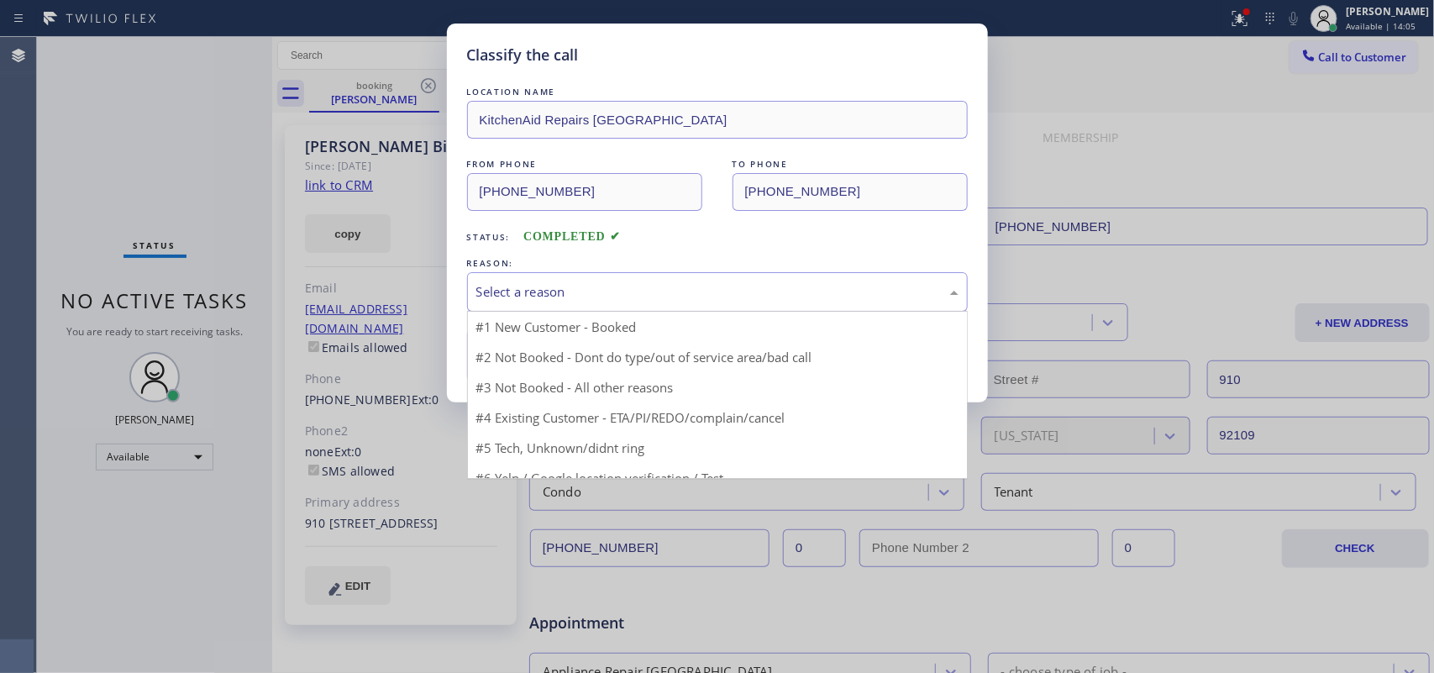
click at [681, 295] on div "Select a reason" at bounding box center [717, 291] width 482 height 19
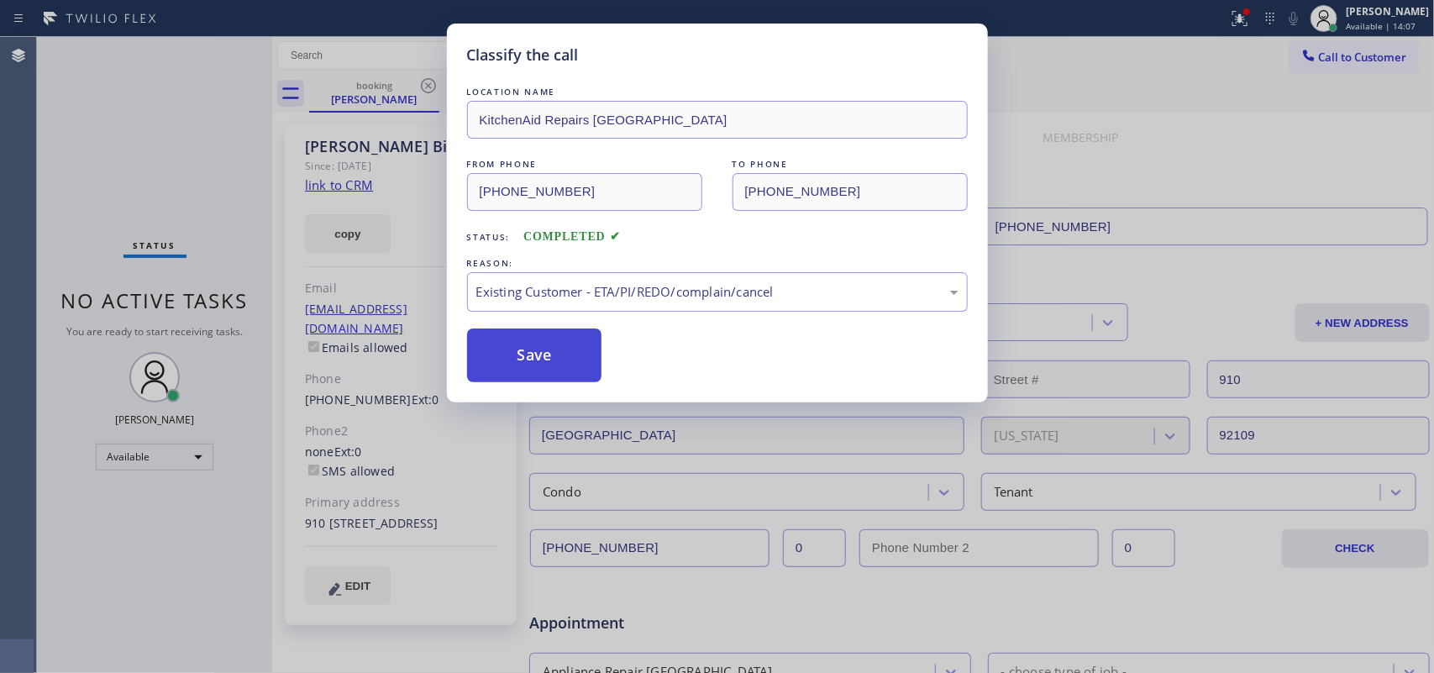
click at [536, 366] on button "Save" at bounding box center [534, 356] width 135 height 54
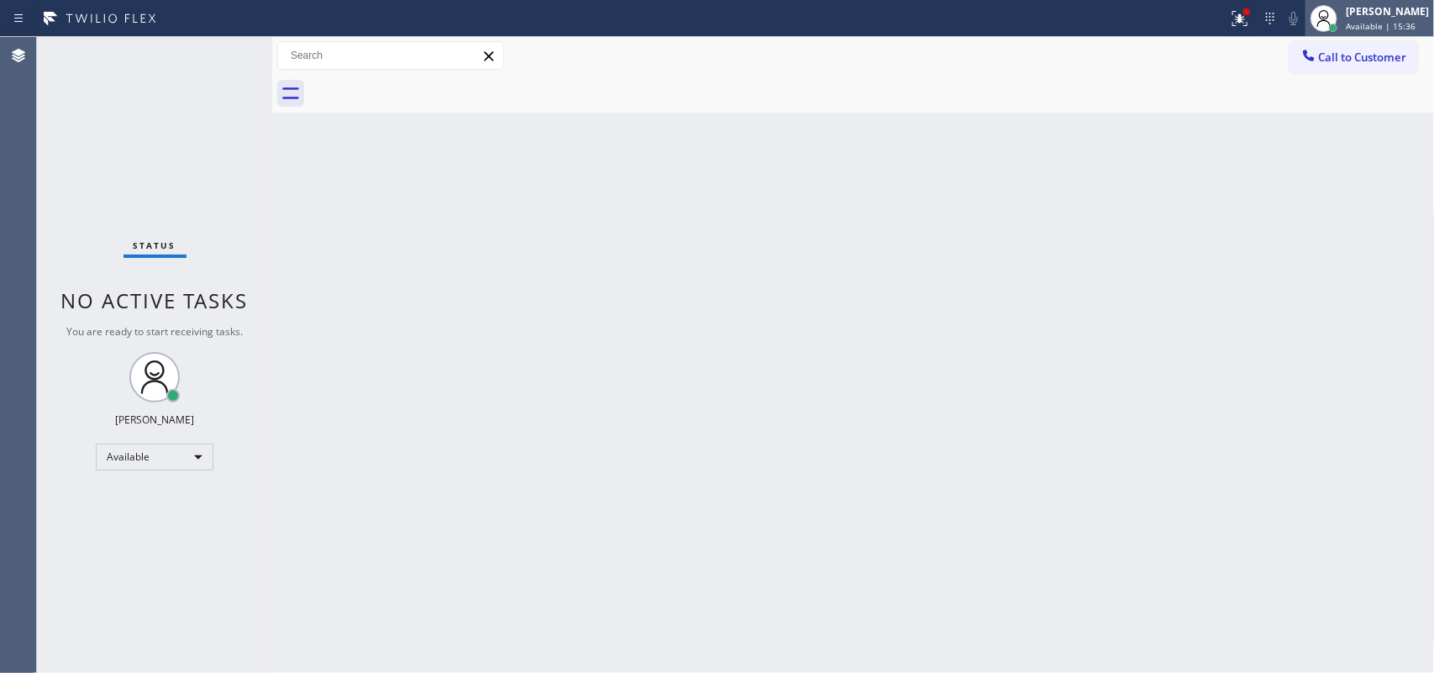
click at [1147, 21] on span "Available | 15:36" at bounding box center [1381, 26] width 70 height 12
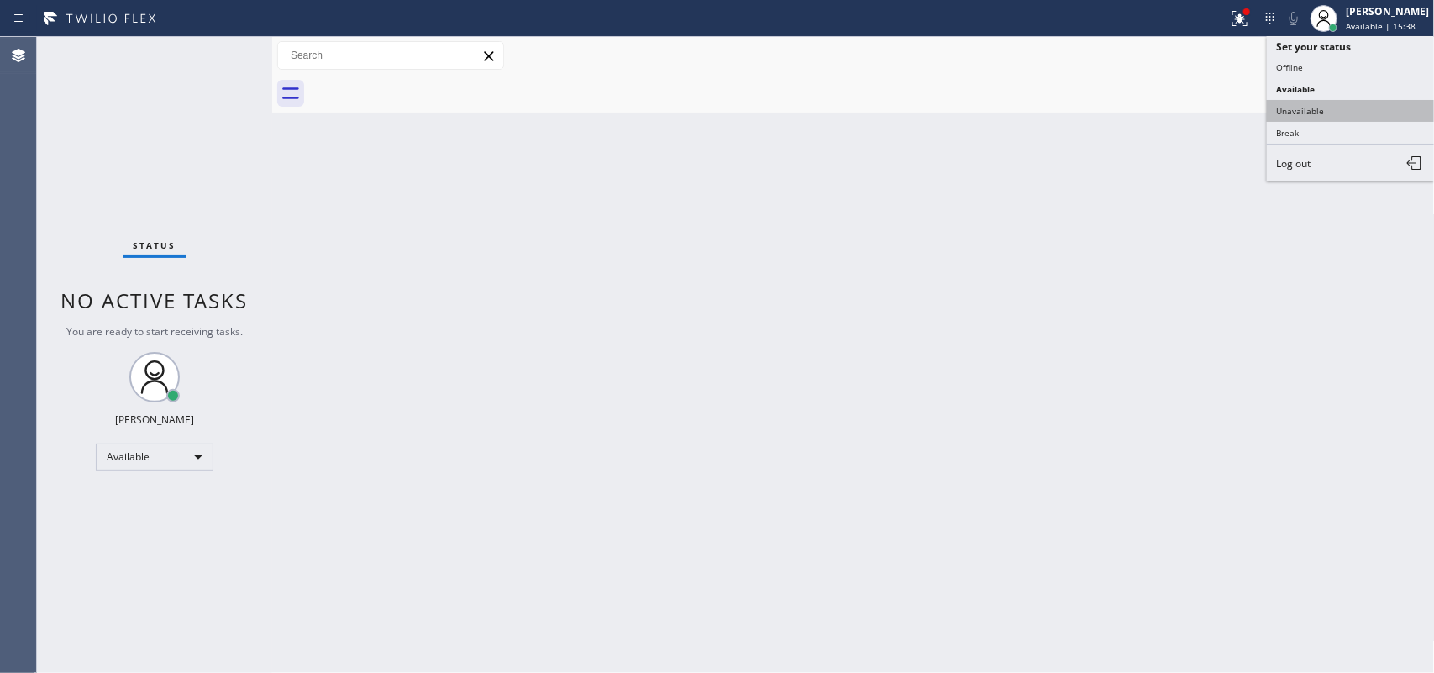
click at [1147, 112] on button "Unavailable" at bounding box center [1351, 111] width 168 height 22
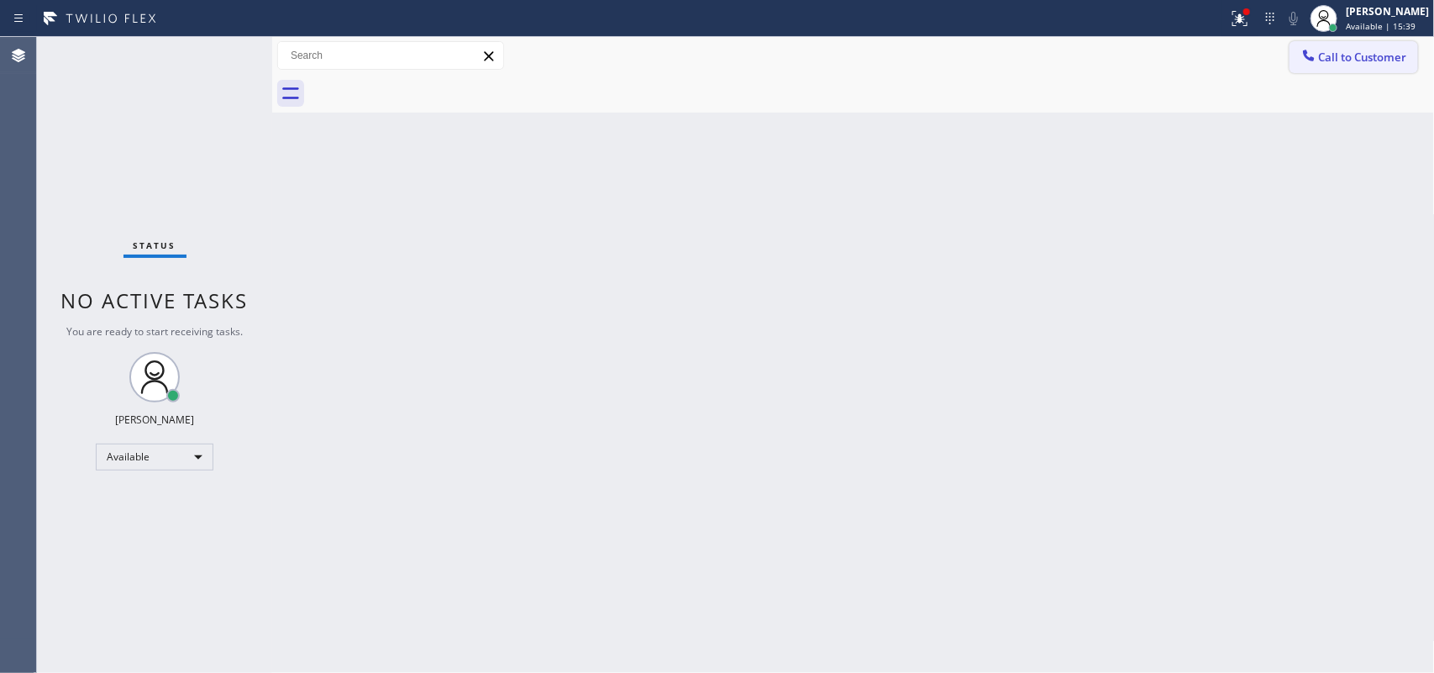
click at [1147, 59] on span "Call to Customer" at bounding box center [1363, 57] width 88 height 15
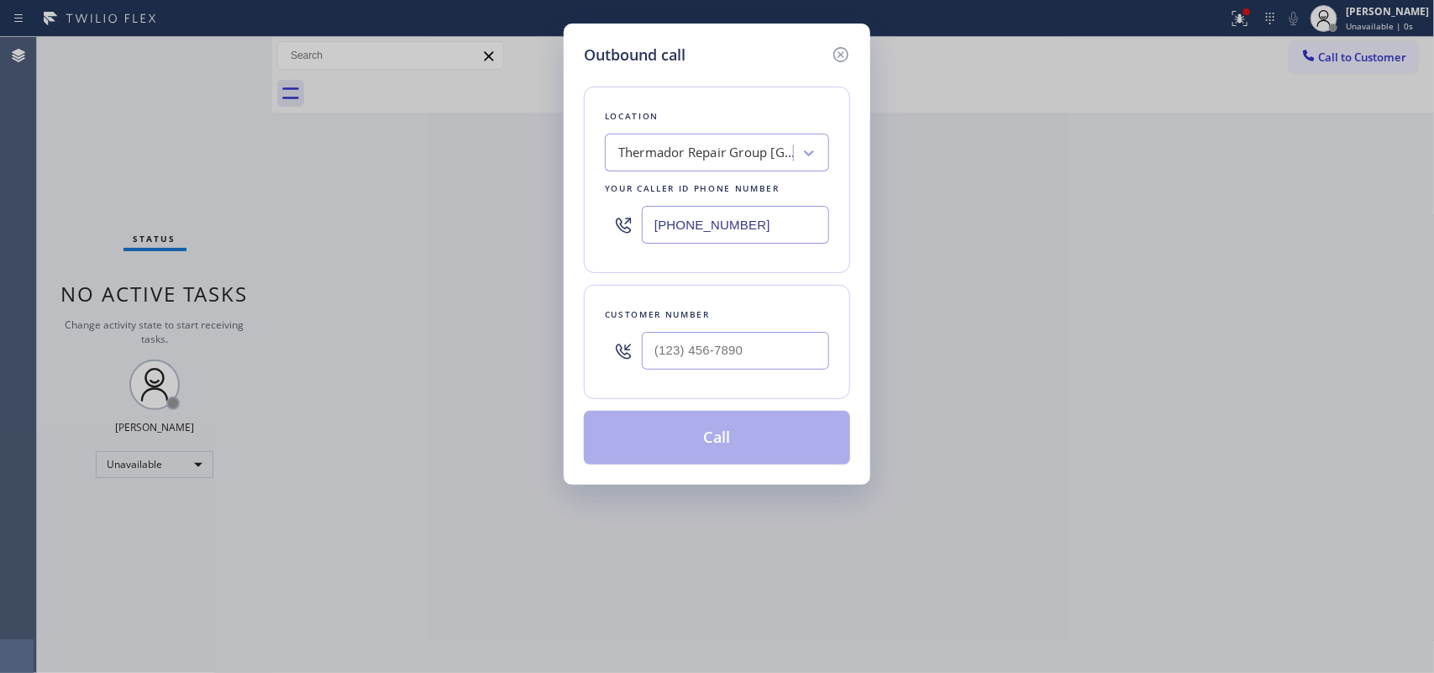
click at [683, 81] on div "Location Thermador Repair Group [GEOGRAPHIC_DATA] Your caller id phone number […" at bounding box center [717, 265] width 266 height 398
click at [712, 233] on input "[PHONE_NUMBER]" at bounding box center [735, 225] width 187 height 38
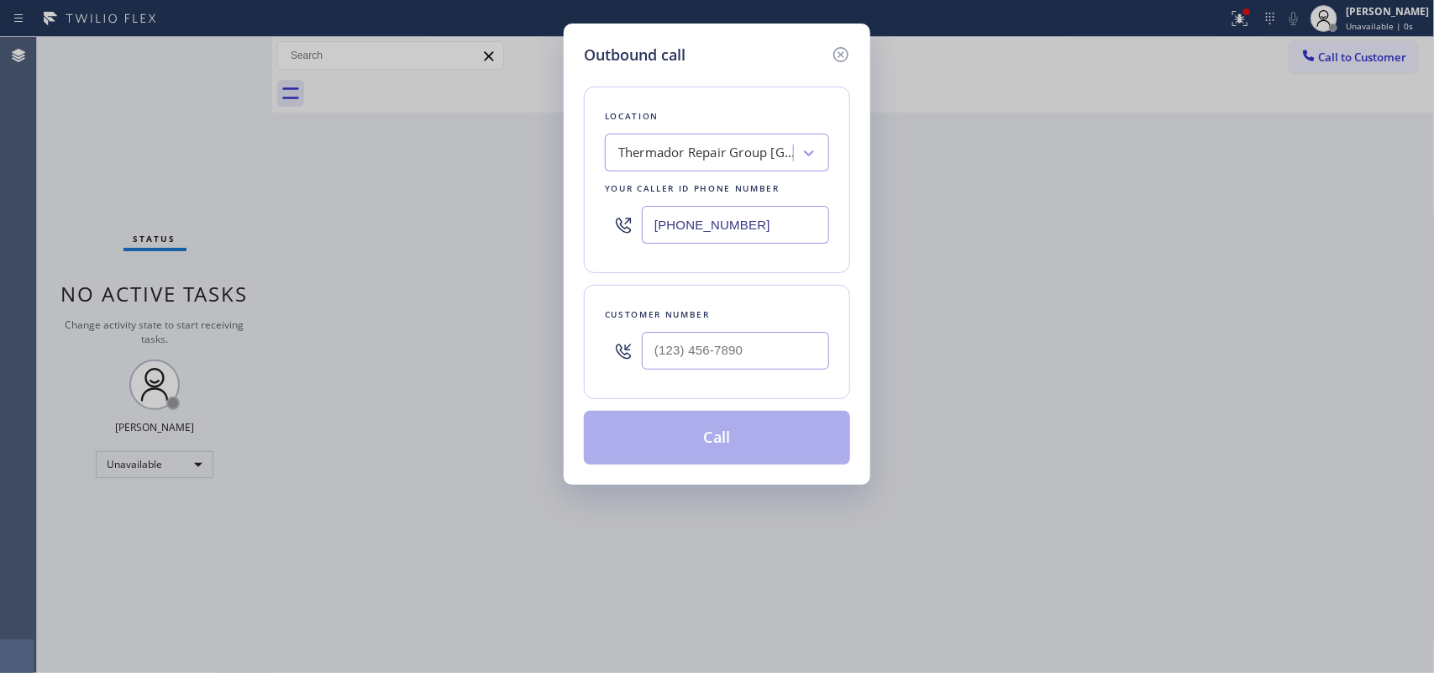
click at [712, 233] on input "[PHONE_NUMBER]" at bounding box center [735, 225] width 187 height 38
paste input "31) 203-1974"
type input "[PHONE_NUMBER]"
click at [665, 80] on div "Location Next Door Appliance Repair [GEOGRAPHIC_DATA] Your caller id phone numb…" at bounding box center [717, 265] width 266 height 398
click at [717, 365] on input "(___) ___-____" at bounding box center [735, 351] width 187 height 38
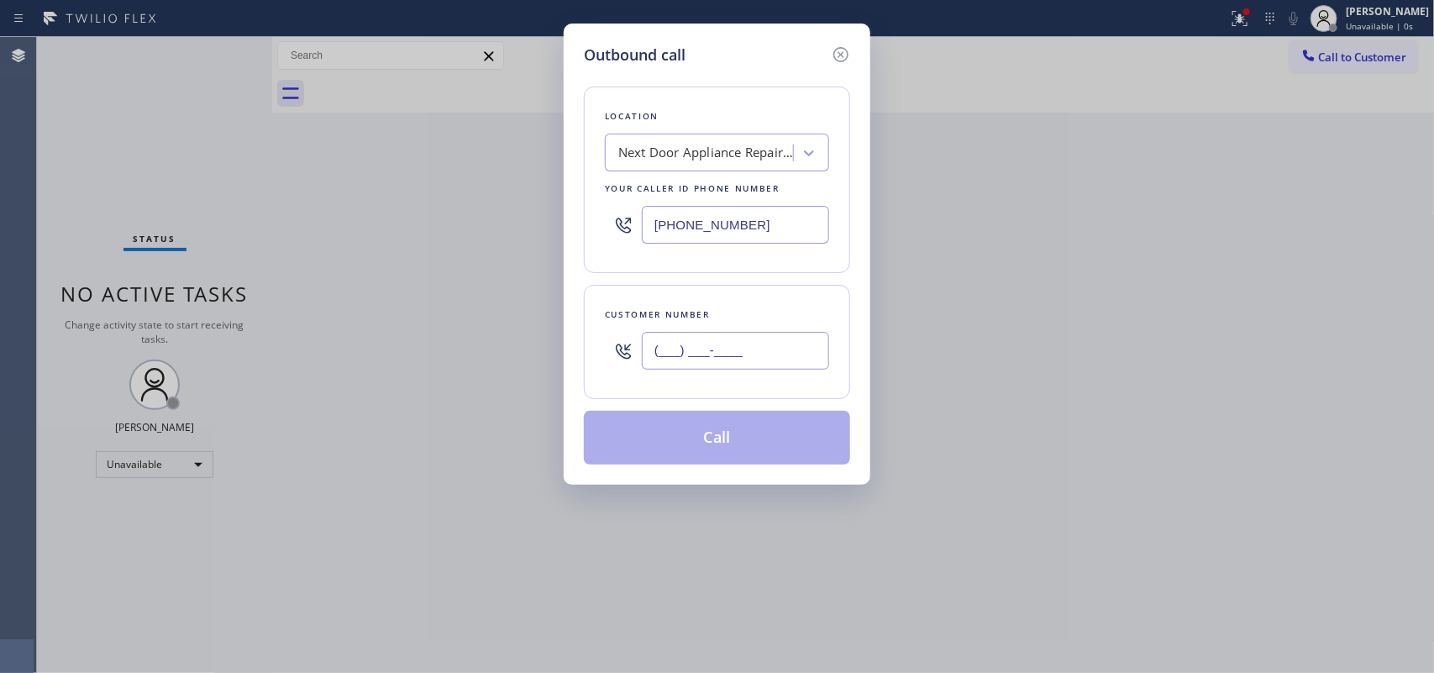
click at [717, 362] on input "(___) ___-____" at bounding box center [735, 351] width 187 height 38
paste input "631) 299-9292"
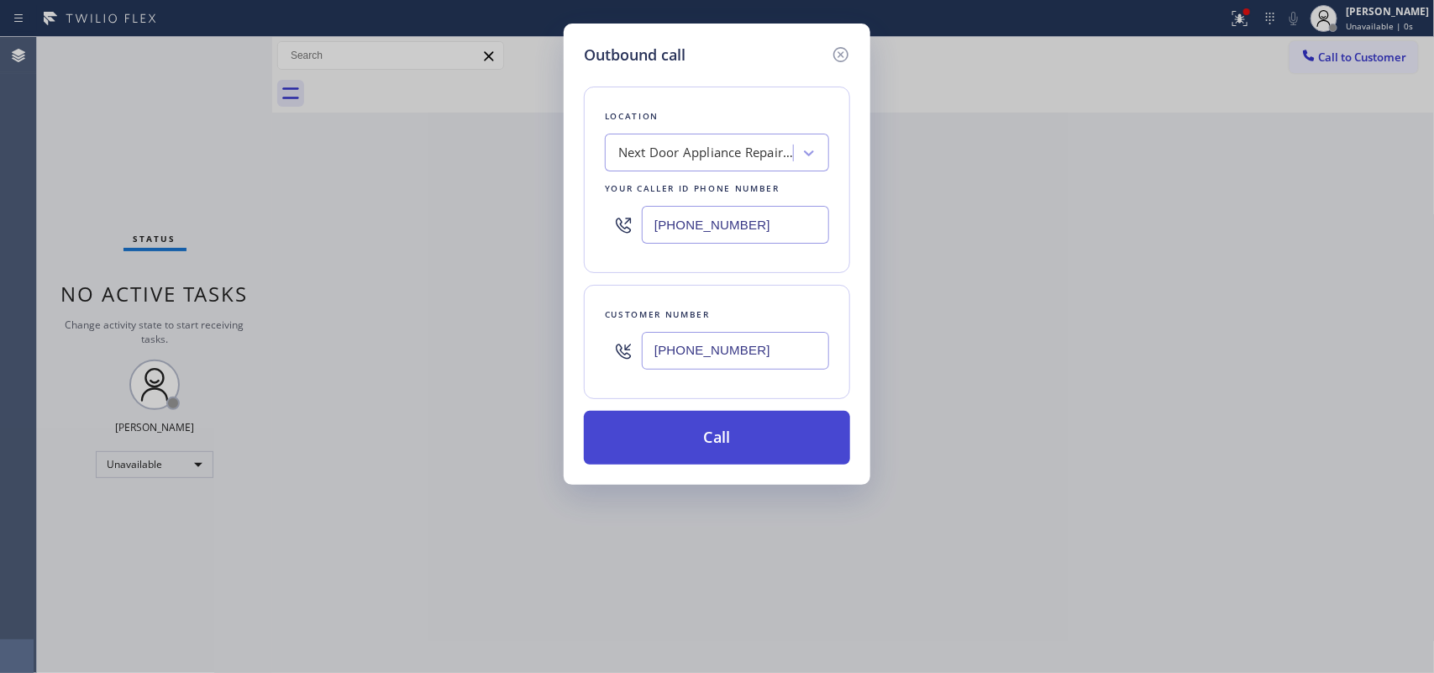
type input "[PHONE_NUMBER]"
click at [718, 430] on button "Call" at bounding box center [717, 438] width 266 height 54
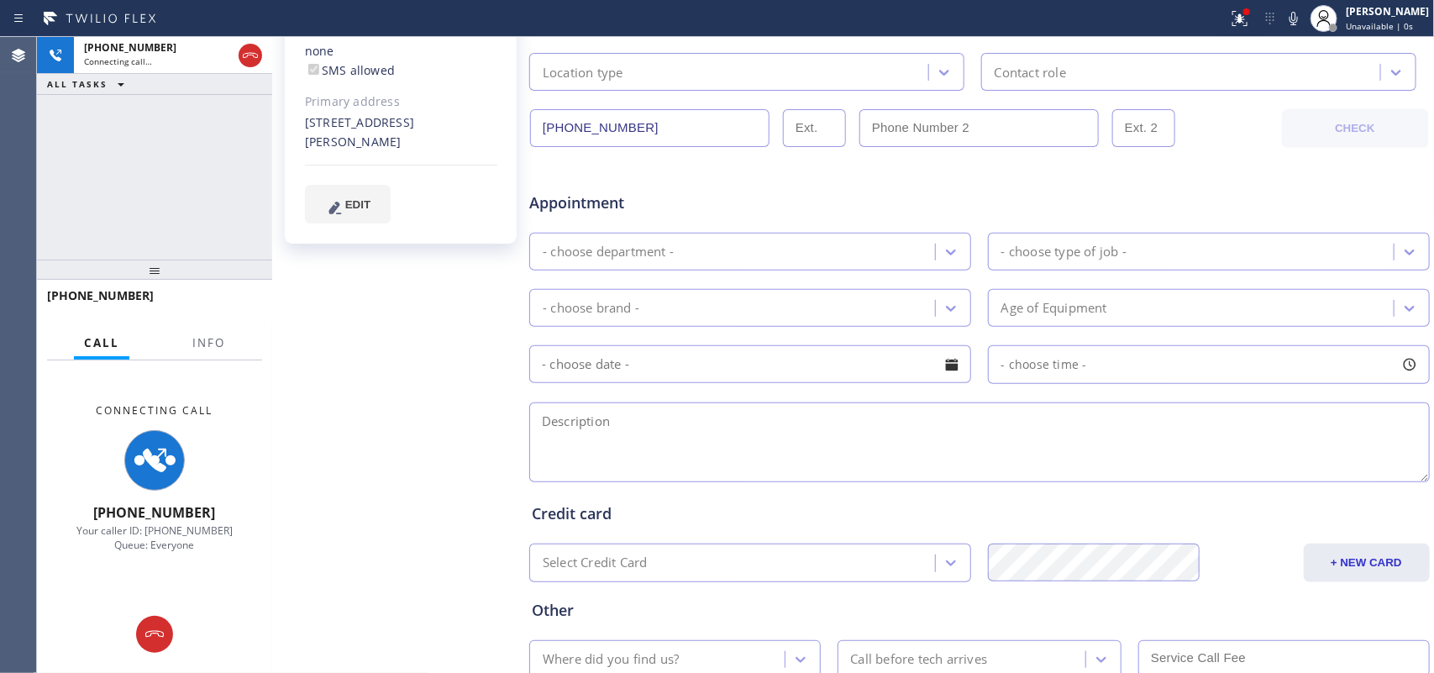
scroll to position [538, 0]
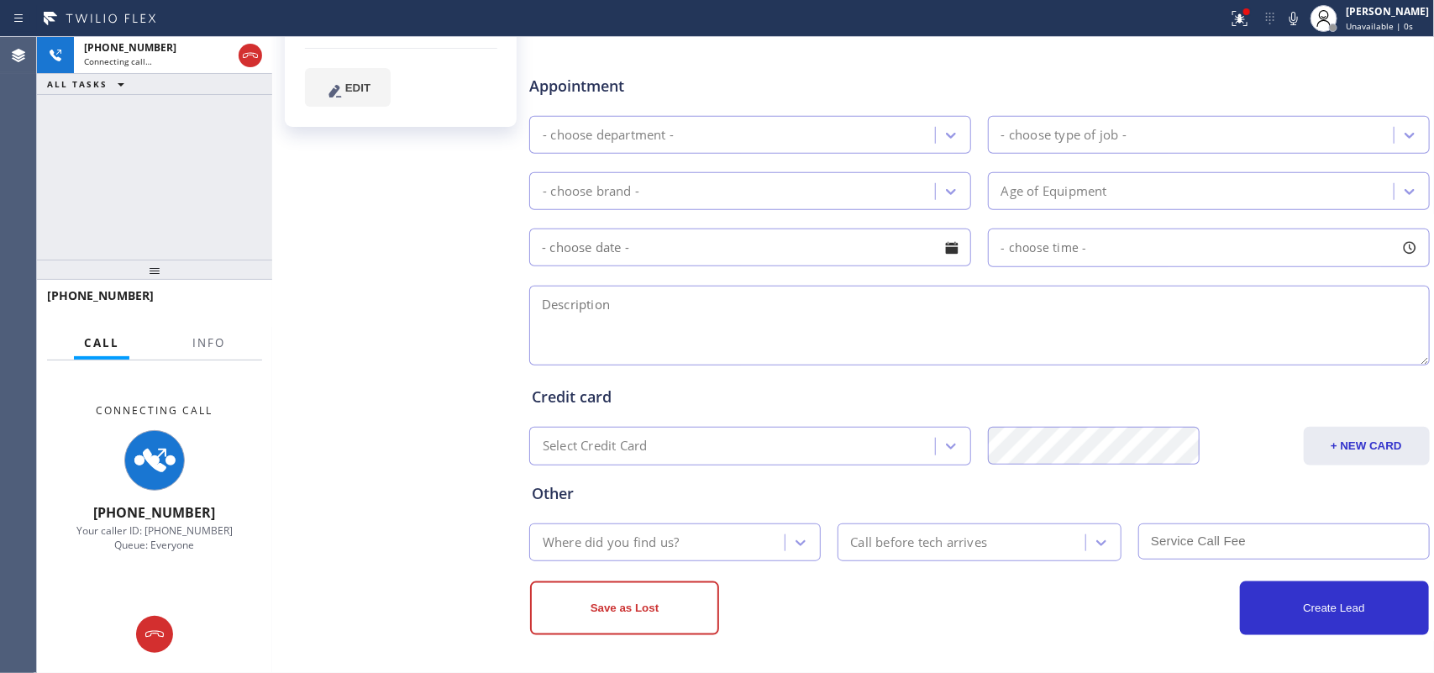
type input "[PHONE_NUMBER]"
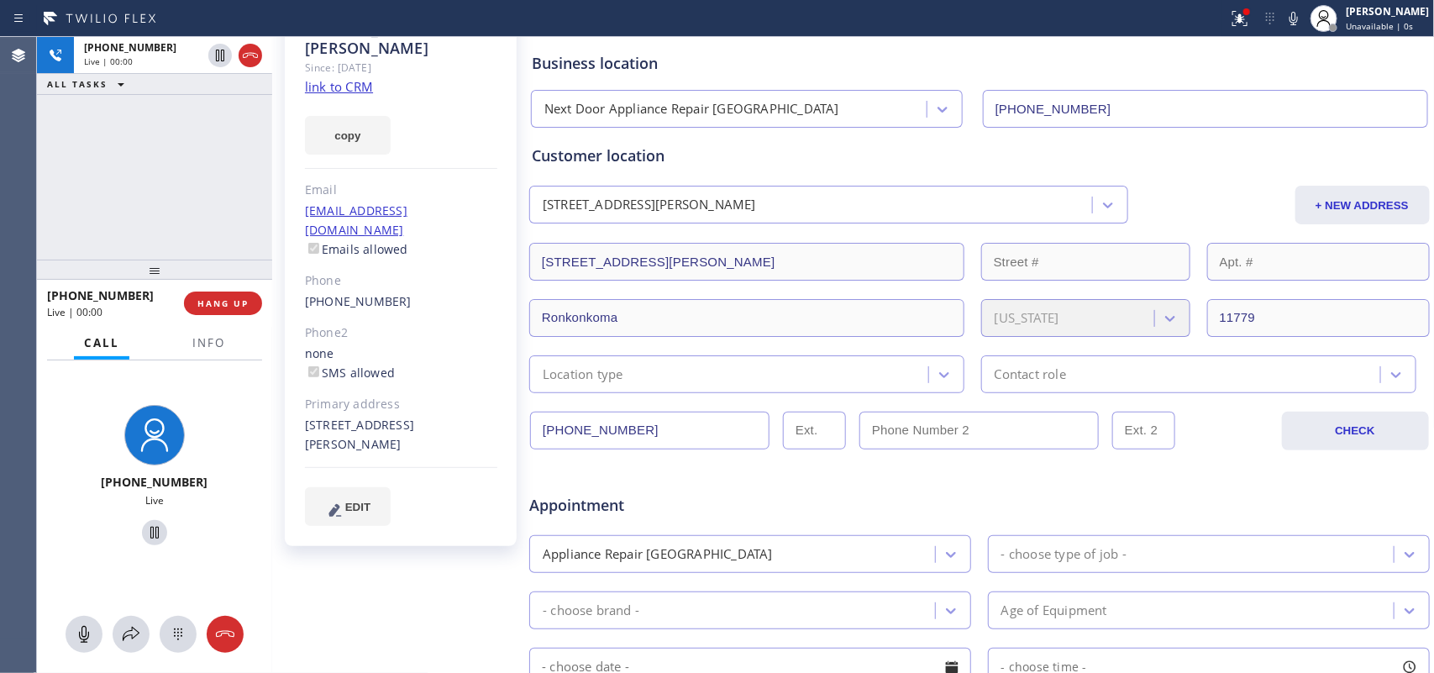
scroll to position [0, 0]
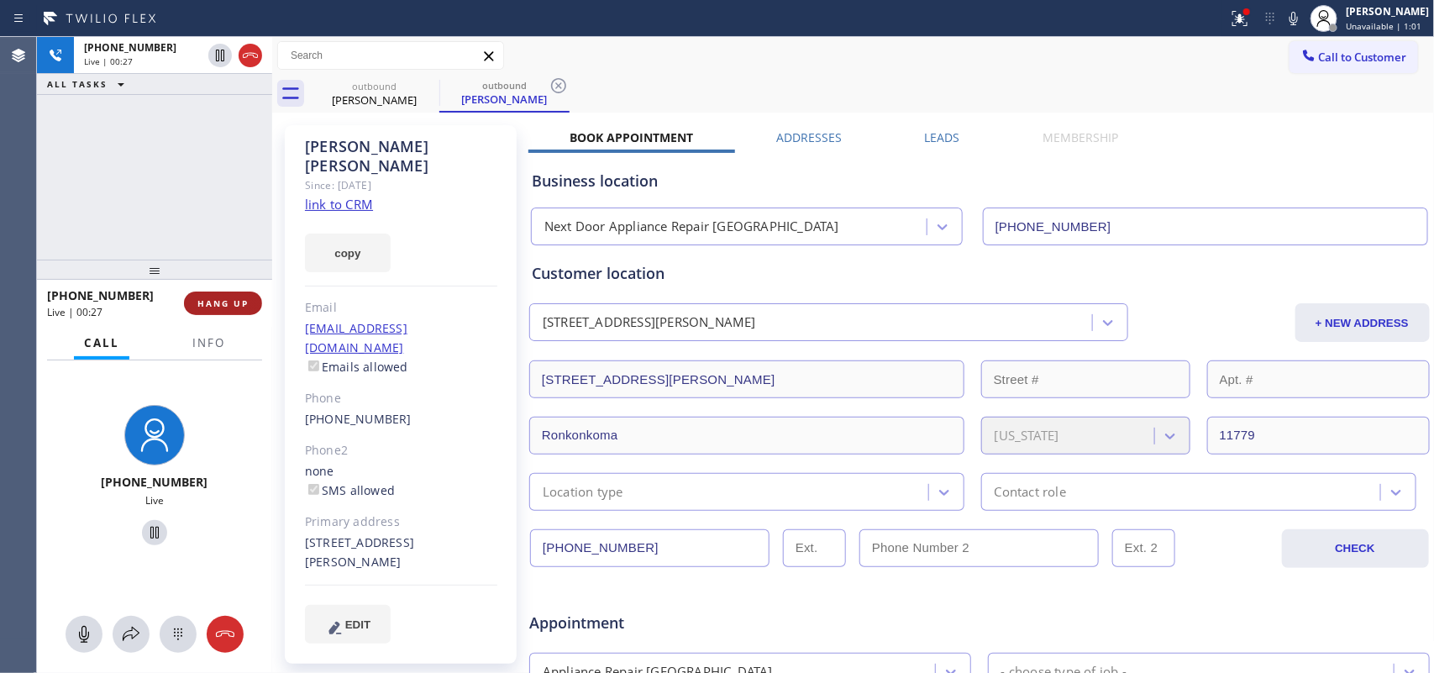
click at [197, 295] on button "HANG UP" at bounding box center [223, 304] width 78 height 24
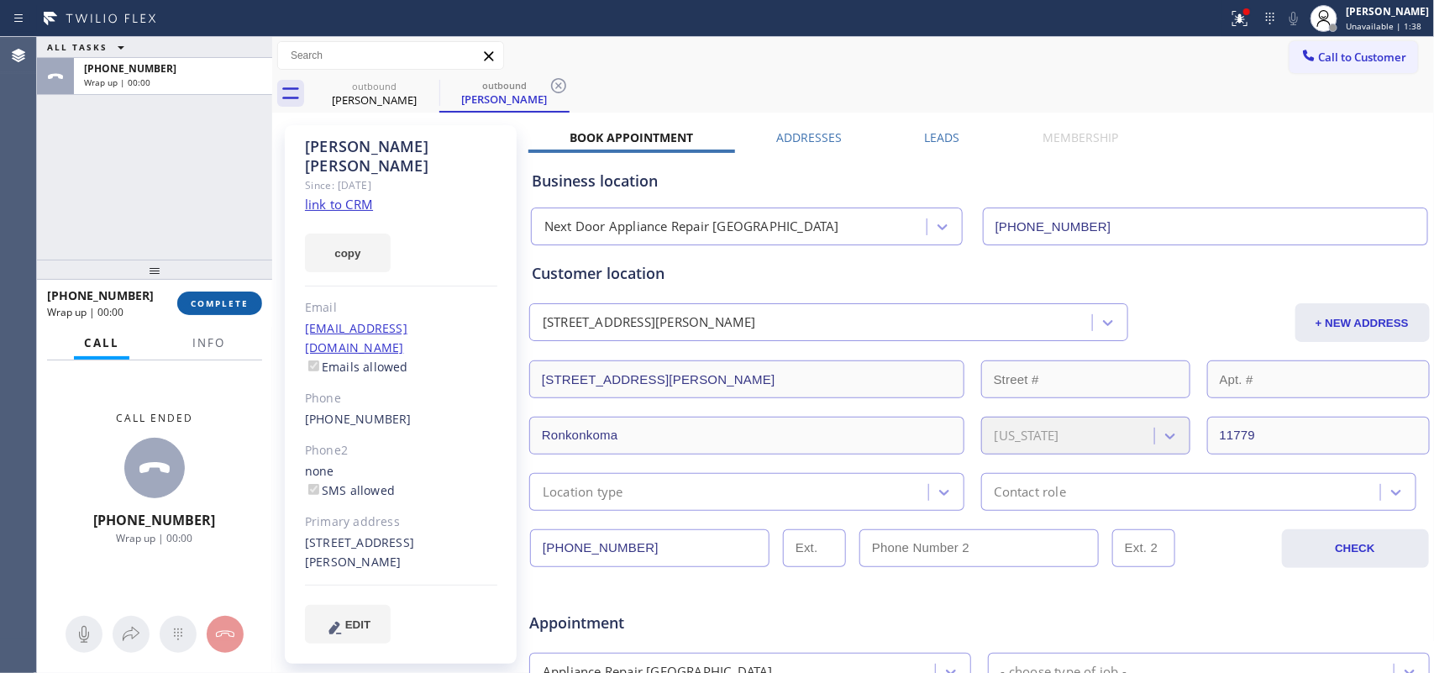
click at [248, 307] on button "COMPLETE" at bounding box center [219, 304] width 85 height 24
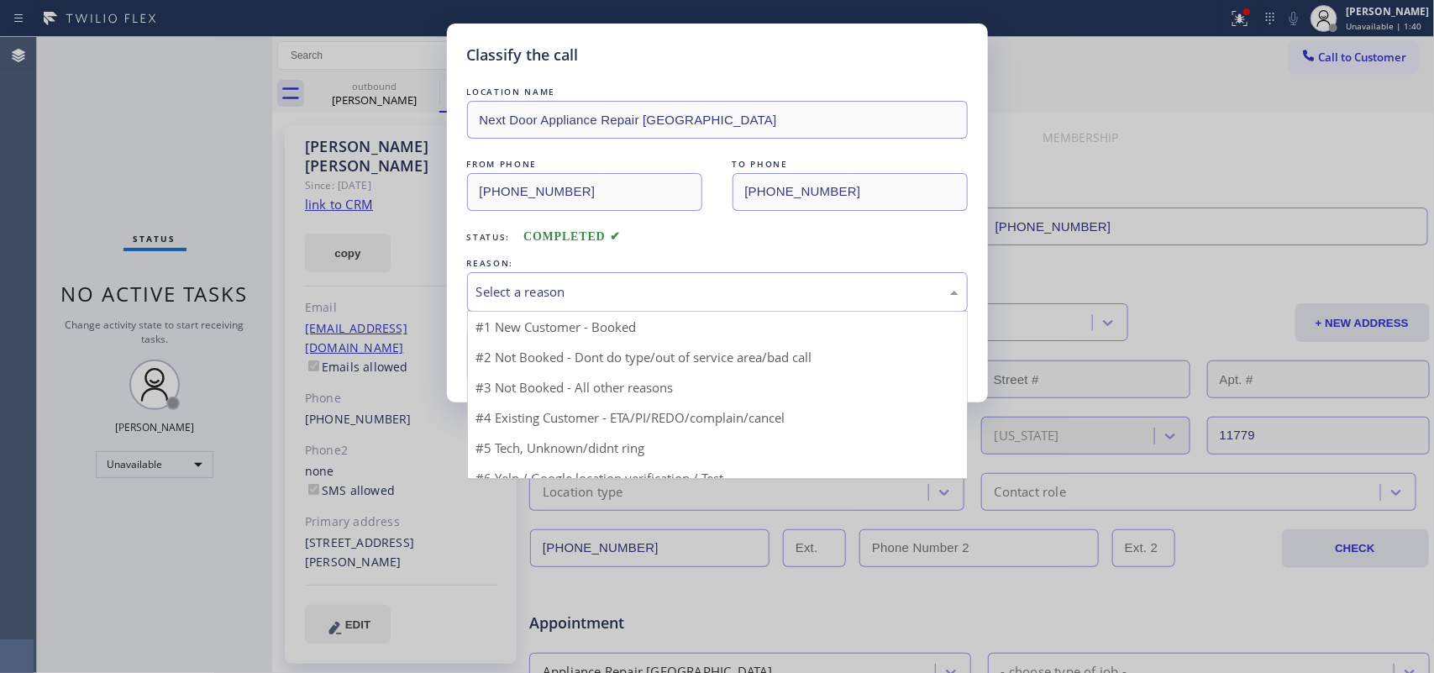
click at [645, 292] on div "Select a reason" at bounding box center [717, 291] width 482 height 19
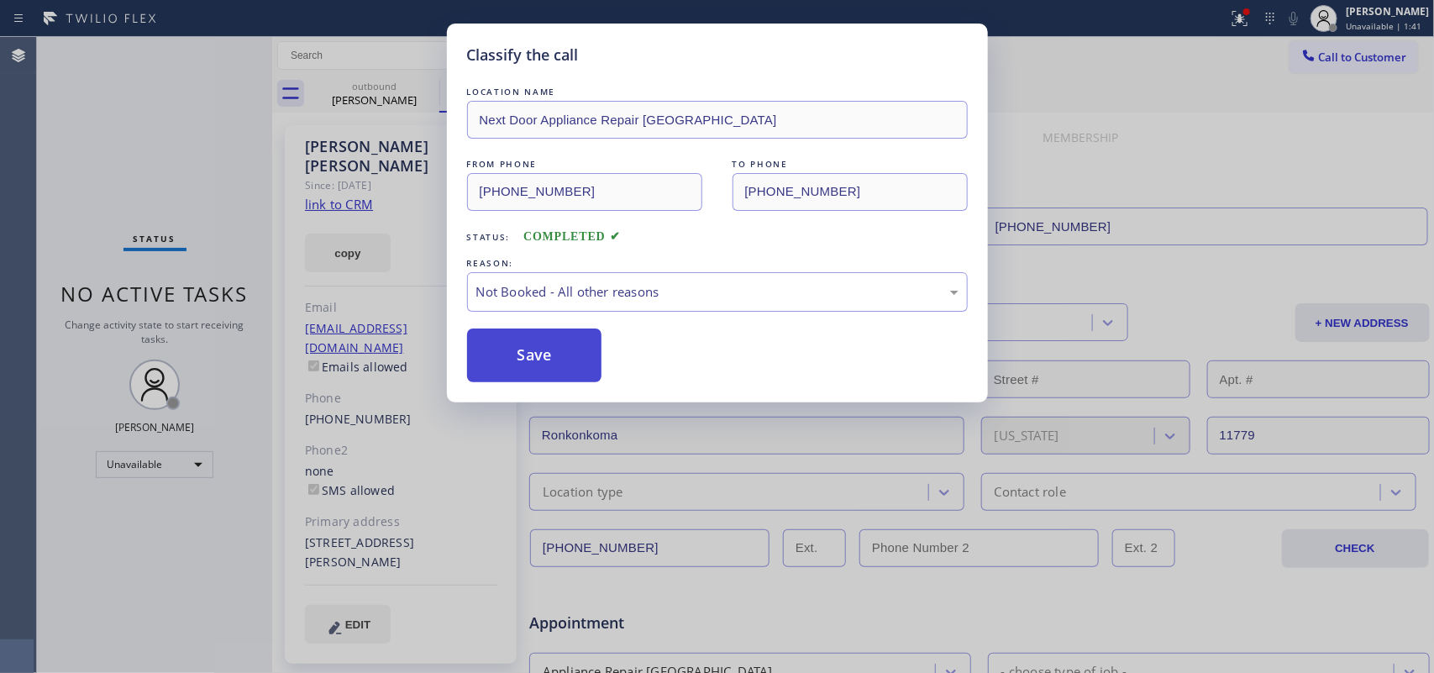
click at [543, 350] on button "Save" at bounding box center [534, 356] width 135 height 54
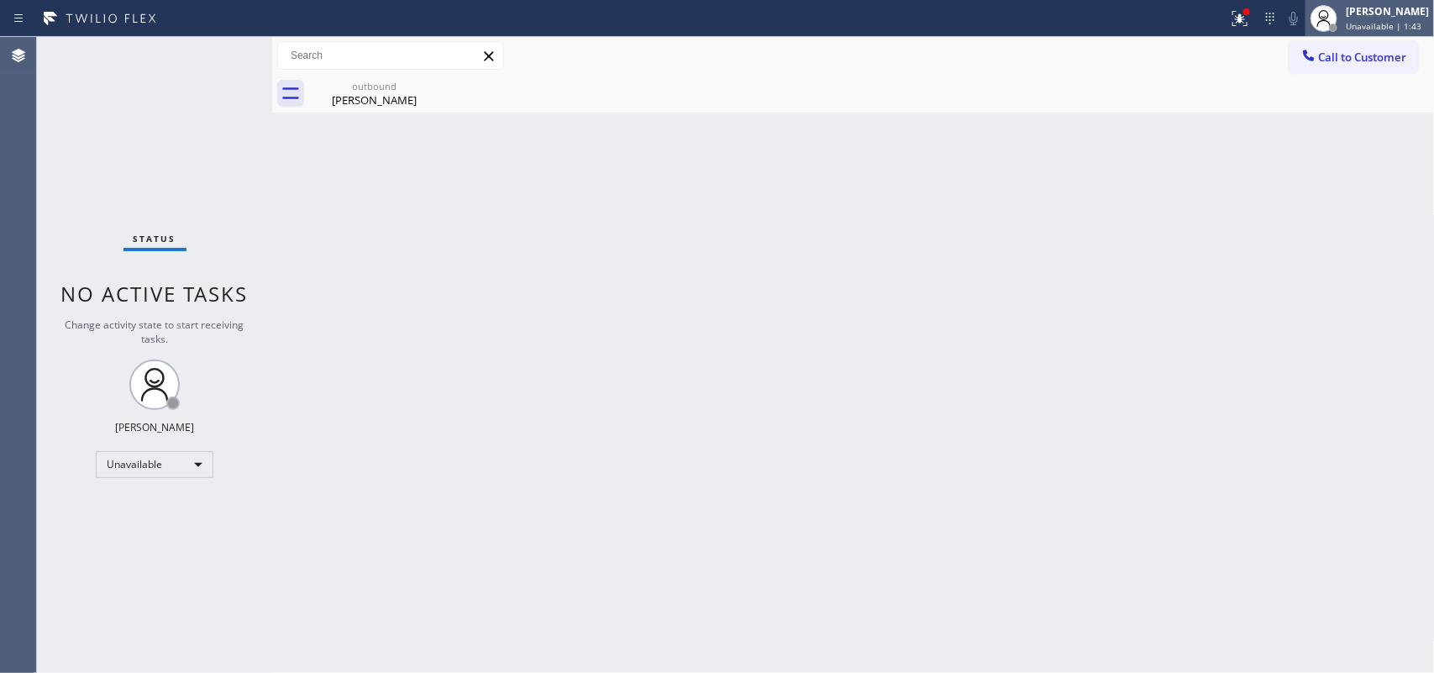
click at [1147, 23] on span "Unavailable | 1:43" at bounding box center [1384, 26] width 76 height 12
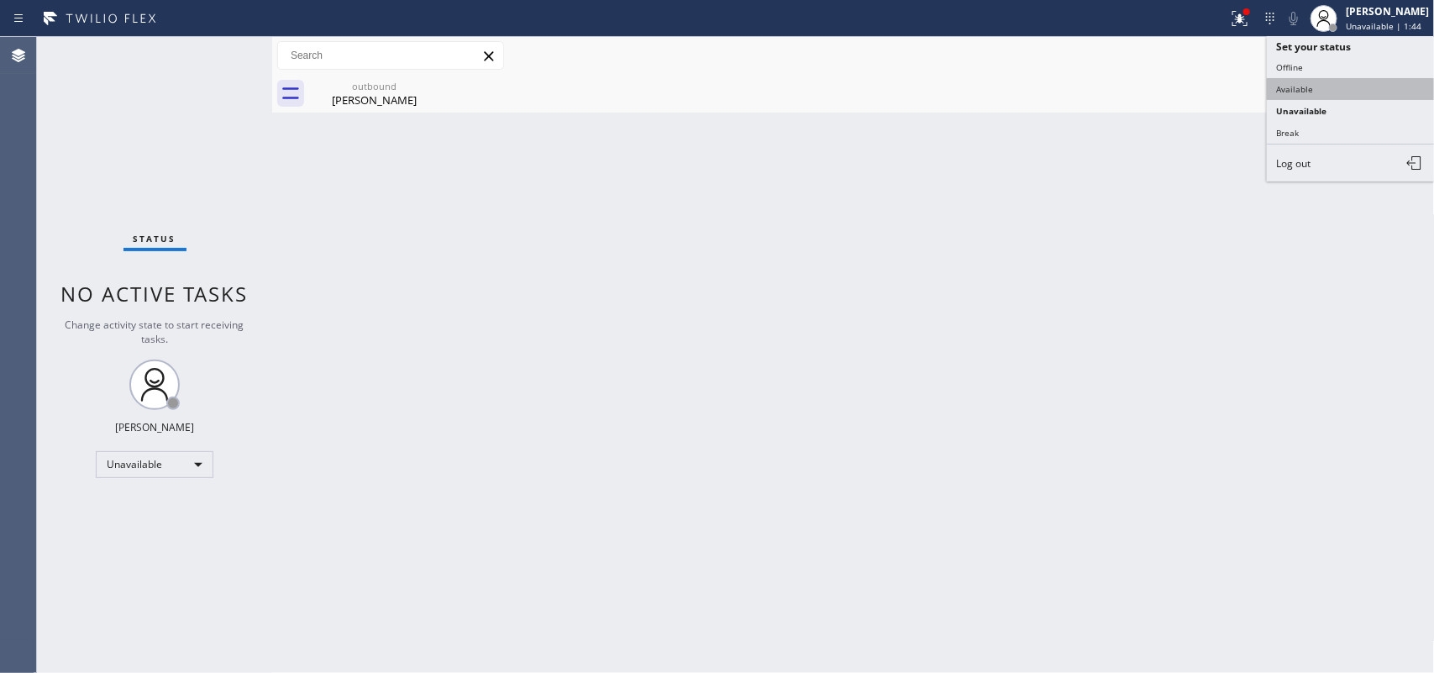
click at [1147, 89] on button "Available" at bounding box center [1351, 89] width 168 height 22
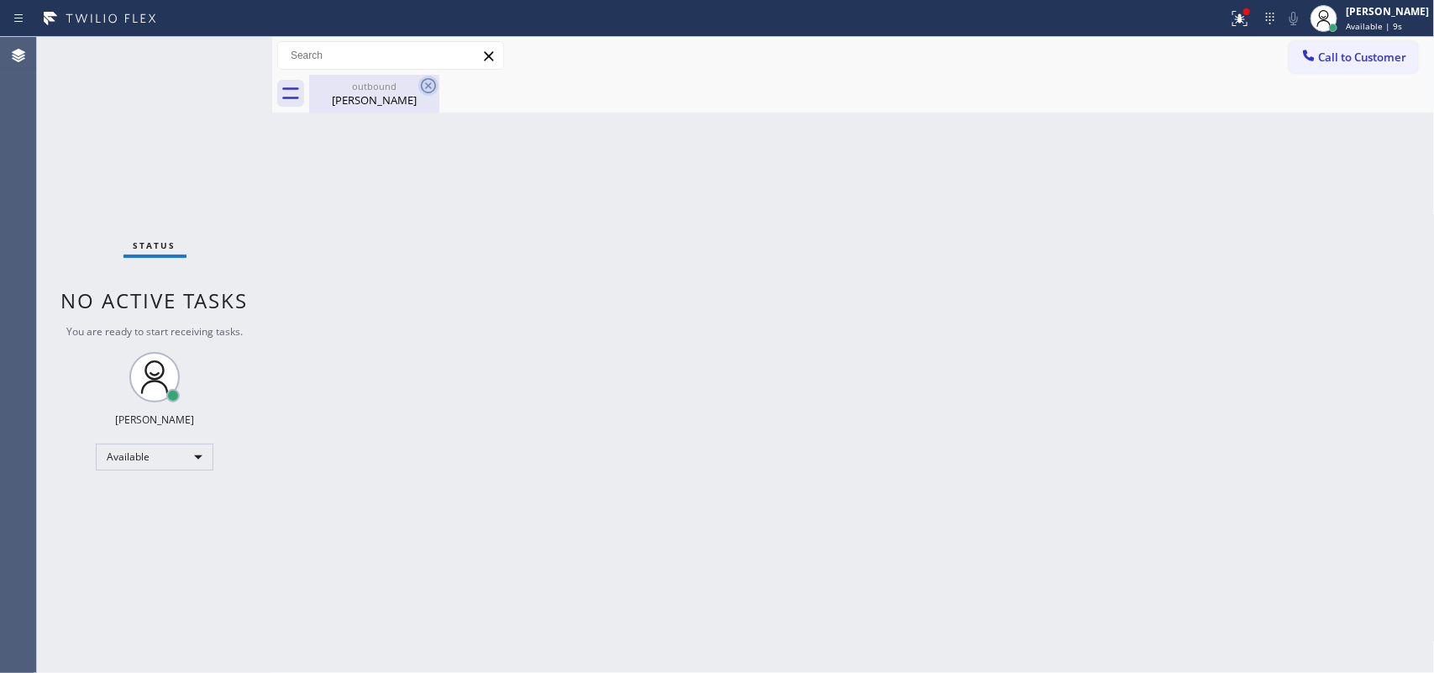
click at [425, 81] on icon at bounding box center [428, 86] width 20 height 20
click at [429, 89] on icon at bounding box center [428, 86] width 20 height 20
drag, startPoint x: 379, startPoint y: 89, endPoint x: 418, endPoint y: 84, distance: 39.8
click at [382, 89] on div "outbound" at bounding box center [374, 86] width 127 height 13
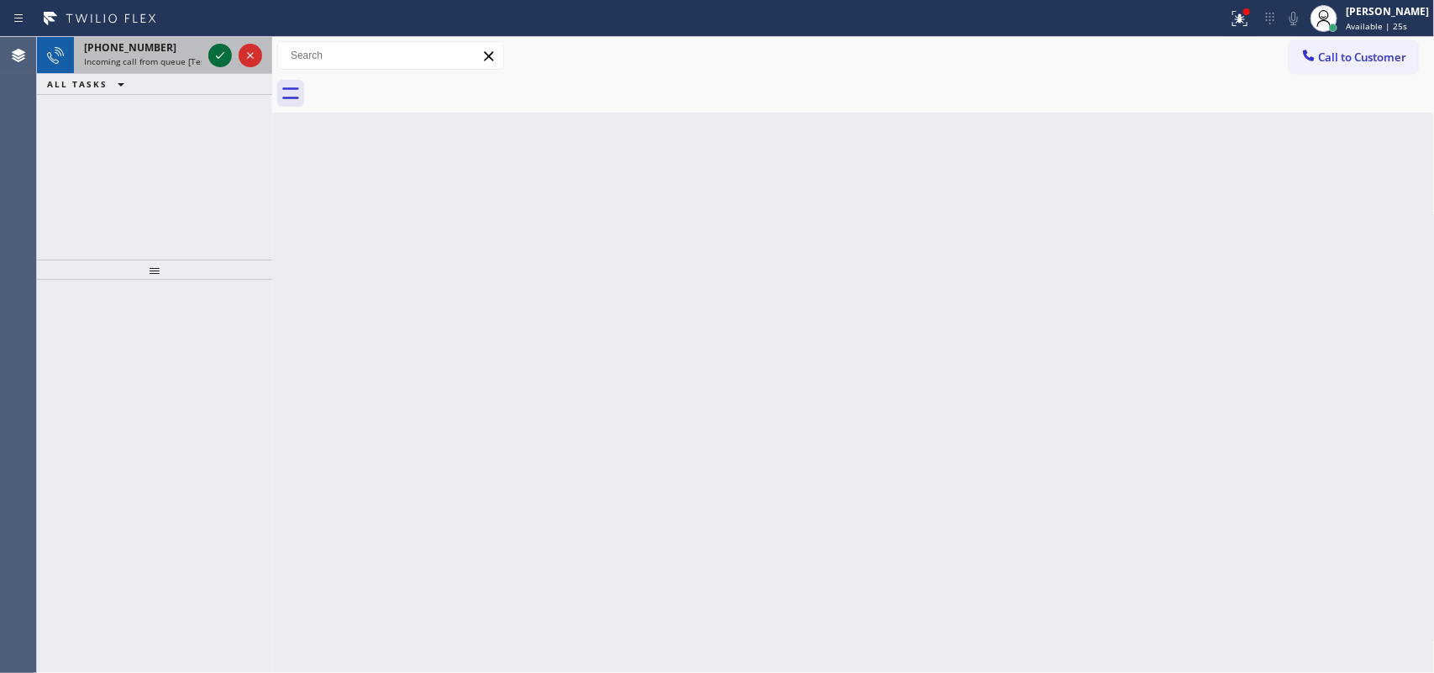
click at [214, 51] on icon at bounding box center [220, 55] width 20 height 20
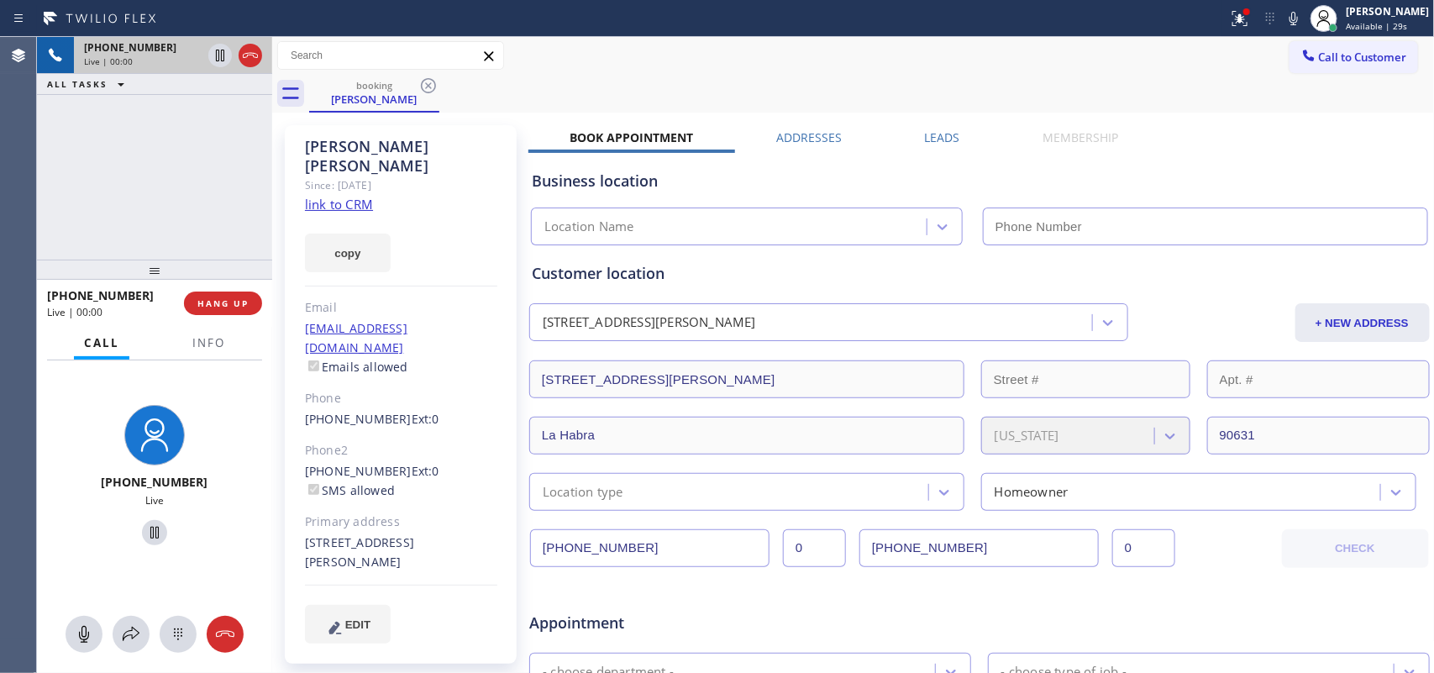
type input "[PHONE_NUMBER]"
click at [365, 196] on link "link to CRM" at bounding box center [339, 204] width 68 height 17
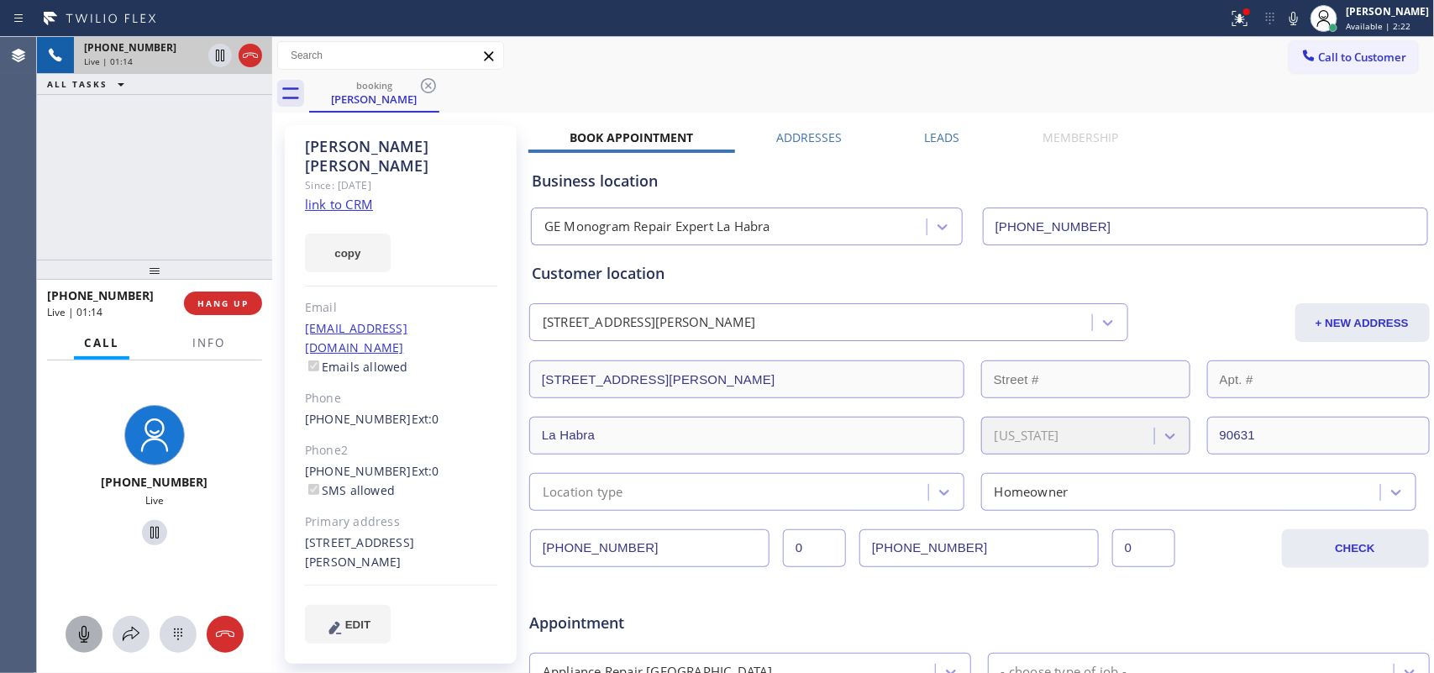
click at [85, 538] on icon at bounding box center [84, 634] width 10 height 17
click at [145, 535] on icon at bounding box center [155, 533] width 20 height 20
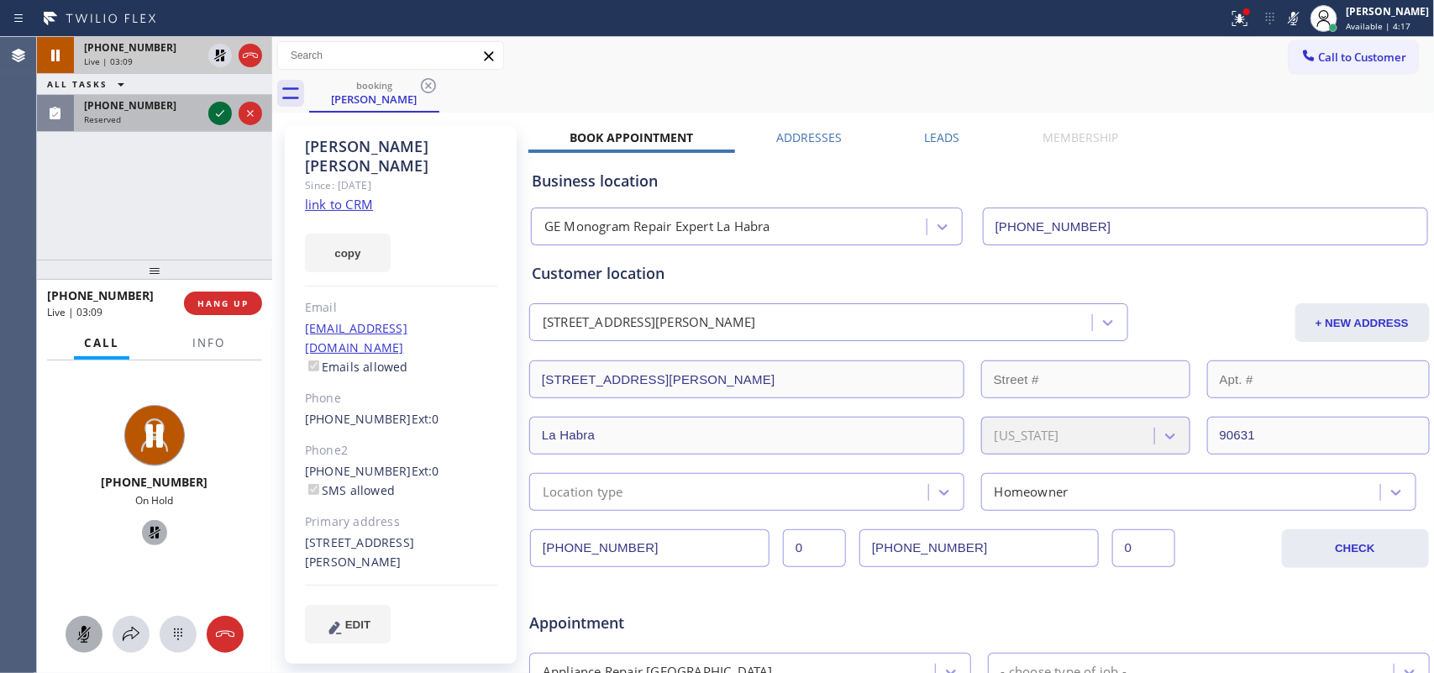
click at [216, 103] on icon at bounding box center [220, 113] width 20 height 20
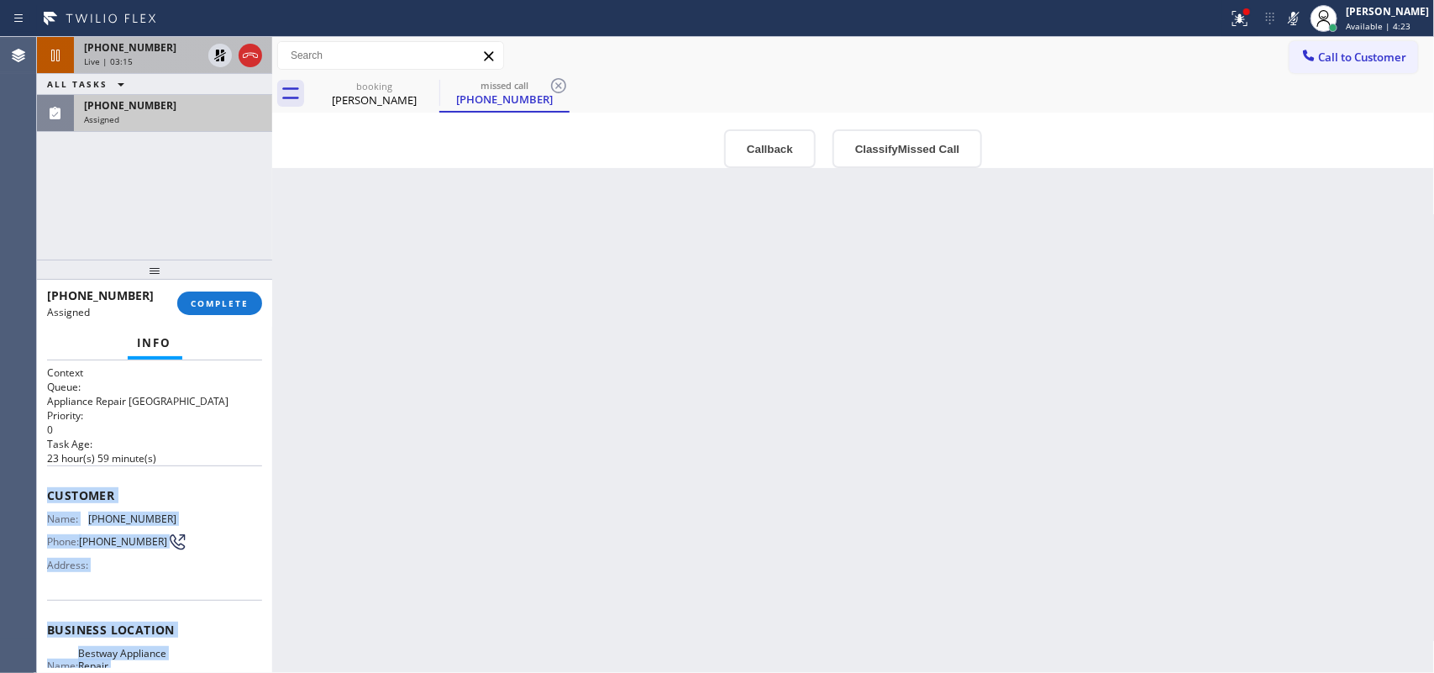
drag, startPoint x: 190, startPoint y: 480, endPoint x: 39, endPoint y: 480, distance: 151.2
click at [39, 480] on div "Context Queue: Appliance Repair High End Priority: 0 Task Age: [DEMOGRAPHIC_DAT…" at bounding box center [154, 516] width 235 height 313
copy div "Customer Name: [PHONE_NUMBER] Phone: [PHONE_NUMBER] Address: Business location …"
click at [887, 147] on button "Classify Missed Call" at bounding box center [908, 148] width 150 height 39
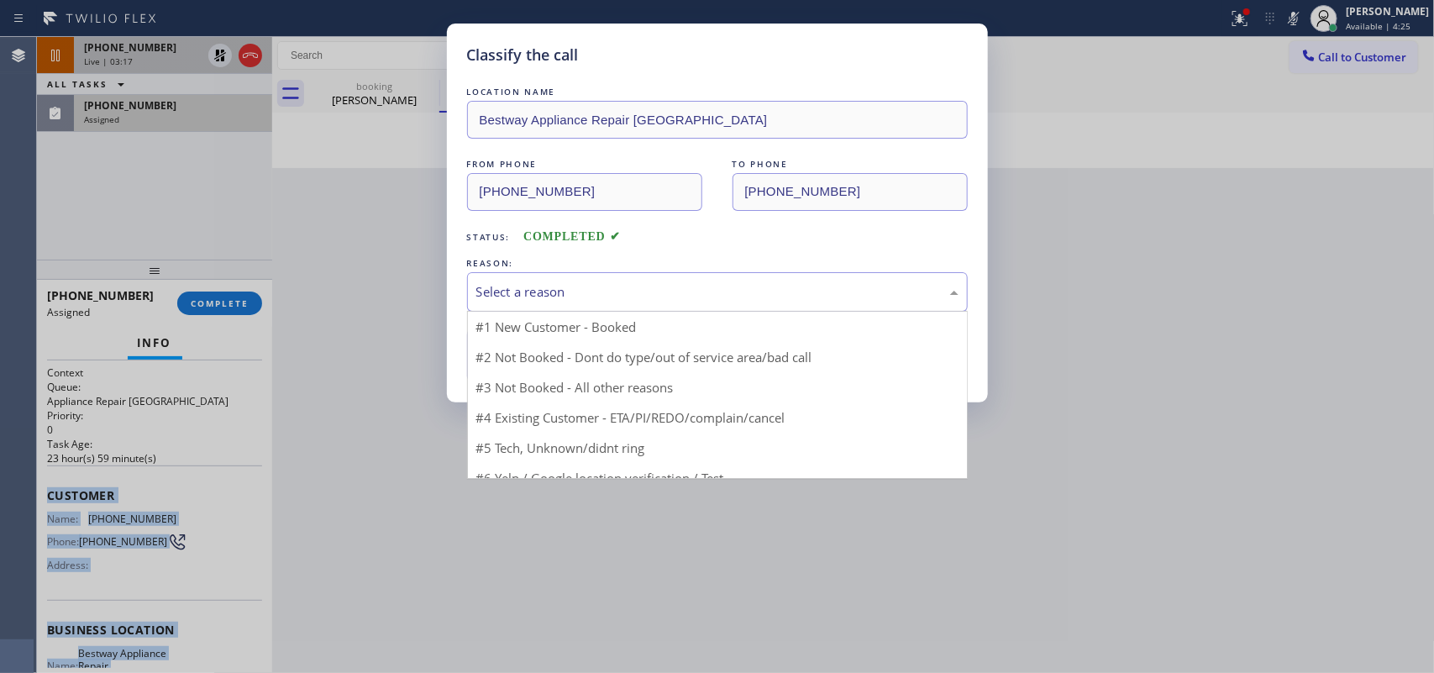
click at [818, 308] on div "Select a reason" at bounding box center [717, 291] width 501 height 39
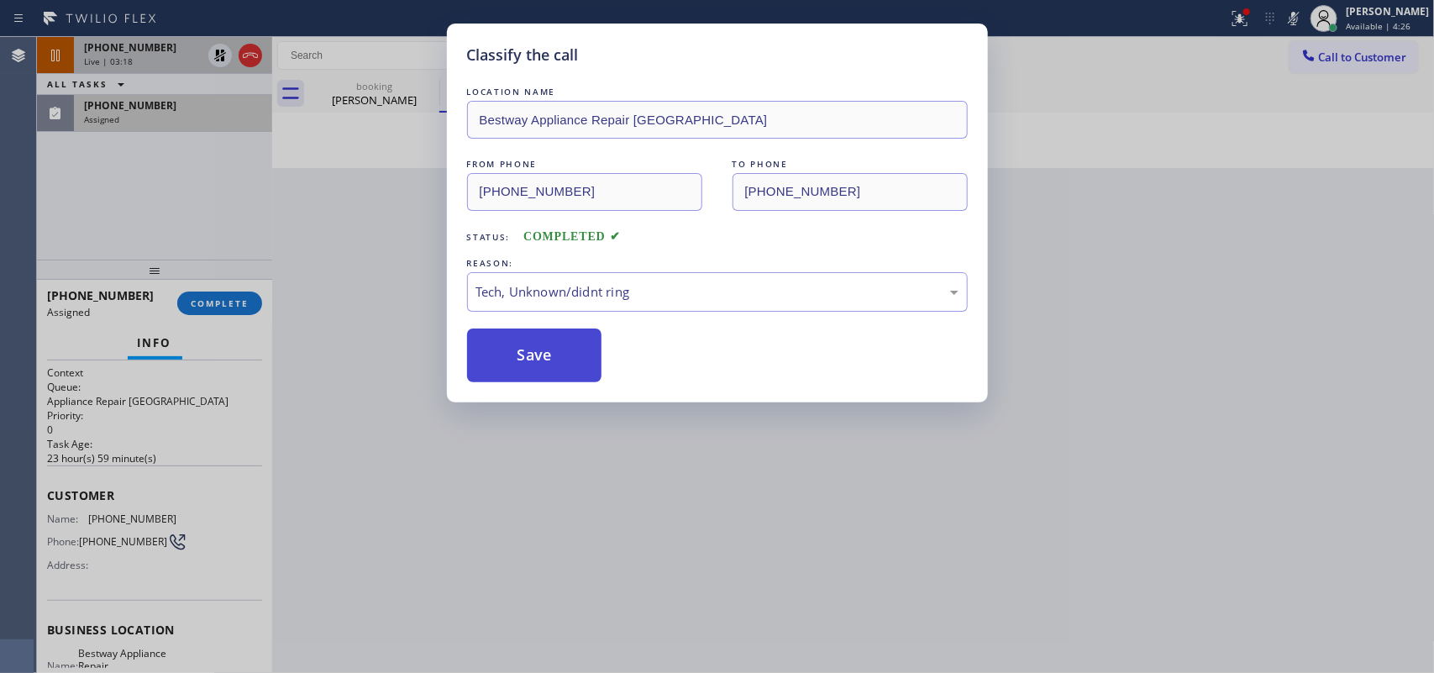
click at [553, 354] on button "Save" at bounding box center [534, 356] width 135 height 54
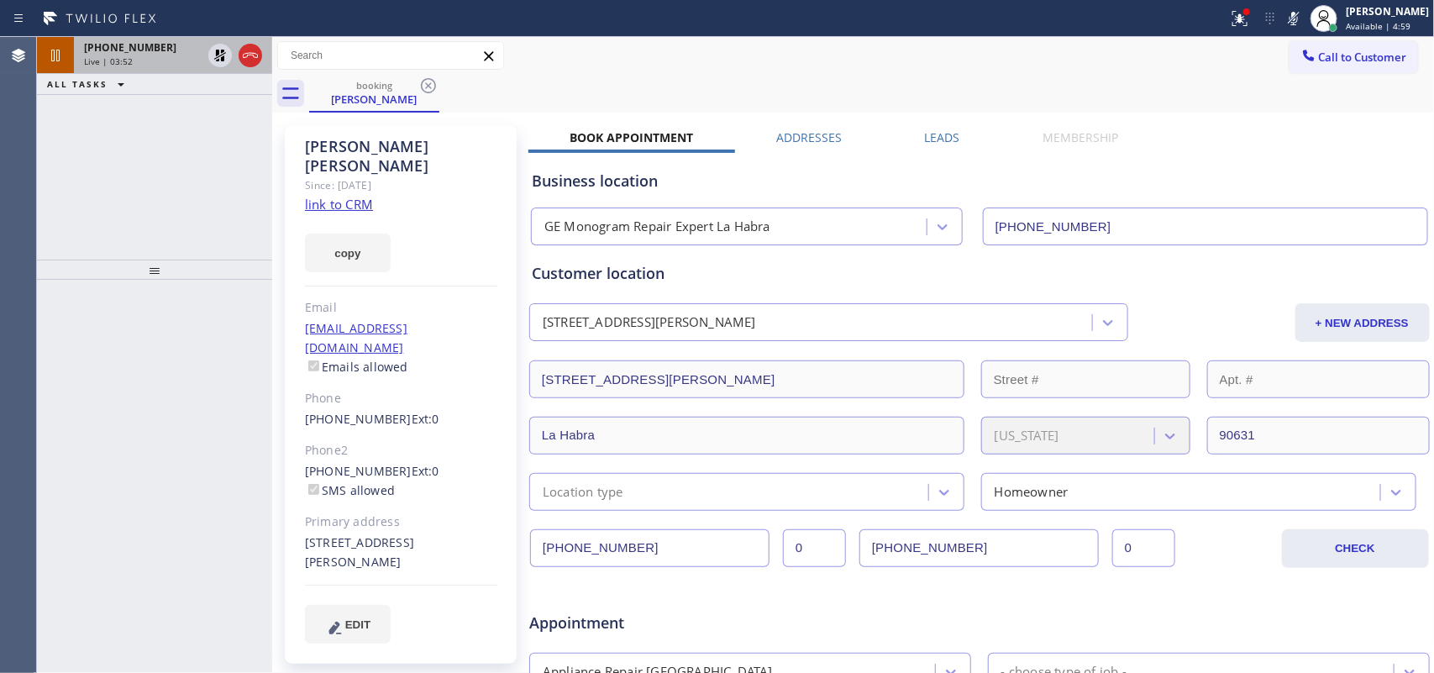
click at [134, 52] on span "[PHONE_NUMBER]" at bounding box center [130, 47] width 92 height 14
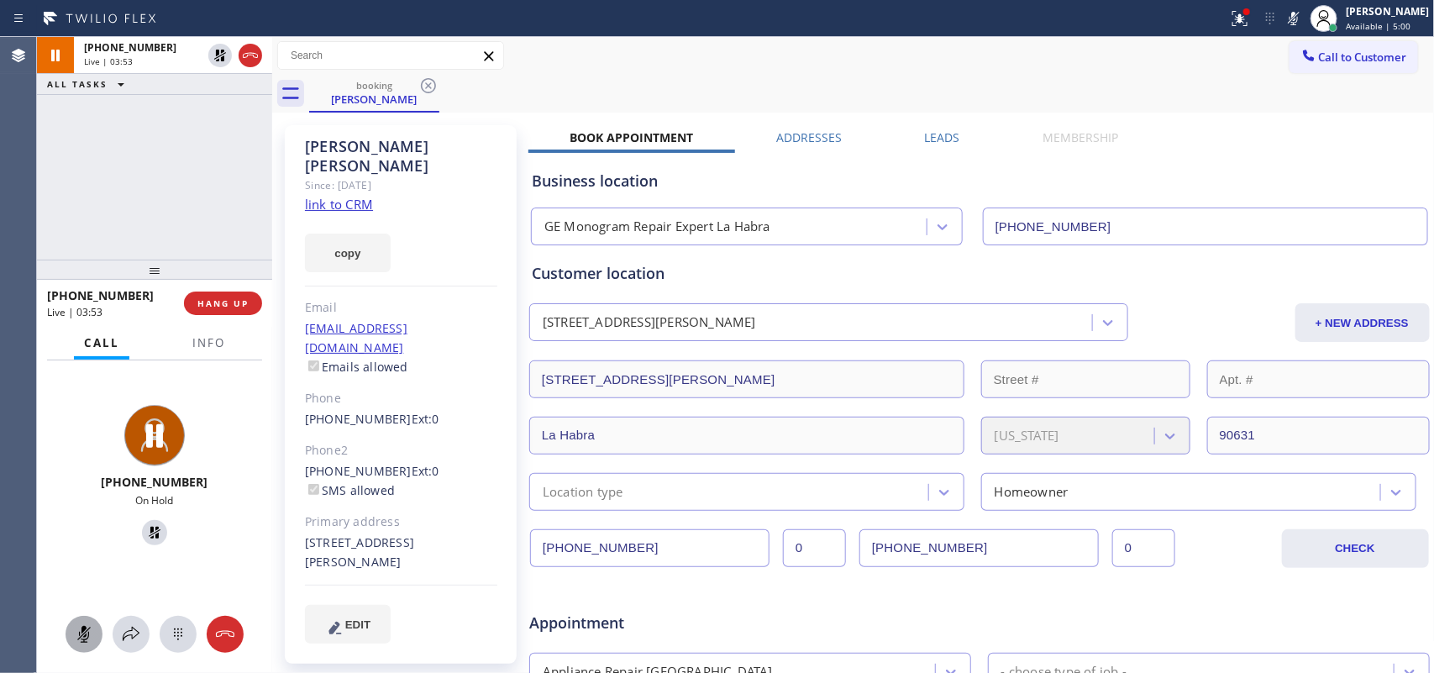
click at [77, 538] on icon at bounding box center [84, 634] width 20 height 20
click at [147, 536] on icon at bounding box center [155, 533] width 20 height 20
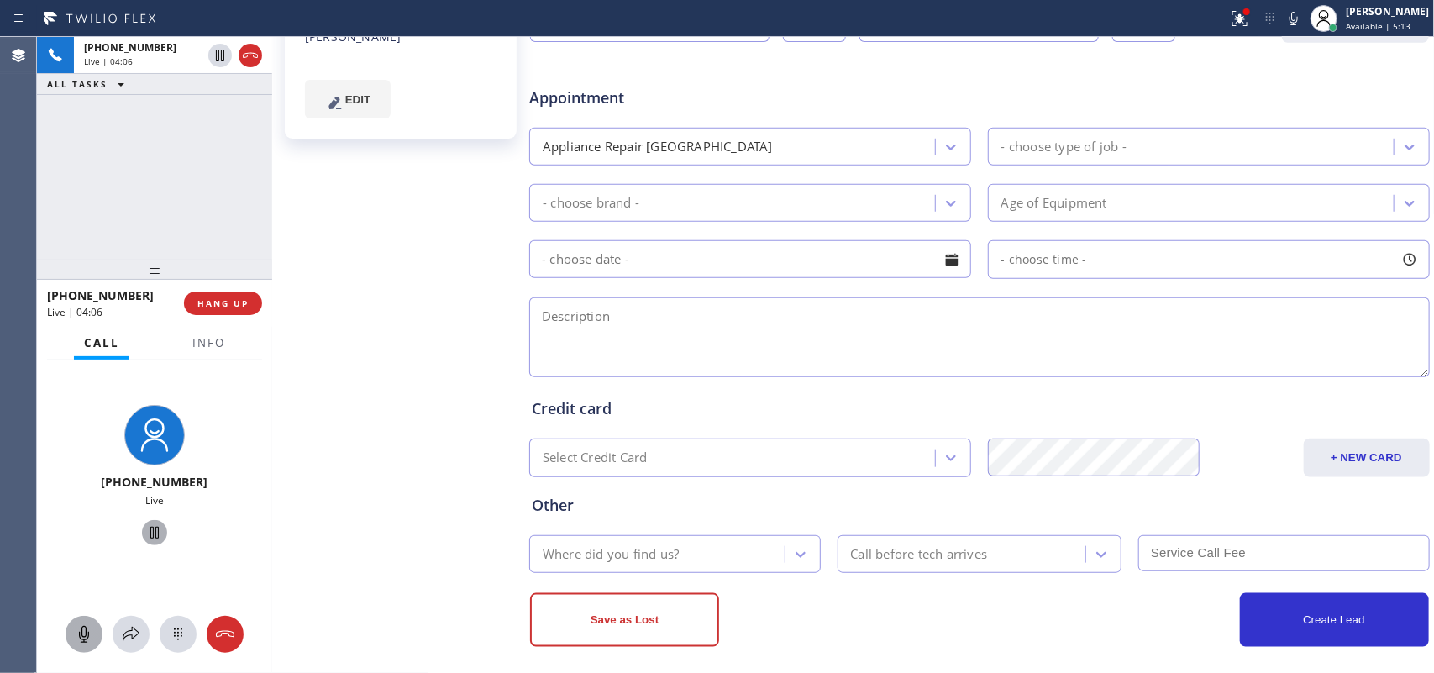
scroll to position [538, 0]
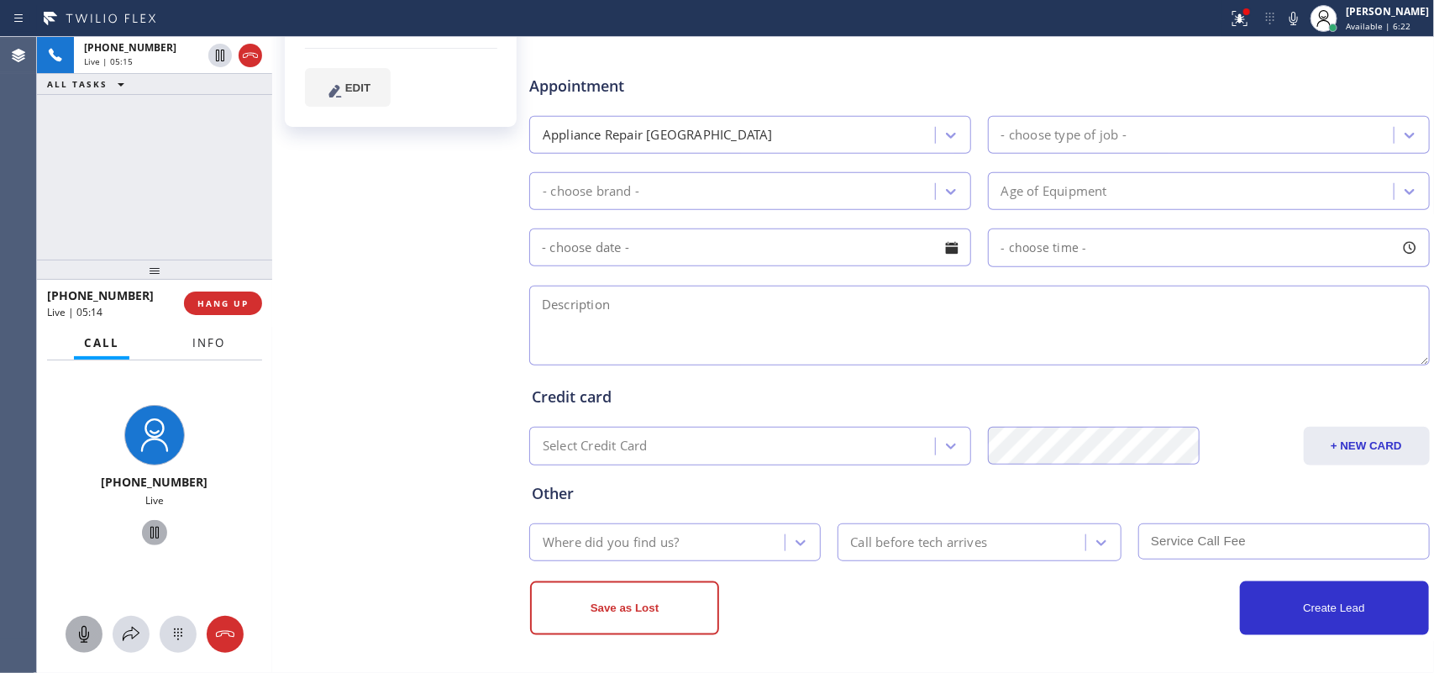
click at [196, 341] on span "Info" at bounding box center [208, 342] width 33 height 15
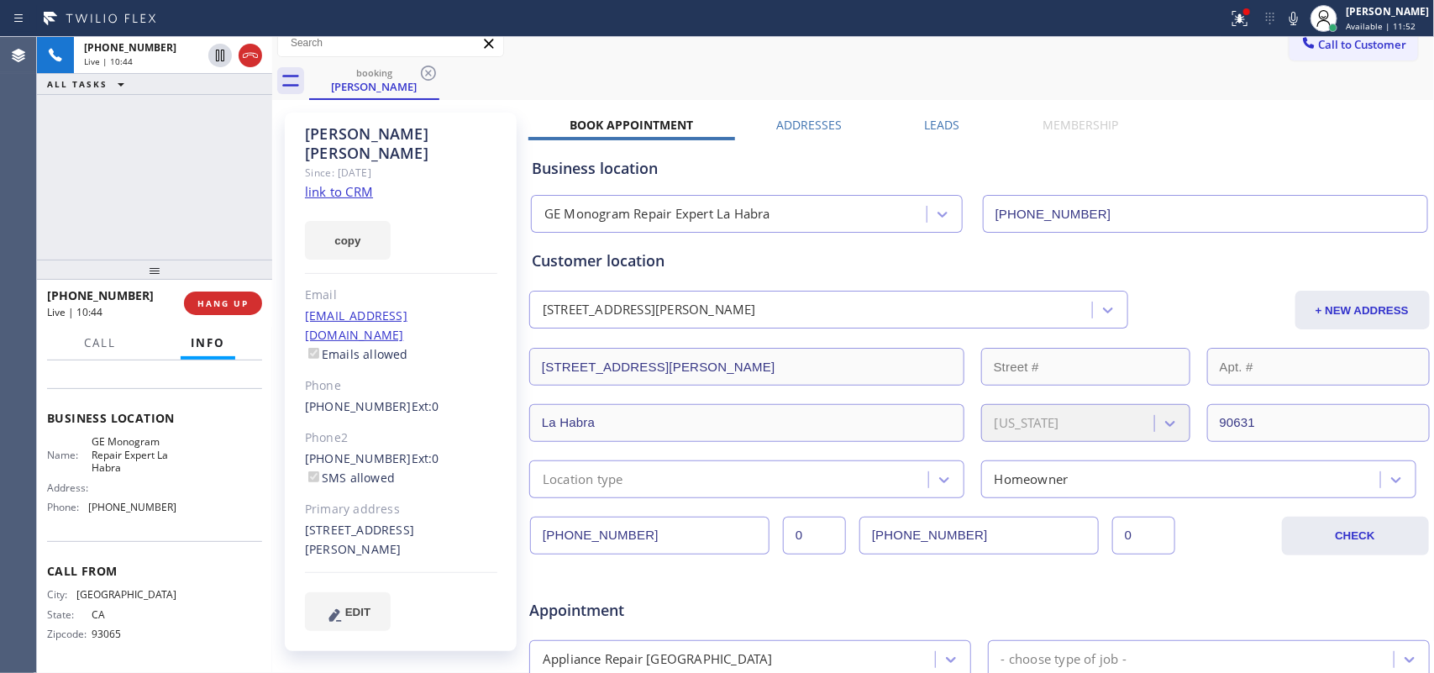
scroll to position [0, 0]
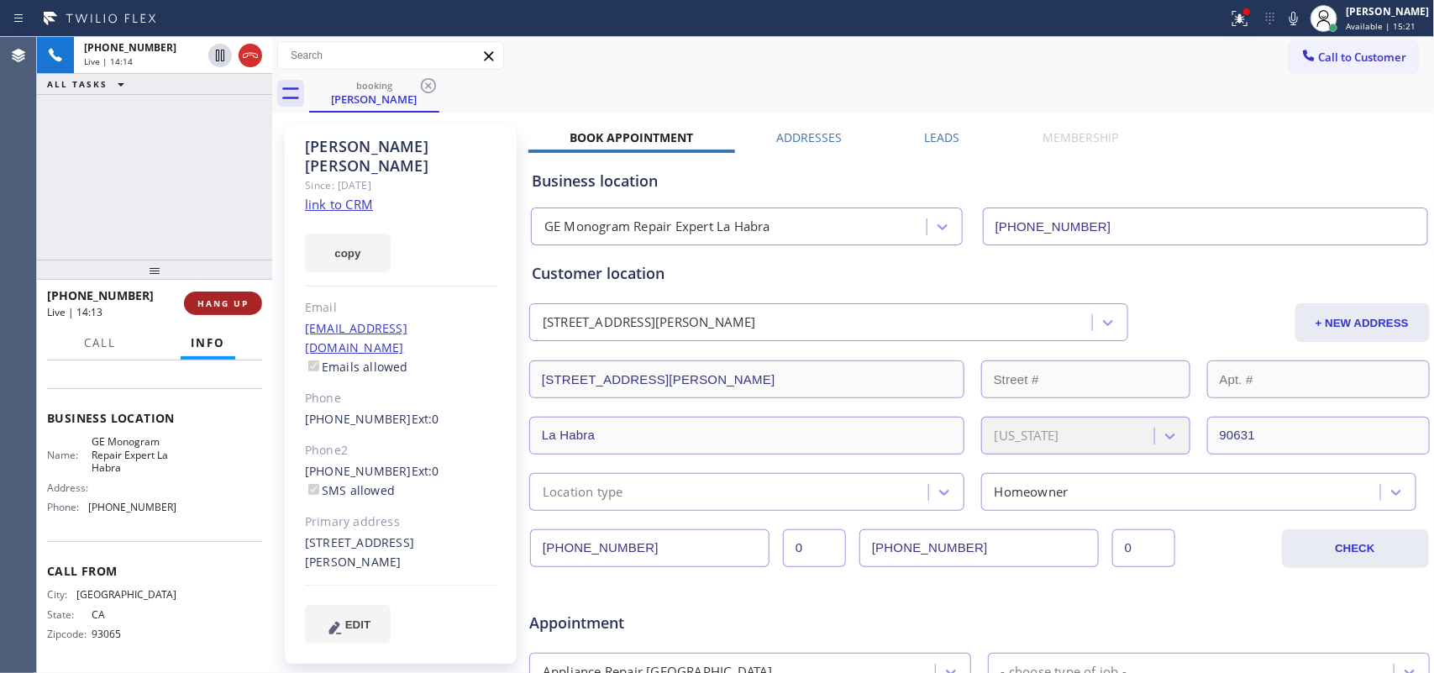
click at [241, 302] on span "HANG UP" at bounding box center [222, 303] width 51 height 12
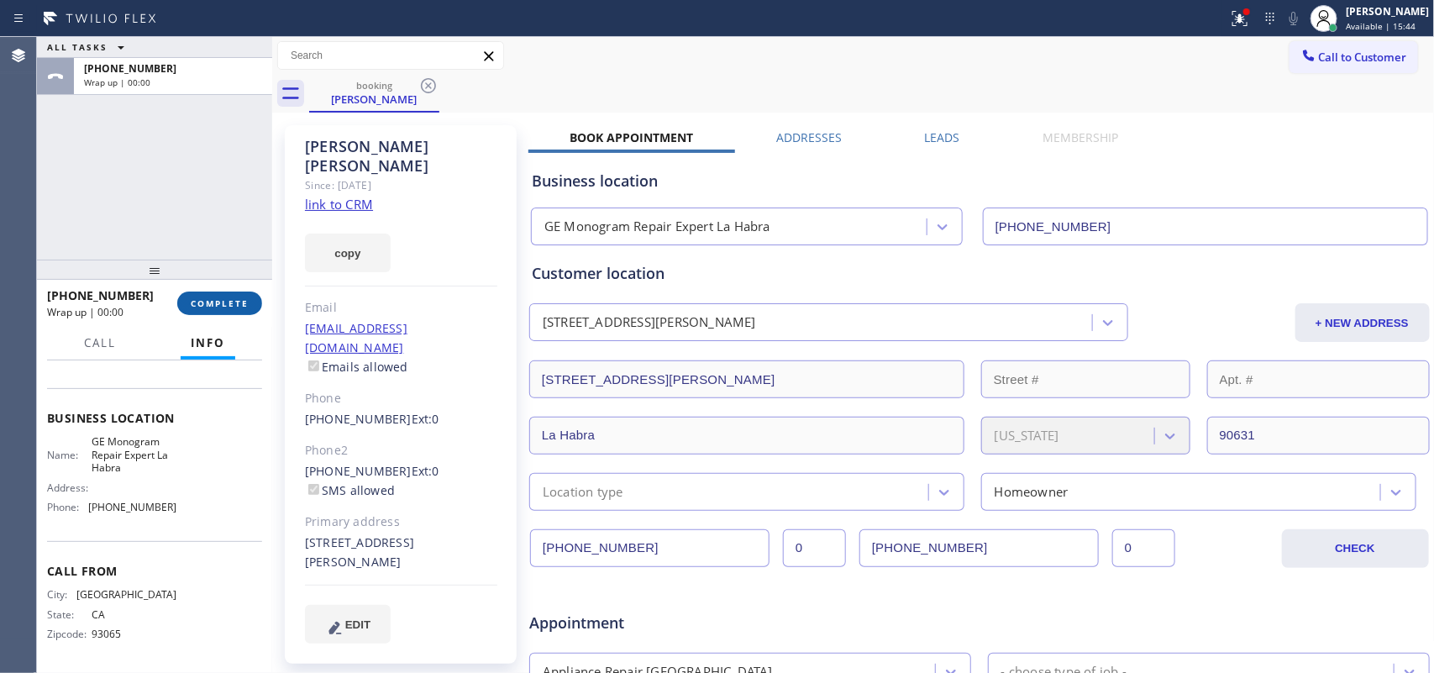
click at [210, 292] on button "COMPLETE" at bounding box center [219, 304] width 85 height 24
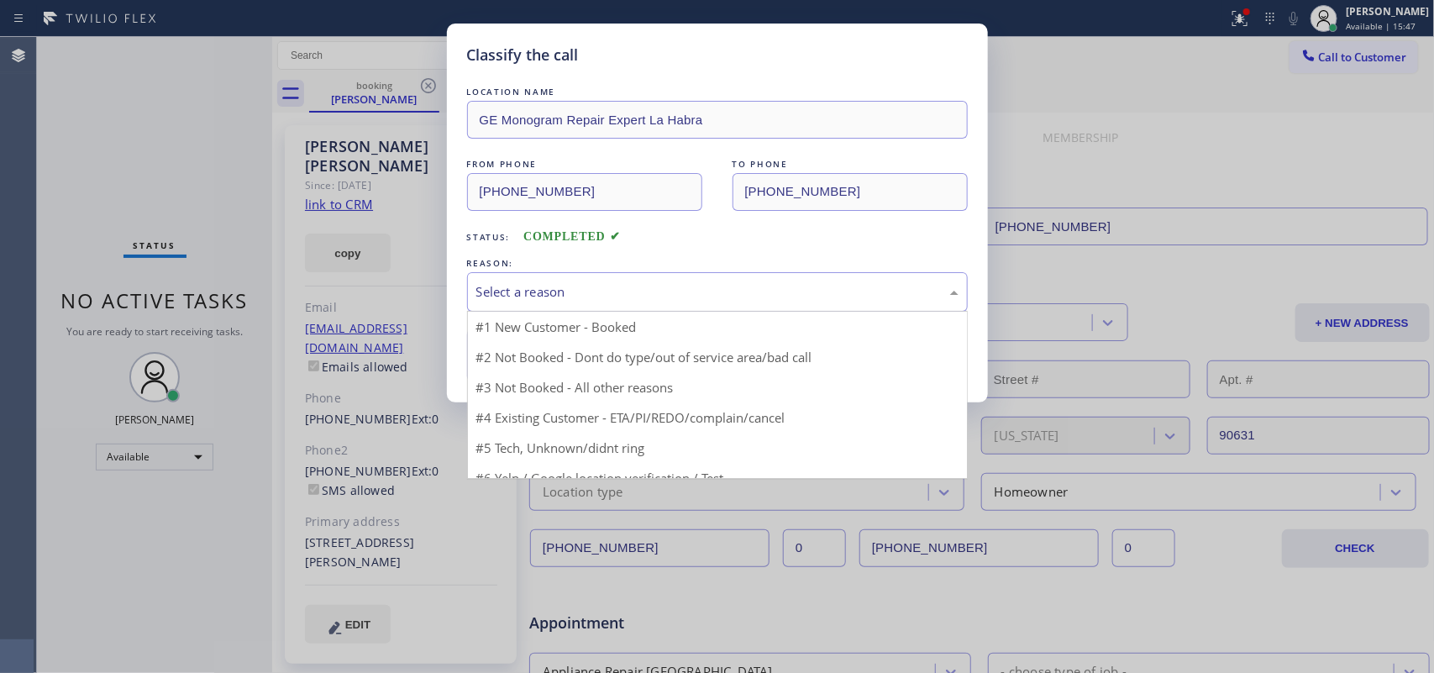
click at [513, 287] on div "Select a reason" at bounding box center [717, 291] width 482 height 19
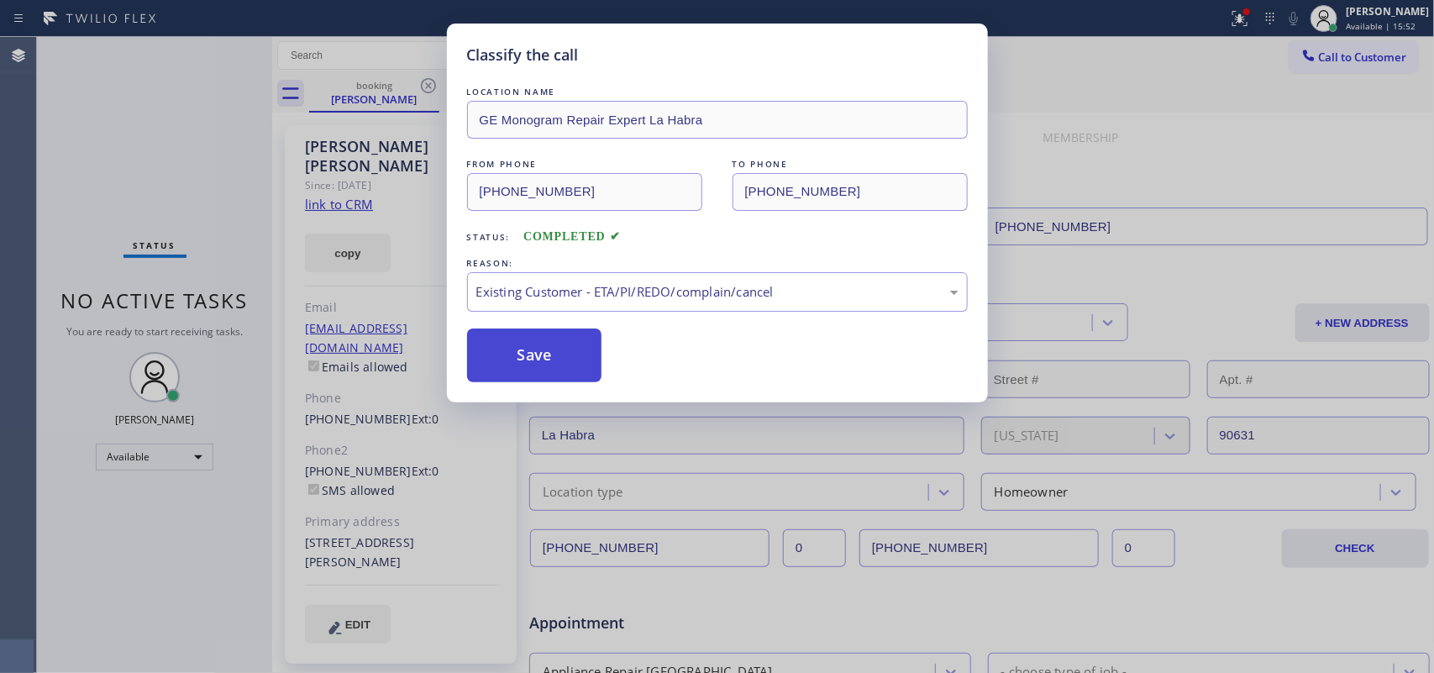
click at [565, 355] on button "Save" at bounding box center [534, 356] width 135 height 54
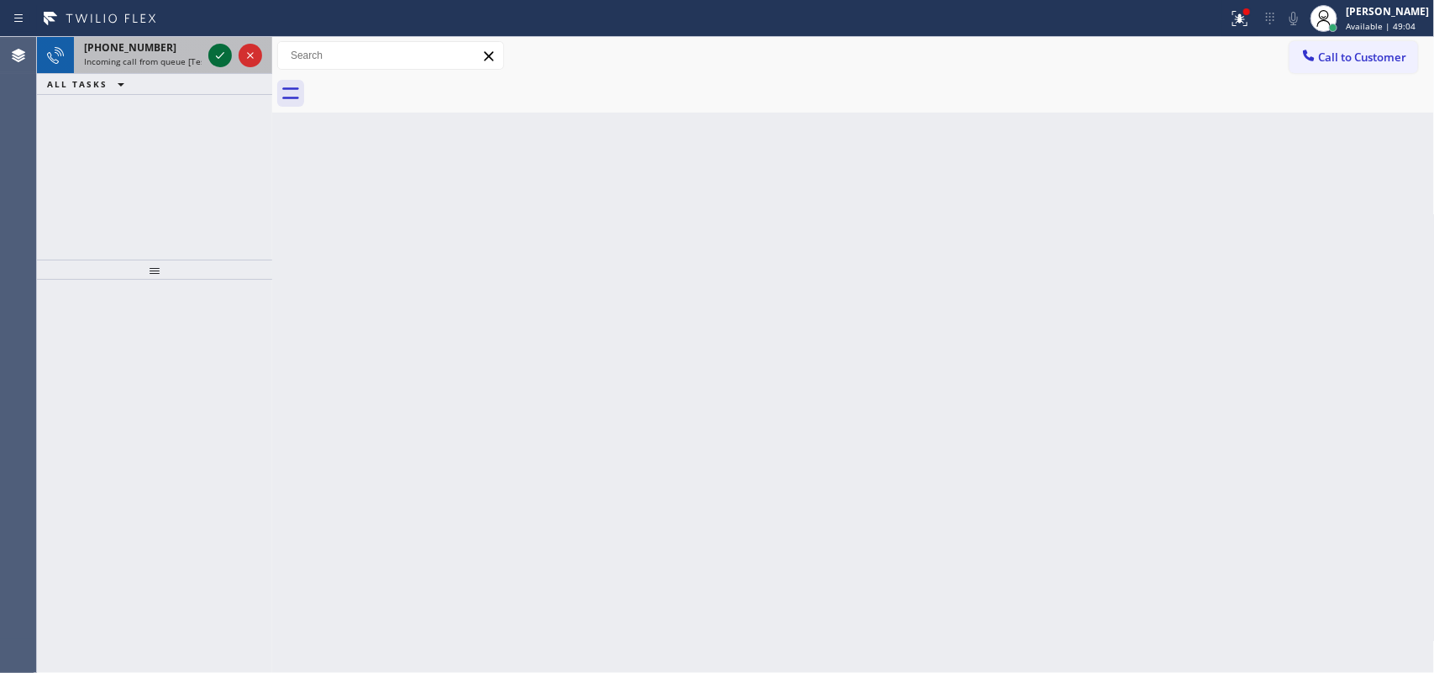
click at [215, 52] on icon at bounding box center [220, 55] width 20 height 20
click at [216, 53] on icon at bounding box center [220, 55] width 20 height 20
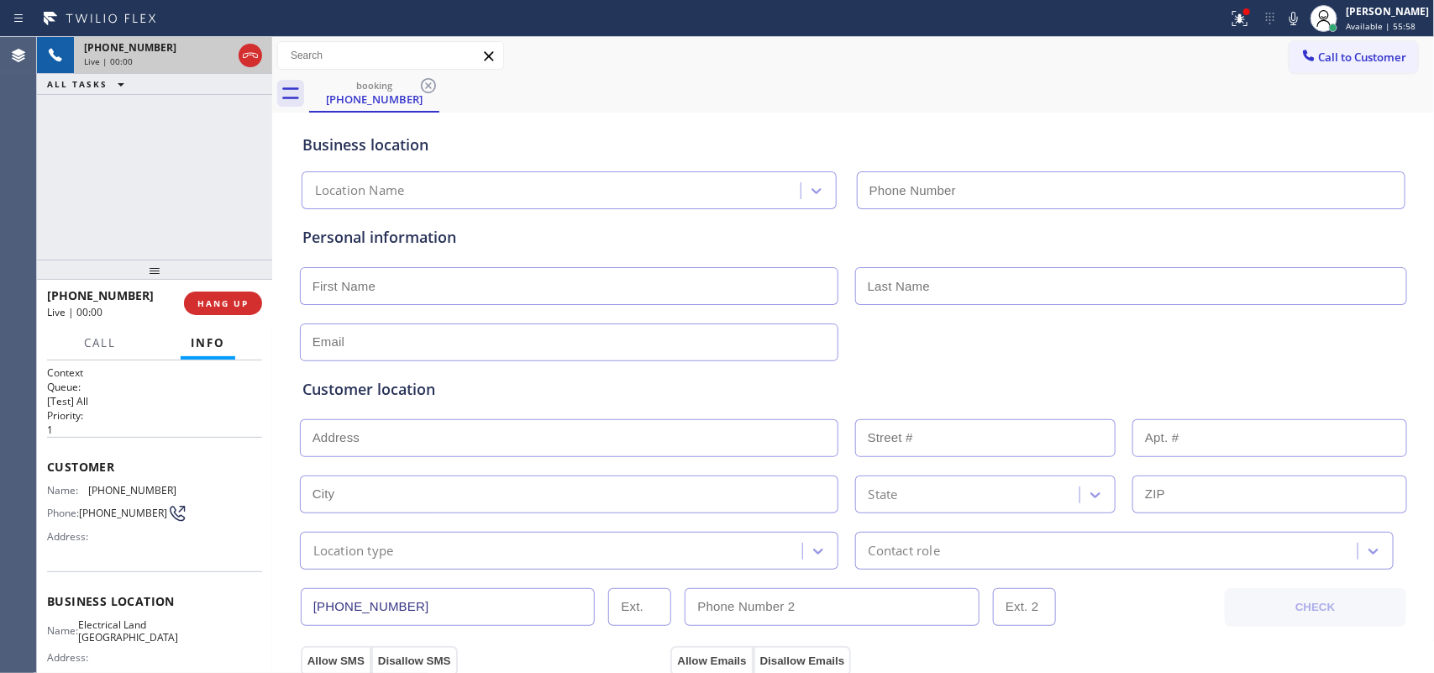
type input "[PHONE_NUMBER]"
click at [115, 345] on span "Call" at bounding box center [100, 342] width 32 height 15
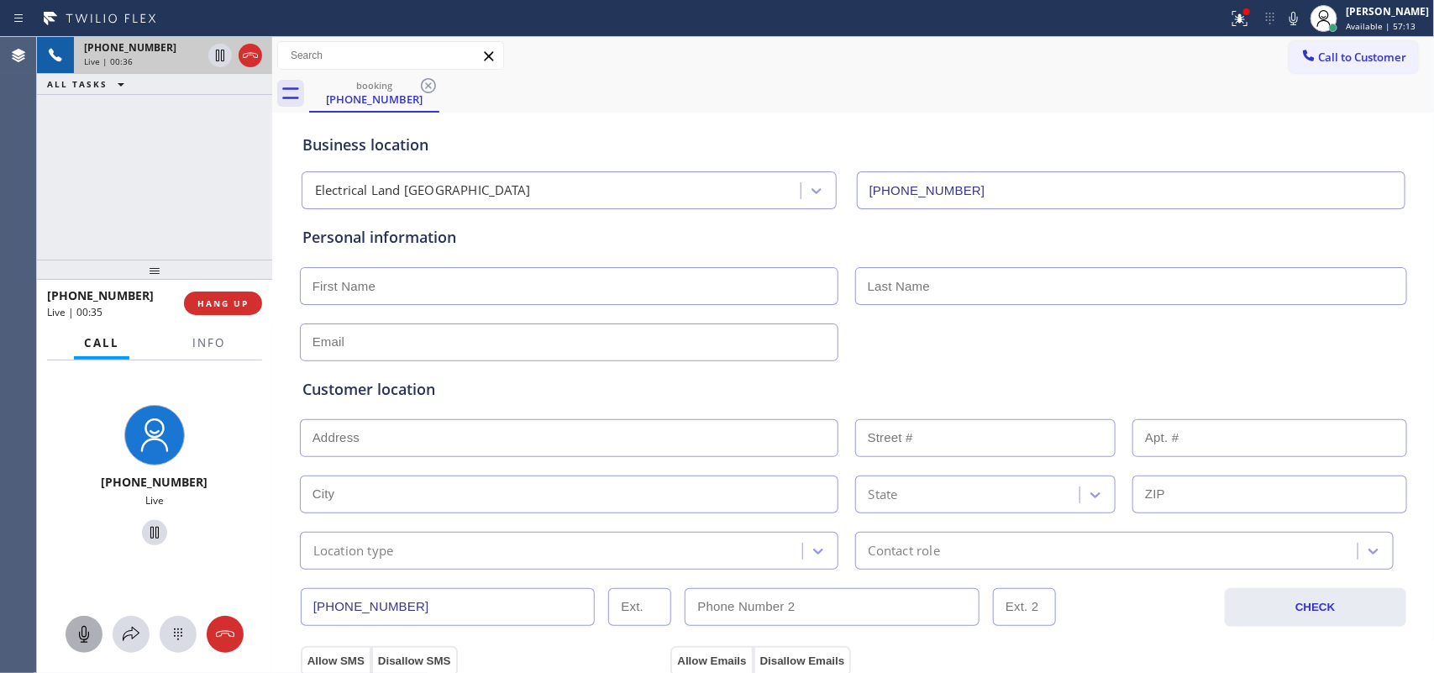
click at [85, 538] on icon at bounding box center [84, 634] width 20 height 20
click at [145, 525] on icon at bounding box center [155, 533] width 20 height 20
click at [89, 538] on button at bounding box center [84, 634] width 37 height 37
click at [150, 534] on icon at bounding box center [155, 533] width 12 height 12
click at [140, 538] on icon at bounding box center [131, 634] width 20 height 20
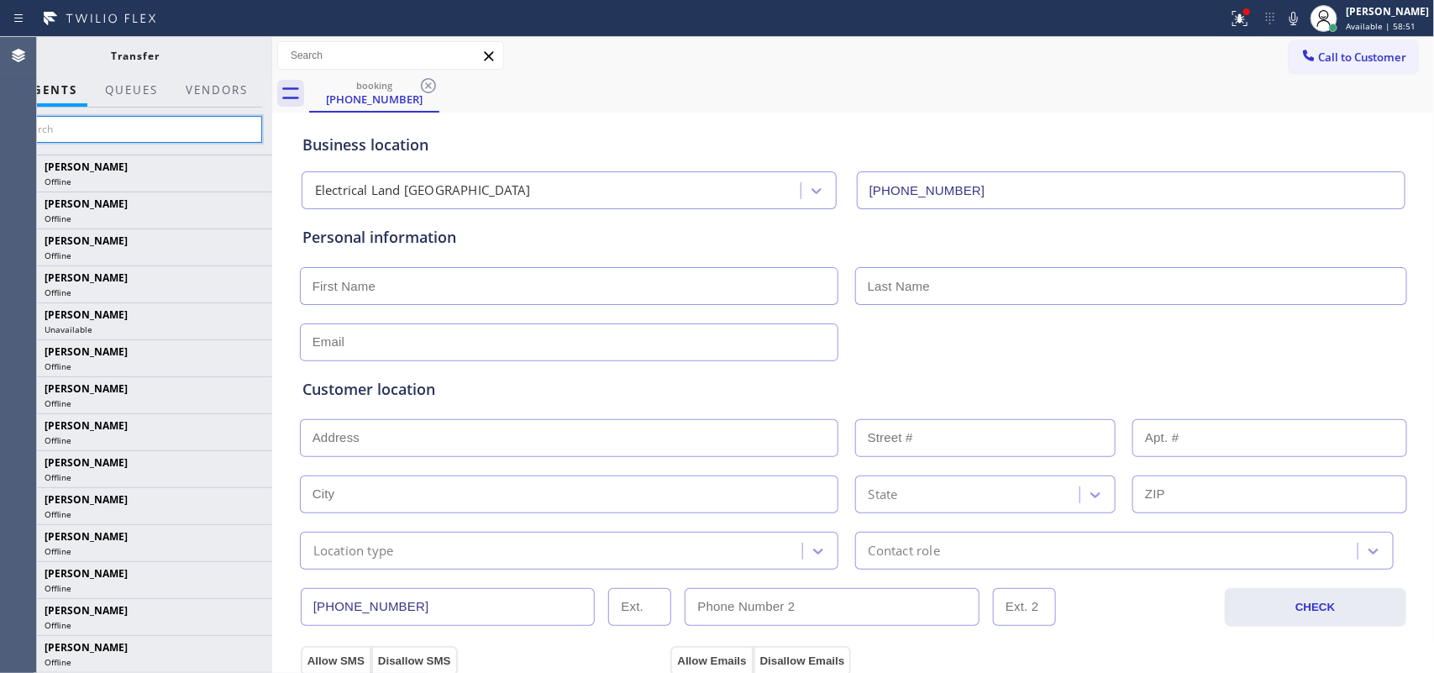
click at [208, 139] on input "text" at bounding box center [135, 129] width 253 height 27
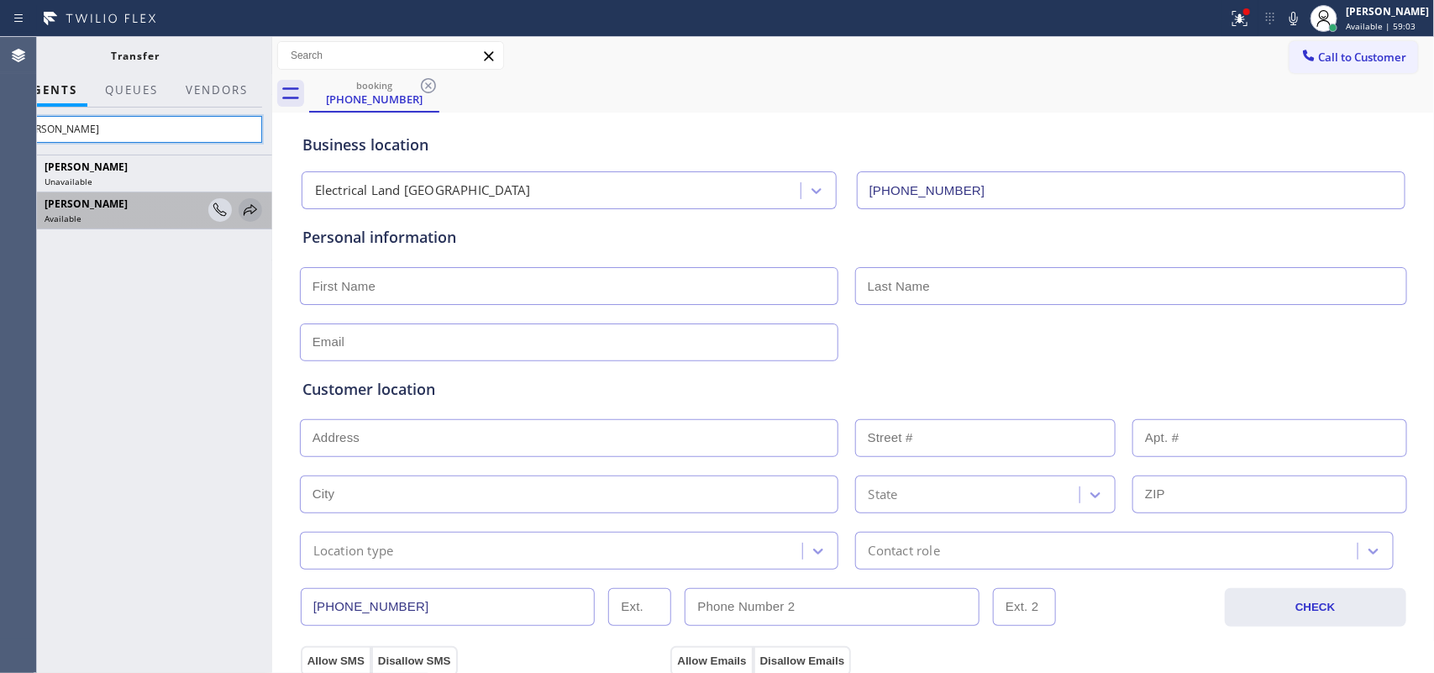
type input "[PERSON_NAME]"
click at [250, 208] on icon at bounding box center [250, 209] width 13 height 11
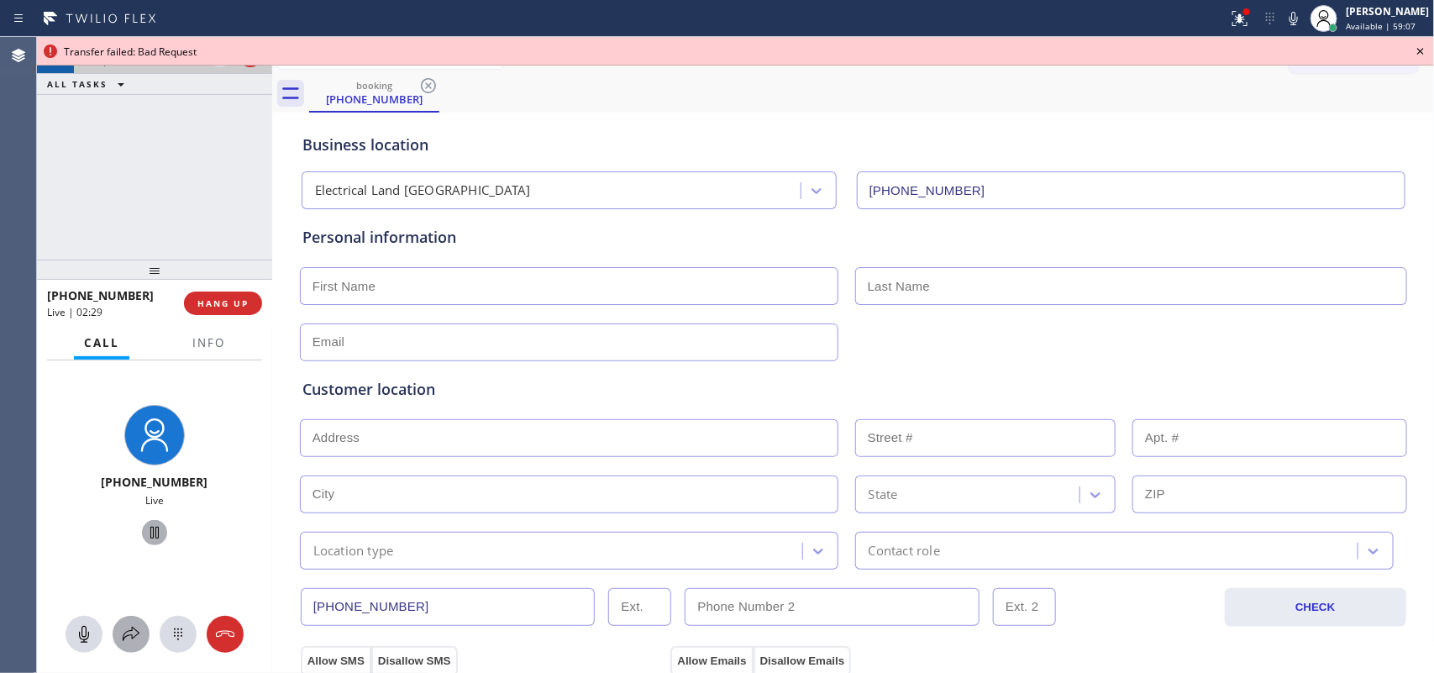
click at [132, 538] on icon at bounding box center [131, 634] width 20 height 20
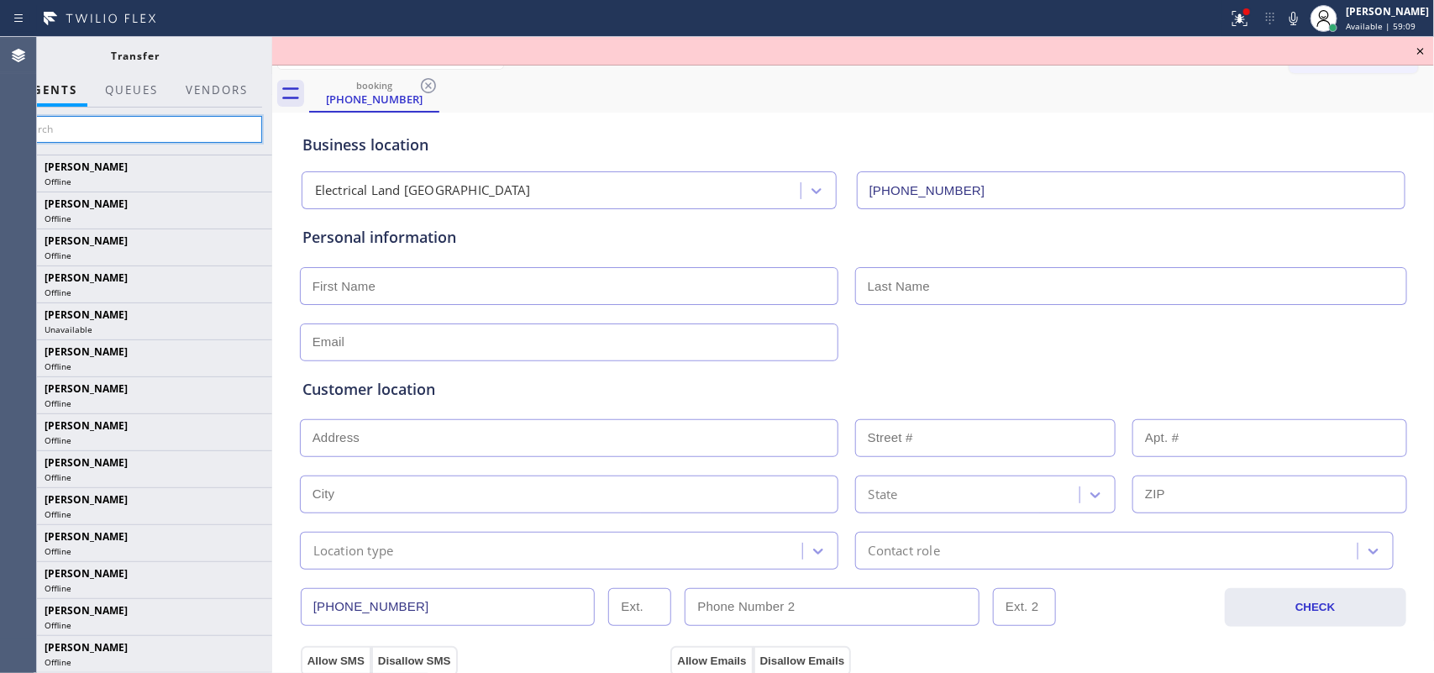
click at [173, 128] on input "text" at bounding box center [135, 129] width 253 height 27
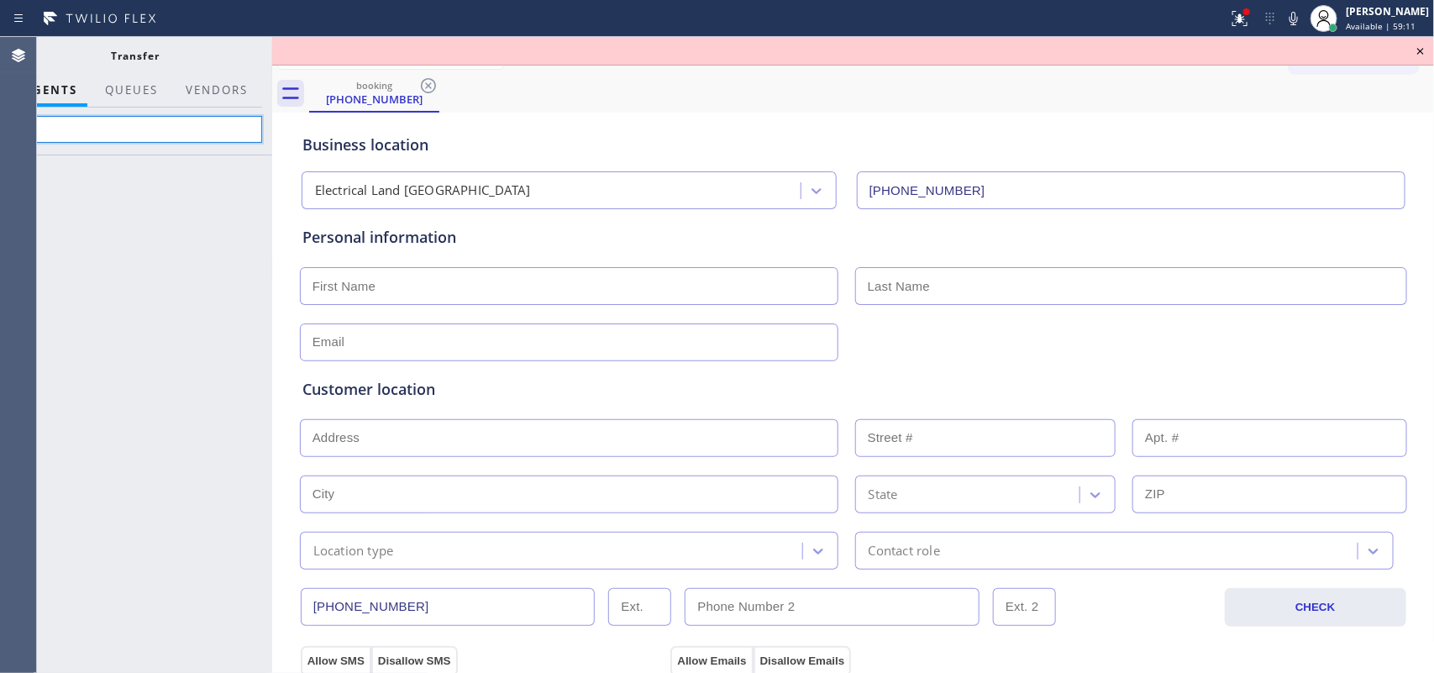
type input "j"
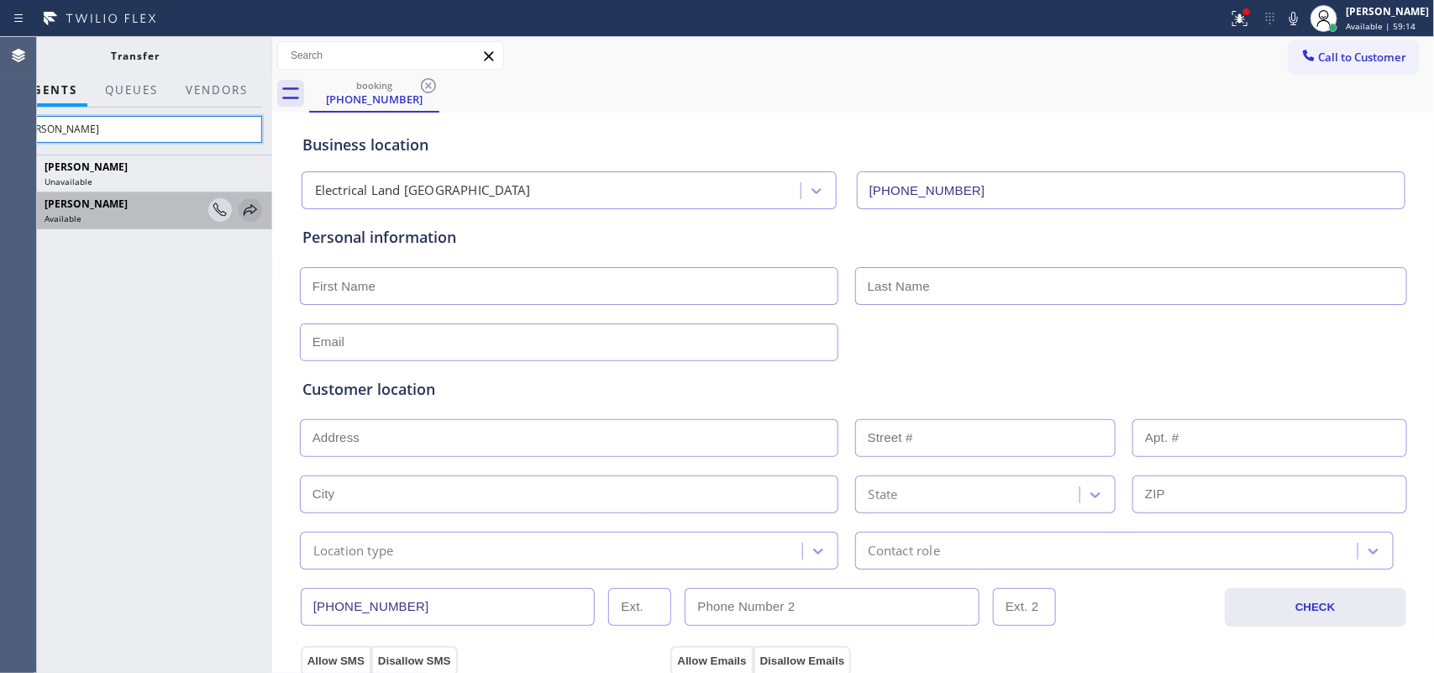
type input "[PERSON_NAME]"
click at [245, 214] on icon at bounding box center [250, 210] width 20 height 20
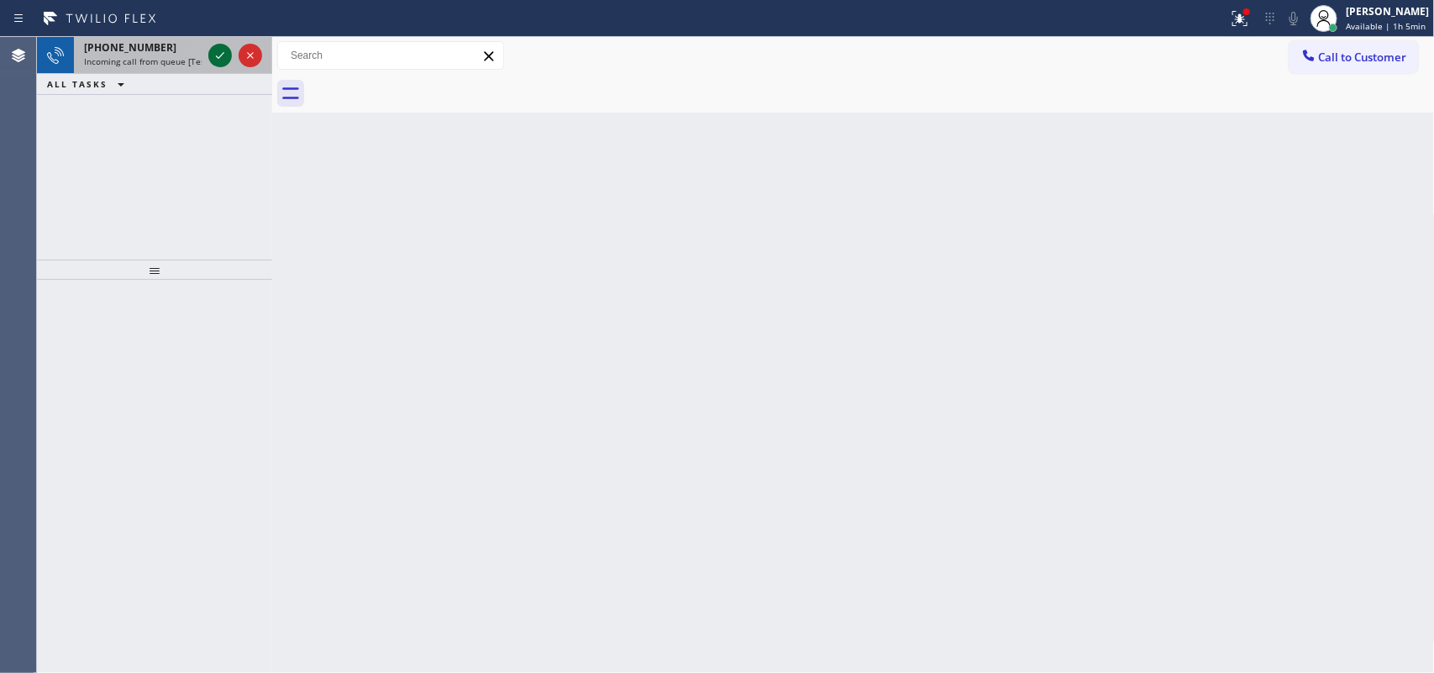
click at [212, 53] on icon at bounding box center [220, 55] width 20 height 20
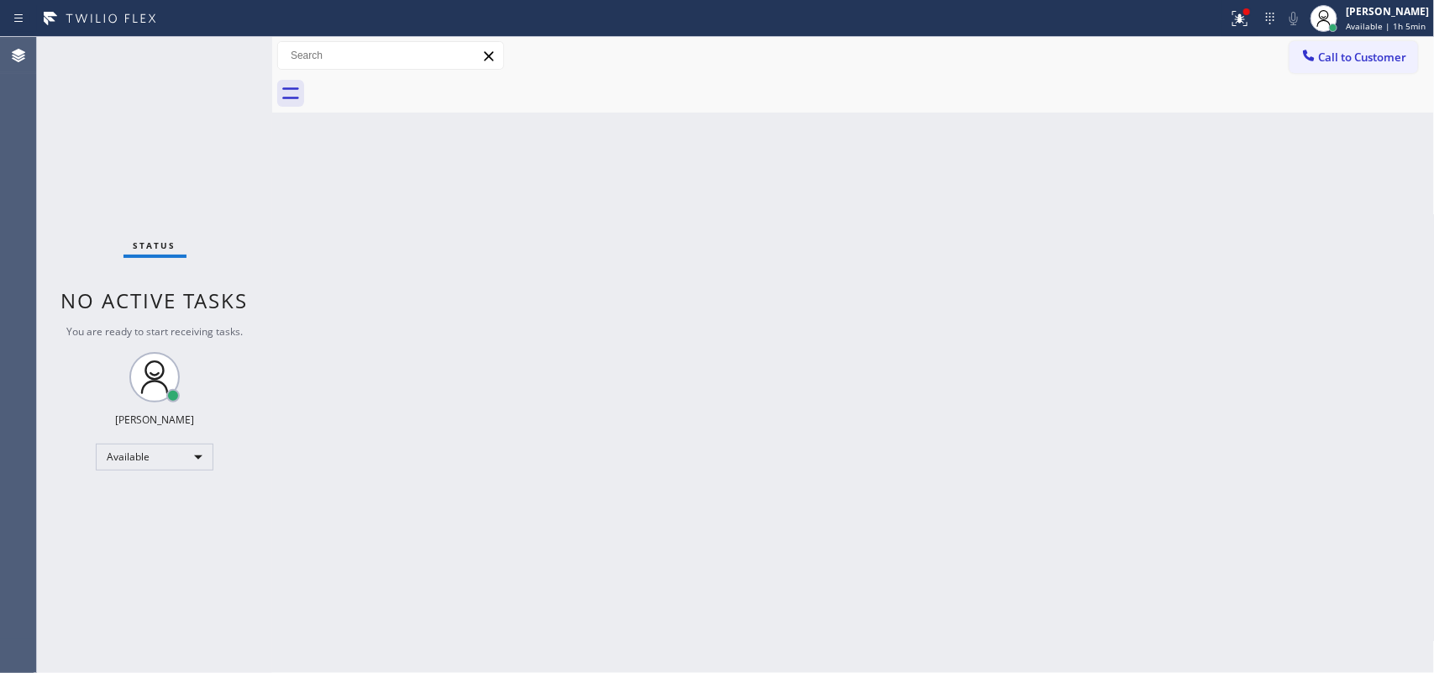
click at [217, 51] on div "Status No active tasks You are ready to start receiving tasks. [PERSON_NAME] Av…" at bounding box center [154, 355] width 235 height 636
drag, startPoint x: 213, startPoint y: 61, endPoint x: 217, endPoint y: 51, distance: 10.9
click at [217, 51] on div "Status No active tasks You are ready to start receiving tasks. [PERSON_NAME] Av…" at bounding box center [154, 355] width 235 height 636
click at [1147, 14] on div "[PERSON_NAME]" at bounding box center [1387, 11] width 83 height 14
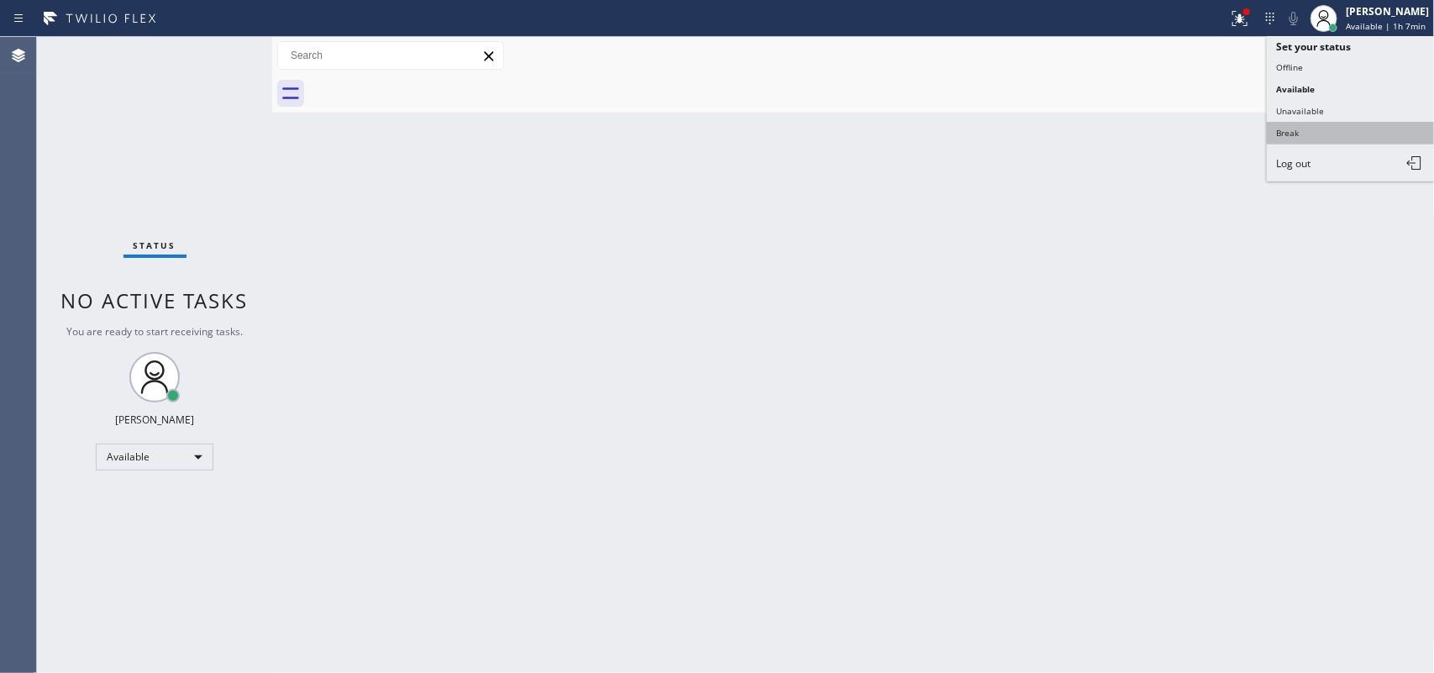
click at [1147, 124] on button "Break" at bounding box center [1351, 133] width 168 height 22
